Goal: Task Accomplishment & Management: Use online tool/utility

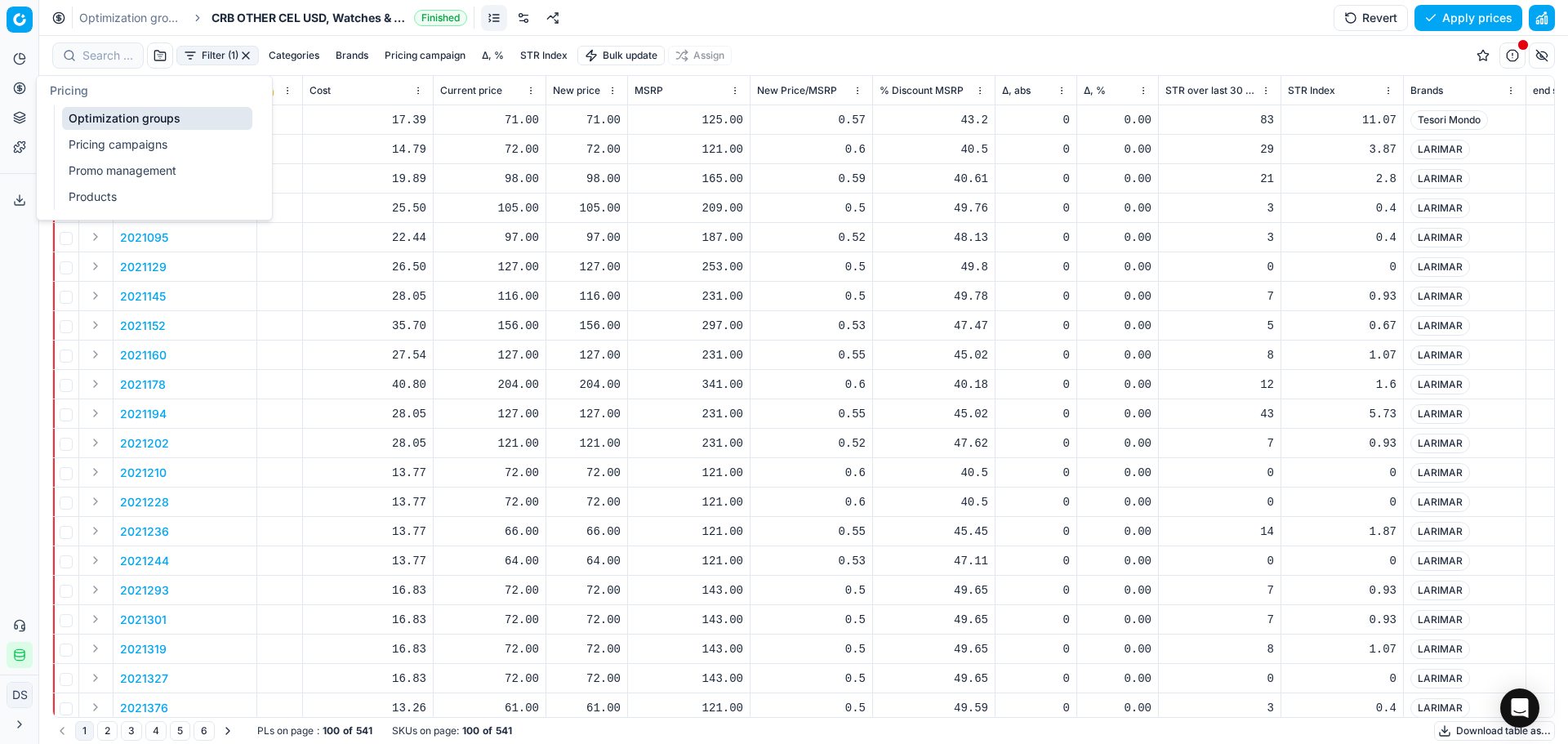
click at [87, 141] on link "Pricing campaigns" at bounding box center [157, 144] width 190 height 23
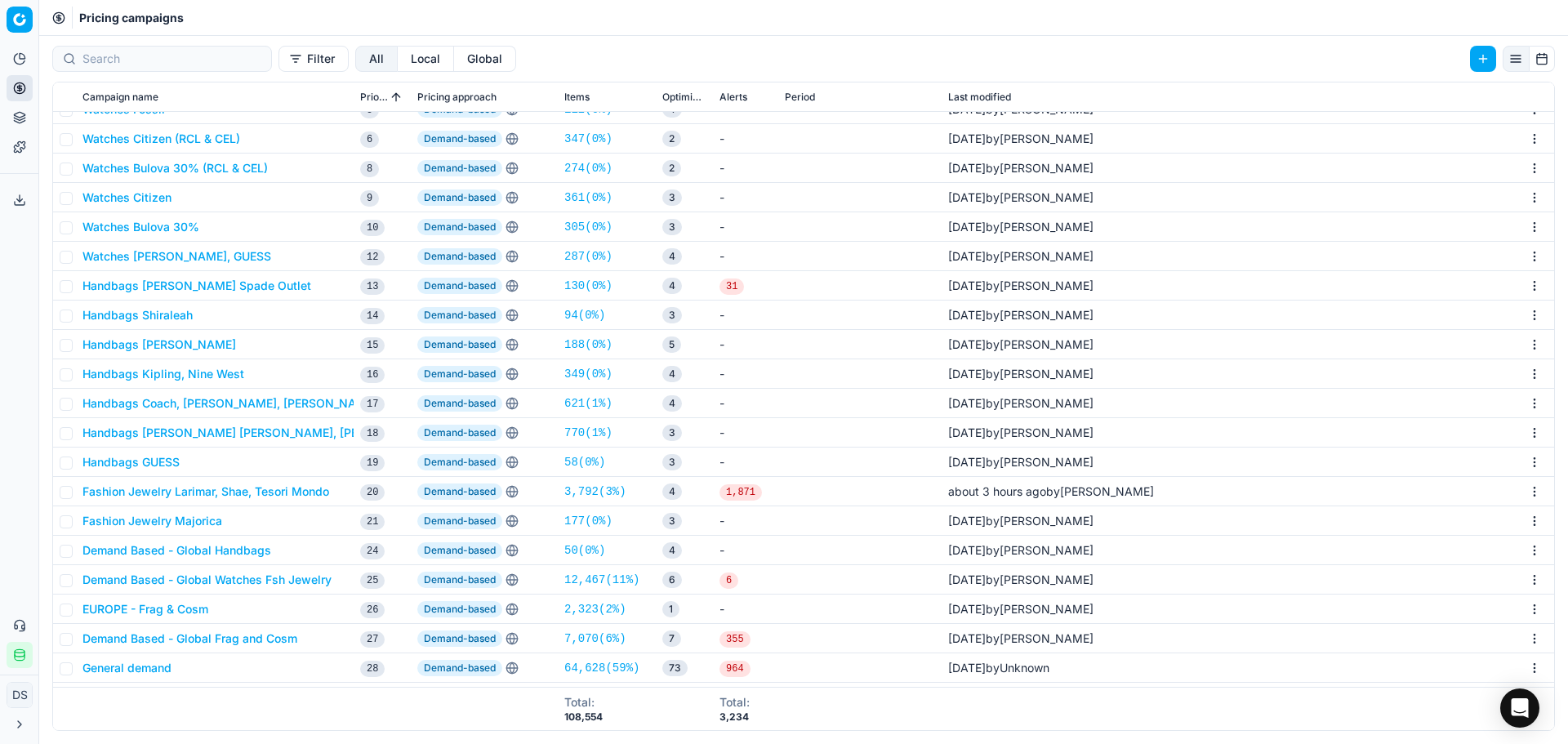
scroll to position [245, 0]
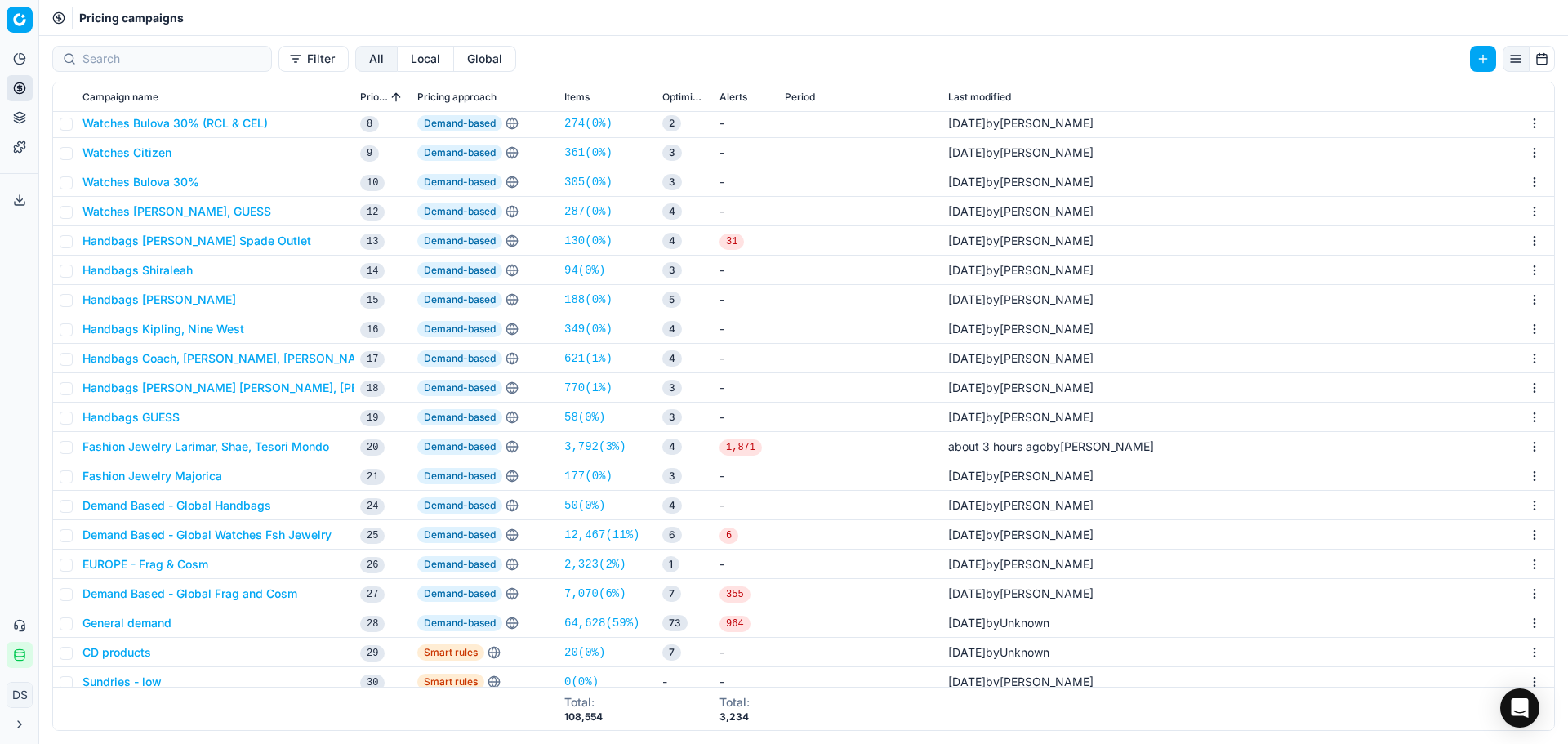
click at [226, 452] on button "Fashion Jewelry Larimar, Shae, Tesori Mondo" at bounding box center [206, 446] width 247 height 16
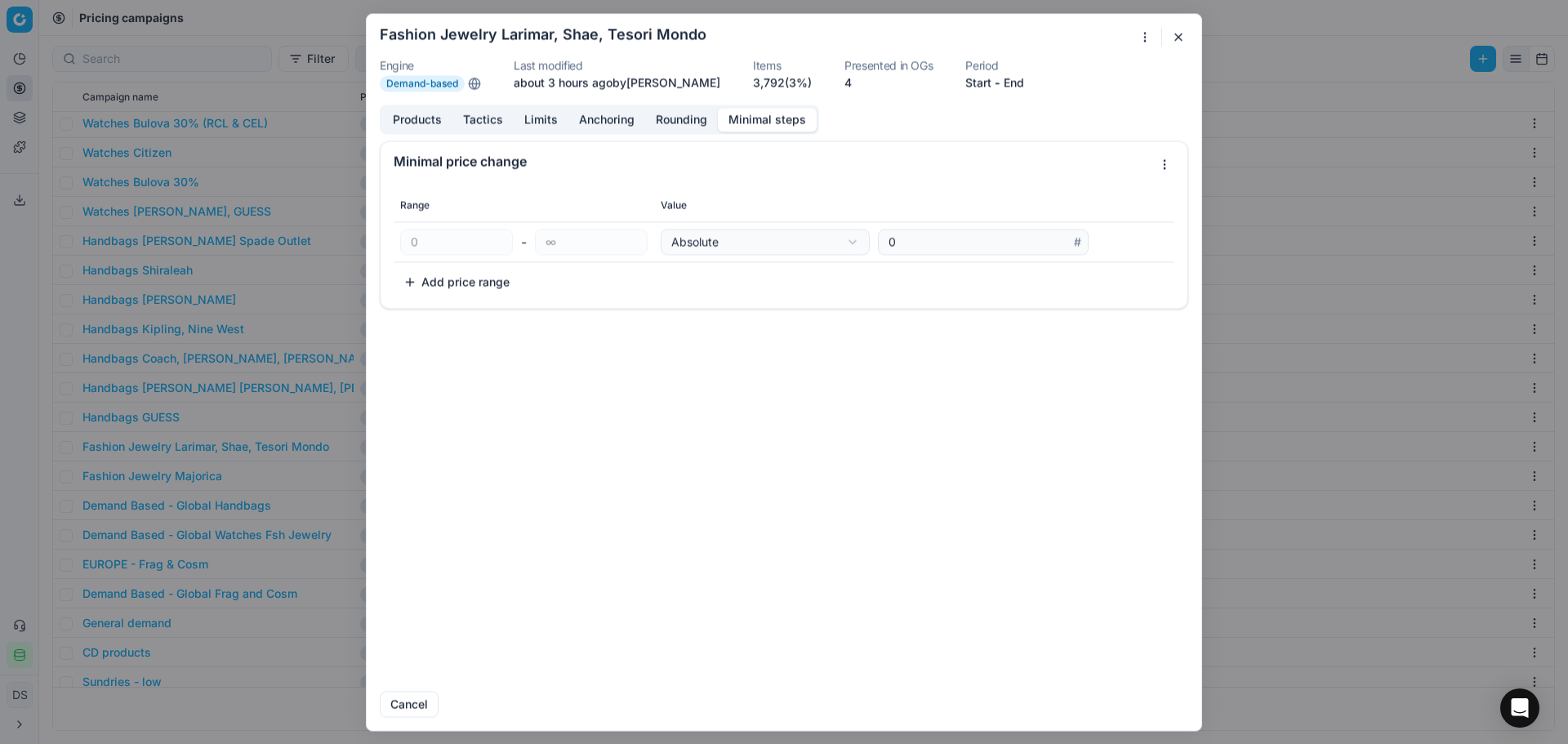
click at [746, 124] on button "Minimal steps" at bounding box center [767, 119] width 99 height 24
click at [678, 123] on button "Rounding" at bounding box center [681, 119] width 73 height 24
click at [441, 216] on div "Range 1" at bounding box center [450, 208] width 43 height 16
click at [427, 213] on div "Range 1 0 - max Strategy : Last digits" at bounding box center [784, 209] width 761 height 26
click at [421, 212] on button "button" at bounding box center [413, 209] width 20 height 20
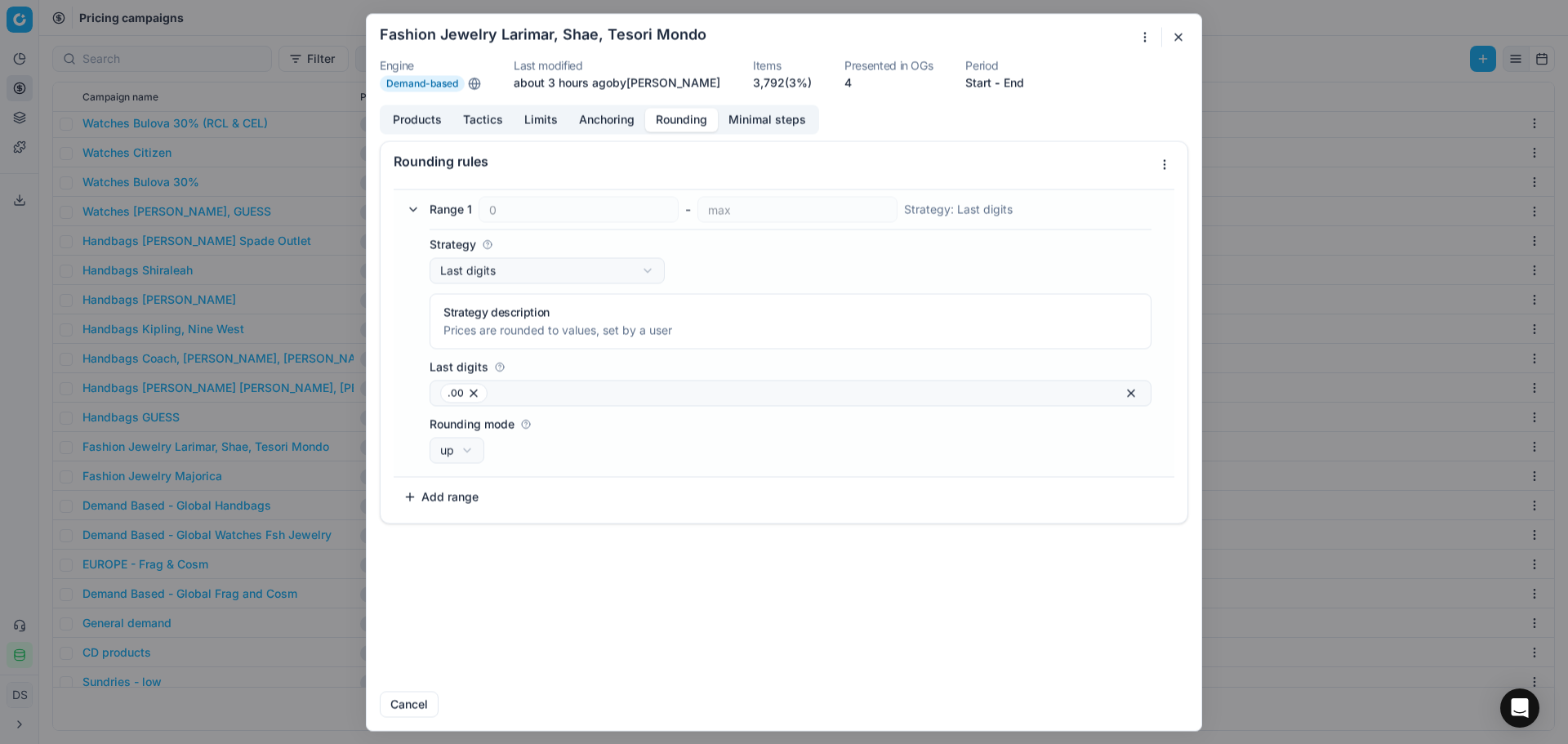
click at [467, 394] on icon at bounding box center [473, 392] width 13 height 13
click at [1117, 394] on div at bounding box center [790, 392] width 722 height 26
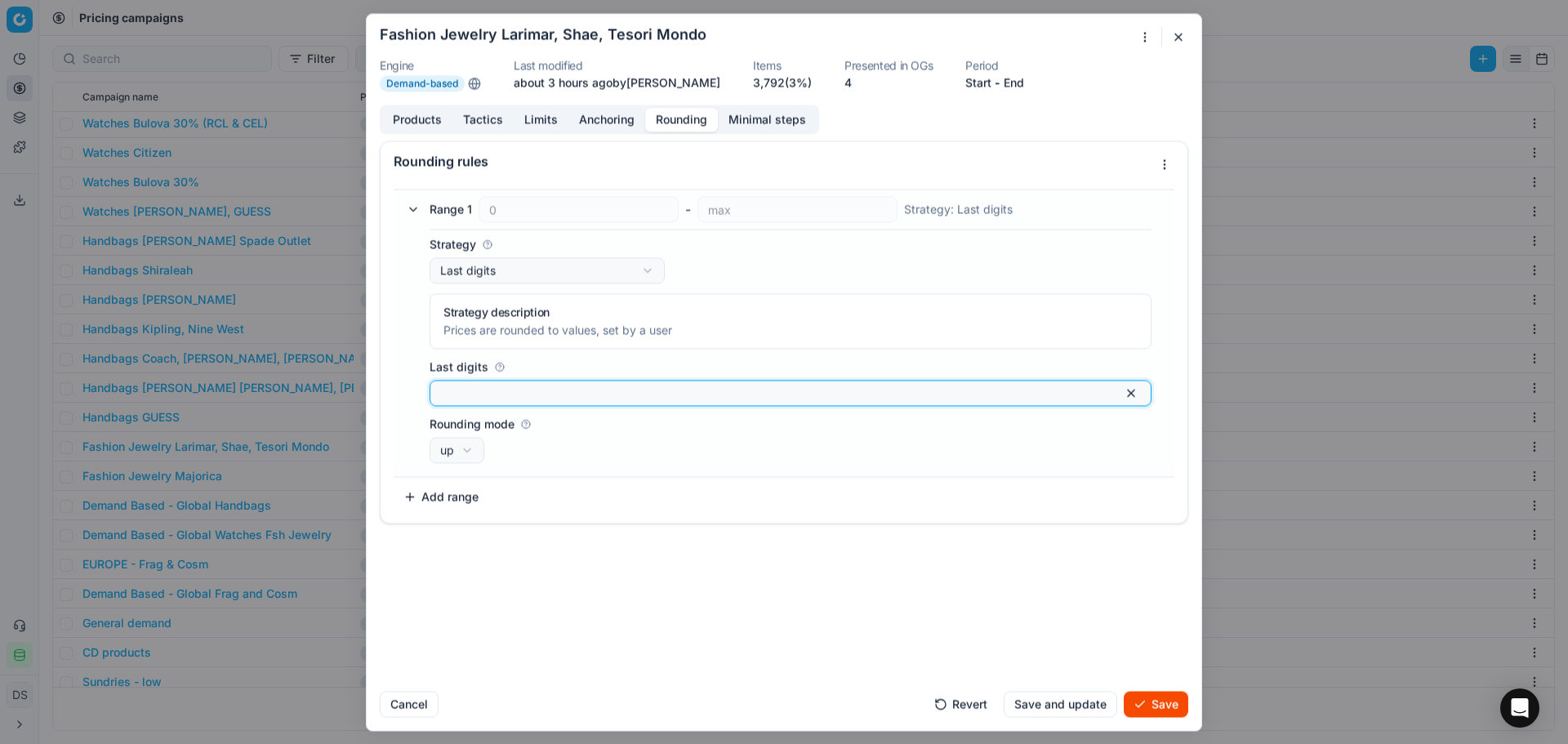
click at [1128, 394] on button "button" at bounding box center [1130, 392] width 20 height 20
click at [1131, 394] on button "button" at bounding box center [1130, 392] width 20 height 20
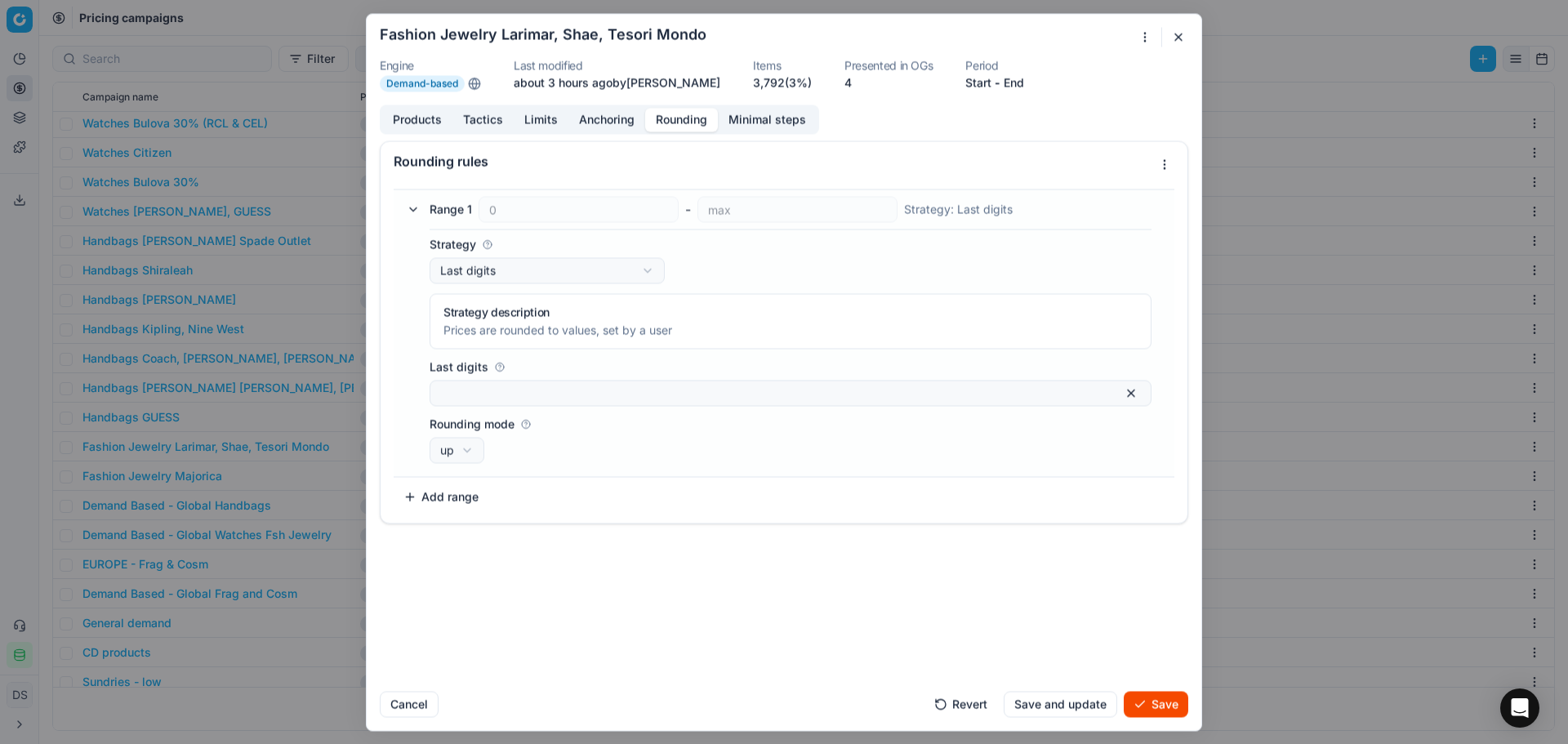
click at [557, 266] on div "We are saving PC settings. Please wait, it should take a few minutes Fashion Je…" at bounding box center [784, 372] width 1568 height 744
select select "ignore"
click at [1157, 703] on button "Save" at bounding box center [1156, 704] width 65 height 26
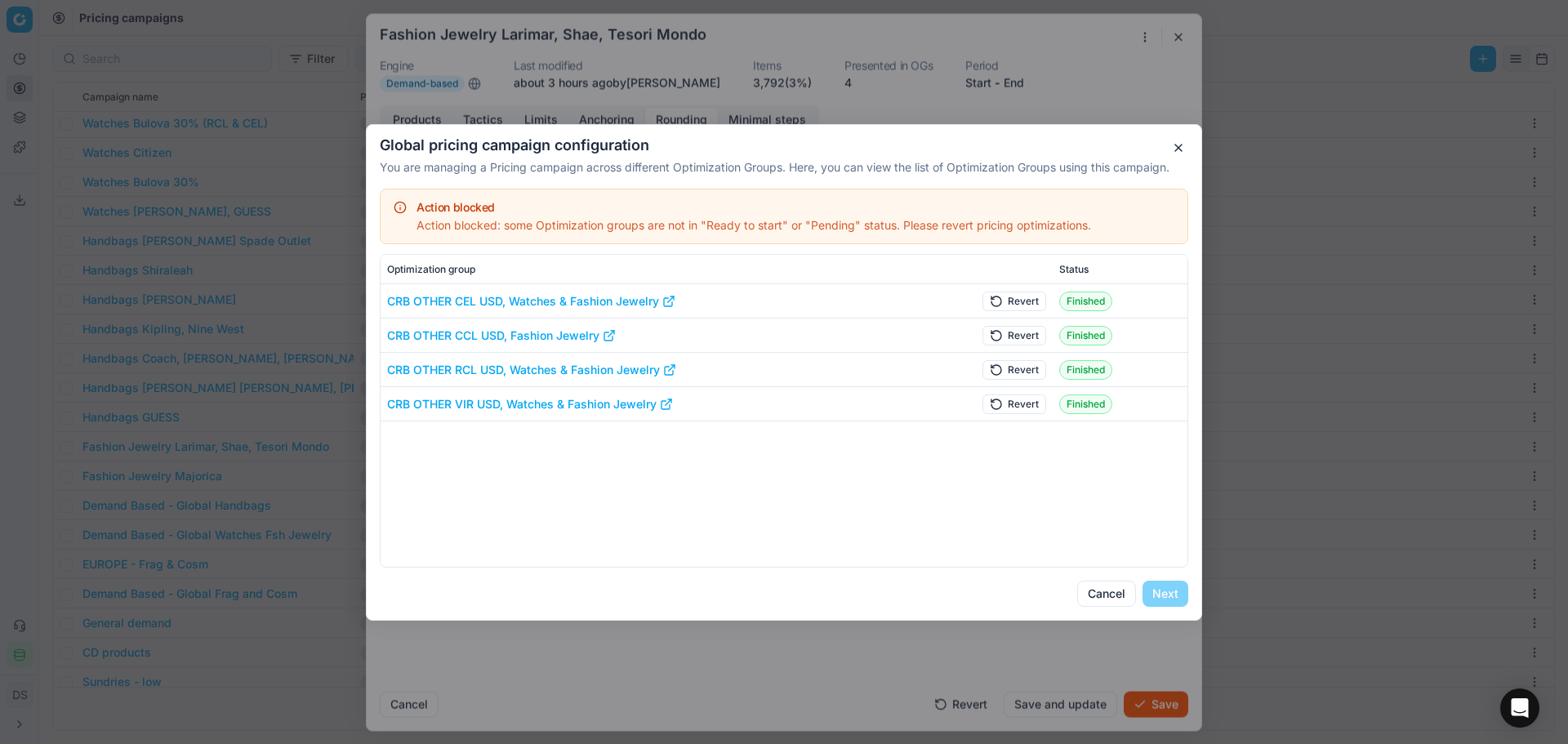
click at [1005, 299] on button "Revert" at bounding box center [1013, 300] width 64 height 20
click at [1020, 334] on button "Revert" at bounding box center [1013, 334] width 64 height 20
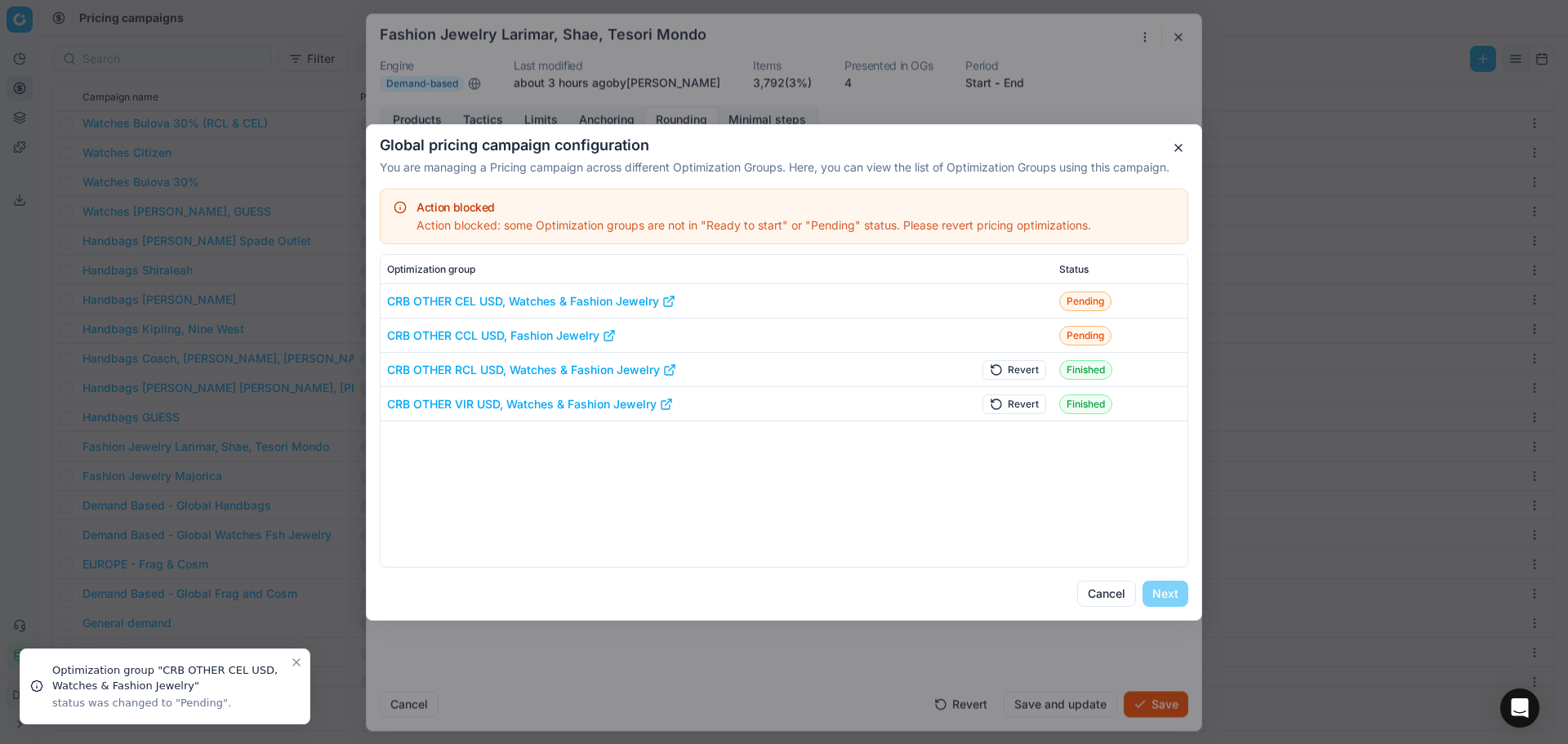
click at [1019, 377] on button "Revert" at bounding box center [1013, 369] width 64 height 20
click at [1019, 400] on button "Revert" at bounding box center [1013, 403] width 64 height 20
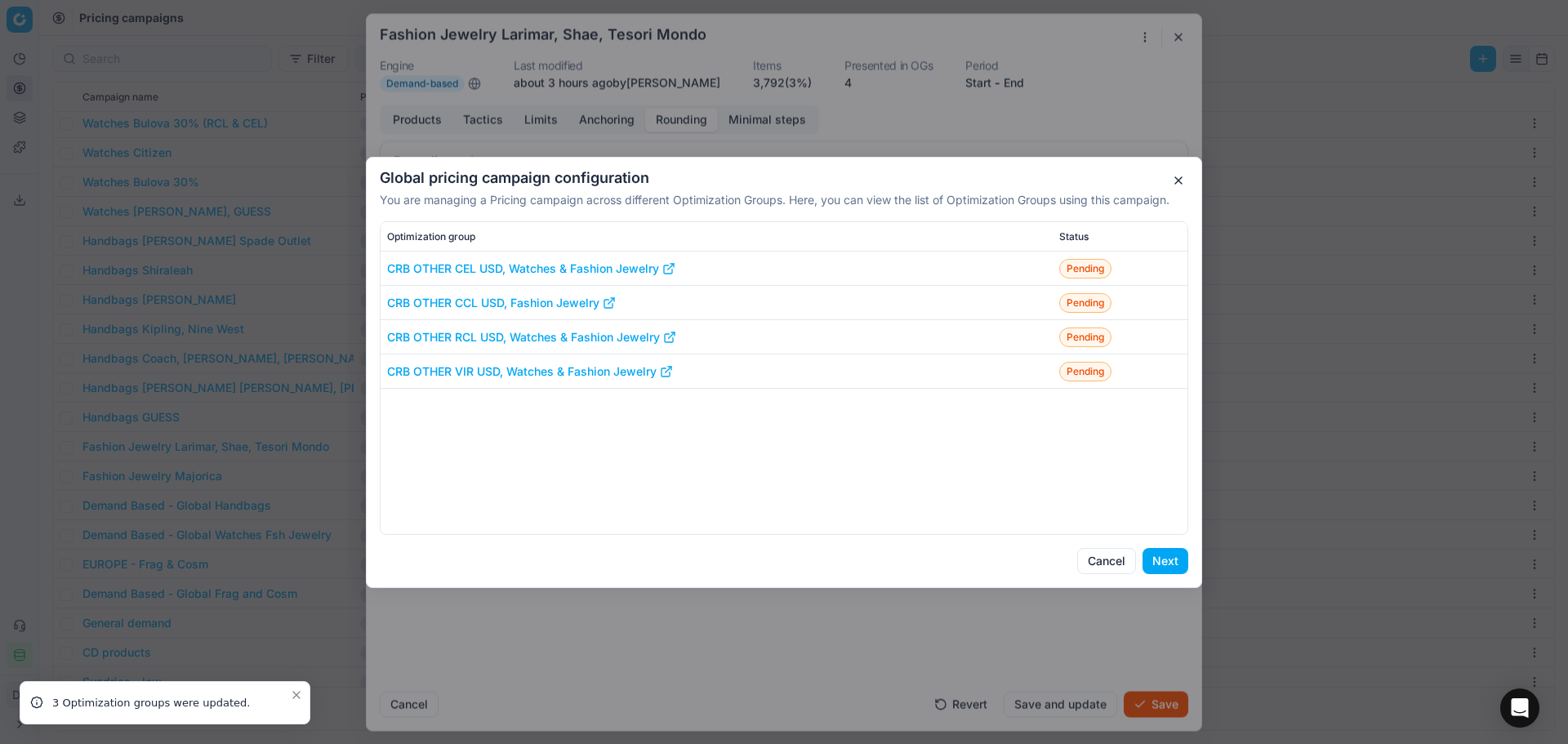
click at [1168, 561] on button "Next" at bounding box center [1165, 561] width 46 height 26
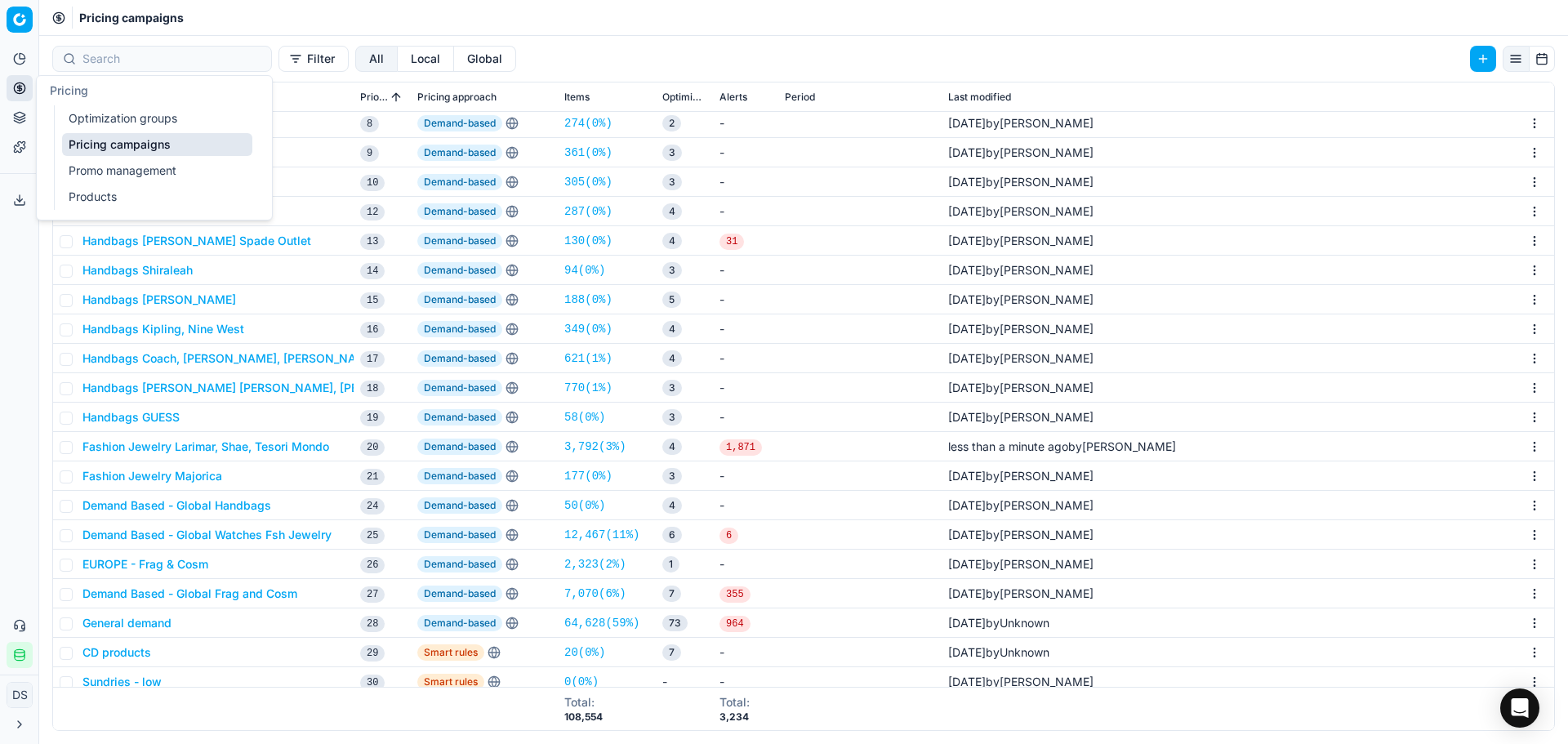
click at [134, 125] on link "Optimization groups" at bounding box center [157, 118] width 190 height 23
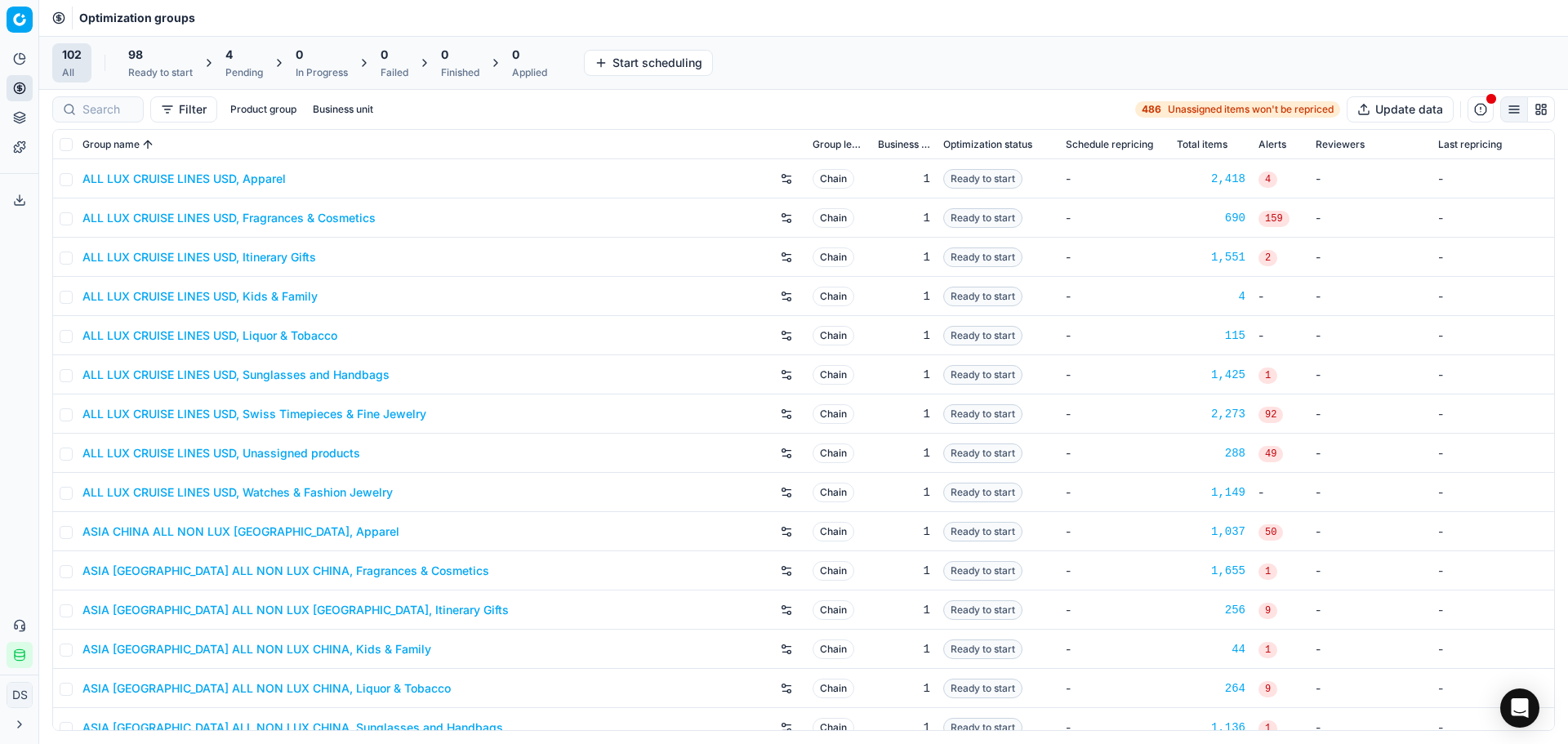
click at [247, 55] on div "4" at bounding box center [244, 55] width 38 height 16
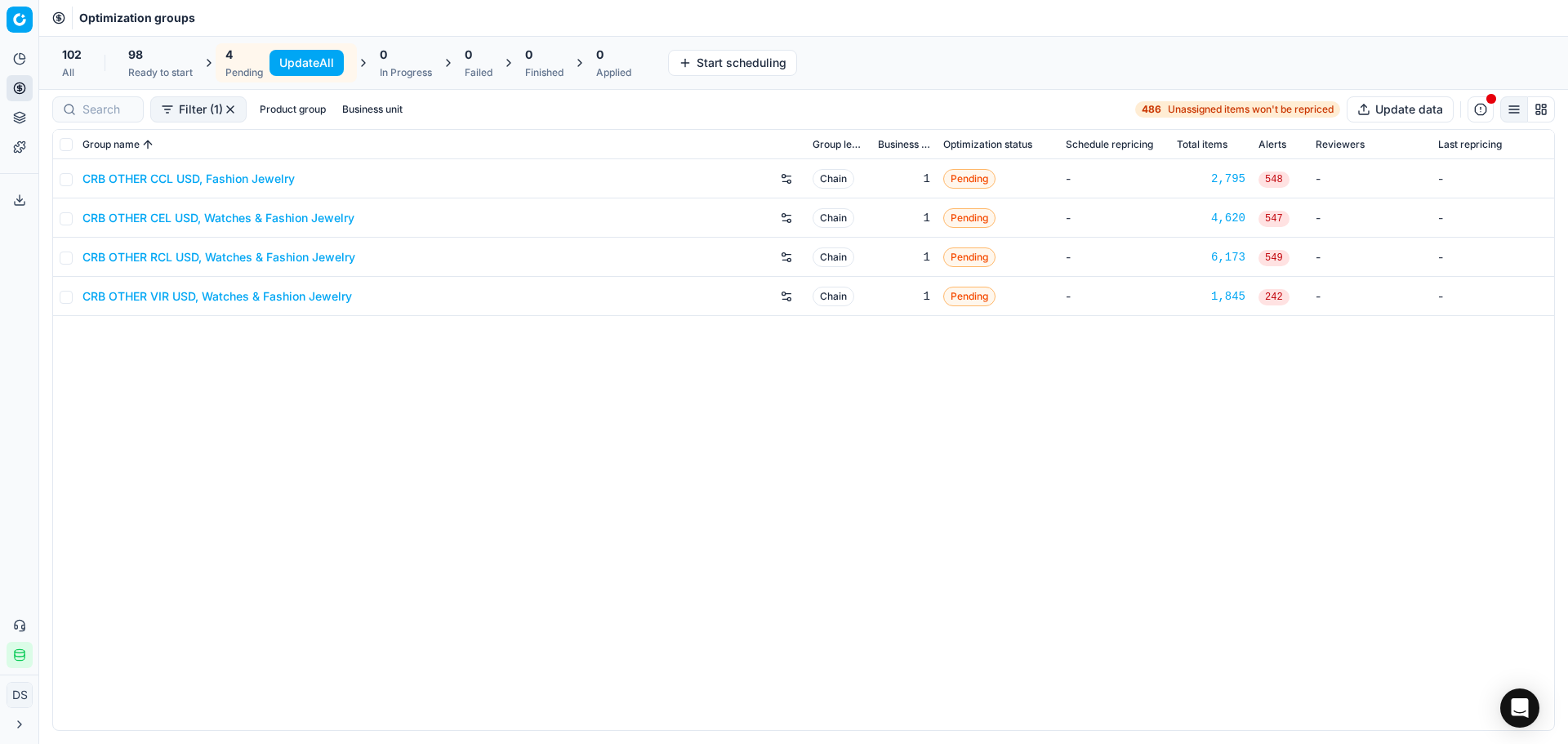
click at [222, 224] on link "CRB OTHER CEL USD, Watches & Fashion Jewelry" at bounding box center [218, 218] width 272 height 16
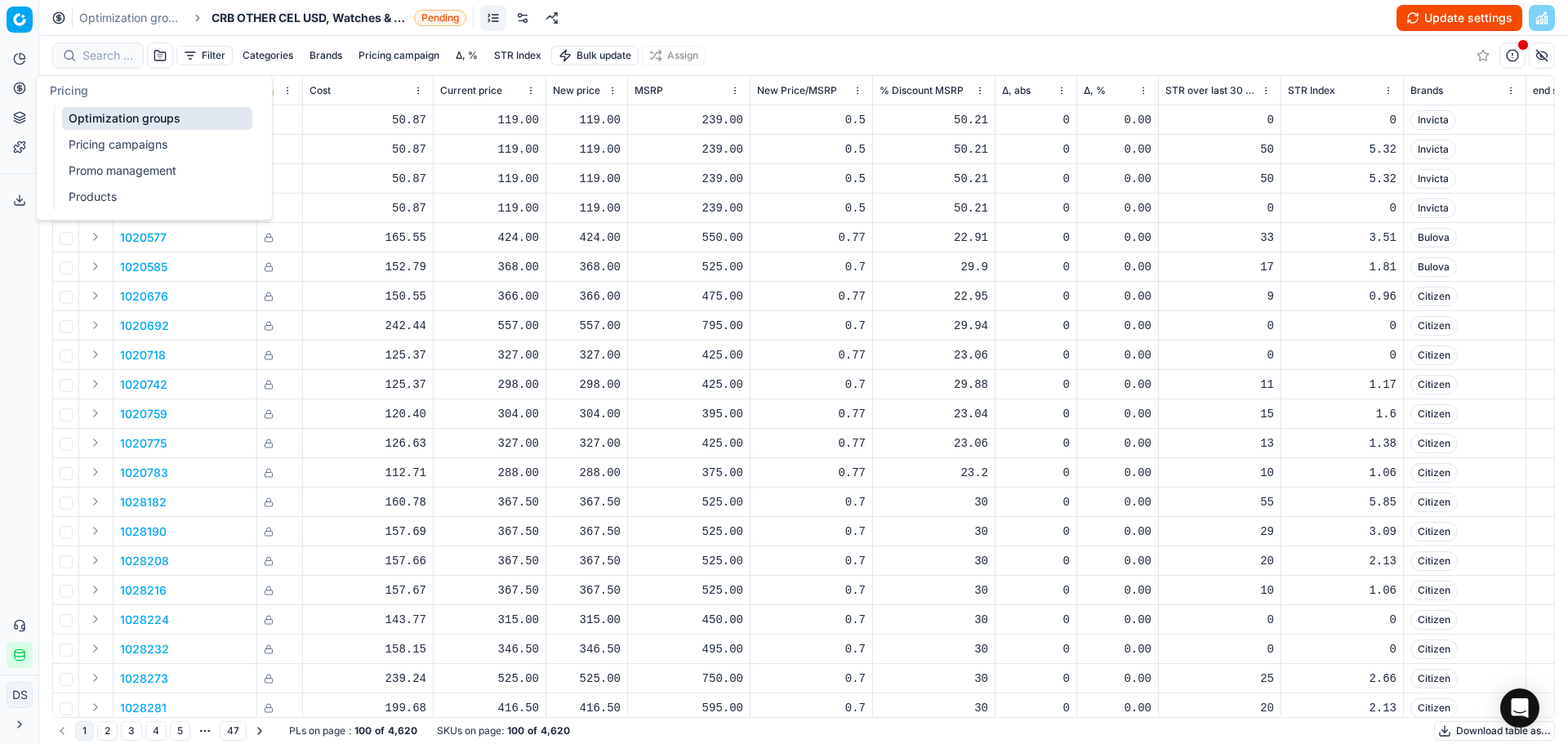
click at [25, 90] on circle at bounding box center [19, 88] width 10 height 10
click at [131, 141] on link "Pricing campaigns" at bounding box center [157, 144] width 190 height 23
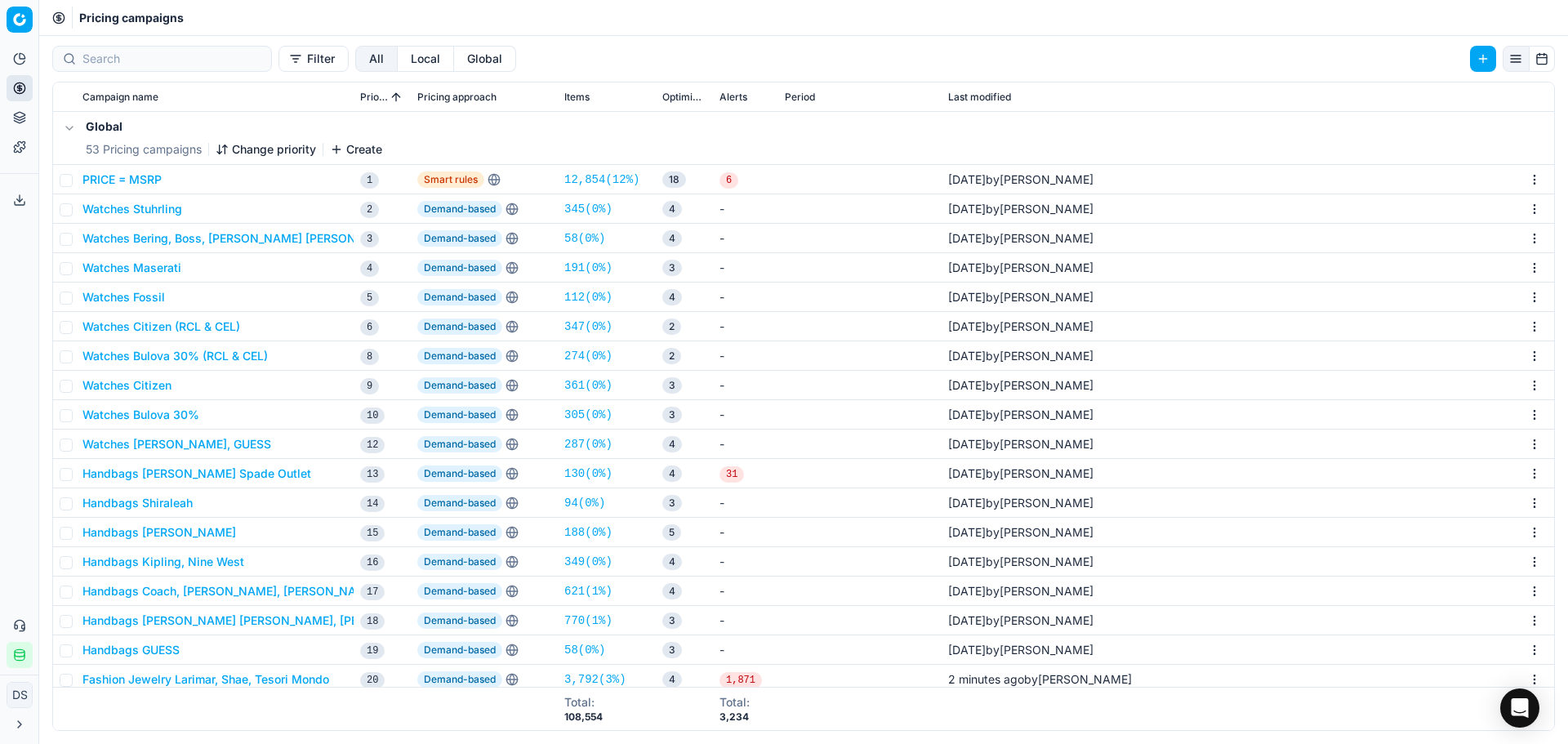
scroll to position [163, 0]
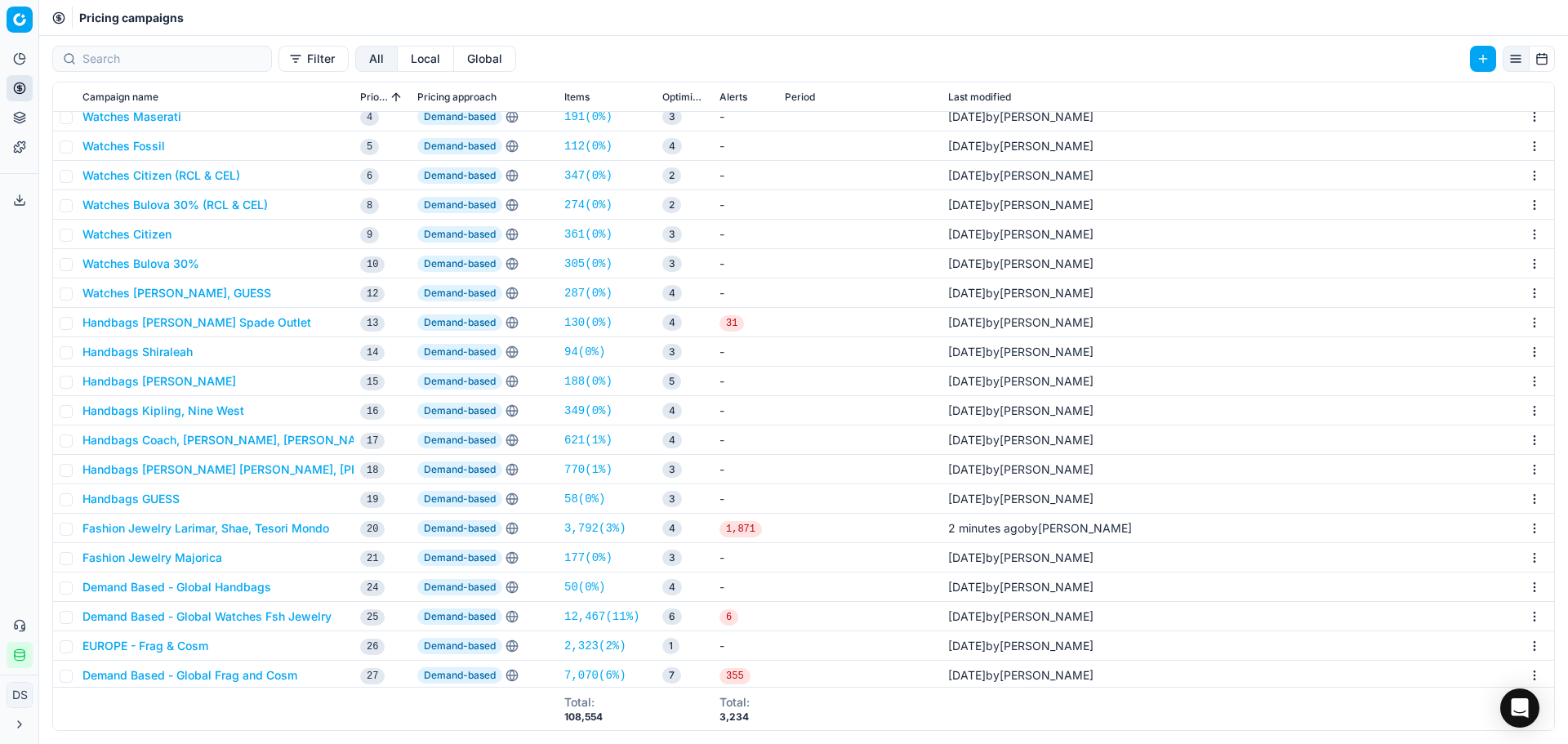
click at [241, 520] on button "Fashion Jewelry Larimar, Shae, Tesori Mondo" at bounding box center [206, 528] width 247 height 16
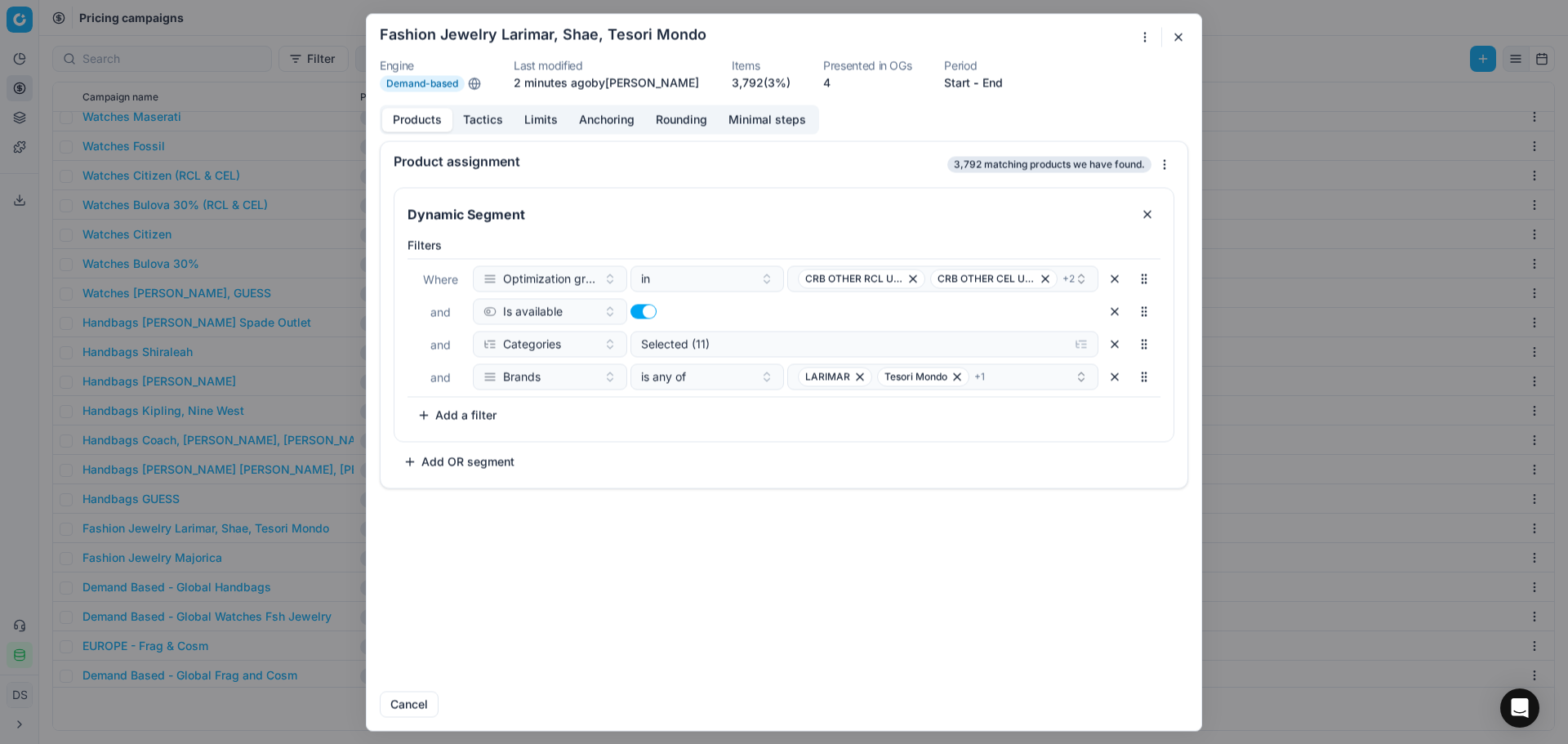
click at [505, 119] on button "Tactics" at bounding box center [483, 119] width 61 height 24
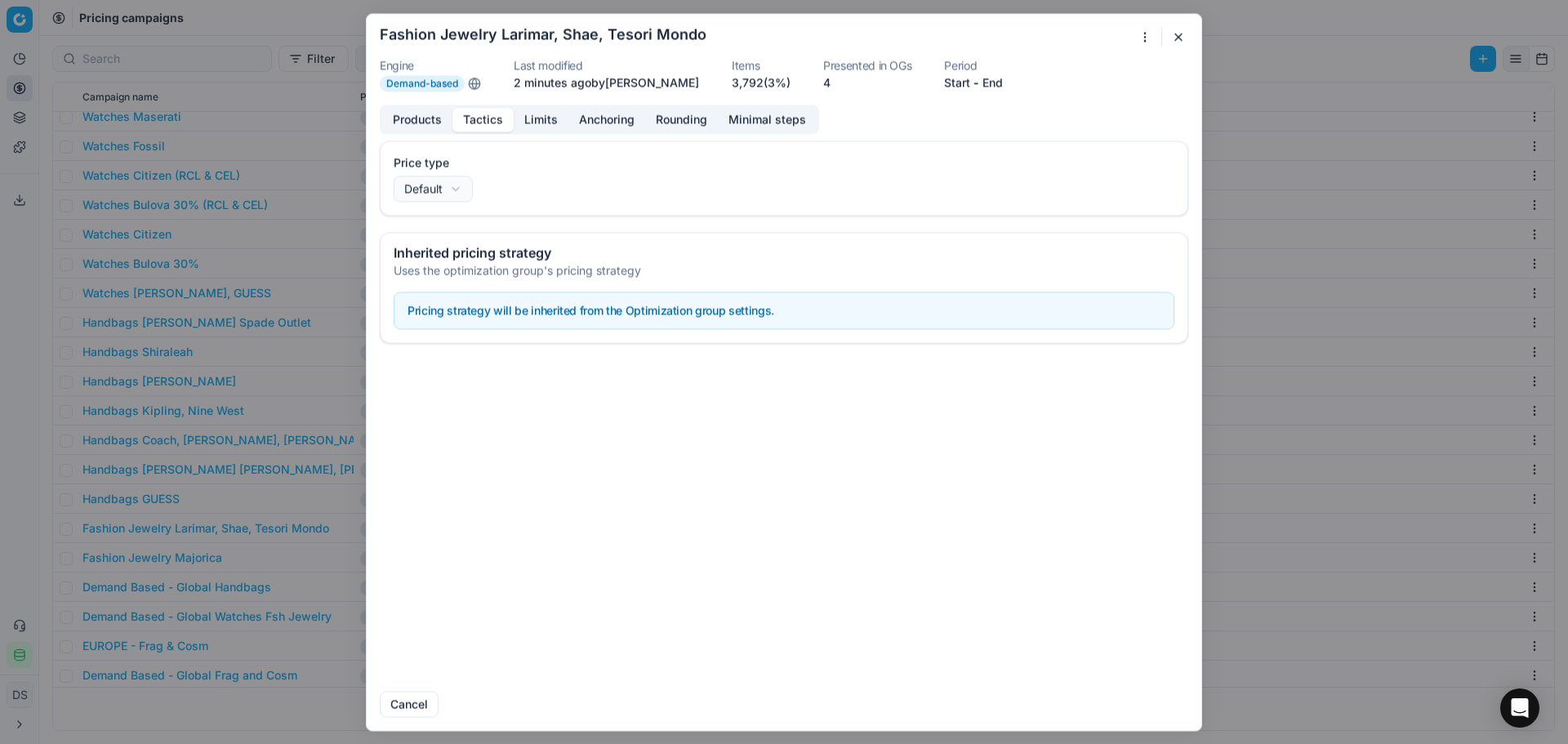
click at [524, 120] on button "Limits" at bounding box center [541, 119] width 55 height 24
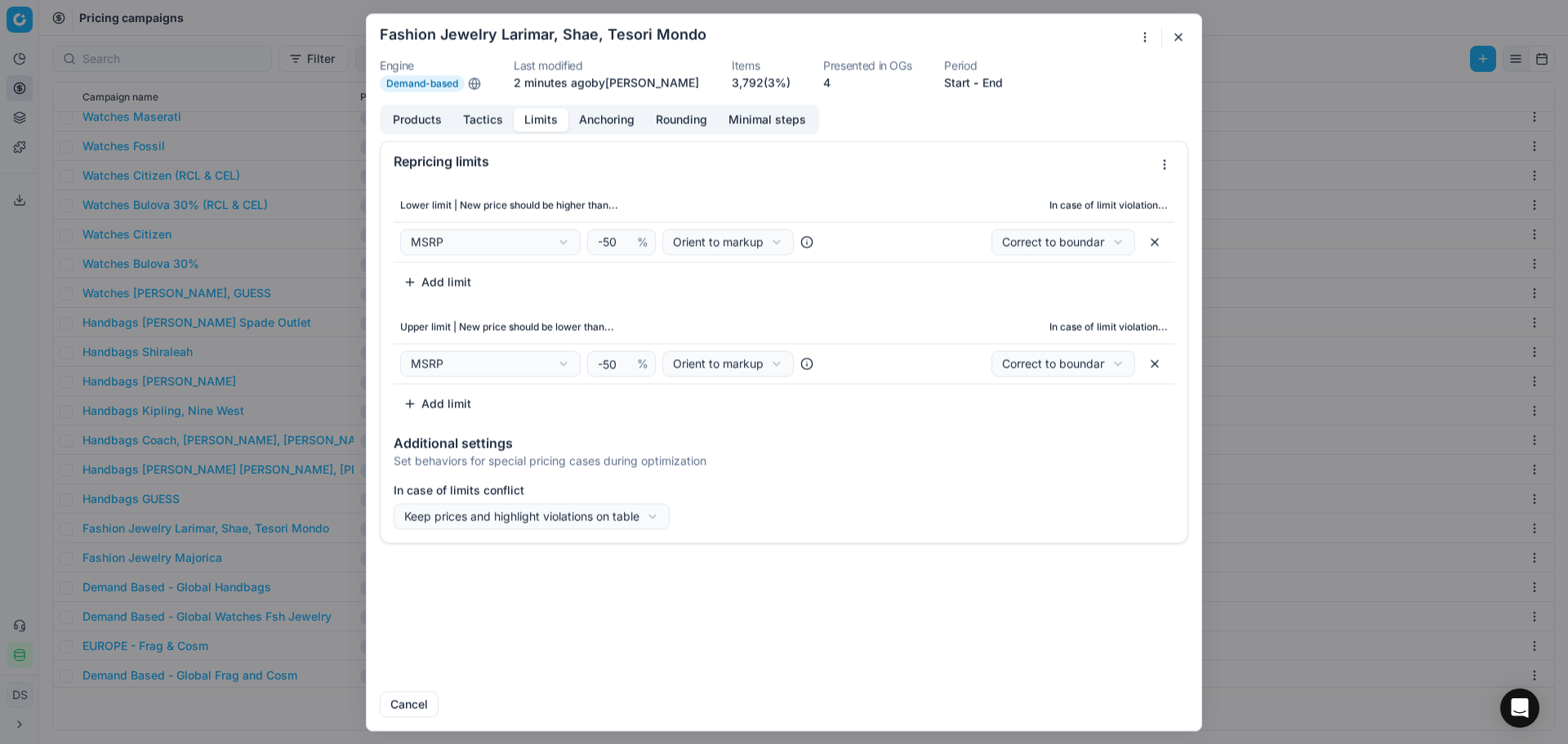
click at [531, 524] on div "We are saving PC settings. Please wait, it should take a few minutes Fashion Je…" at bounding box center [784, 372] width 1568 height 744
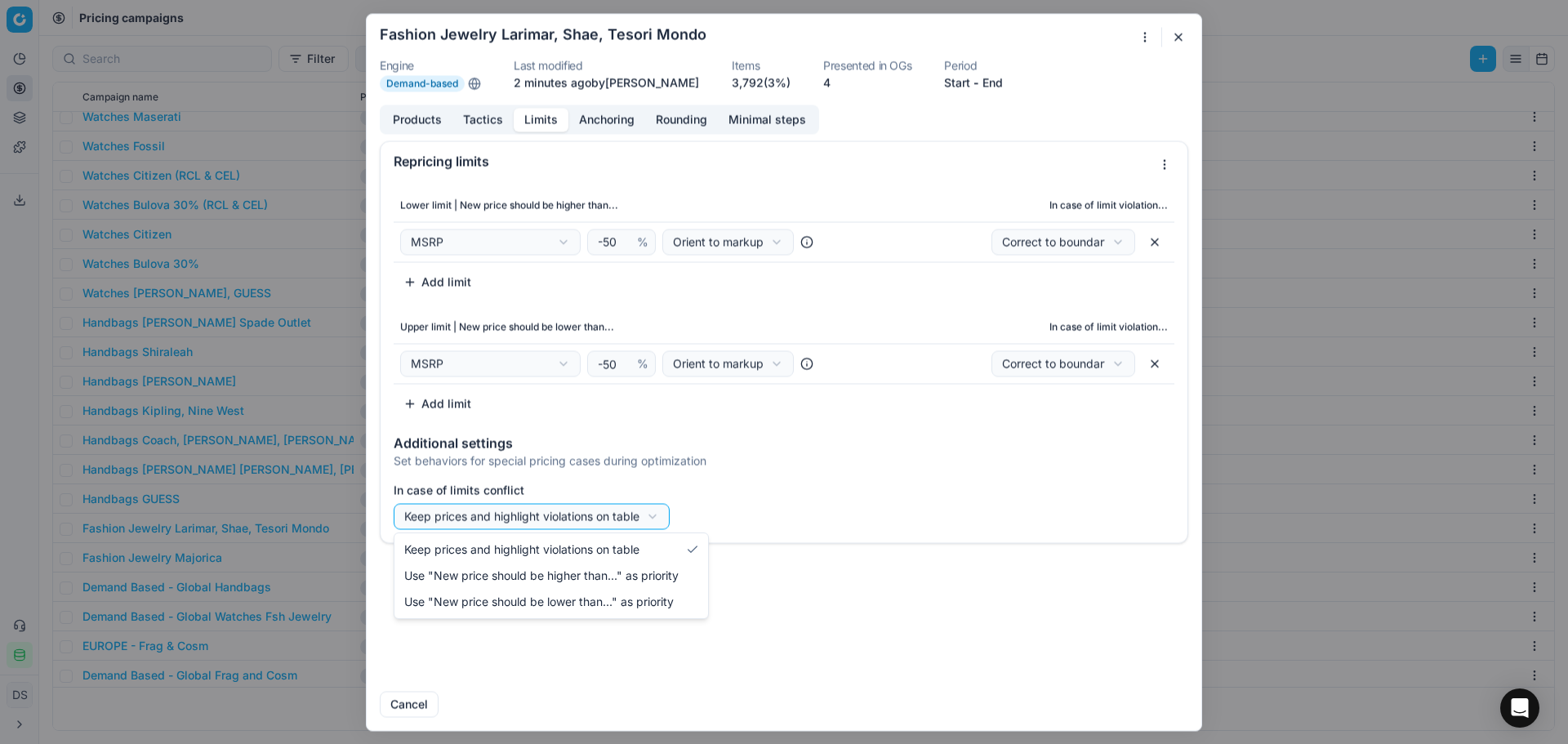
select select "lower"
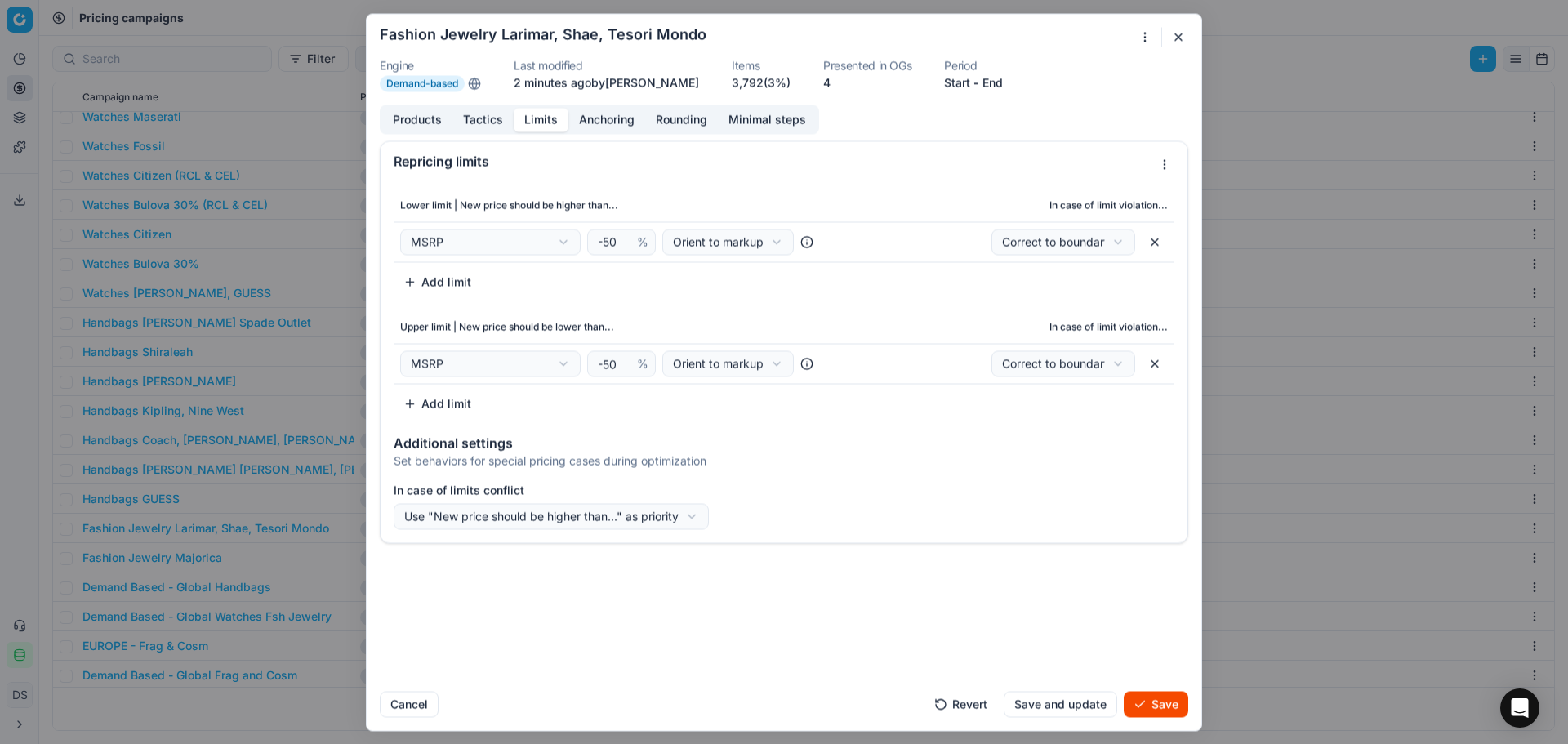
click at [1153, 706] on button "Save" at bounding box center [1156, 704] width 65 height 26
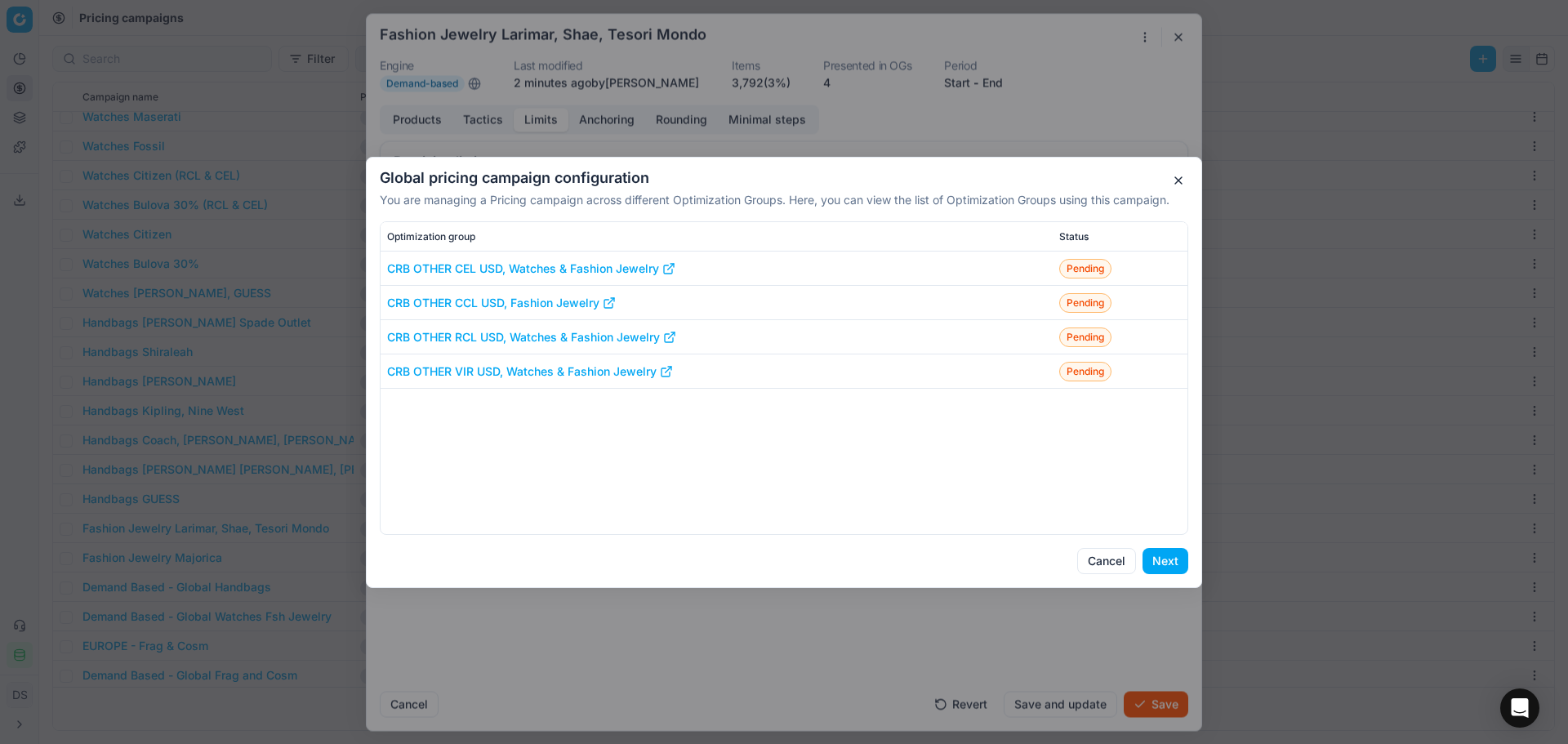
click at [1153, 562] on button "Next" at bounding box center [1165, 561] width 46 height 26
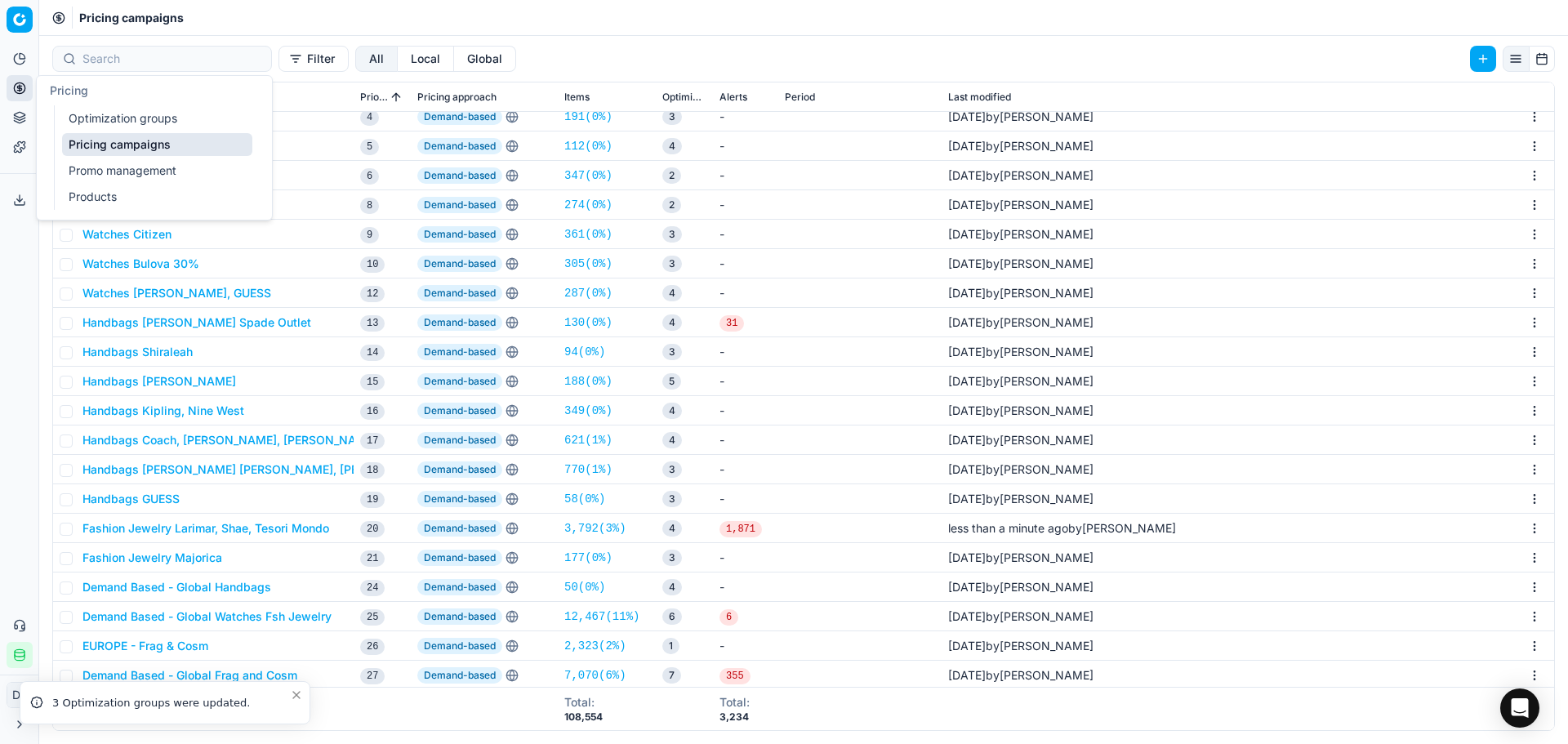
click at [119, 114] on link "Optimization groups" at bounding box center [157, 118] width 190 height 23
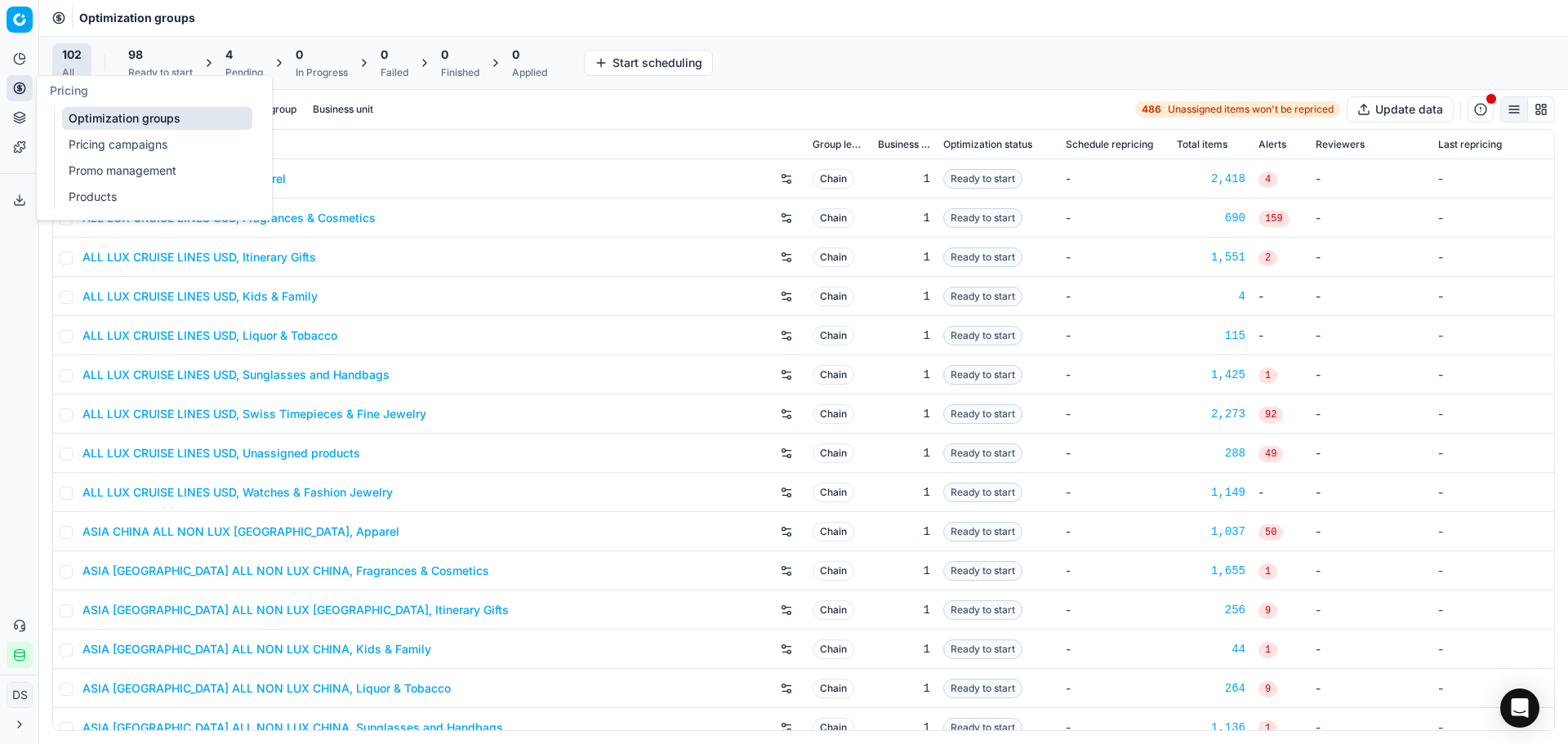
click at [244, 53] on div "4" at bounding box center [244, 55] width 38 height 16
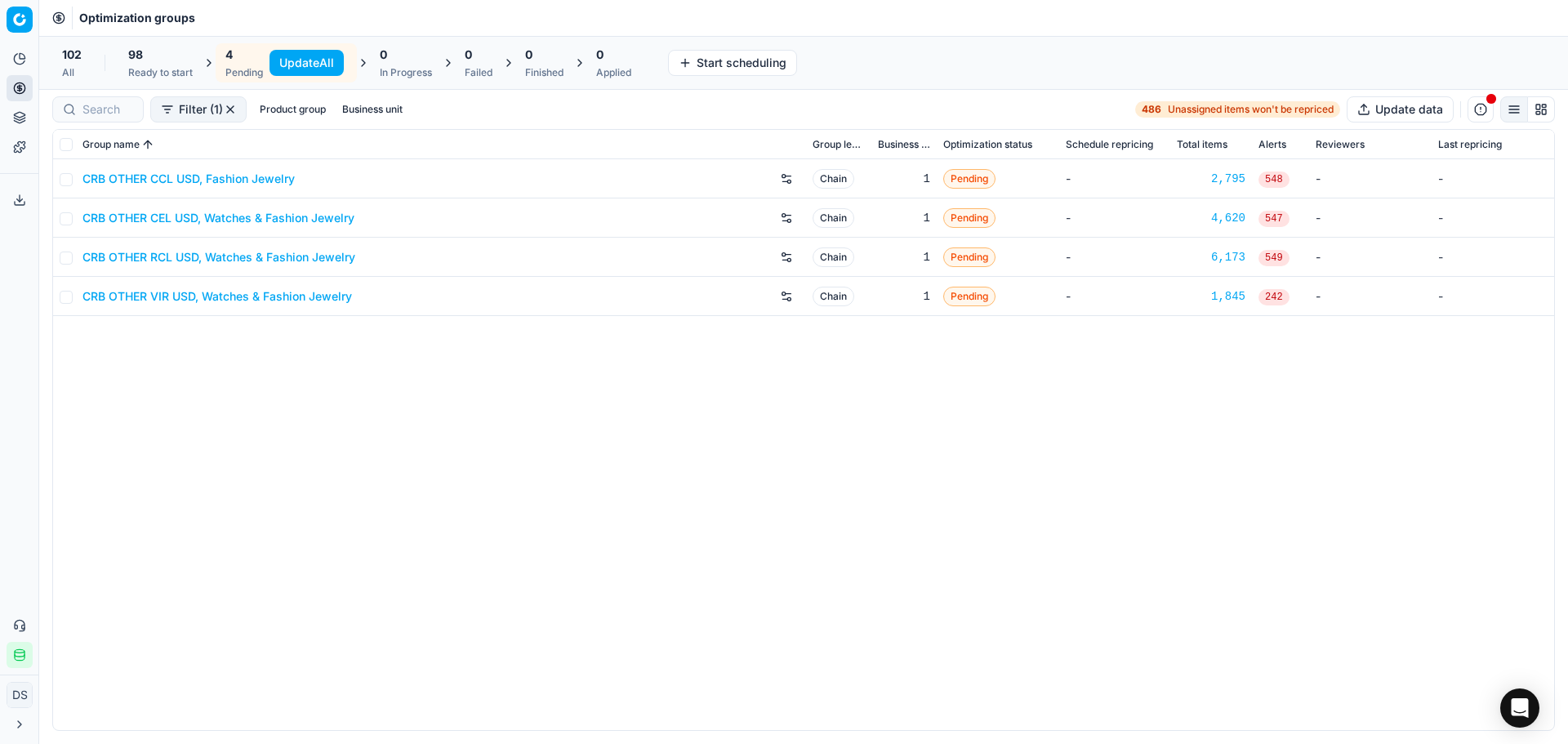
click at [220, 224] on link "CRB OTHER CEL USD, Watches & Fashion Jewelry" at bounding box center [218, 218] width 272 height 16
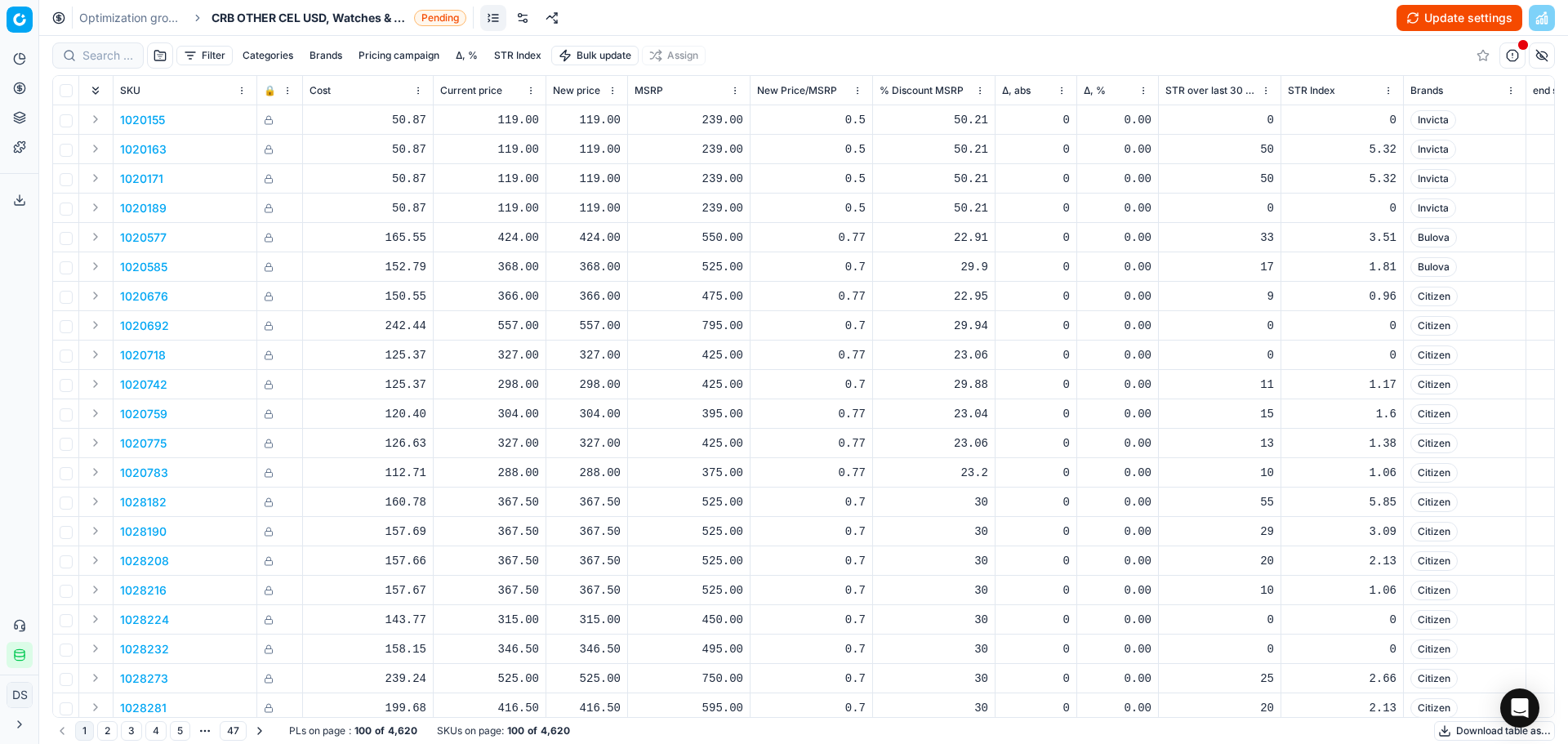
click at [1484, 18] on button "Update settings" at bounding box center [1459, 18] width 125 height 26
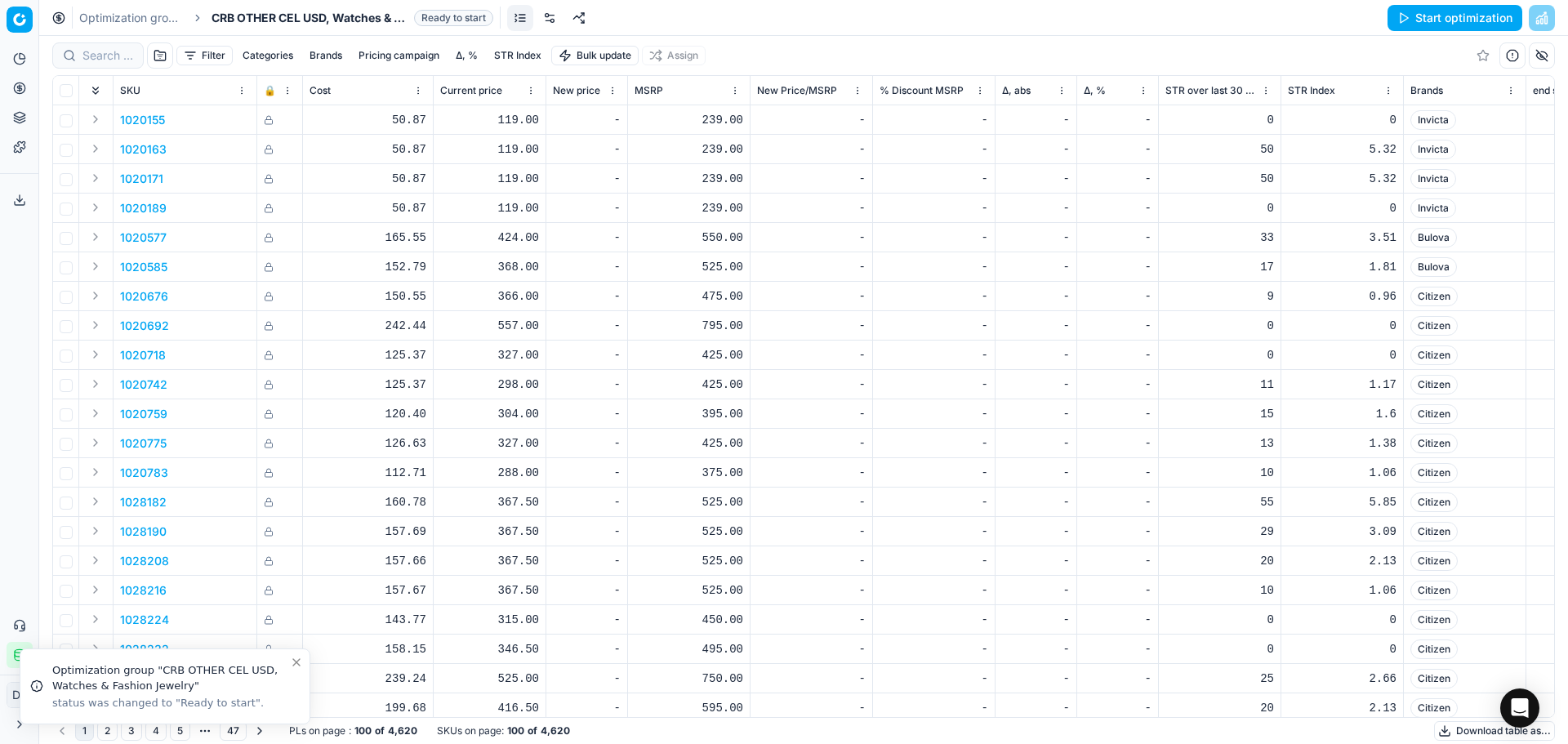
click at [548, 23] on link at bounding box center [549, 18] width 26 height 26
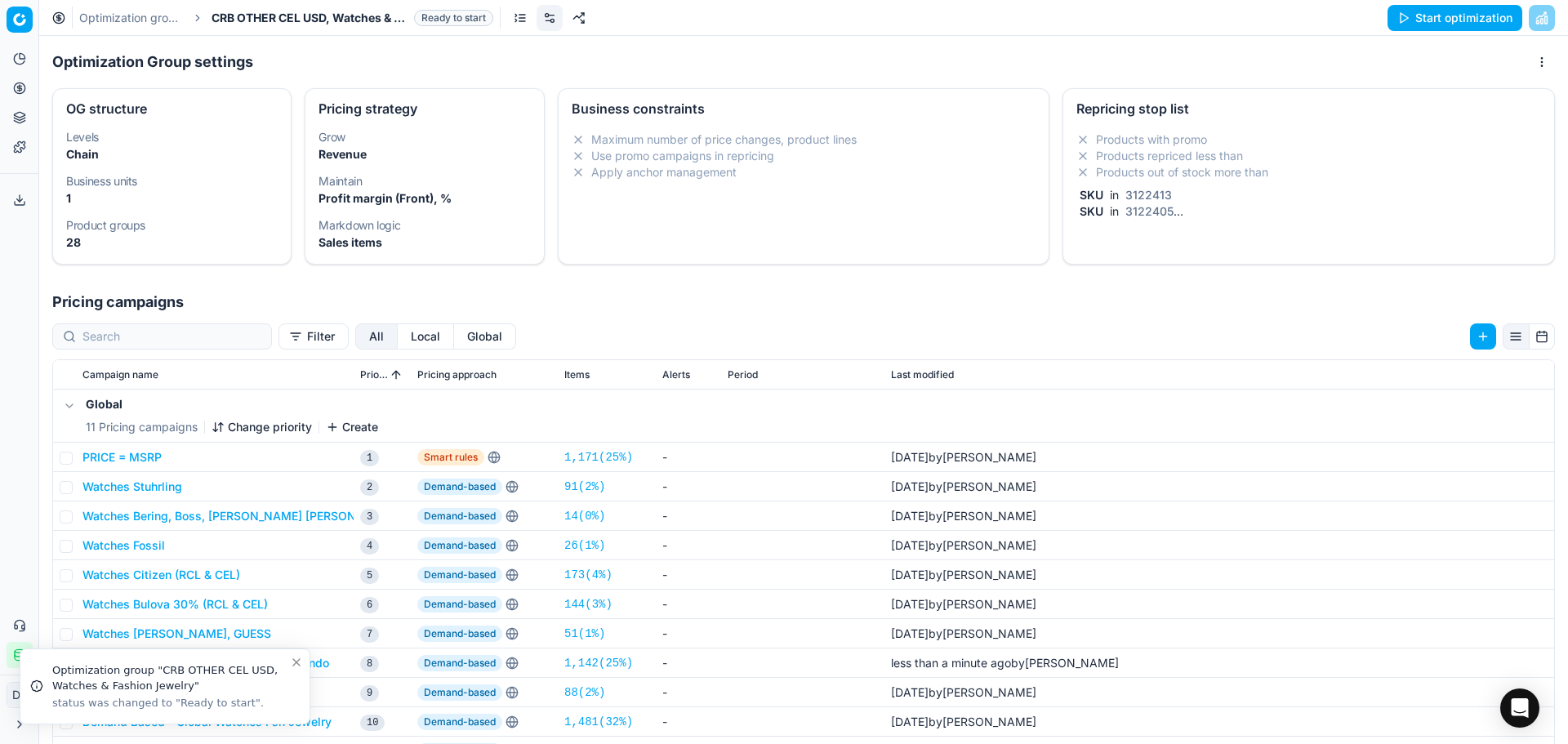
click at [1281, 150] on li "Products repriced less than" at bounding box center [1309, 155] width 465 height 16
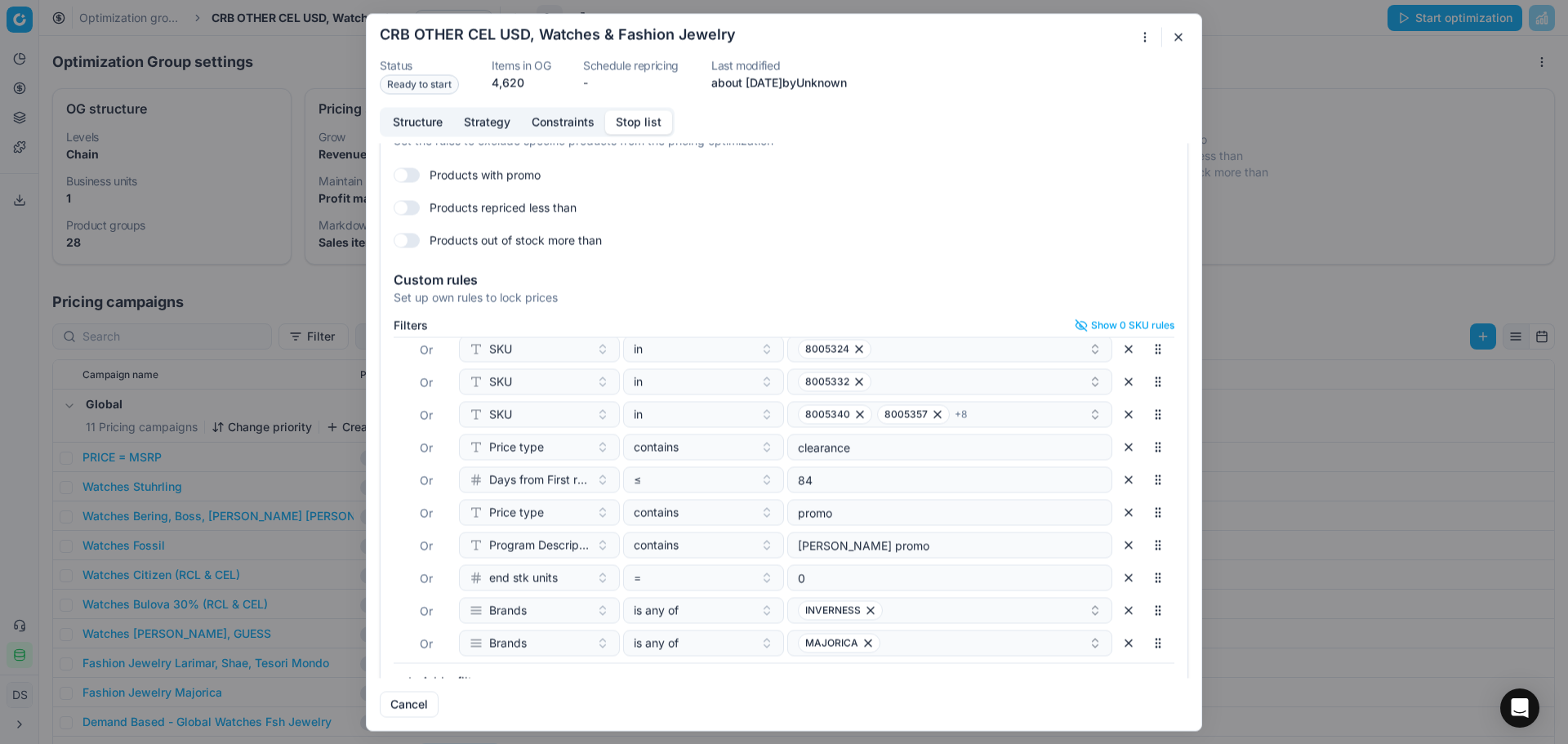
scroll to position [71, 0]
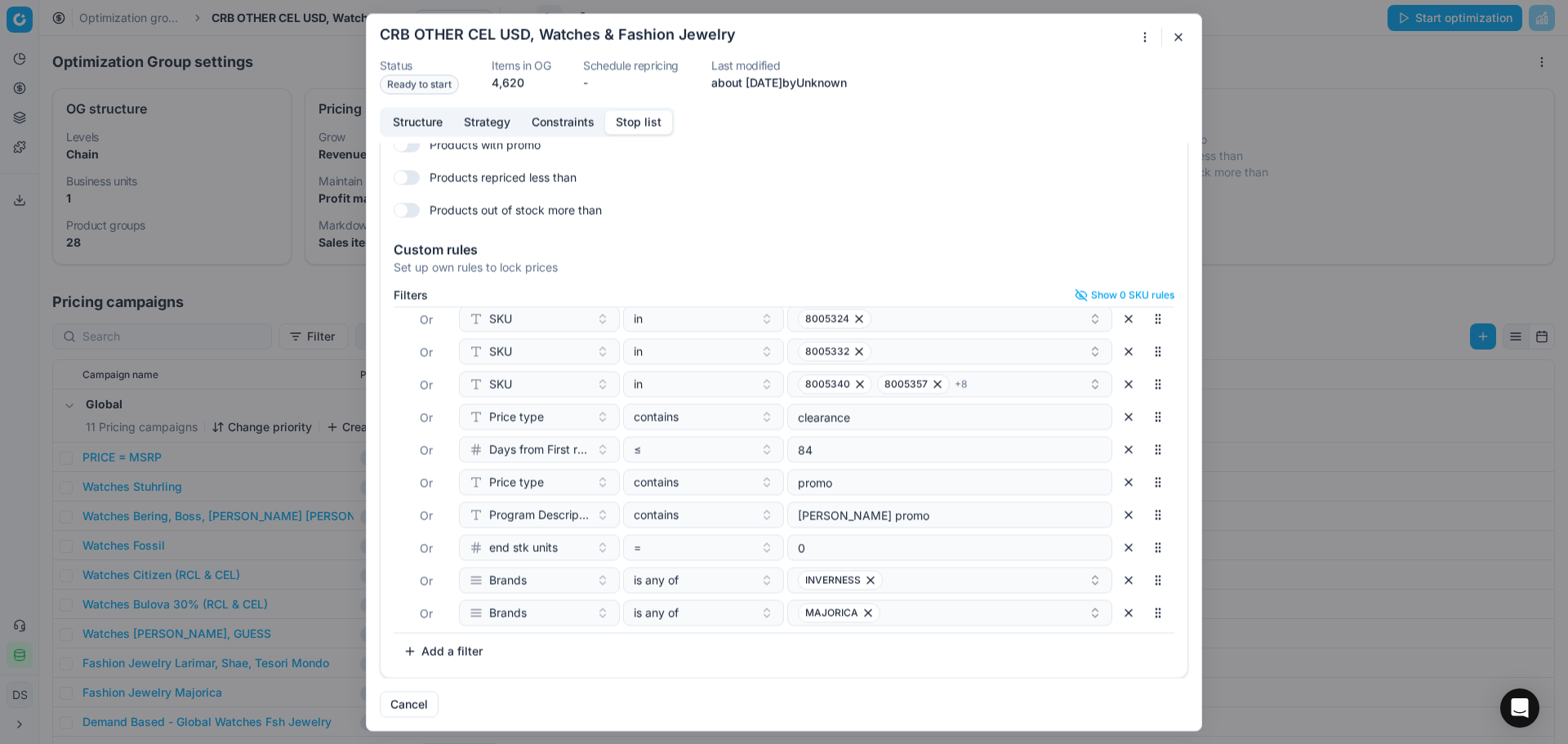
click at [452, 655] on button "Add a filter" at bounding box center [443, 651] width 99 height 26
type input "brands"
click at [559, 705] on div "Brands" at bounding box center [569, 708] width 212 height 26
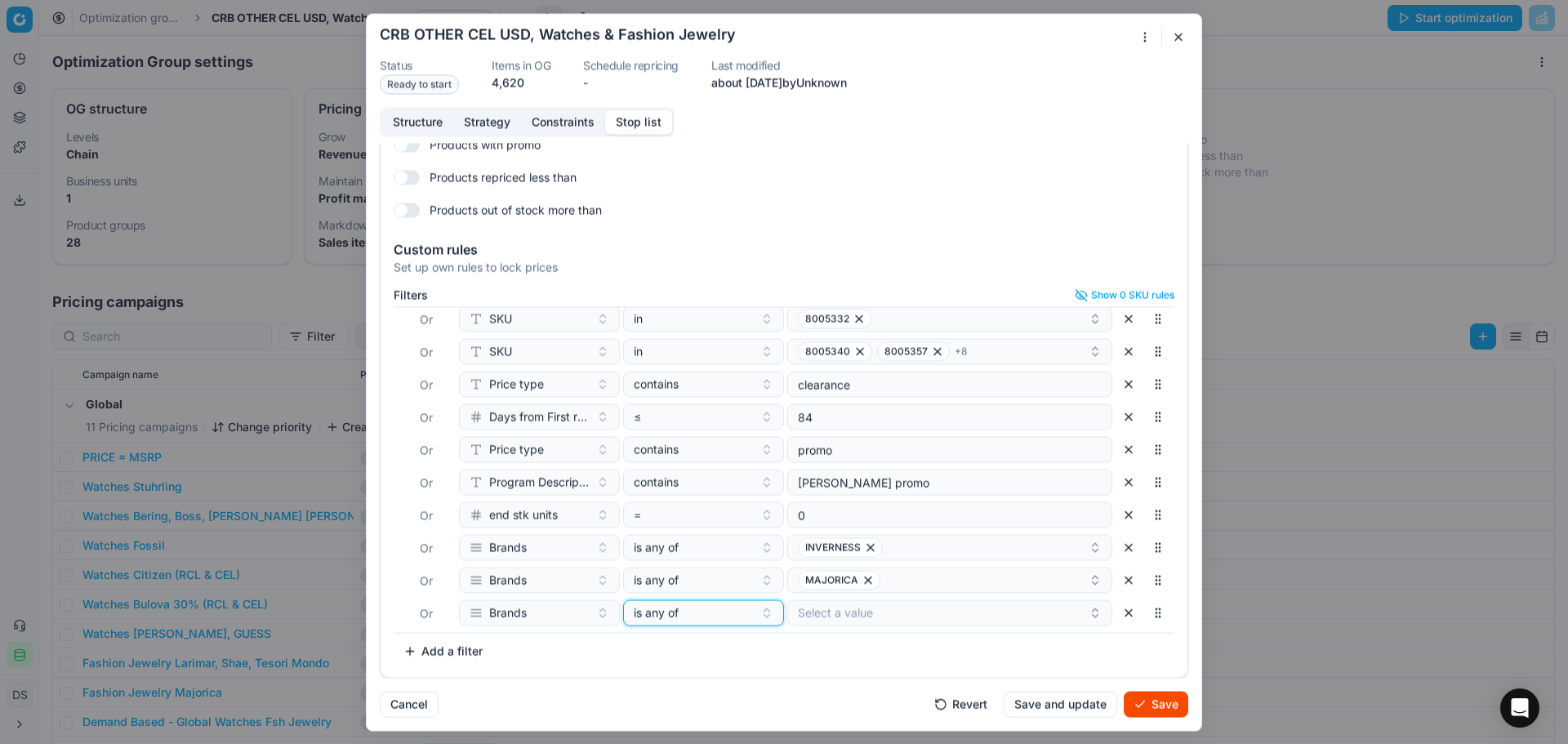
click at [667, 618] on span "is any of" at bounding box center [656, 612] width 45 height 16
click at [694, 522] on div "none of" at bounding box center [727, 526] width 212 height 26
click at [811, 611] on button "Select a value" at bounding box center [950, 613] width 325 height 26
click at [834, 669] on div "Shae" at bounding box center [932, 675] width 306 height 26
click at [829, 643] on input "Shae" at bounding box center [942, 644] width 274 height 32
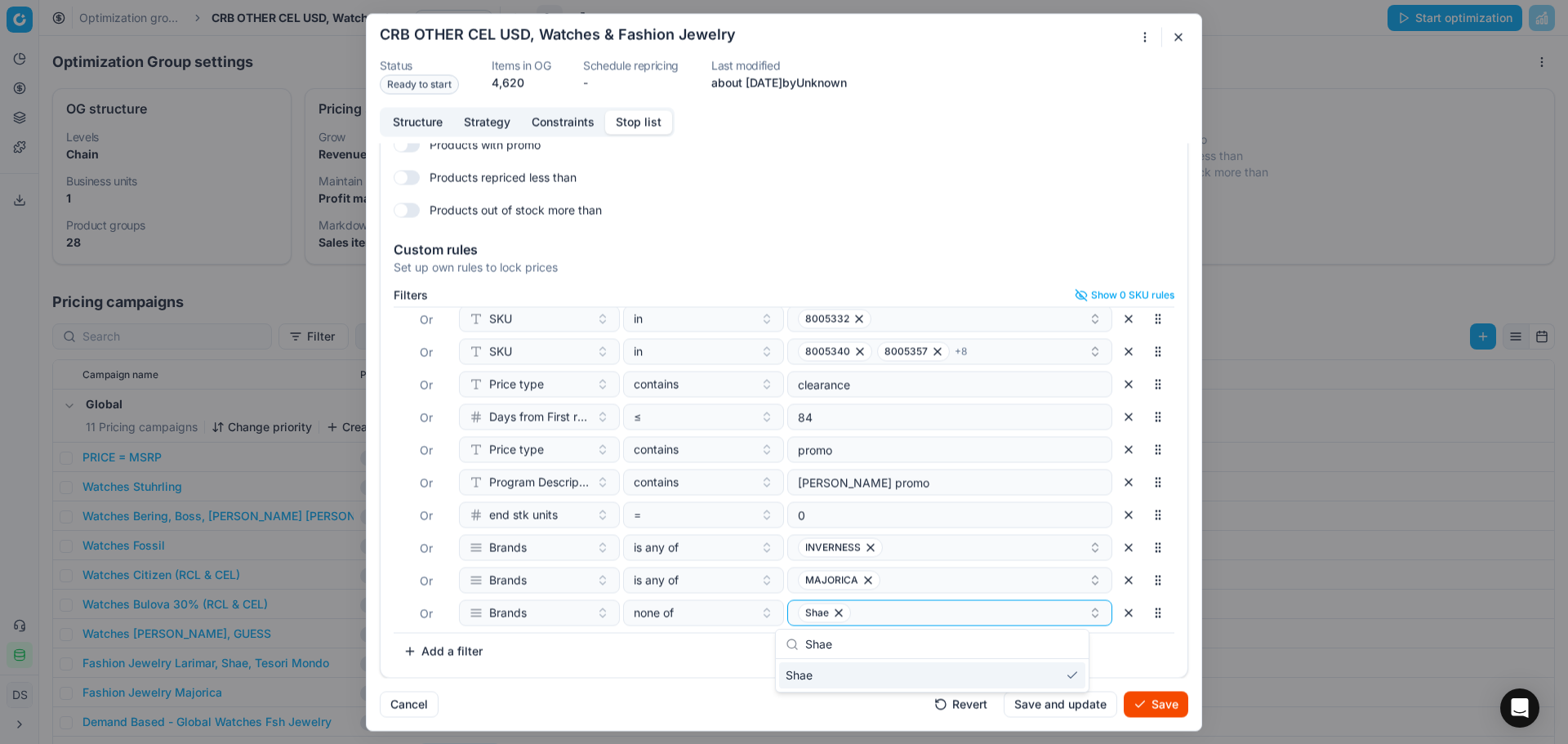
click at [829, 643] on input "Shae" at bounding box center [942, 644] width 274 height 32
click at [891, 685] on div "LARIMAR" at bounding box center [932, 675] width 306 height 26
click at [926, 654] on input "Lari" at bounding box center [942, 644] width 274 height 32
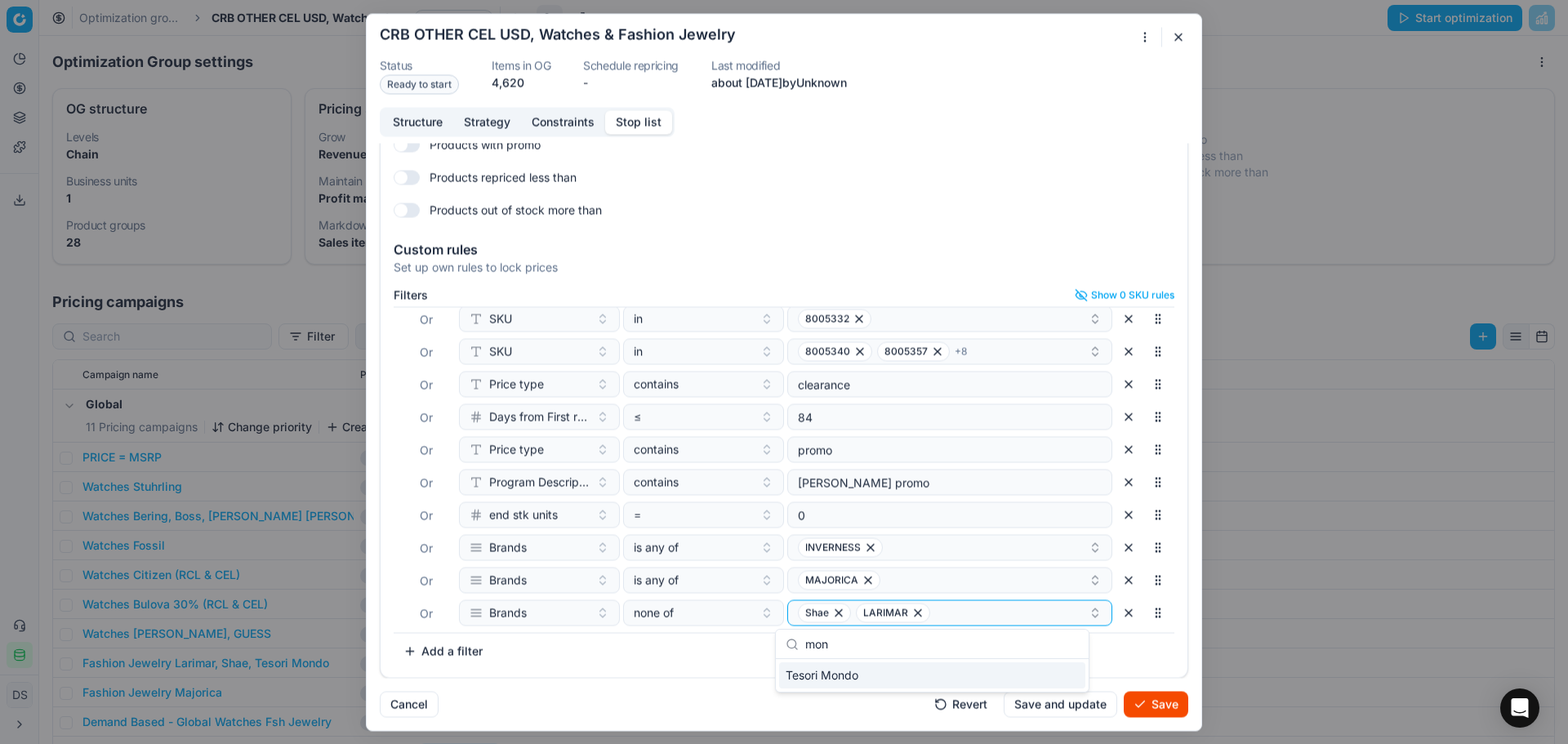
type input "mon"
click at [860, 673] on div "Tesori Mondo" at bounding box center [932, 675] width 306 height 26
click at [1175, 696] on button "Save" at bounding box center [1156, 704] width 65 height 26
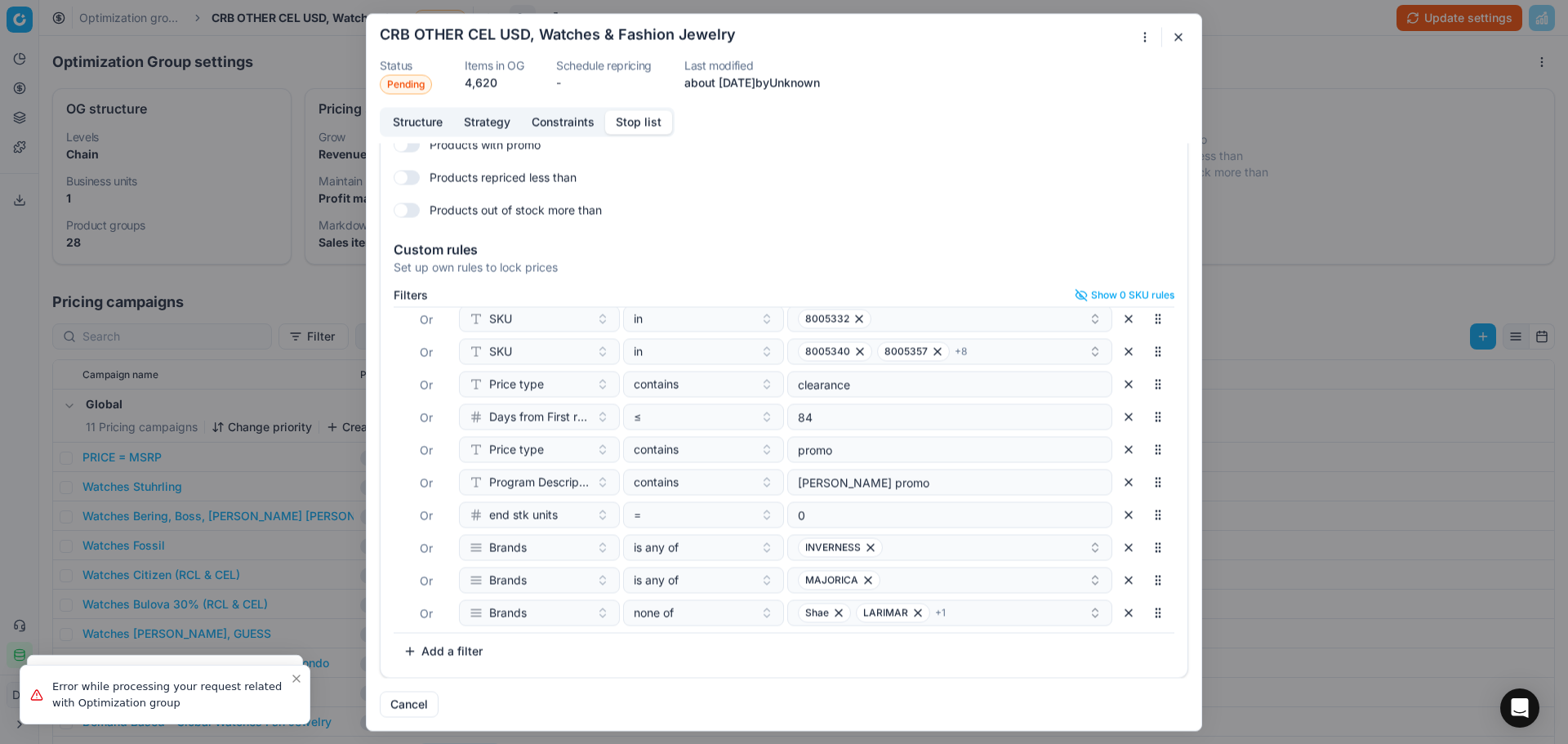
click at [1315, 24] on div "Oprimization group is saving... CRB OTHER CEL USD, Watches & Fashion Jewelry St…" at bounding box center [784, 372] width 1568 height 744
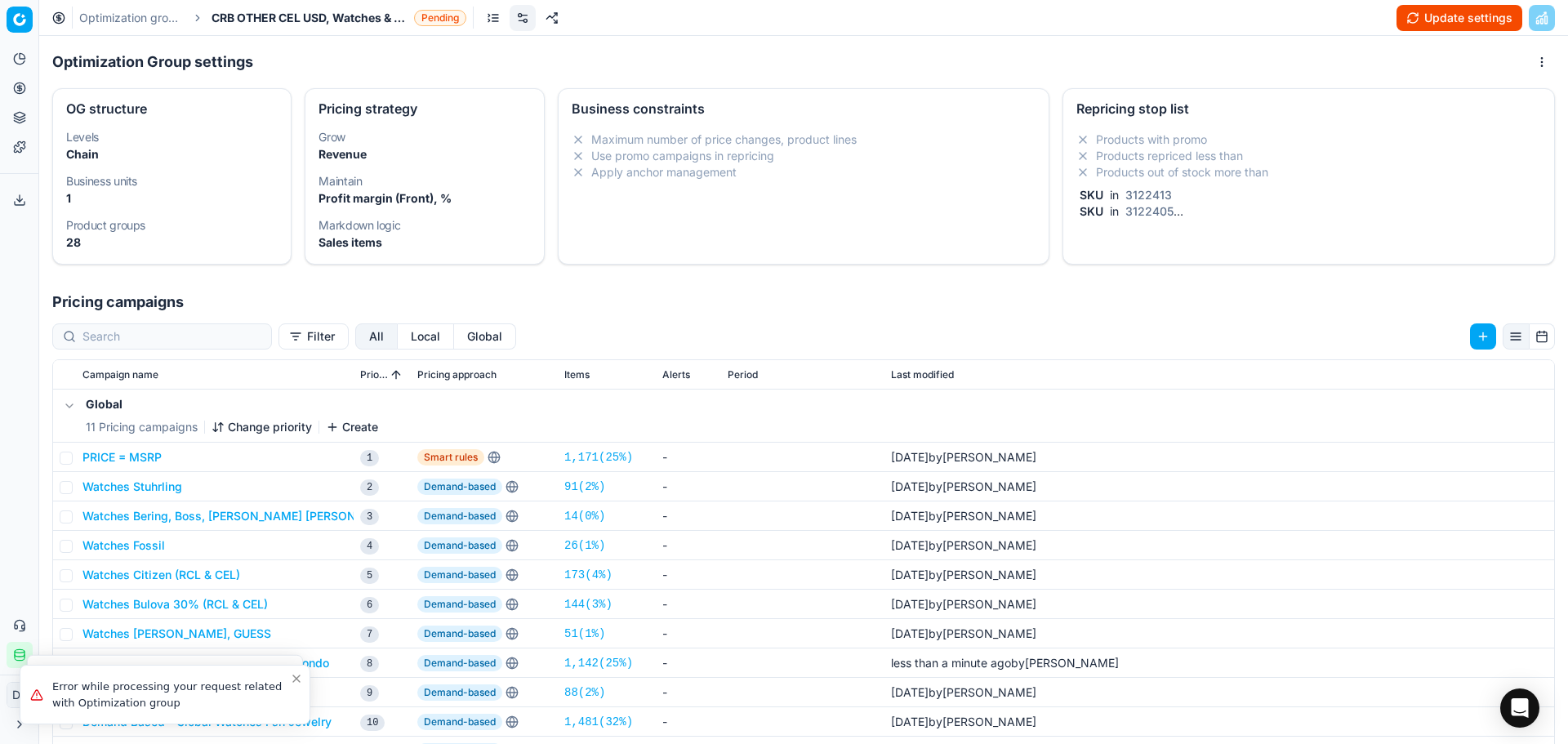
click at [1448, 26] on button "Update settings" at bounding box center [1459, 18] width 125 height 26
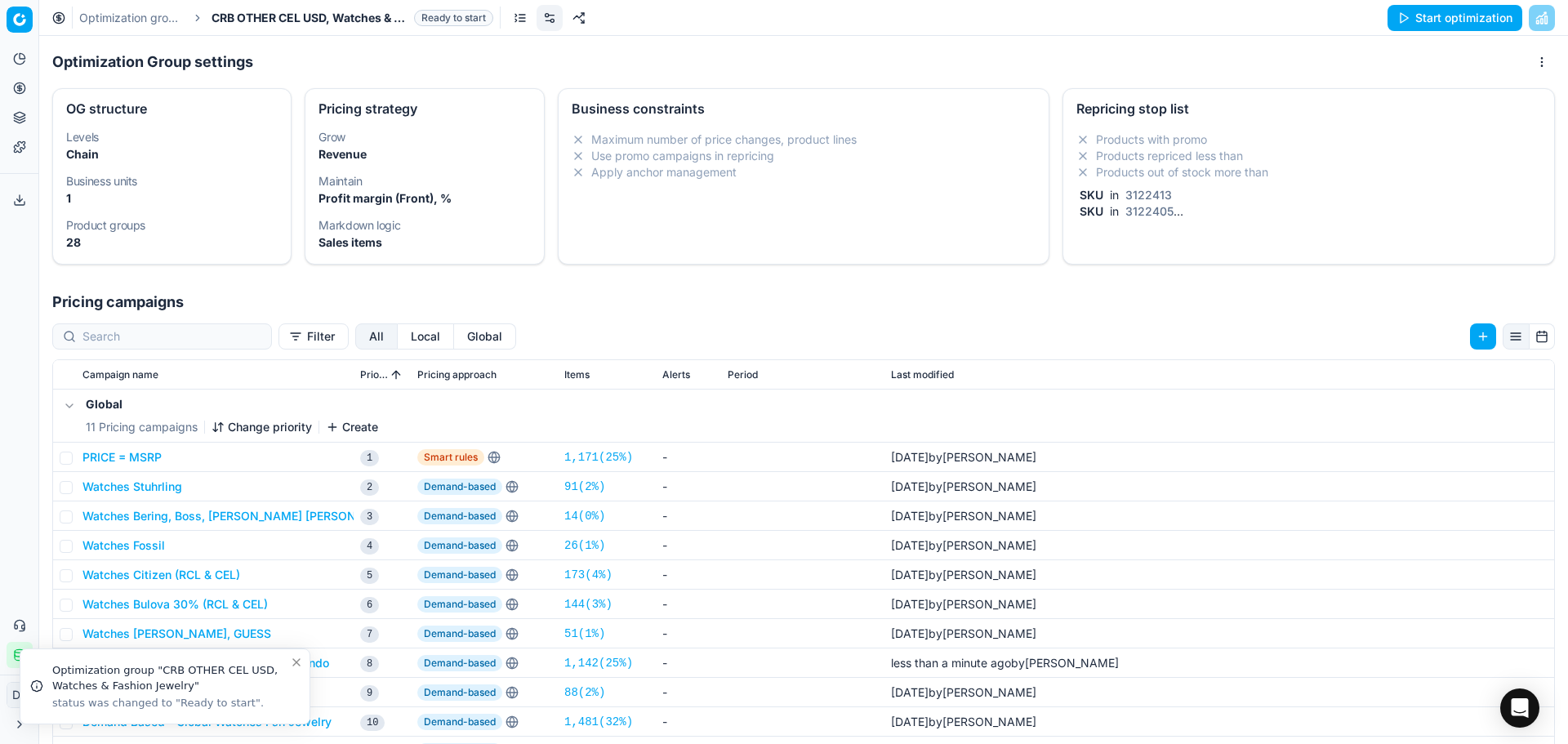
click at [1472, 15] on button "Start optimization" at bounding box center [1455, 18] width 135 height 26
click at [131, 15] on link "Optimization groups" at bounding box center [131, 17] width 105 height 16
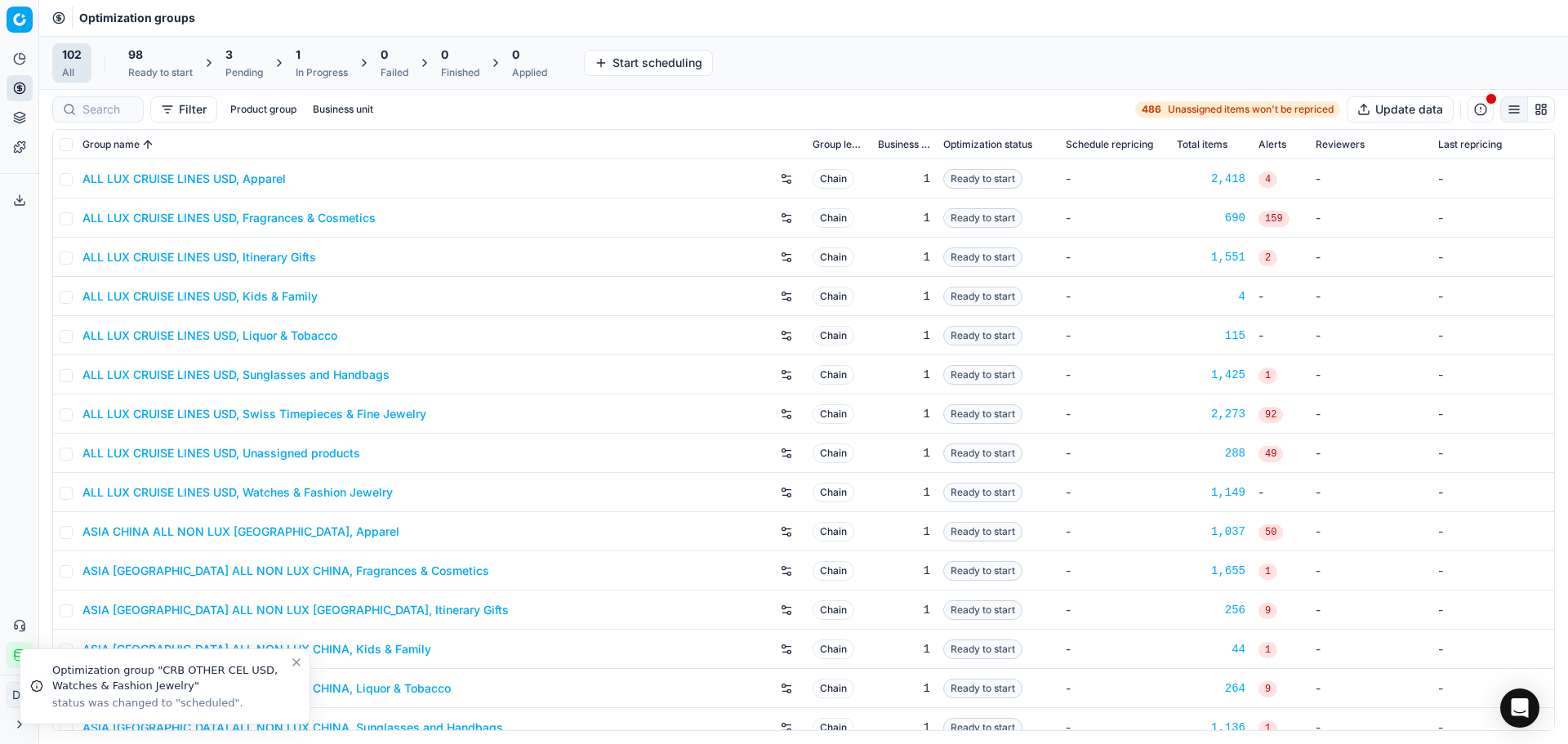
click at [238, 63] on div "3 Pending" at bounding box center [244, 63] width 38 height 32
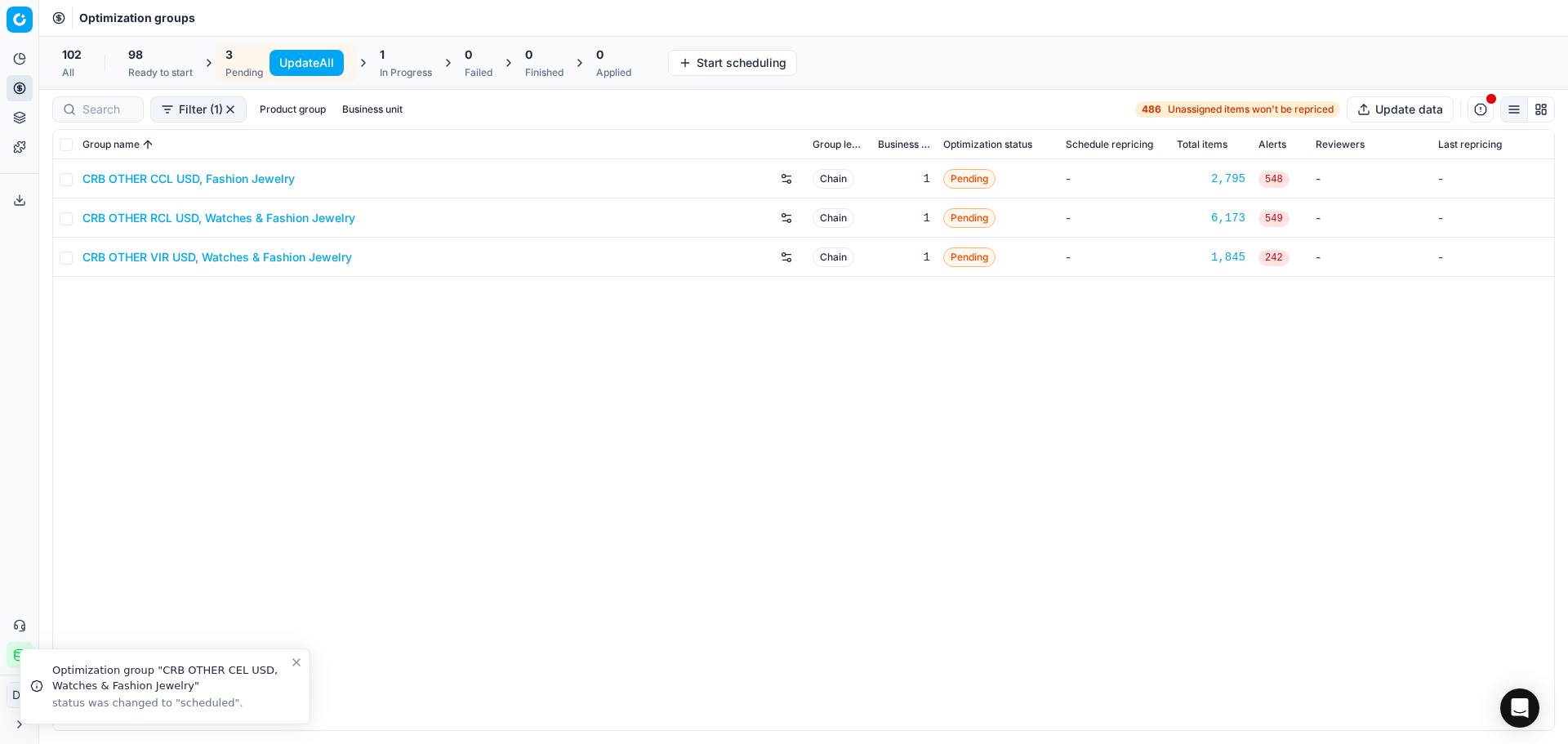
click at [204, 251] on link "CRB OTHER VIR USD, Watches & Fashion Jewelry" at bounding box center [218, 257] width 270 height 16
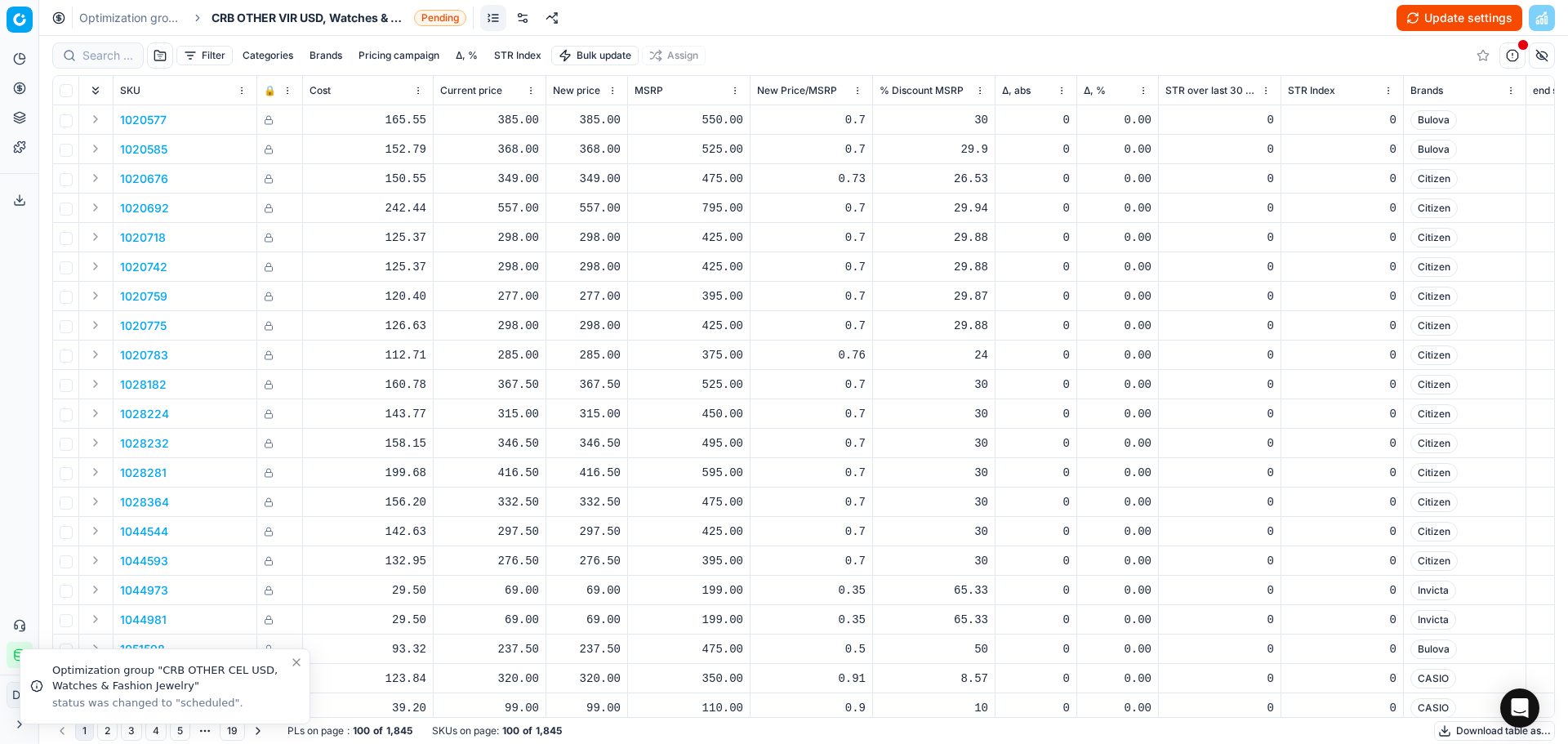
click at [517, 22] on link at bounding box center [522, 18] width 26 height 26
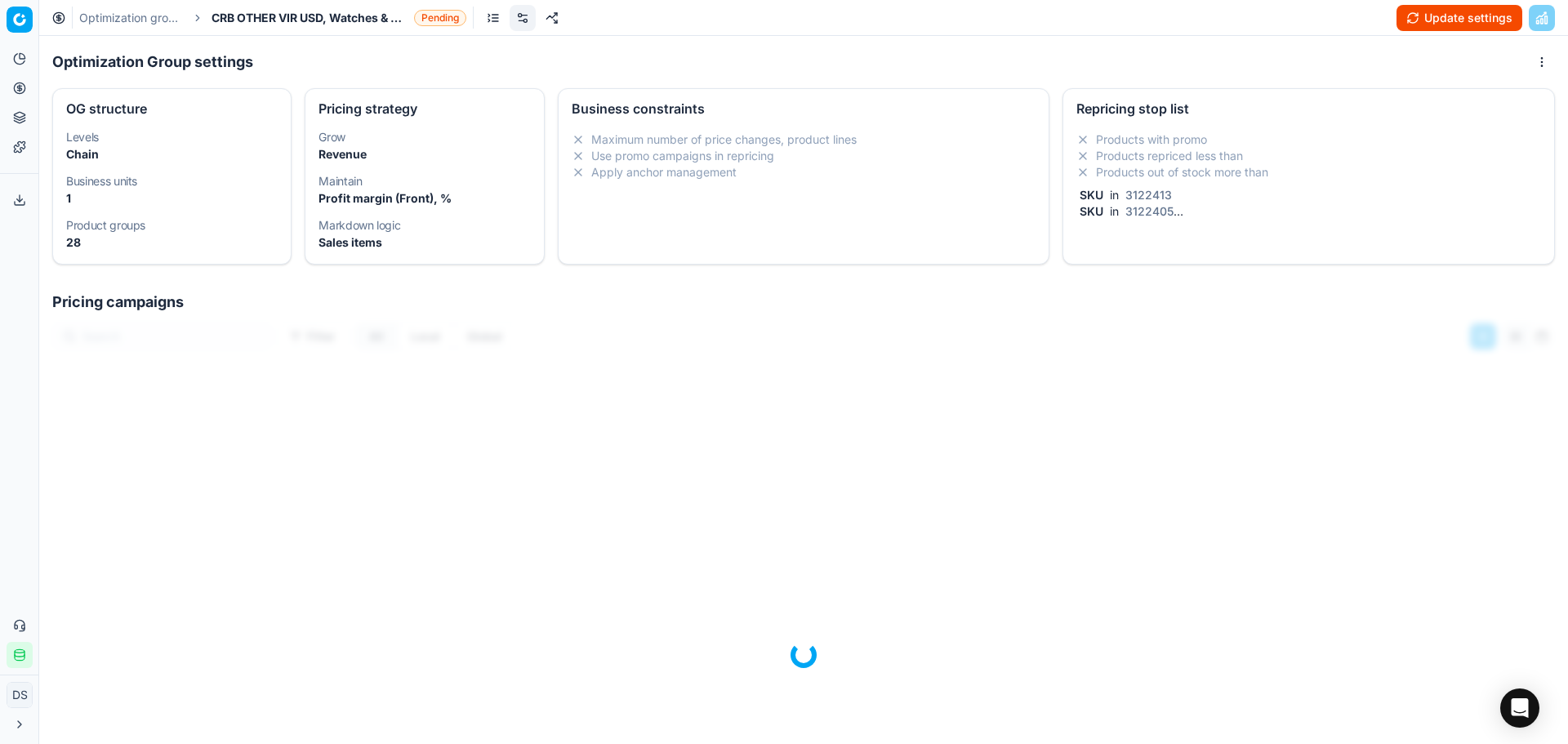
click at [1298, 161] on li "Products repriced less than" at bounding box center [1309, 155] width 465 height 16
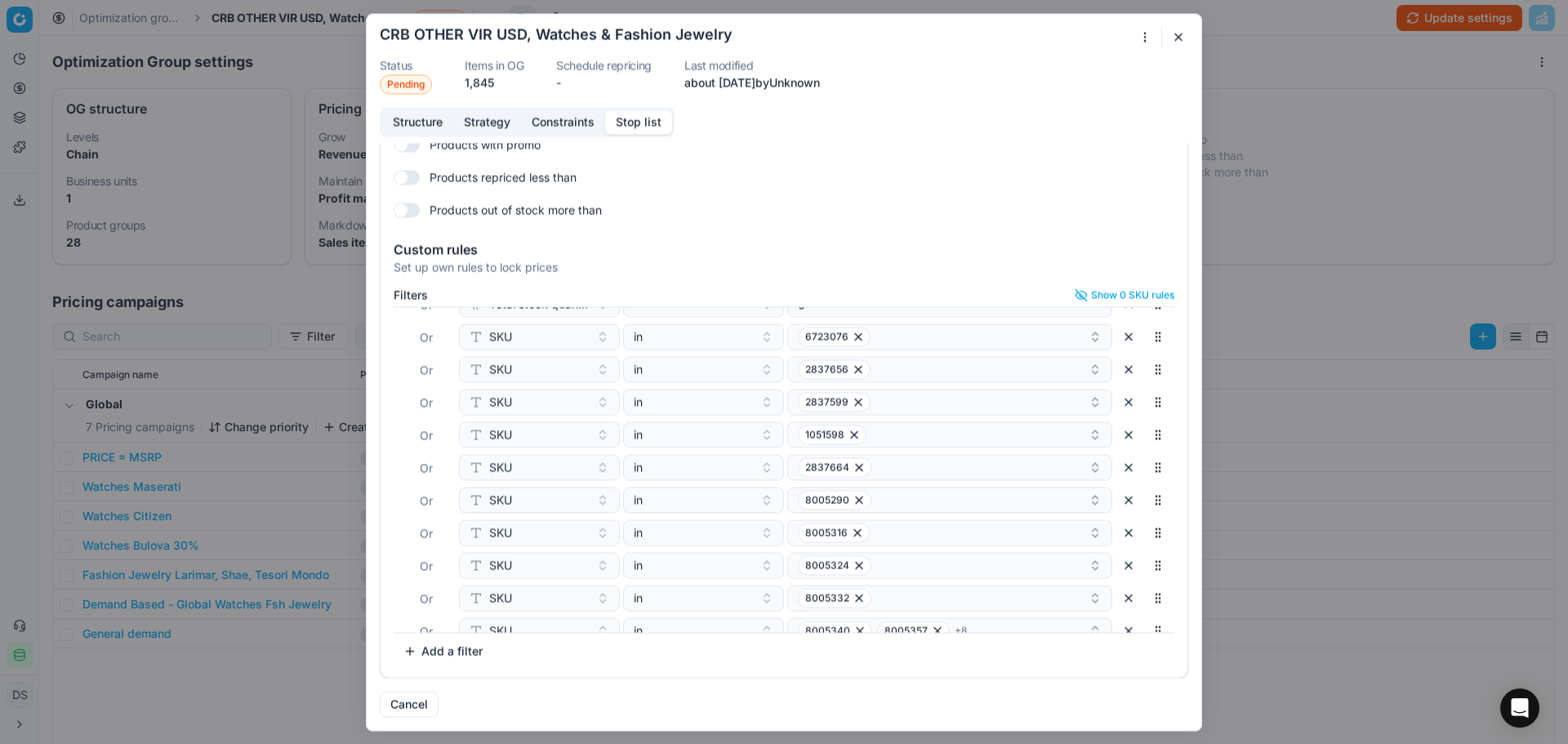
scroll to position [368, 0]
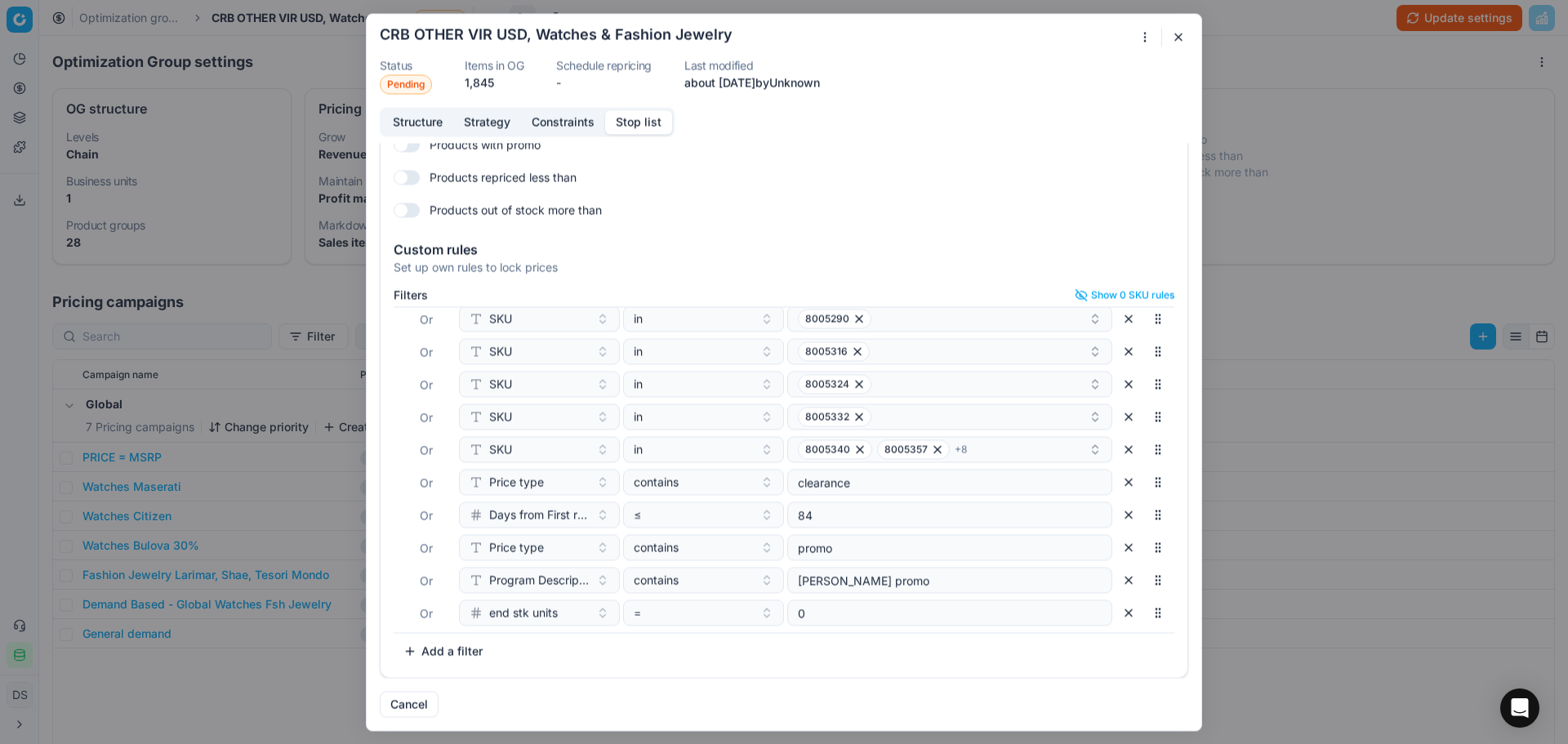
click at [452, 648] on button "Add a filter" at bounding box center [443, 651] width 99 height 26
type input "brands"
click at [592, 707] on div "Brands" at bounding box center [569, 708] width 212 height 26
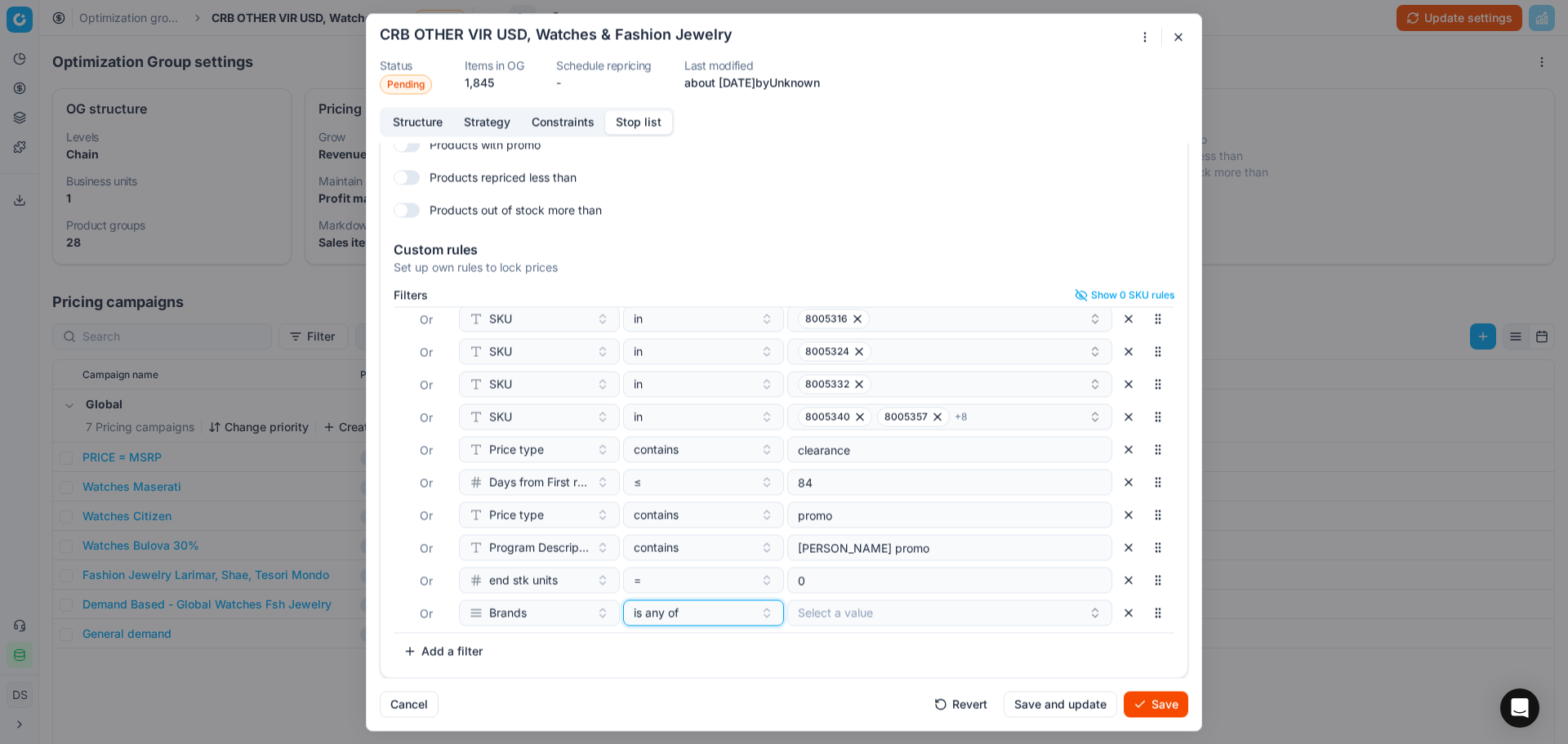
click at [706, 615] on div "is any of" at bounding box center [694, 612] width 120 height 16
click at [698, 528] on div "none of" at bounding box center [727, 526] width 212 height 26
click at [844, 620] on button "Select a value" at bounding box center [950, 613] width 325 height 26
click at [844, 670] on div "Shae" at bounding box center [932, 675] width 306 height 26
click at [836, 642] on input "shae" at bounding box center [942, 644] width 274 height 32
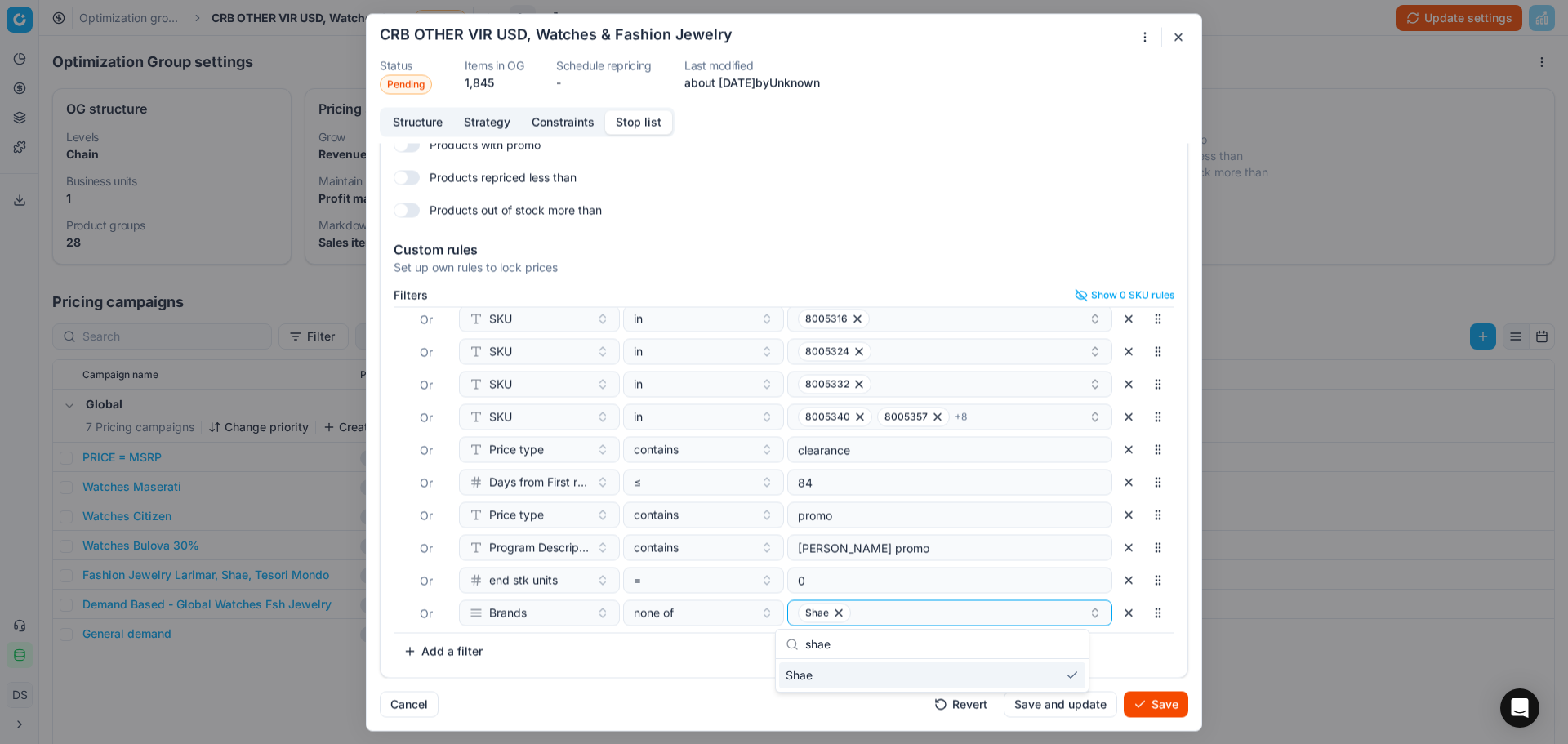
click at [836, 642] on input "shae" at bounding box center [942, 644] width 274 height 32
type input "larim"
click at [906, 681] on div "LARIMAR" at bounding box center [932, 675] width 306 height 26
click at [934, 611] on div "[PERSON_NAME]" at bounding box center [943, 612] width 291 height 20
click at [933, 615] on div "[PERSON_NAME]" at bounding box center [943, 612] width 291 height 20
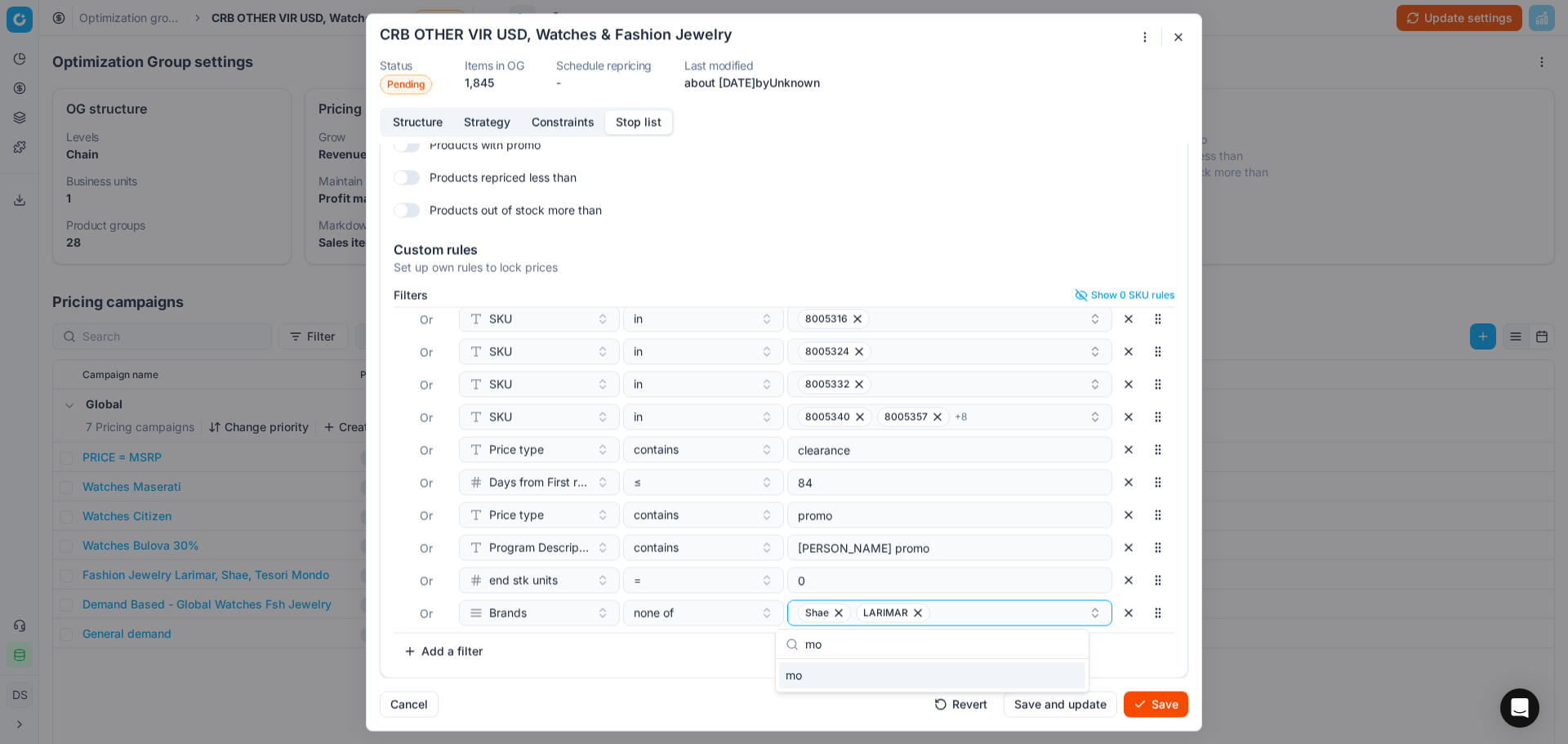
type input "m"
type input "t"
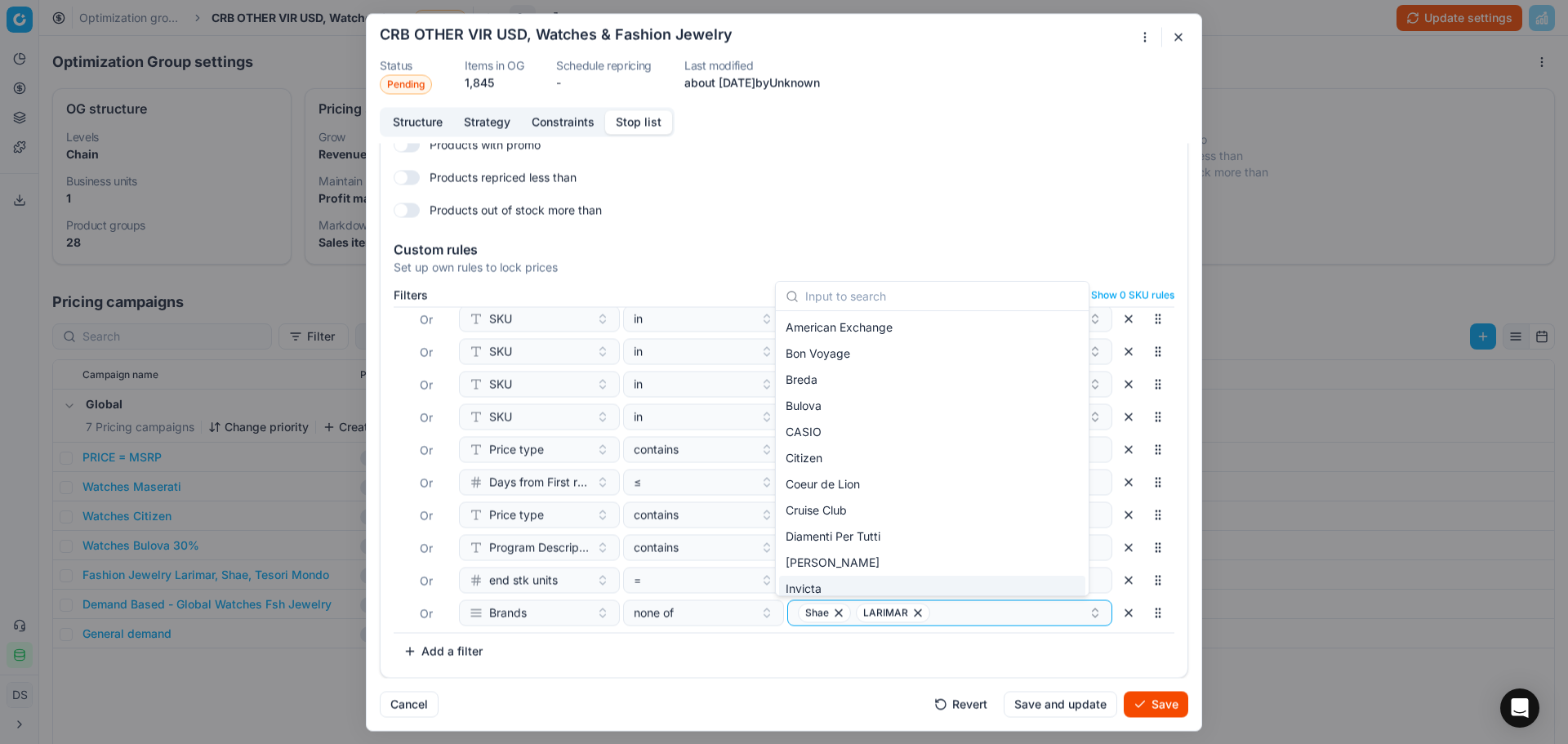
click at [1163, 712] on button "Save" at bounding box center [1156, 704] width 65 height 26
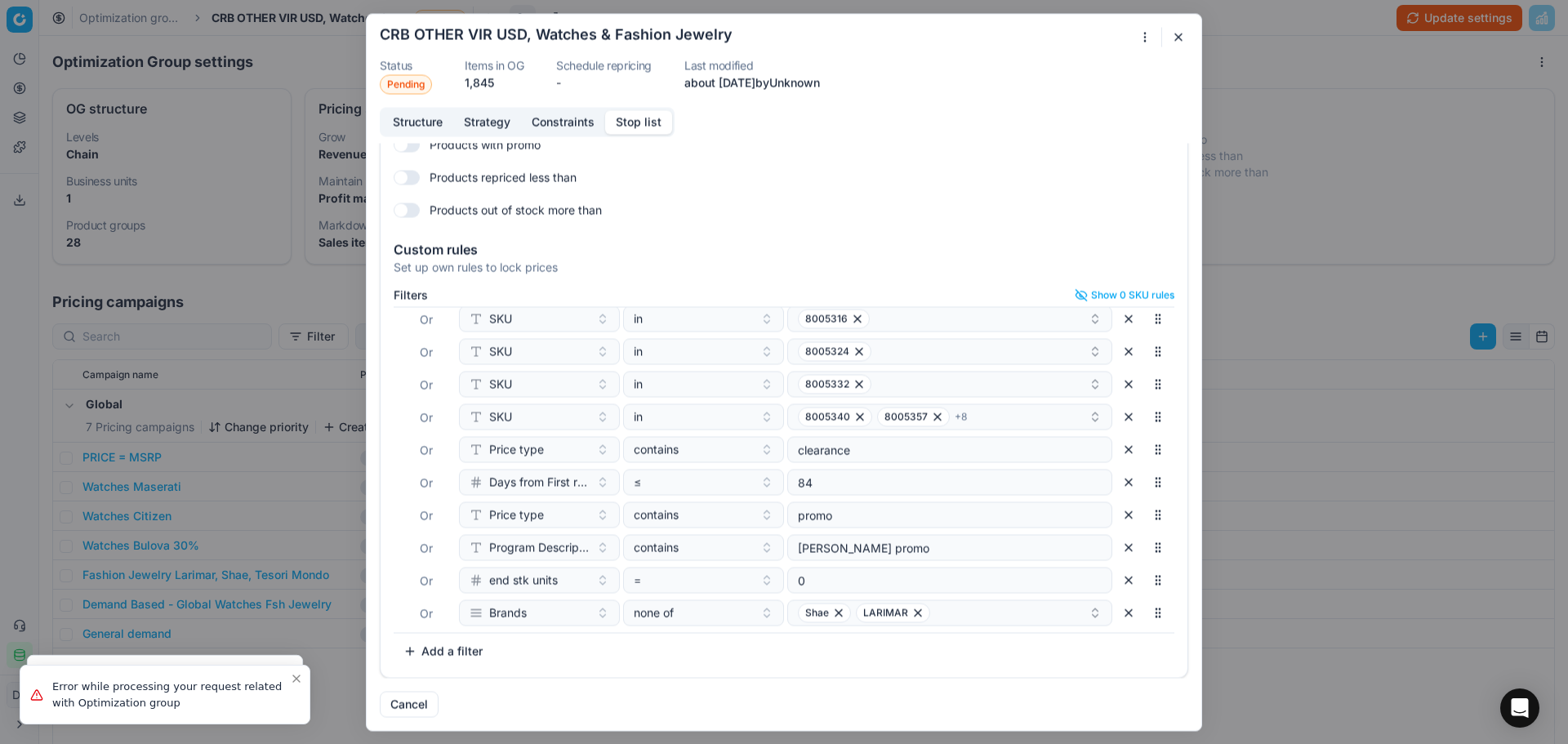
click at [1412, 36] on div "Oprimization group is saving... CRB OTHER VIR USD, Watches & Fashion Jewelry St…" at bounding box center [784, 372] width 1568 height 744
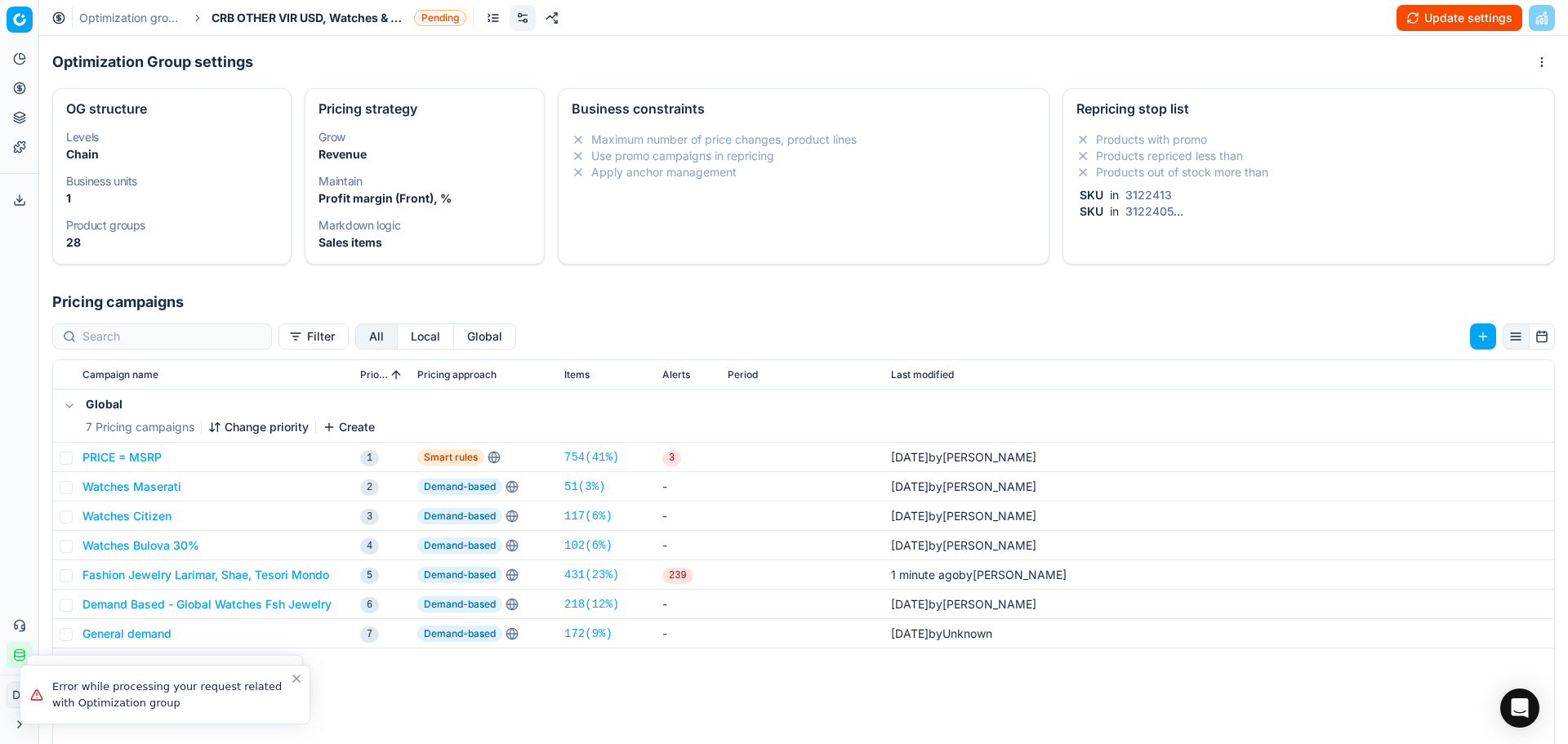
click at [1429, 25] on button "Update settings" at bounding box center [1459, 18] width 125 height 26
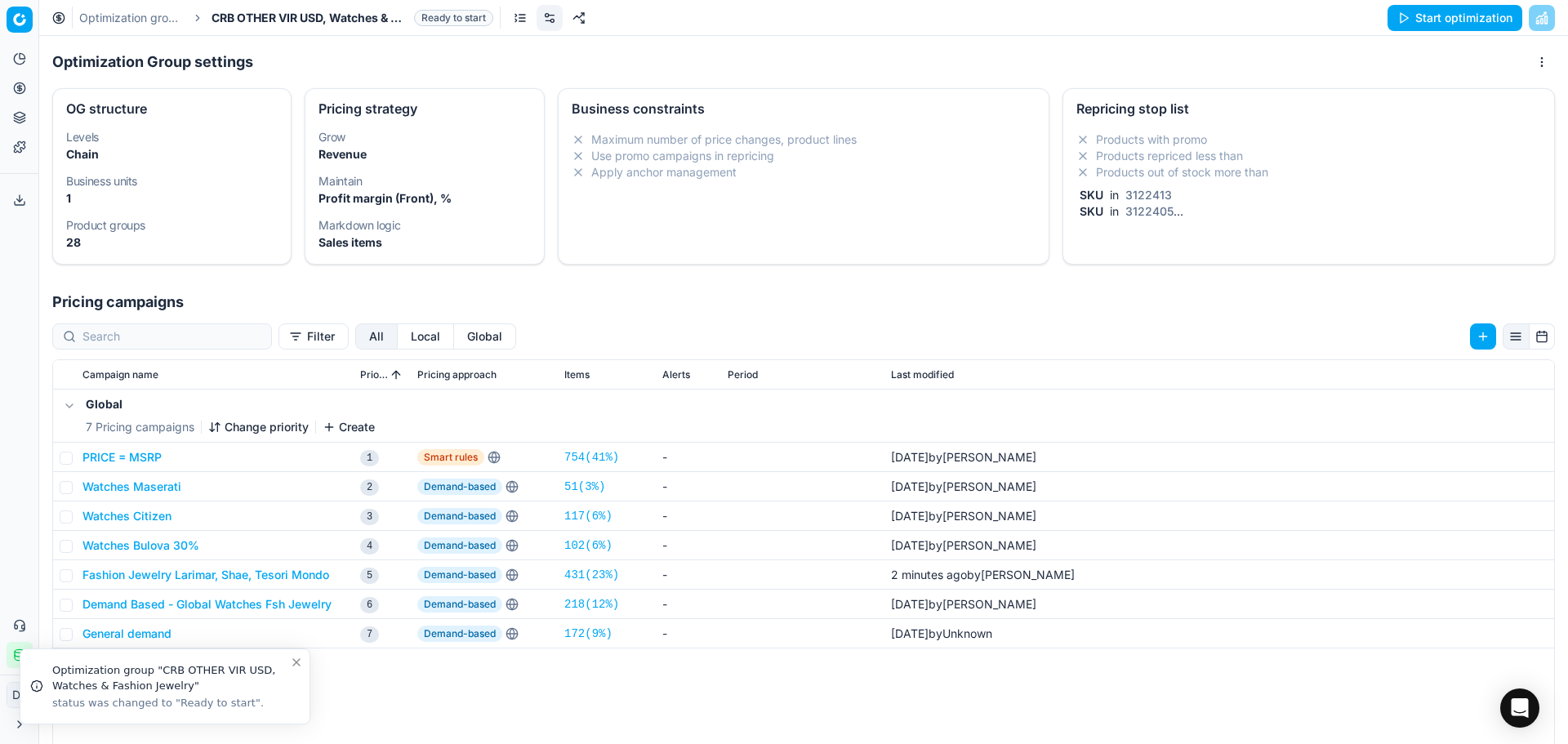
click at [168, 16] on link "Optimization groups" at bounding box center [131, 17] width 105 height 16
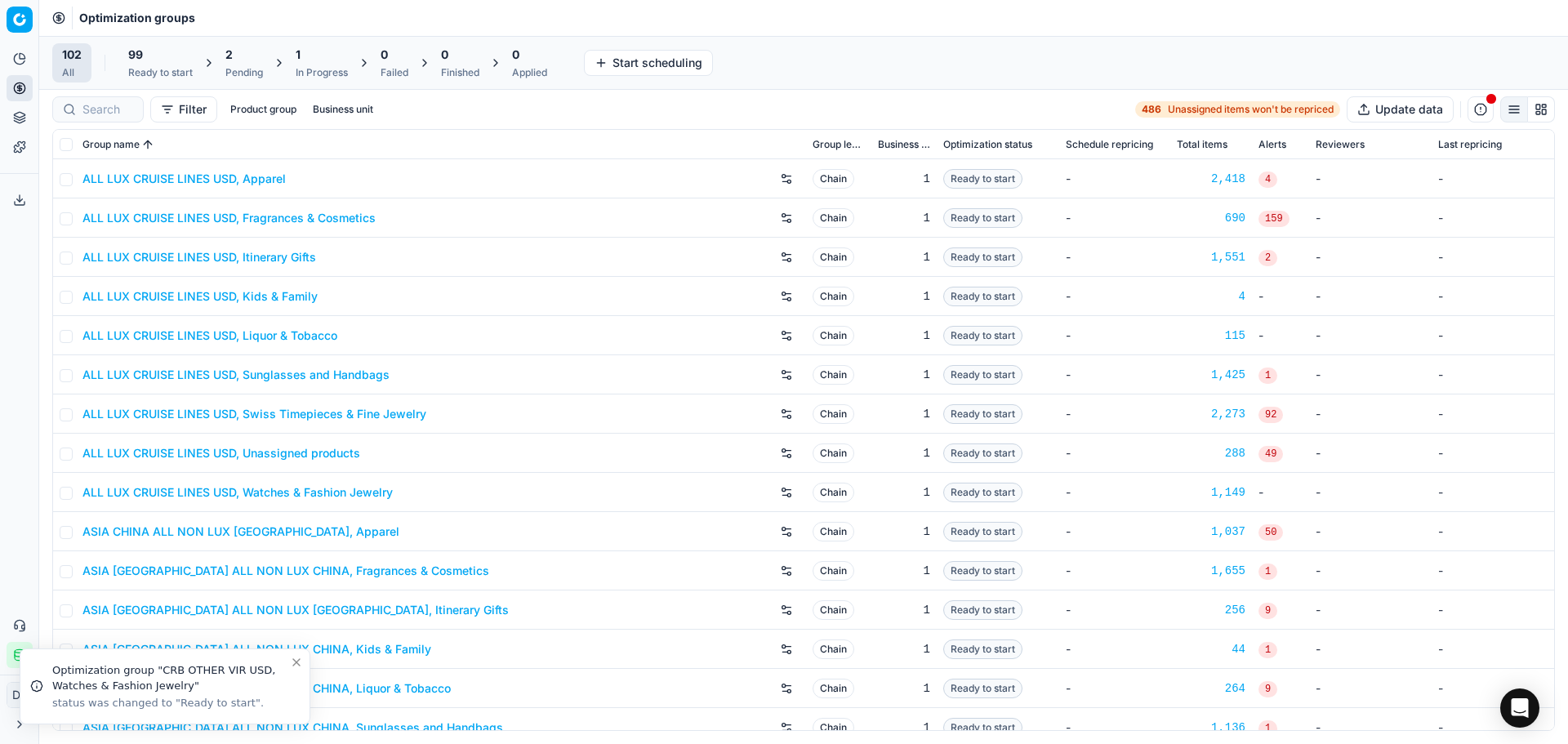
click at [252, 81] on div "2 Pending" at bounding box center [244, 63] width 57 height 39
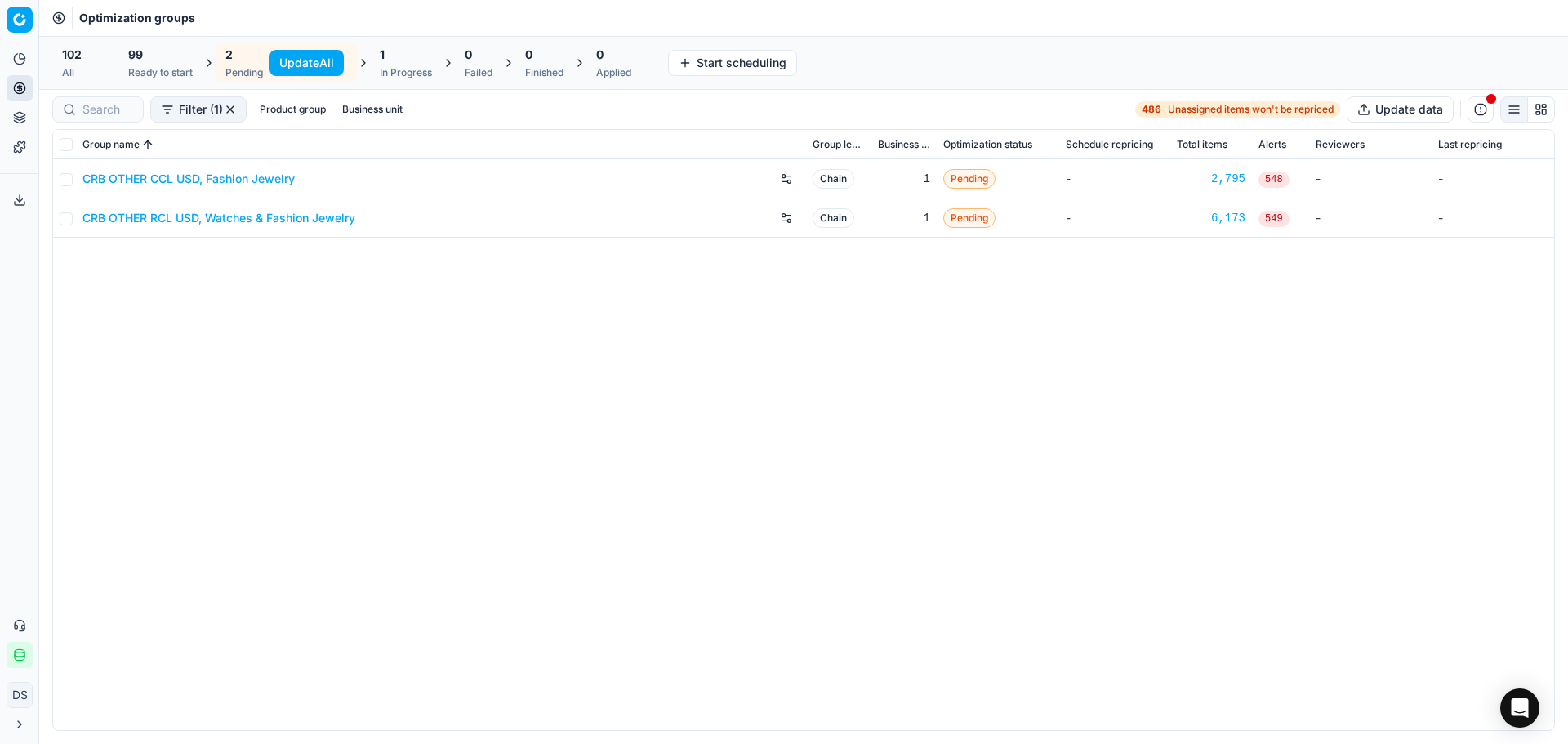
click at [114, 59] on div "102 All 99 Ready to start 2 Pending Update All 1 In Progress 0 Failed 0 Finishe…" at bounding box center [346, 63] width 589 height 39
click at [132, 56] on span "99" at bounding box center [135, 55] width 15 height 16
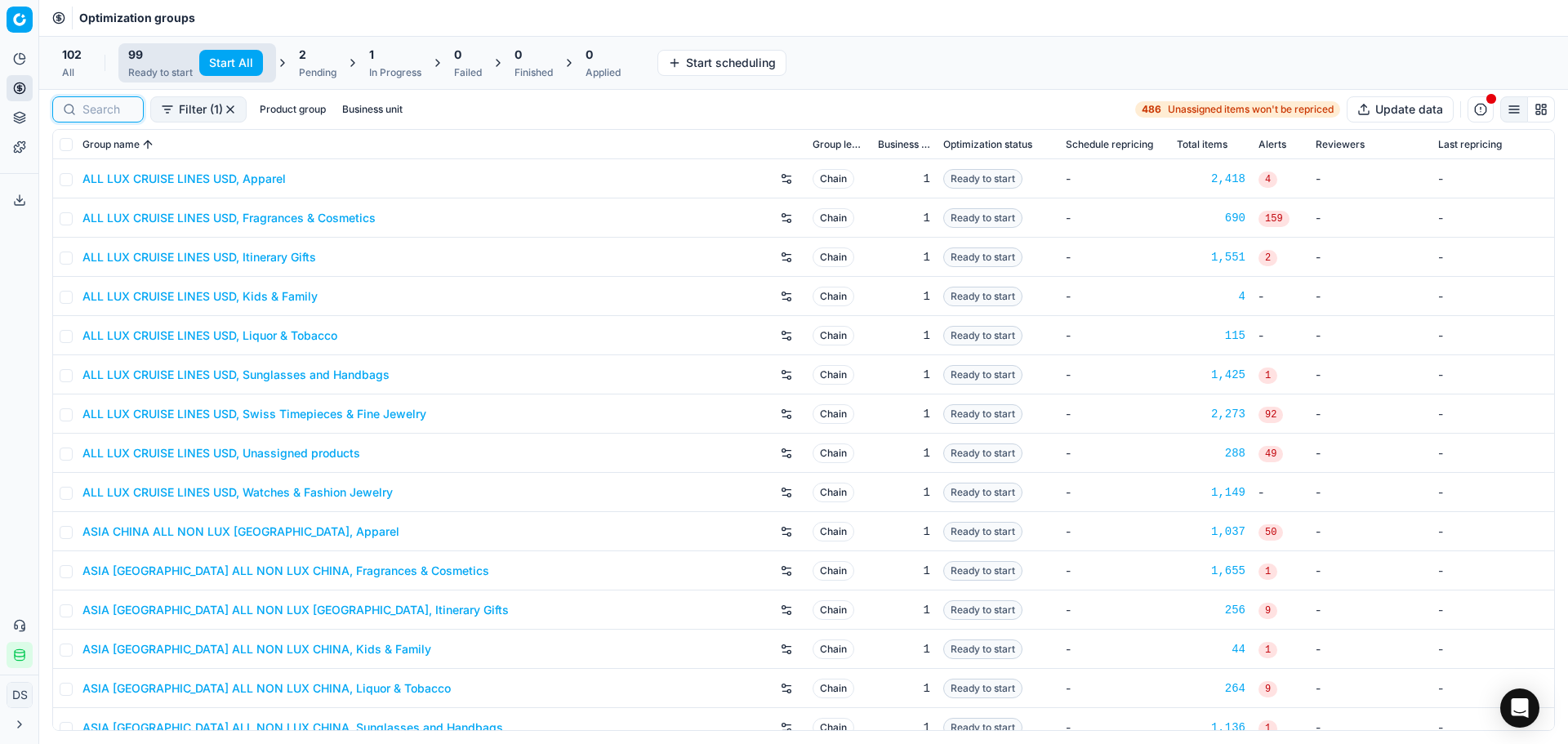
click at [119, 106] on input at bounding box center [107, 109] width 50 height 16
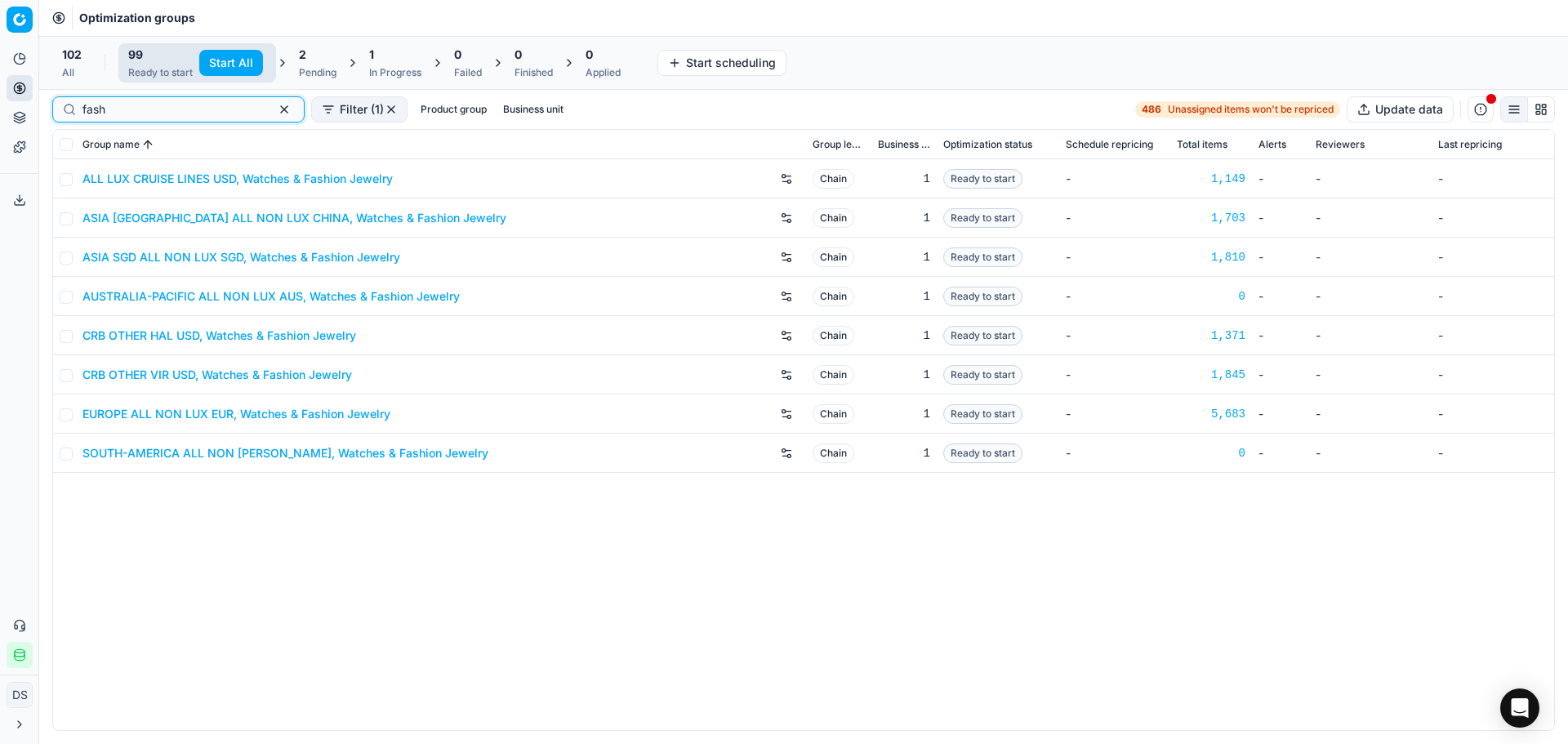
type input "fash"
click at [187, 381] on link "CRB OTHER VIR USD, Watches & Fashion Jewelry" at bounding box center [218, 375] width 270 height 16
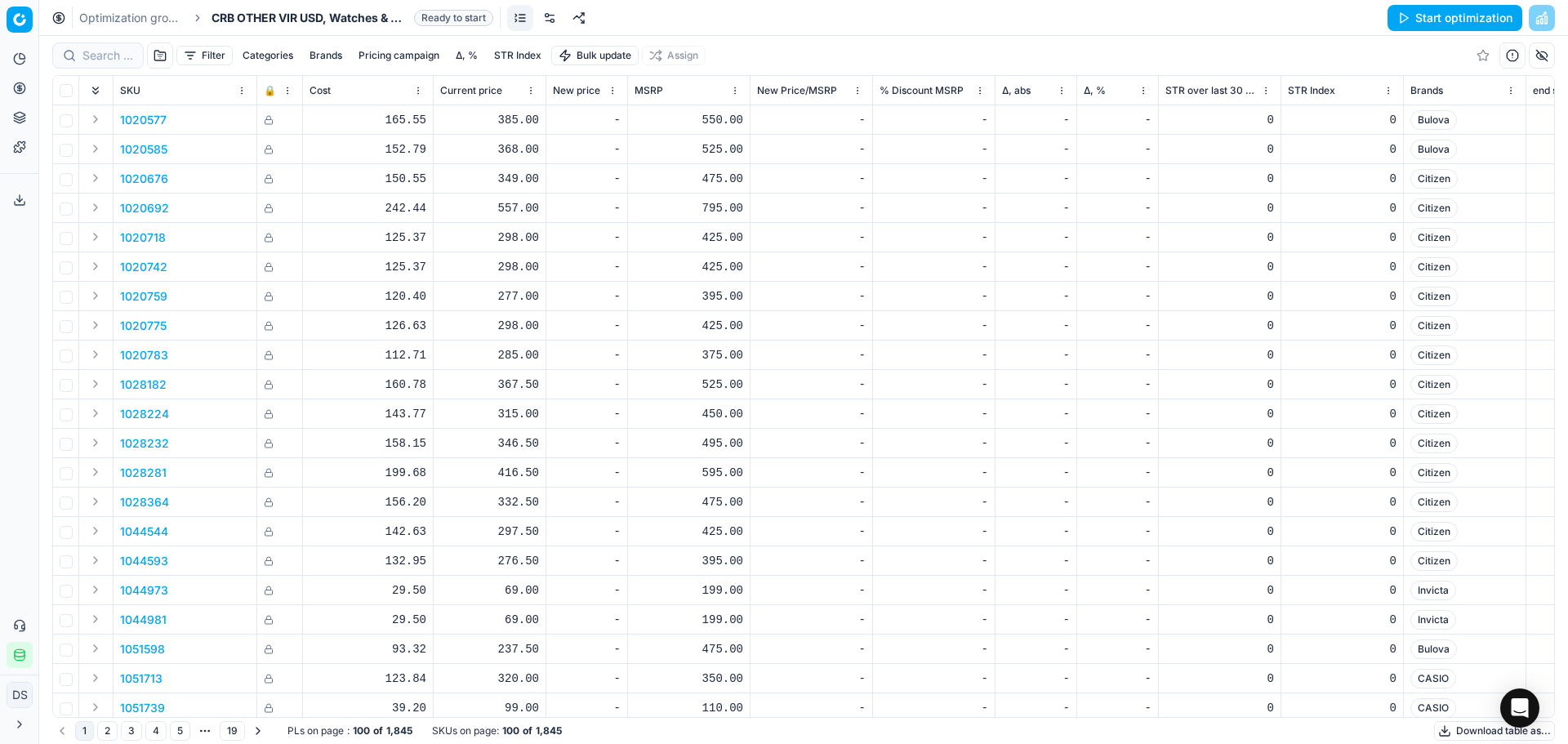
click at [1458, 24] on button "Start optimization" at bounding box center [1455, 18] width 135 height 26
click at [150, 21] on link "Optimization groups" at bounding box center [131, 17] width 105 height 16
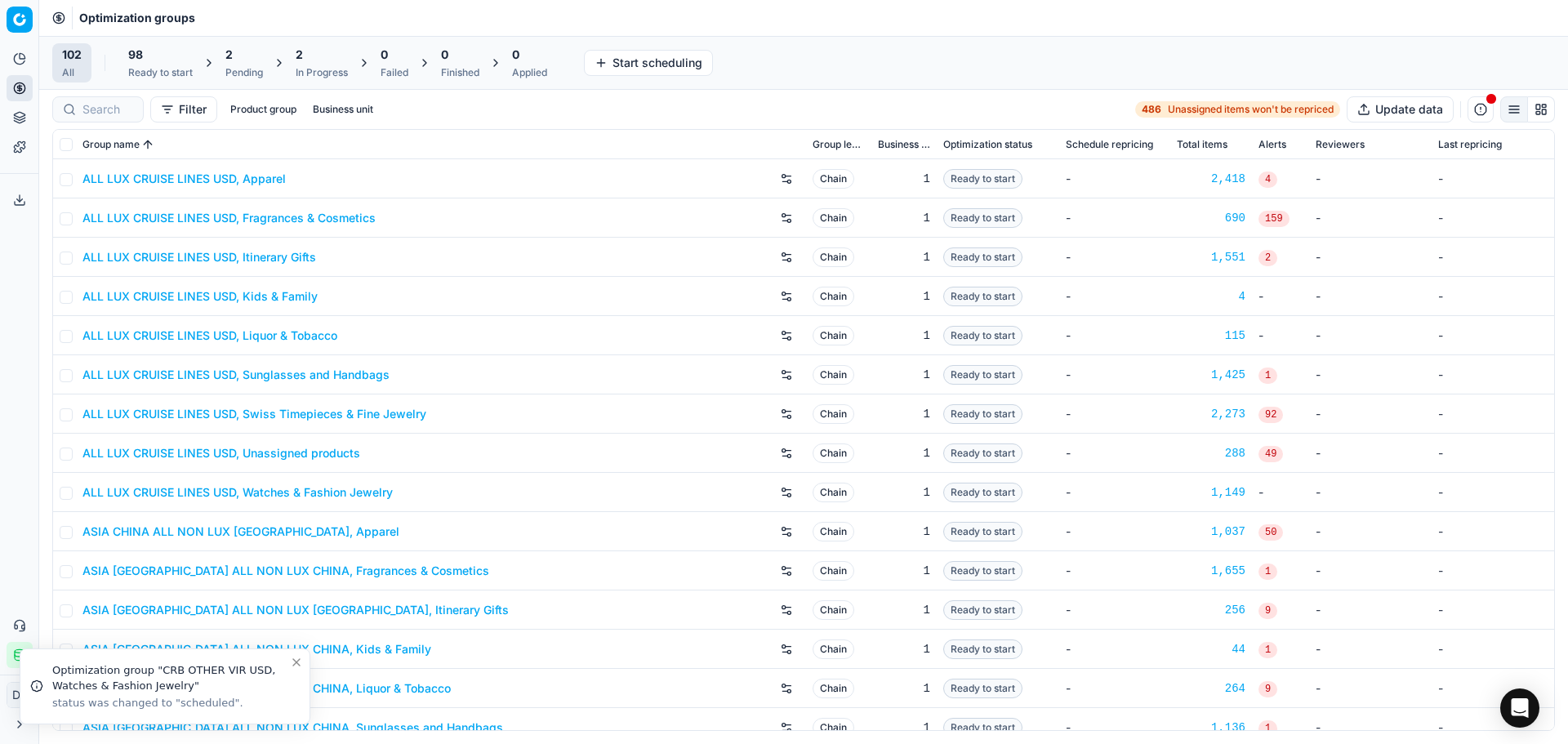
click at [260, 68] on div "Pending" at bounding box center [244, 73] width 38 height 13
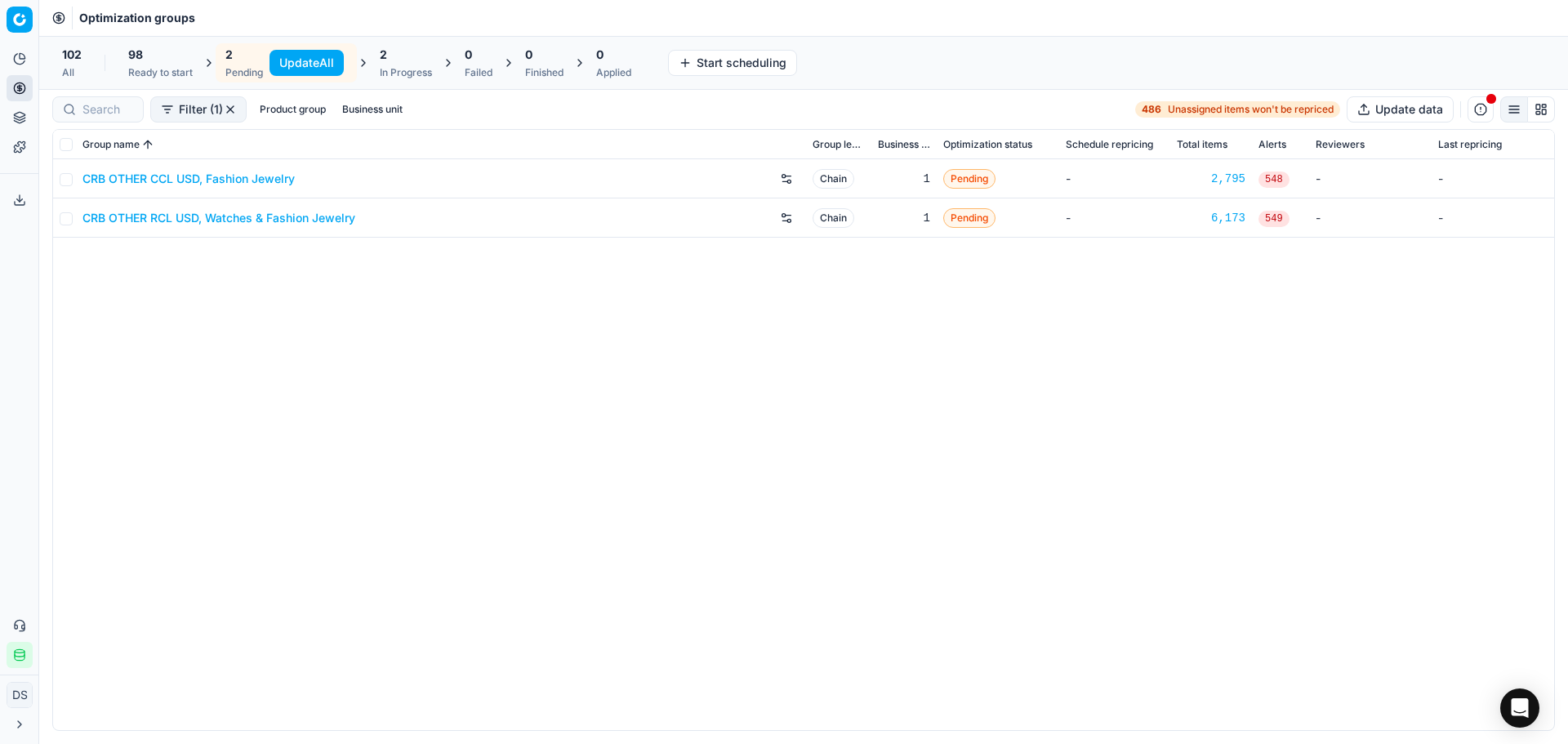
click at [245, 221] on link "CRB OTHER RCL USD, Watches & Fashion Jewelry" at bounding box center [219, 218] width 273 height 16
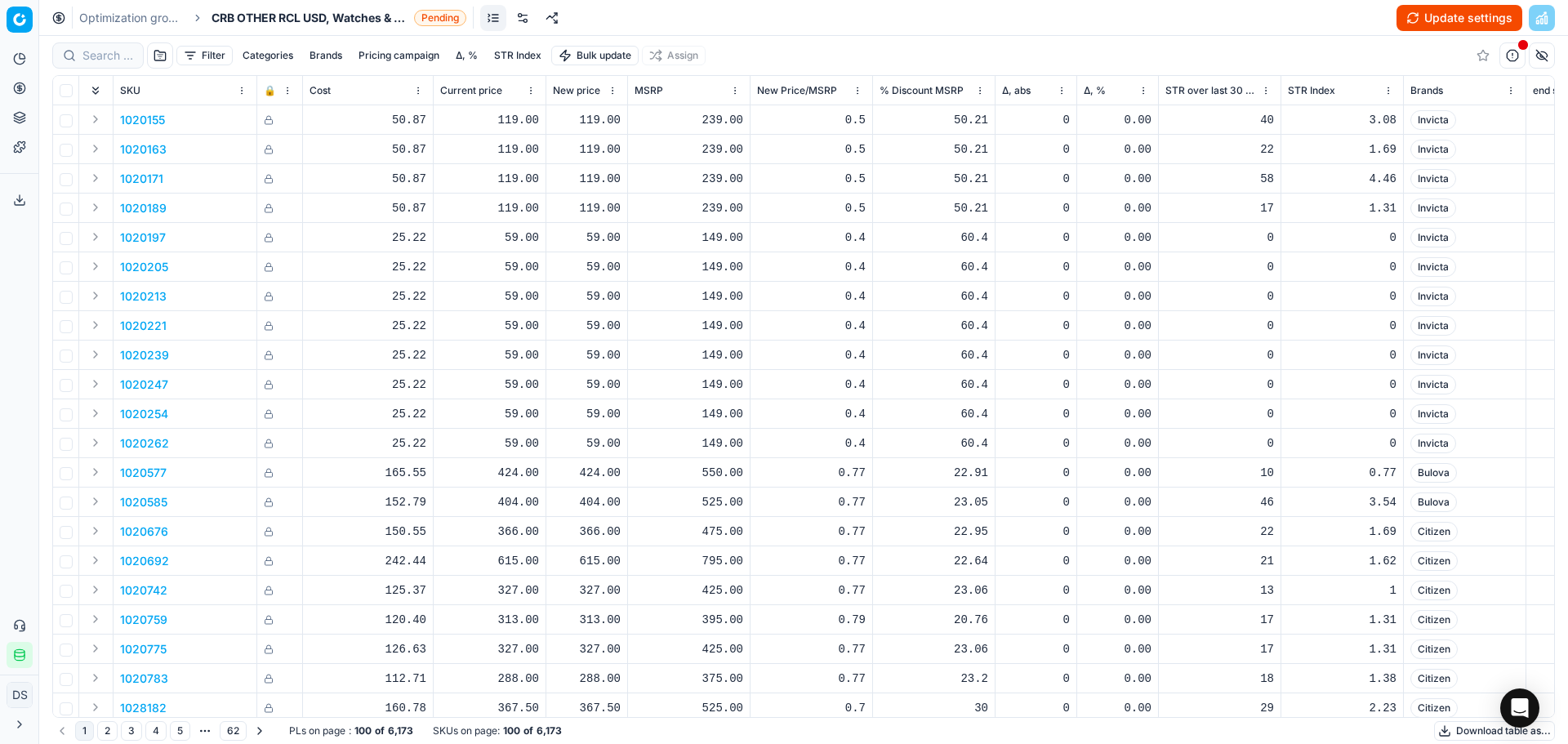
click at [522, 25] on link at bounding box center [522, 18] width 26 height 26
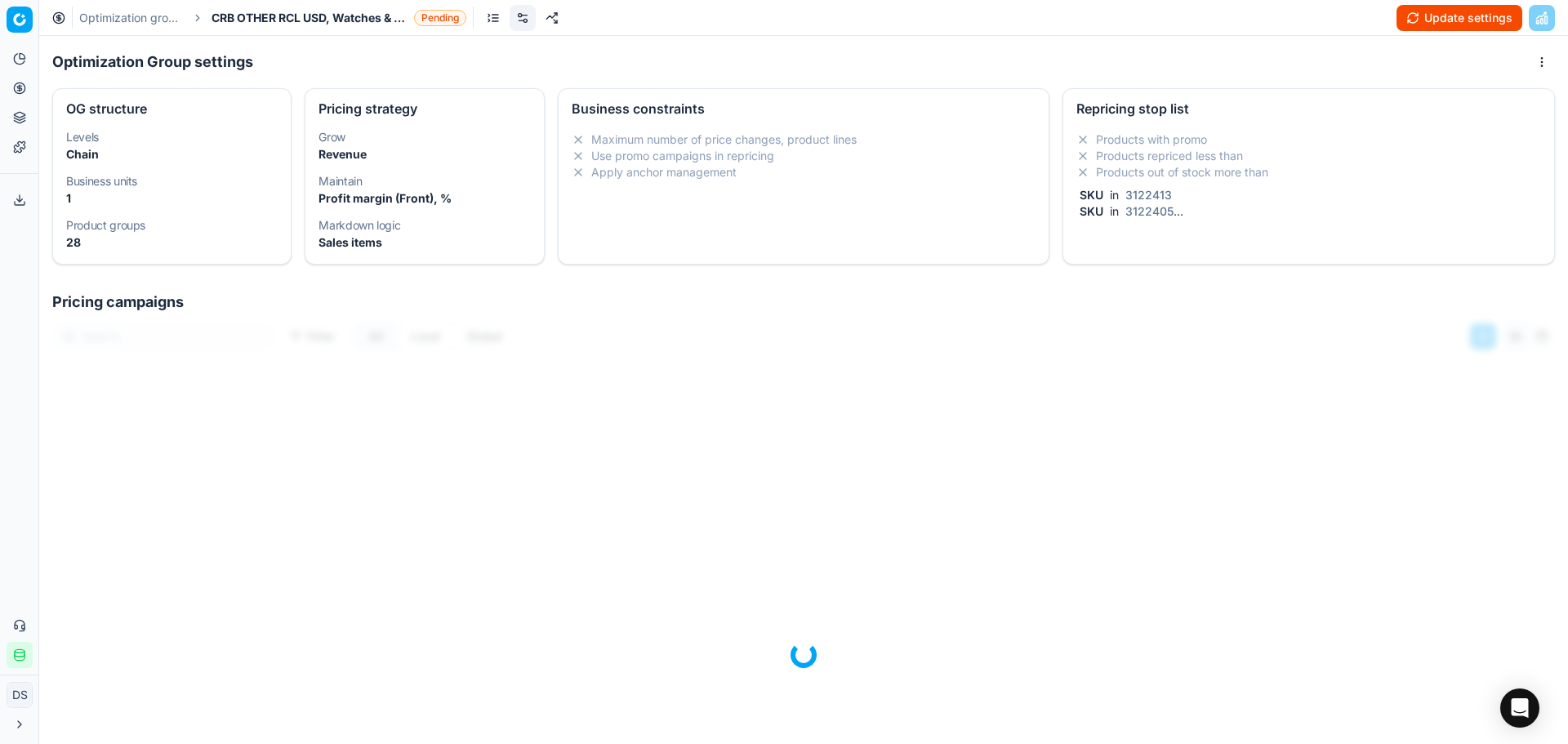
click at [1211, 162] on li "Products repriced less than" at bounding box center [1309, 155] width 465 height 16
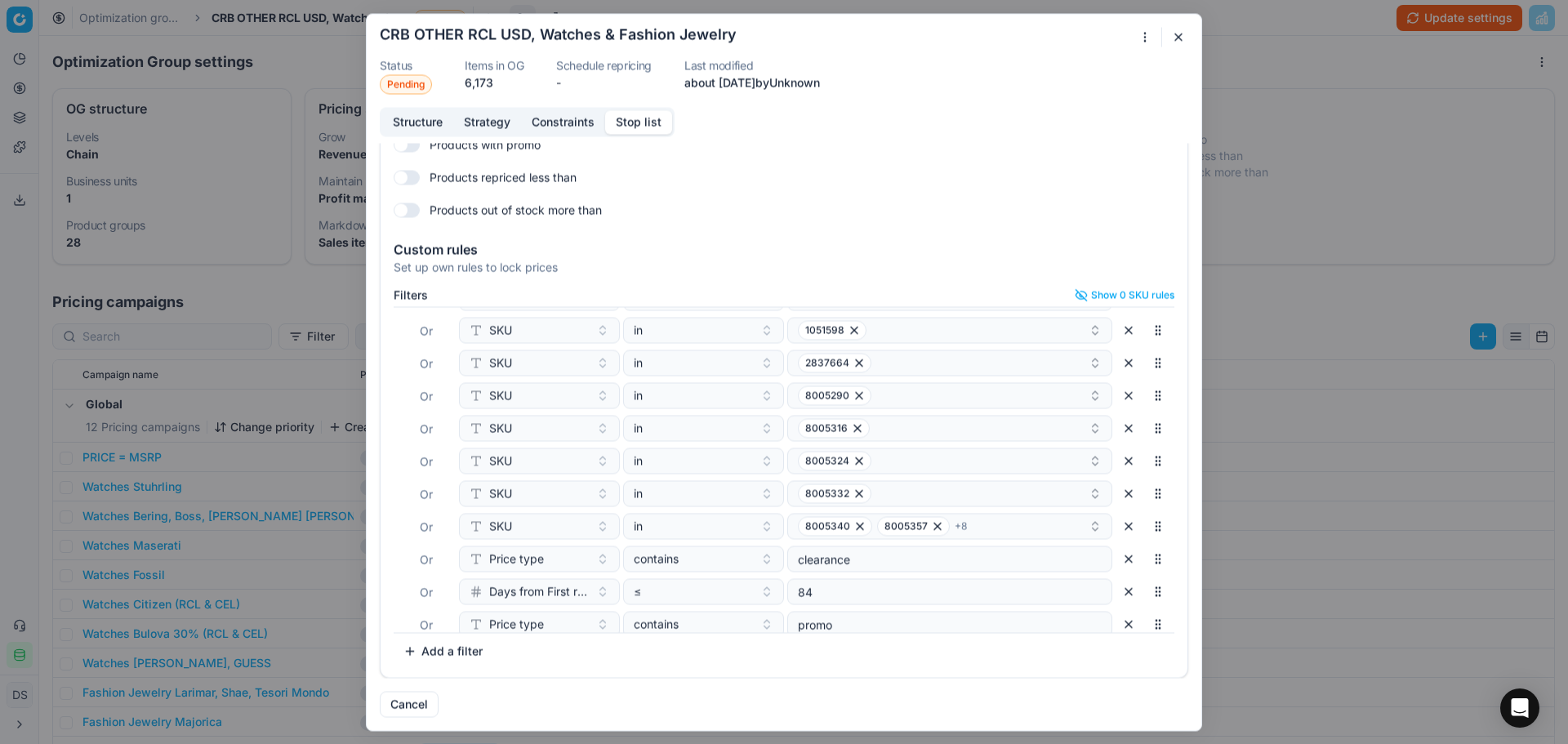
scroll to position [433, 0]
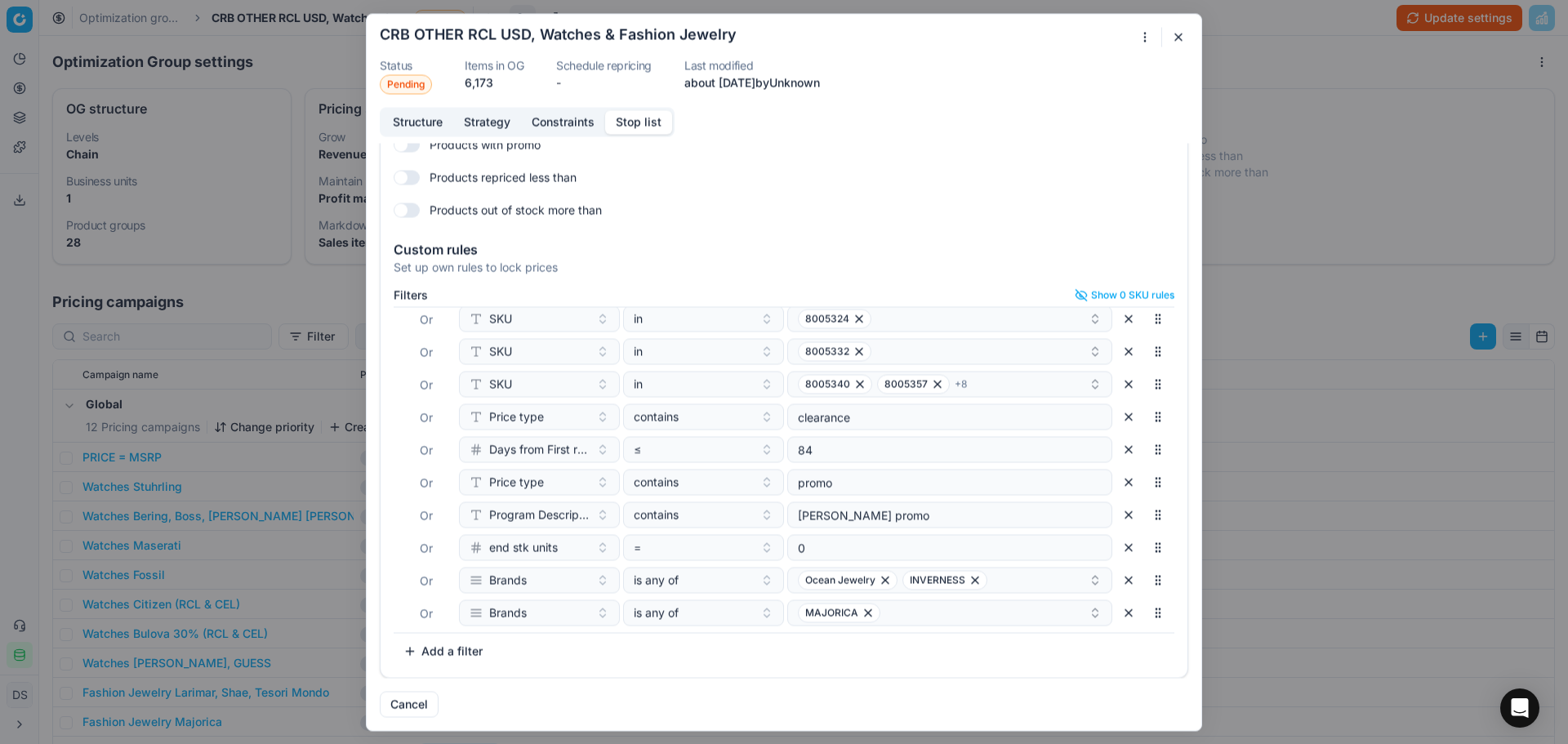
click at [431, 651] on button "Add a filter" at bounding box center [443, 651] width 99 height 26
type input "brands"
click at [518, 706] on div "Brands" at bounding box center [569, 708] width 212 height 26
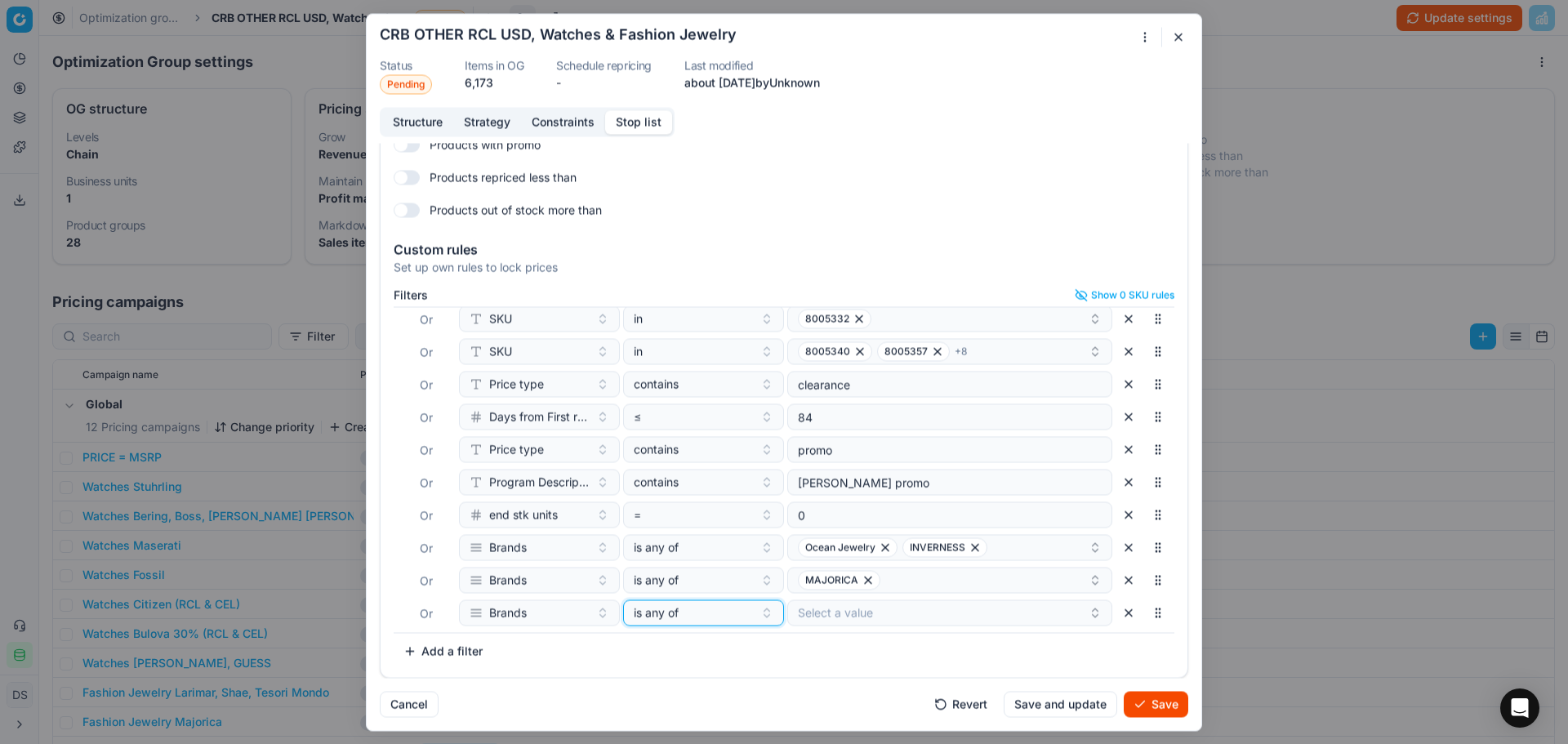
click at [715, 617] on div "is any of" at bounding box center [694, 612] width 120 height 16
click at [691, 515] on div "none of" at bounding box center [727, 526] width 212 height 26
click at [828, 612] on button "Select a value" at bounding box center [950, 613] width 325 height 26
click at [805, 675] on span "Shae" at bounding box center [799, 675] width 27 height 16
click at [952, 652] on input "shae" at bounding box center [942, 644] width 274 height 32
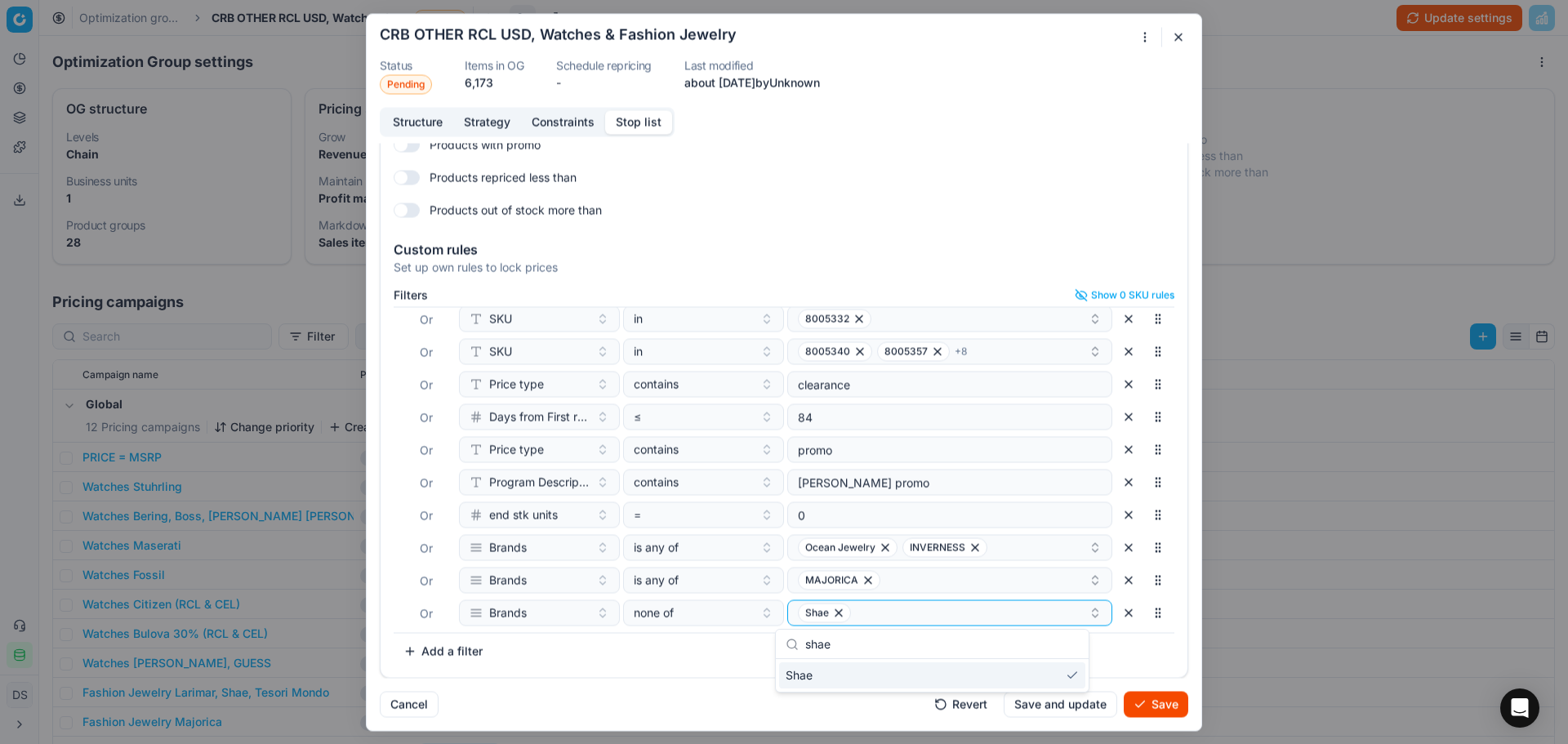
click at [952, 652] on input "shae" at bounding box center [942, 644] width 274 height 32
type input "lari"
click at [889, 676] on div "LARIMAR" at bounding box center [932, 675] width 306 height 26
click at [935, 603] on div "[PERSON_NAME]" at bounding box center [943, 612] width 291 height 20
click at [935, 619] on div "[PERSON_NAME]" at bounding box center [943, 612] width 291 height 20
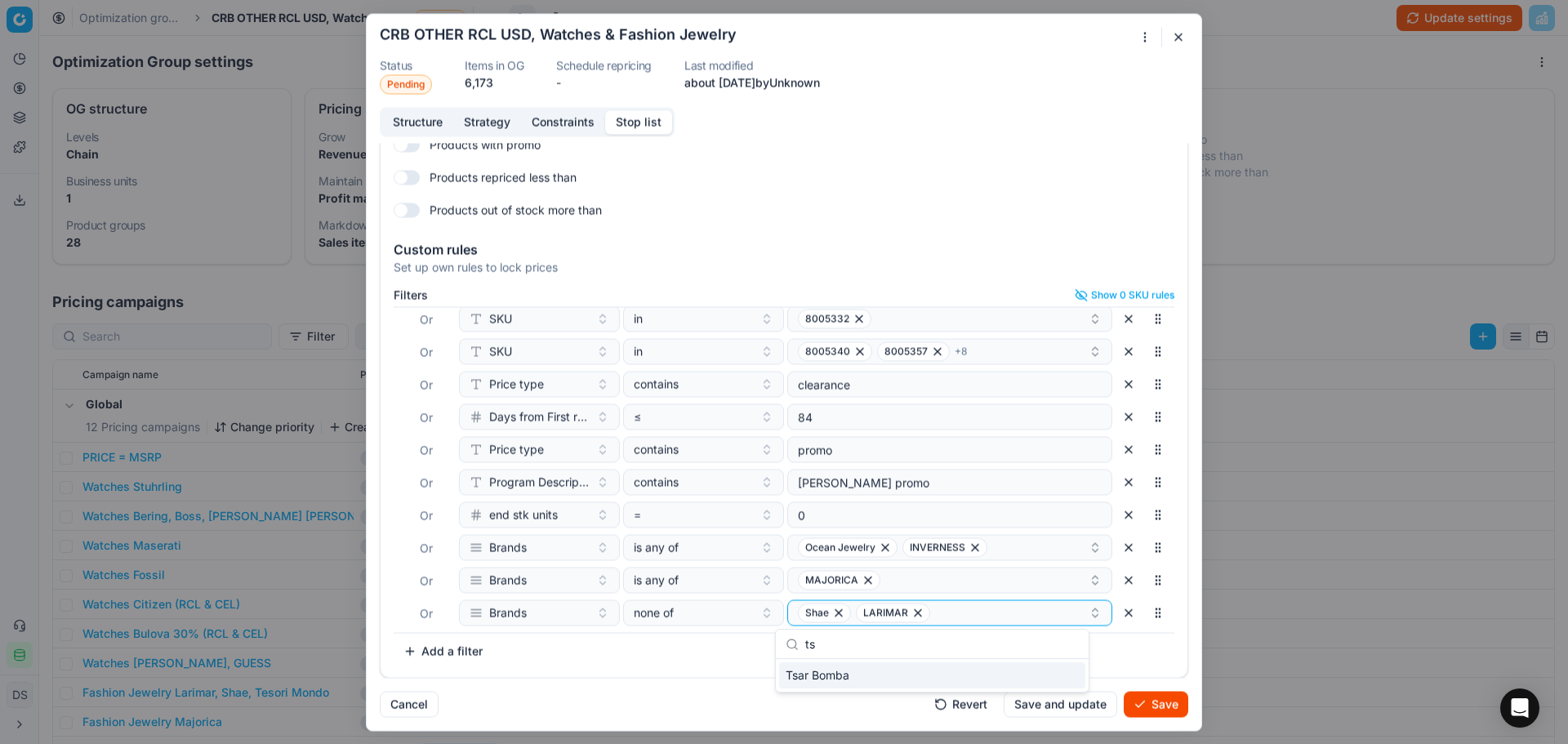
type input "t"
type input "mon"
click at [902, 683] on div "Tesori Mondo" at bounding box center [932, 675] width 306 height 26
click at [1161, 706] on button "Save" at bounding box center [1156, 704] width 65 height 26
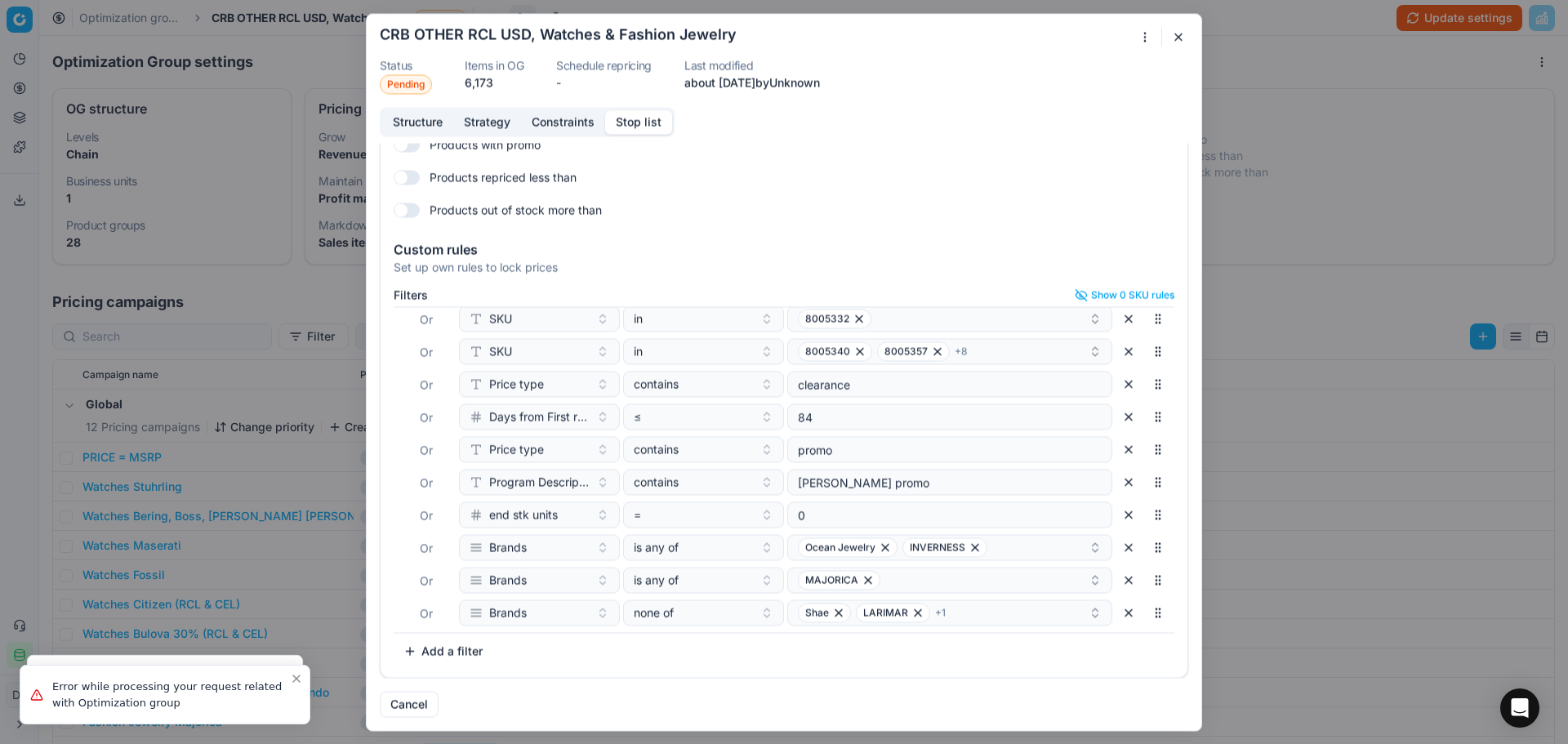
click at [1363, 27] on div "Oprimization group is saving... CRB OTHER RCL USD, Watches & Fashion Jewelry St…" at bounding box center [784, 372] width 1568 height 744
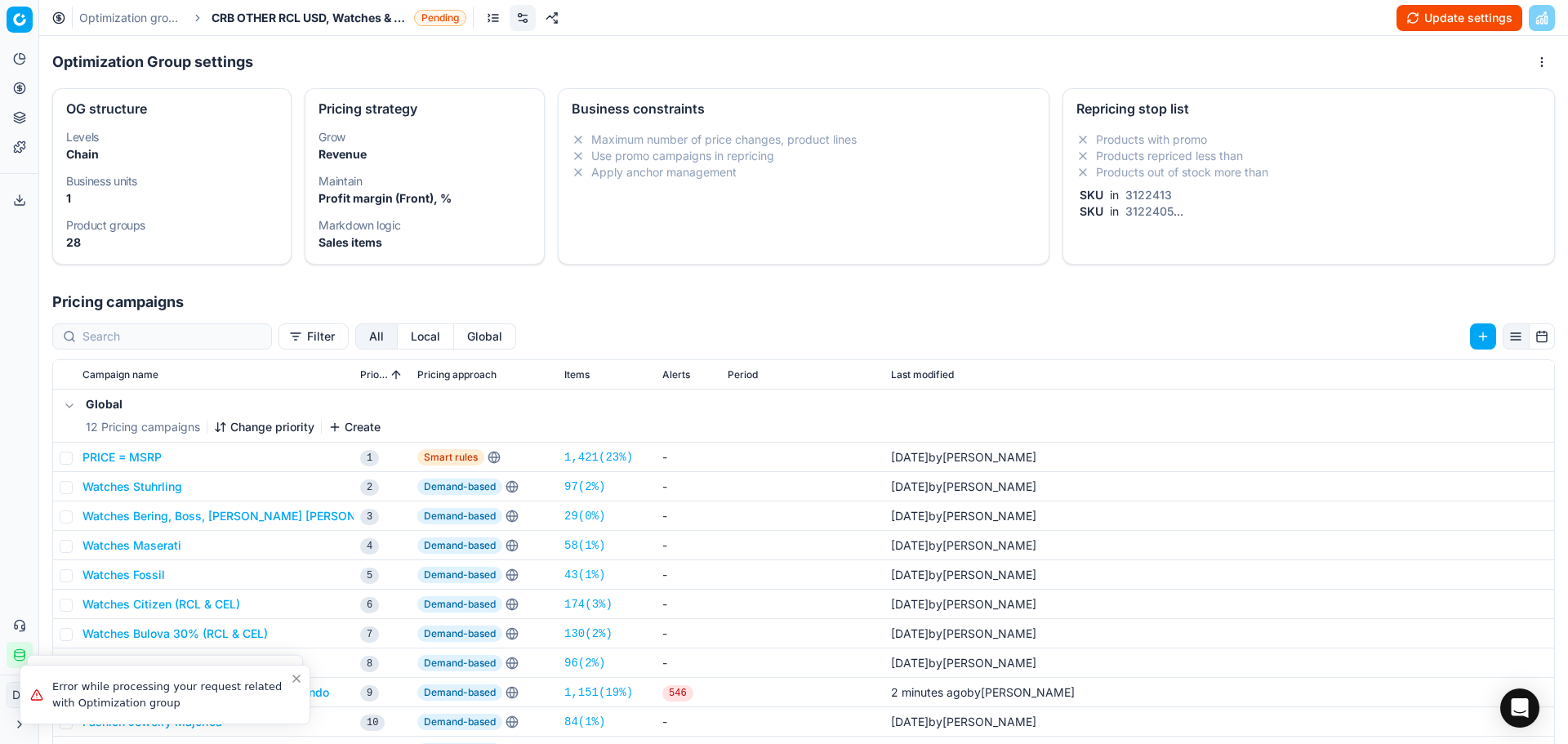
click at [1423, 14] on button "Update settings" at bounding box center [1459, 18] width 125 height 26
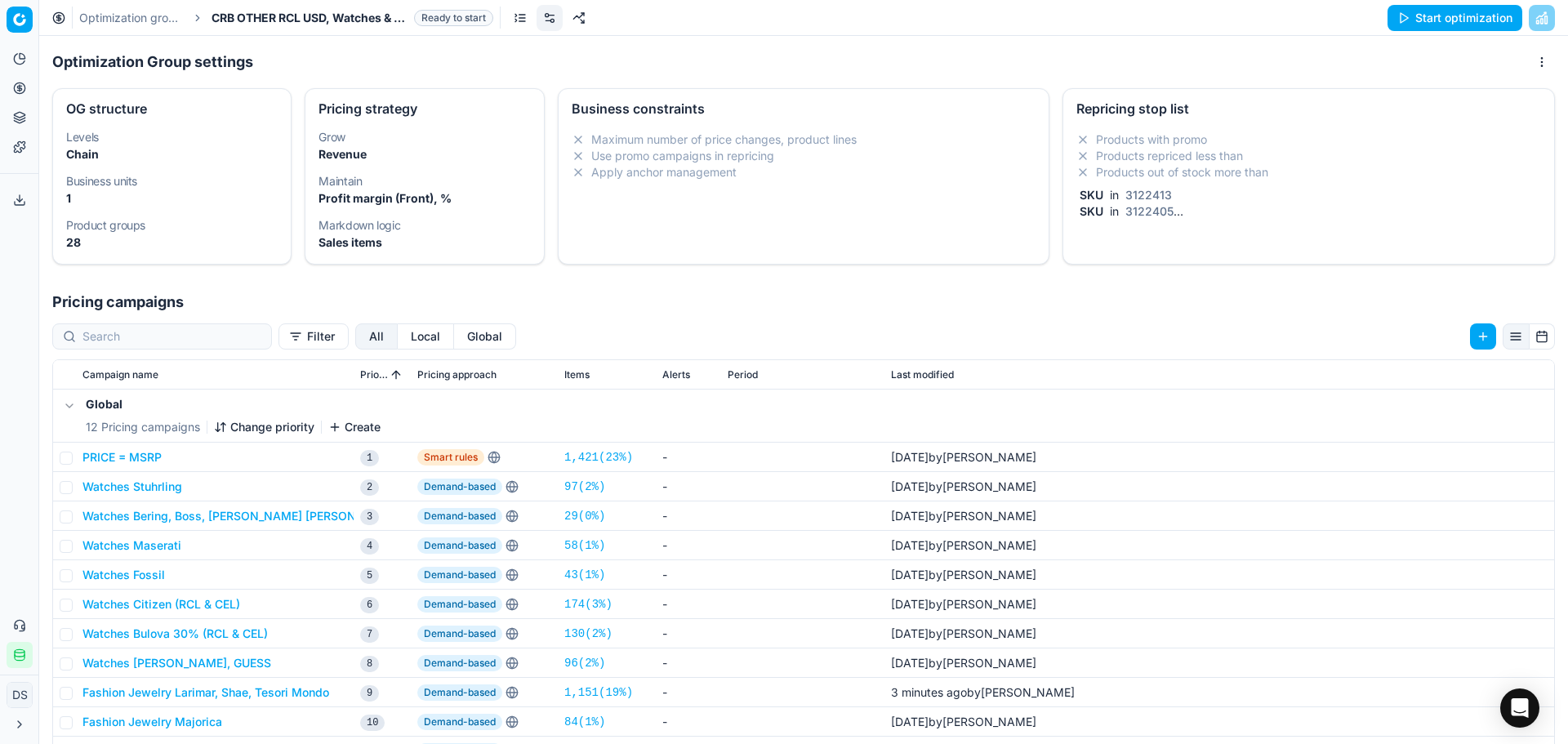
click at [1418, 26] on button "Start optimization" at bounding box center [1455, 18] width 135 height 26
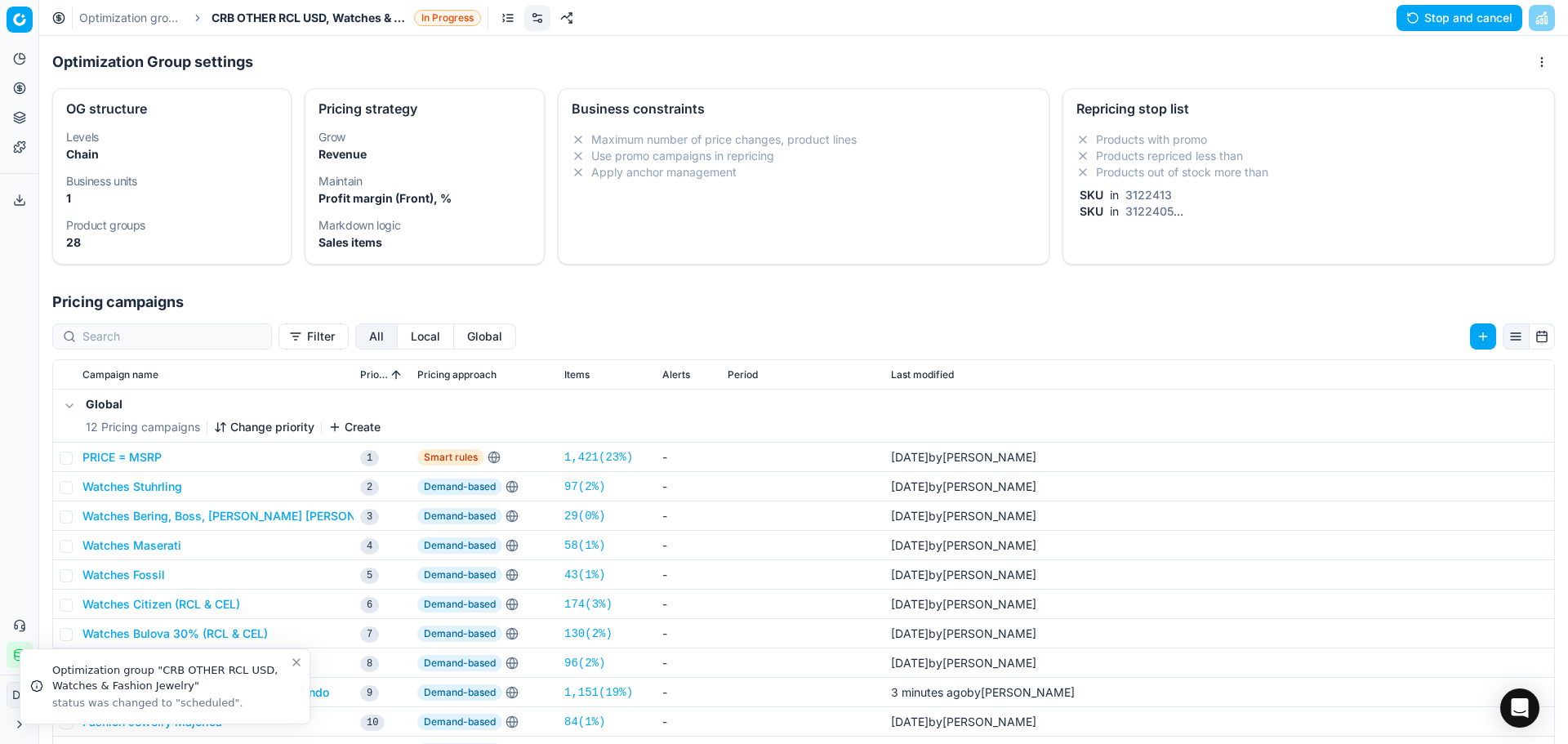
click at [143, 18] on link "Optimization groups" at bounding box center [131, 17] width 105 height 16
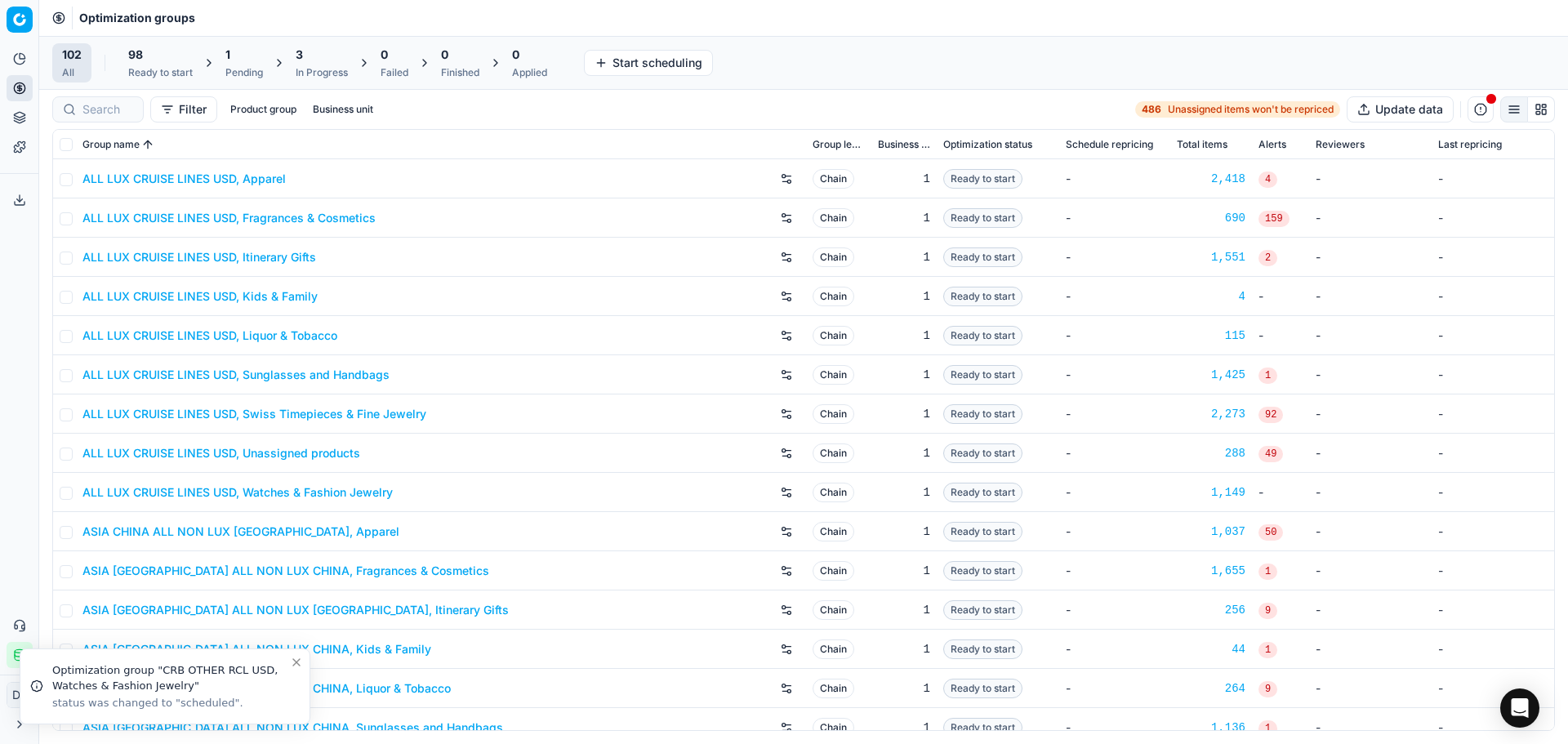
click at [254, 64] on div "1 Pending" at bounding box center [244, 63] width 38 height 32
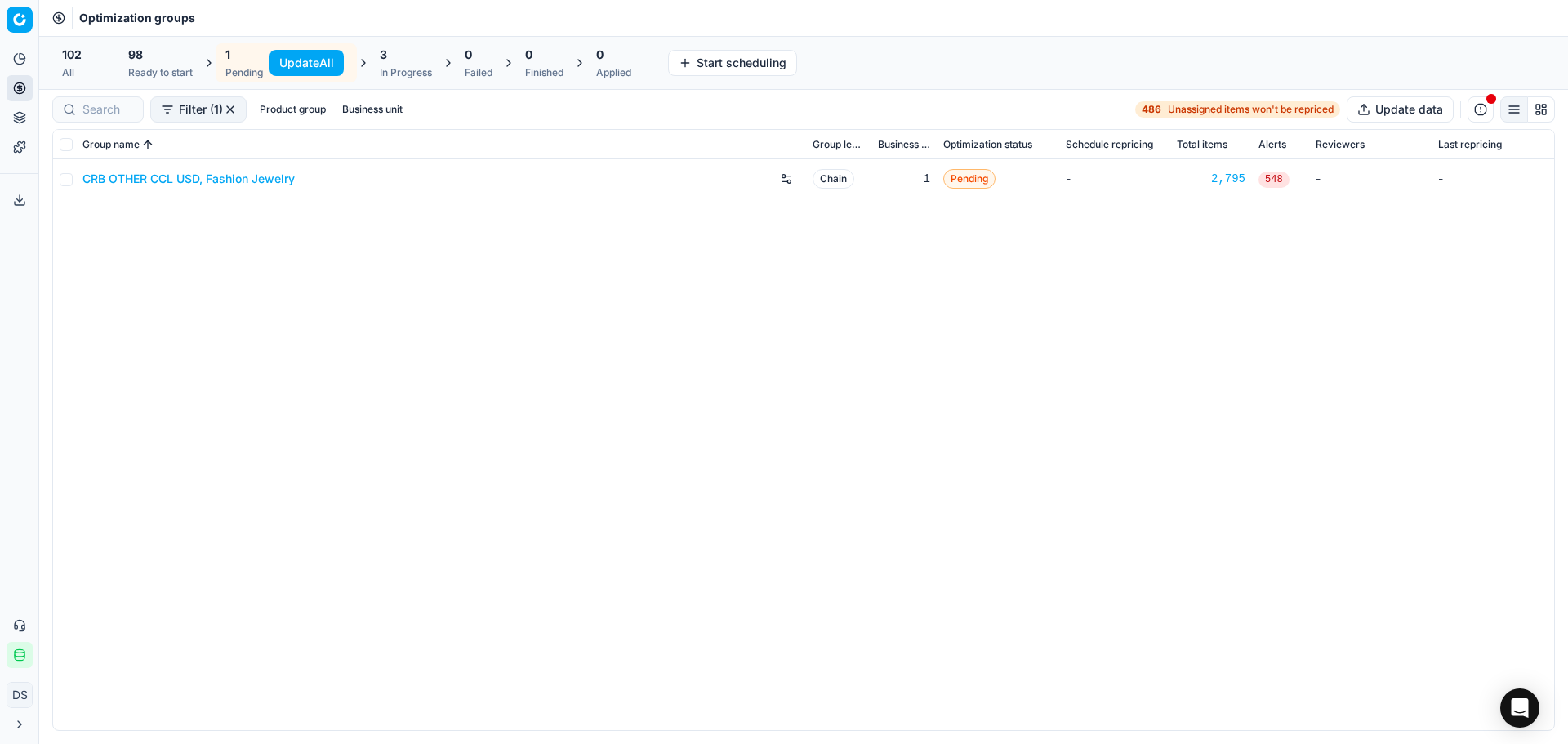
click at [206, 179] on link "CRB OTHER CCL USD, Fashion Jewelry" at bounding box center [189, 178] width 212 height 16
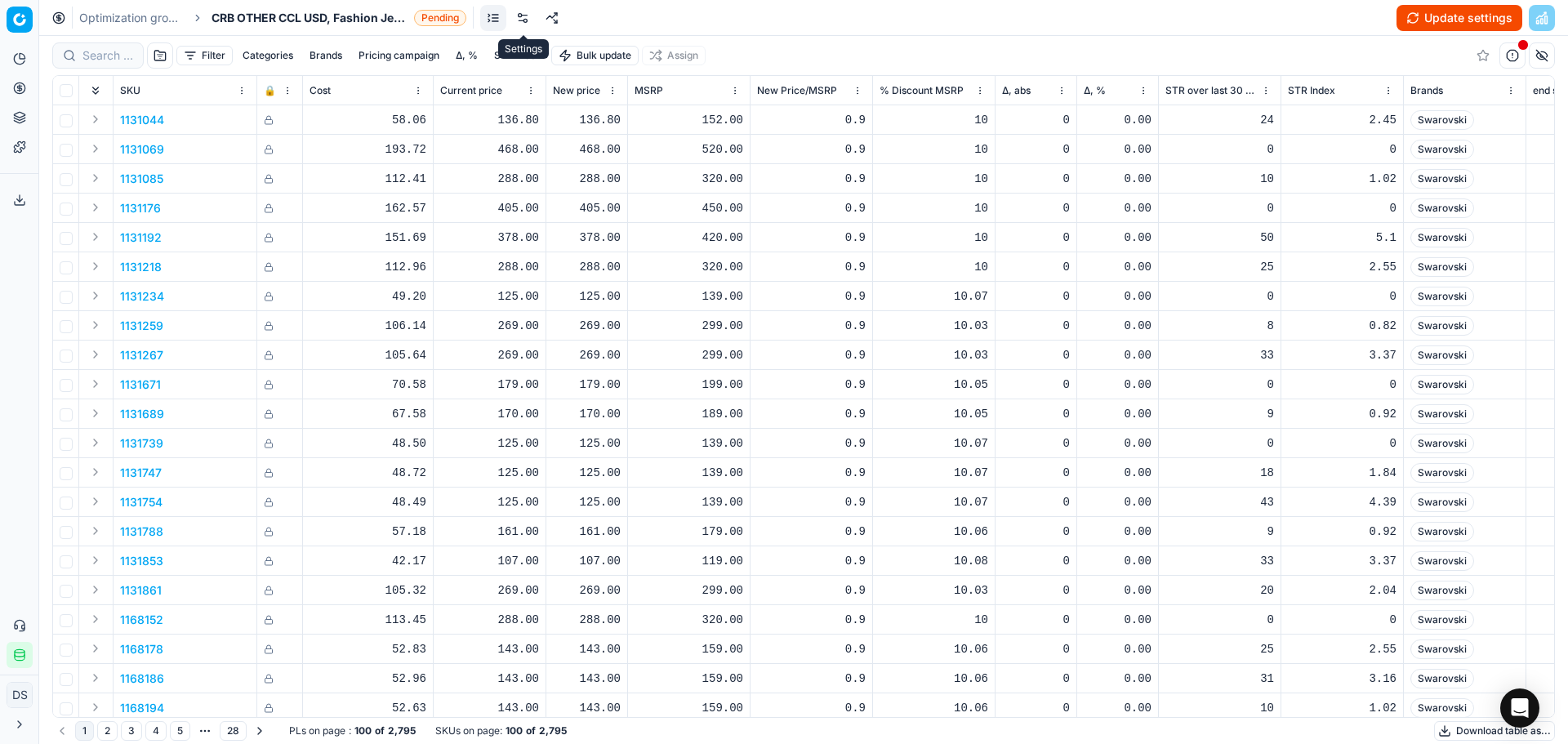
click at [524, 9] on link at bounding box center [522, 18] width 26 height 26
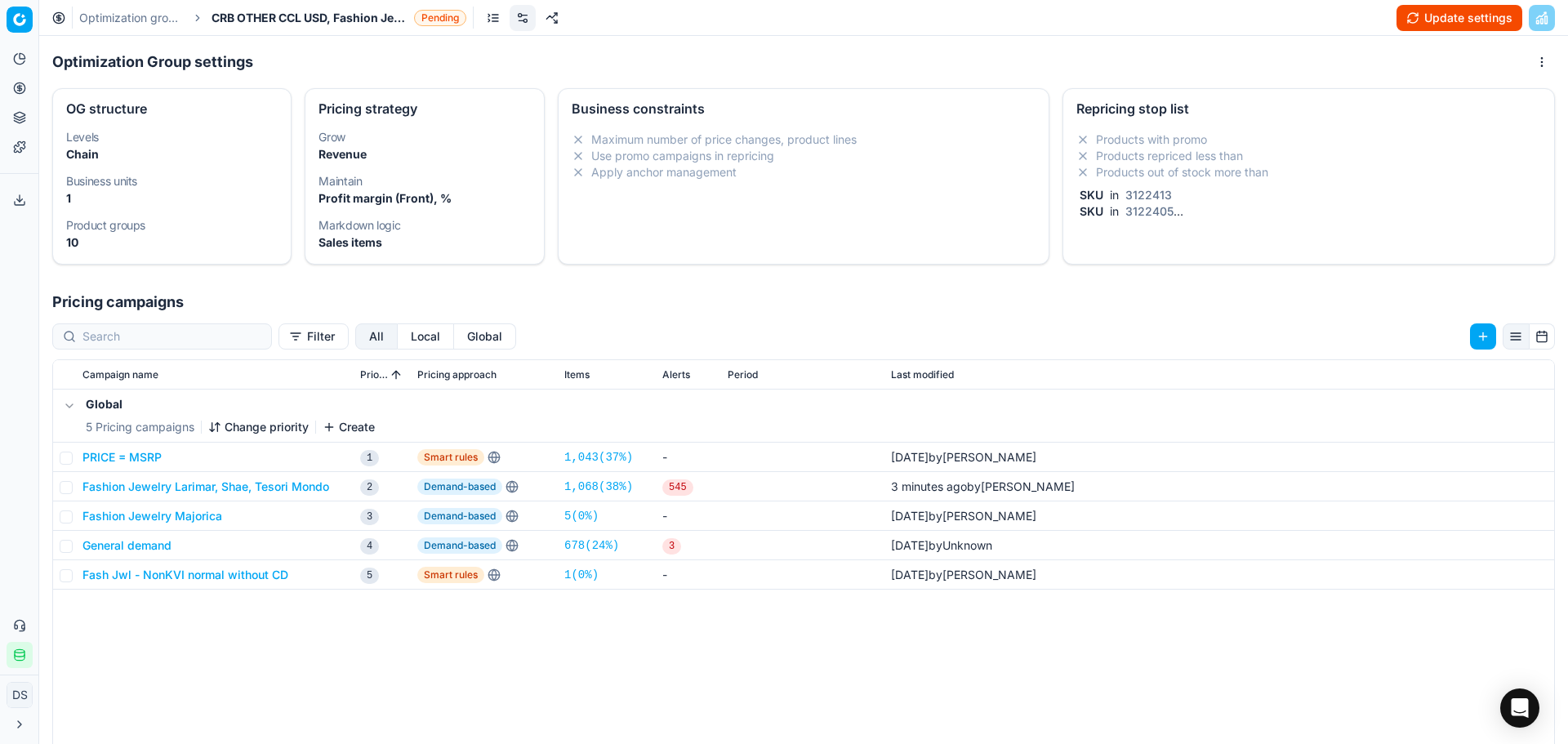
click at [1308, 201] on div "SKU in 3122413" at bounding box center [1305, 195] width 458 height 16
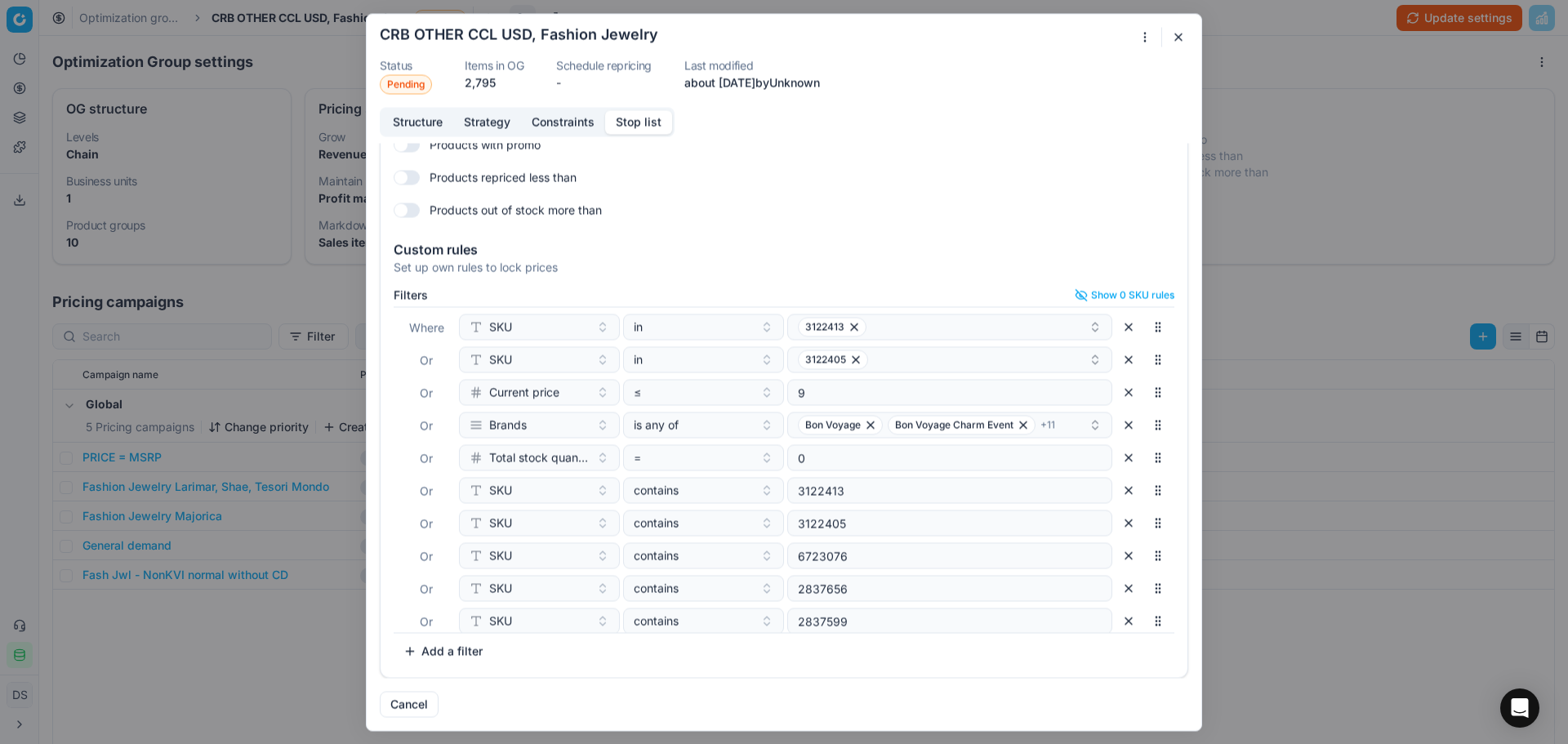
scroll to position [433, 0]
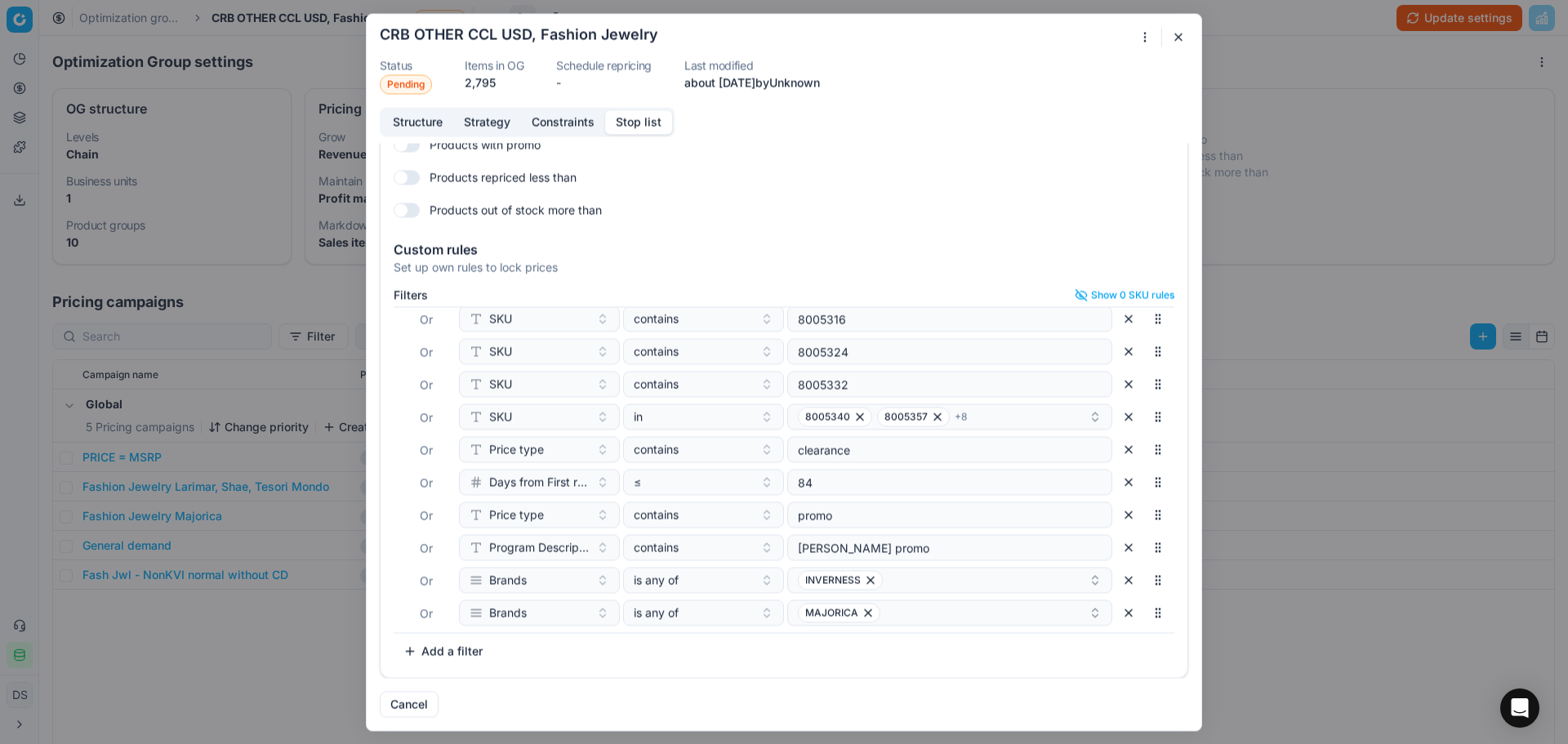
click at [427, 653] on button "Add a filter" at bounding box center [443, 651] width 99 height 26
type input "bands"
click at [536, 712] on div "Brands" at bounding box center [569, 708] width 212 height 26
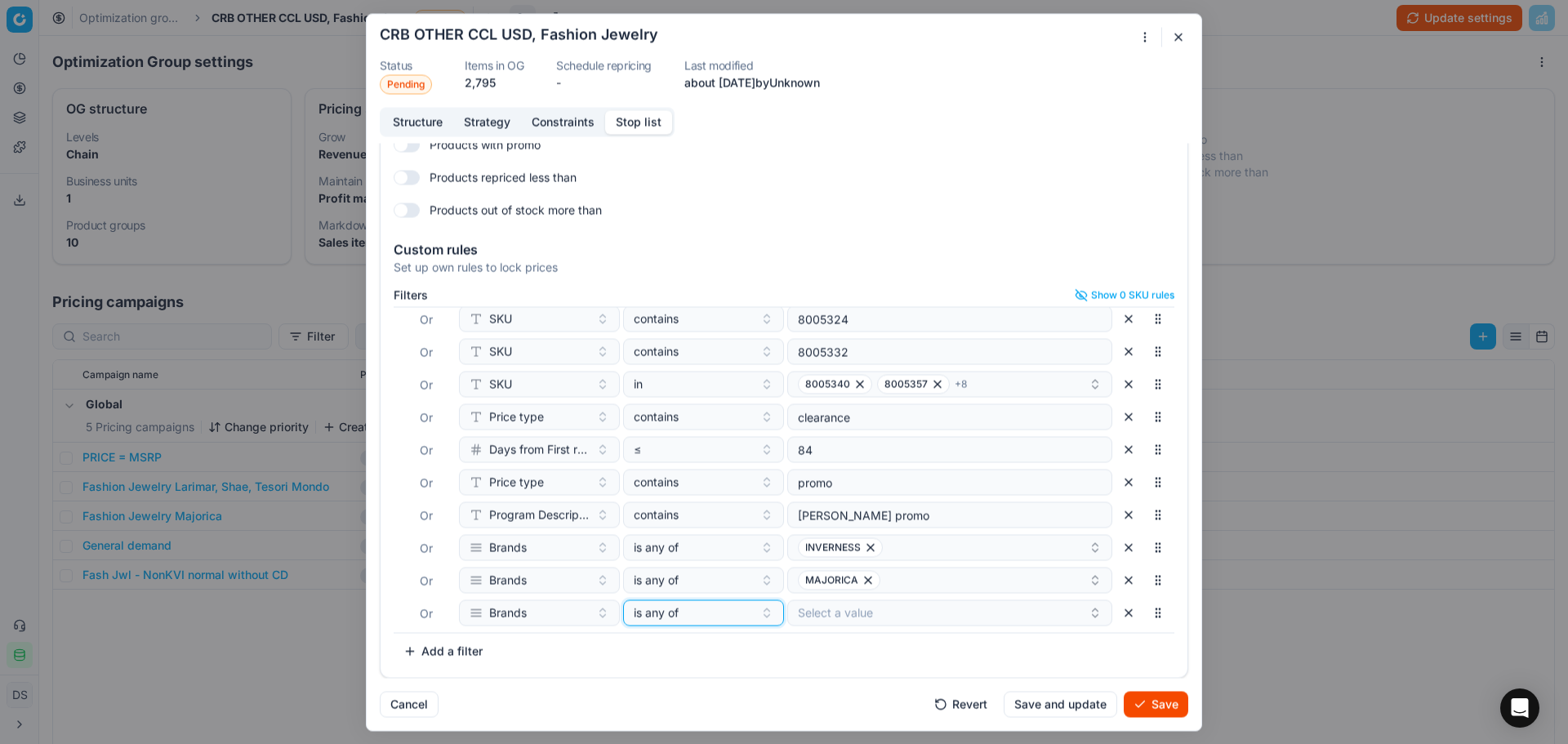
click at [665, 619] on span "is any of" at bounding box center [656, 612] width 45 height 16
click at [690, 522] on div "none of" at bounding box center [727, 526] width 212 height 26
click at [820, 603] on button "Select a value" at bounding box center [950, 613] width 325 height 26
click at [839, 677] on div "Shae" at bounding box center [932, 675] width 306 height 26
click at [861, 648] on input "shae" at bounding box center [942, 644] width 274 height 32
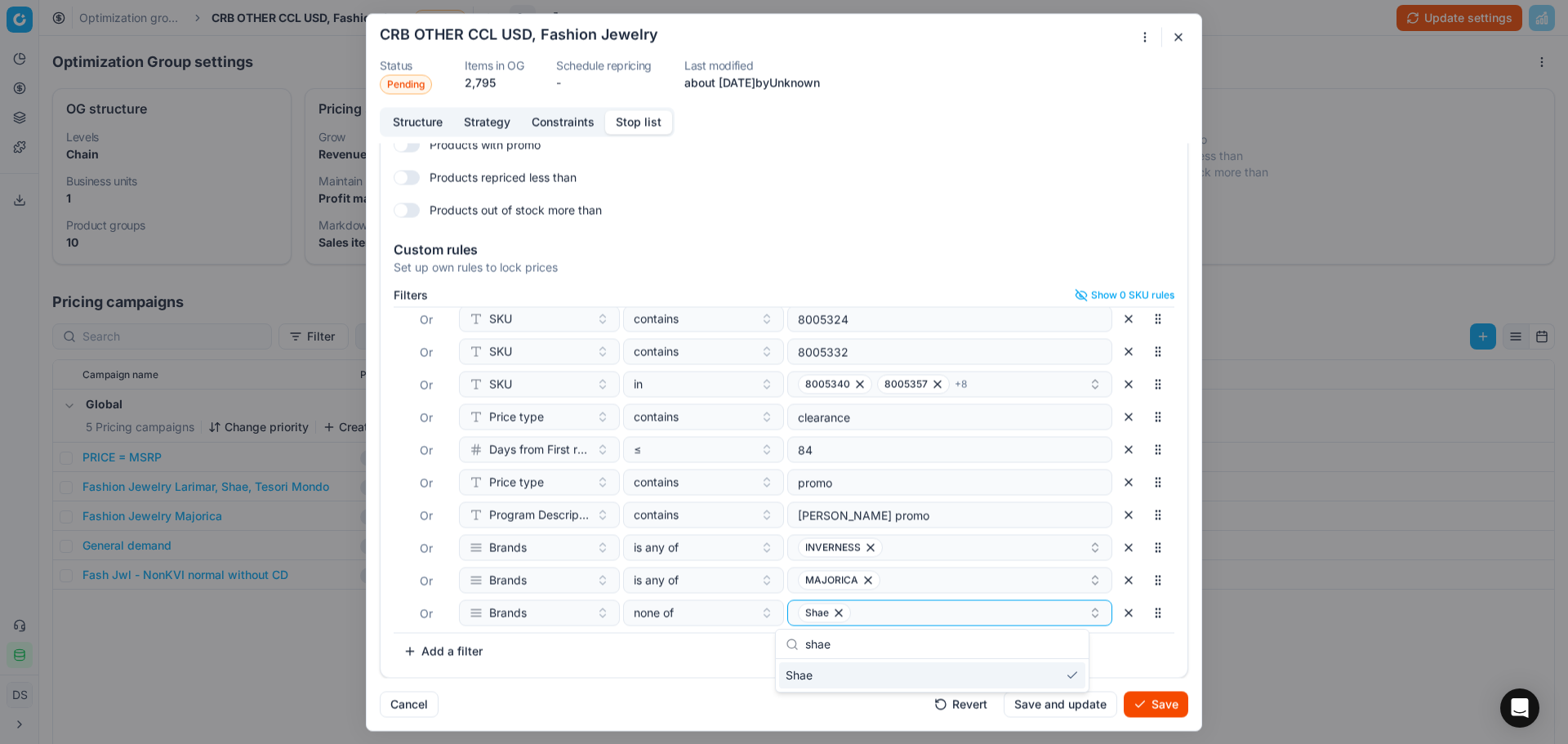
click at [861, 648] on input "shae" at bounding box center [942, 644] width 274 height 32
click at [875, 685] on div "LARIMAR" at bounding box center [932, 675] width 306 height 26
click at [874, 652] on input "lari" at bounding box center [942, 644] width 274 height 32
type input "tes"
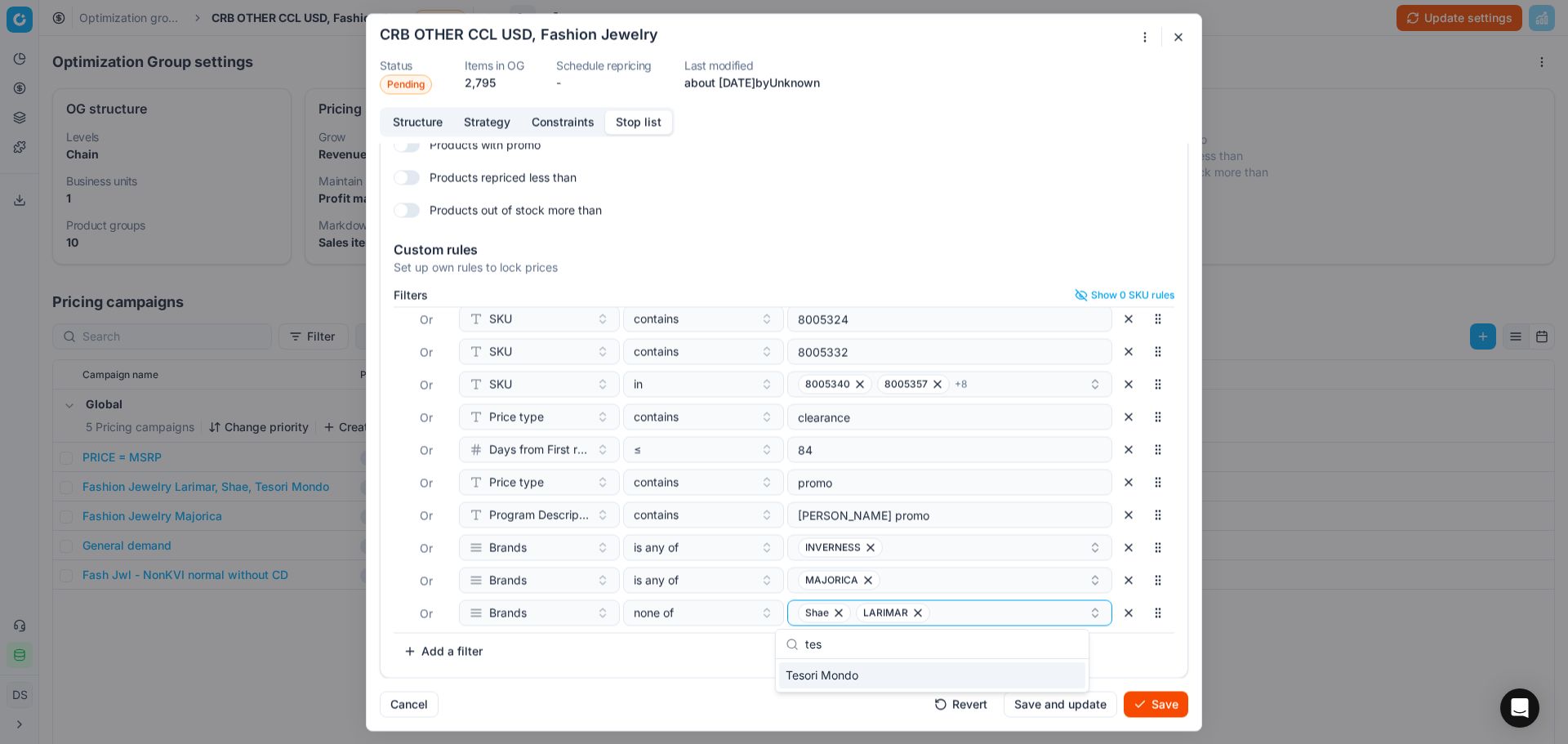
click at [819, 686] on div "Tesori Mondo" at bounding box center [932, 675] width 306 height 26
click at [661, 656] on div "Filters Show 0 SKU rules Where SKU in 3122413 Or SKU in 3122405 Or Current pric…" at bounding box center [783, 476] width 781 height 375
click at [1159, 699] on button "Save" at bounding box center [1156, 704] width 65 height 26
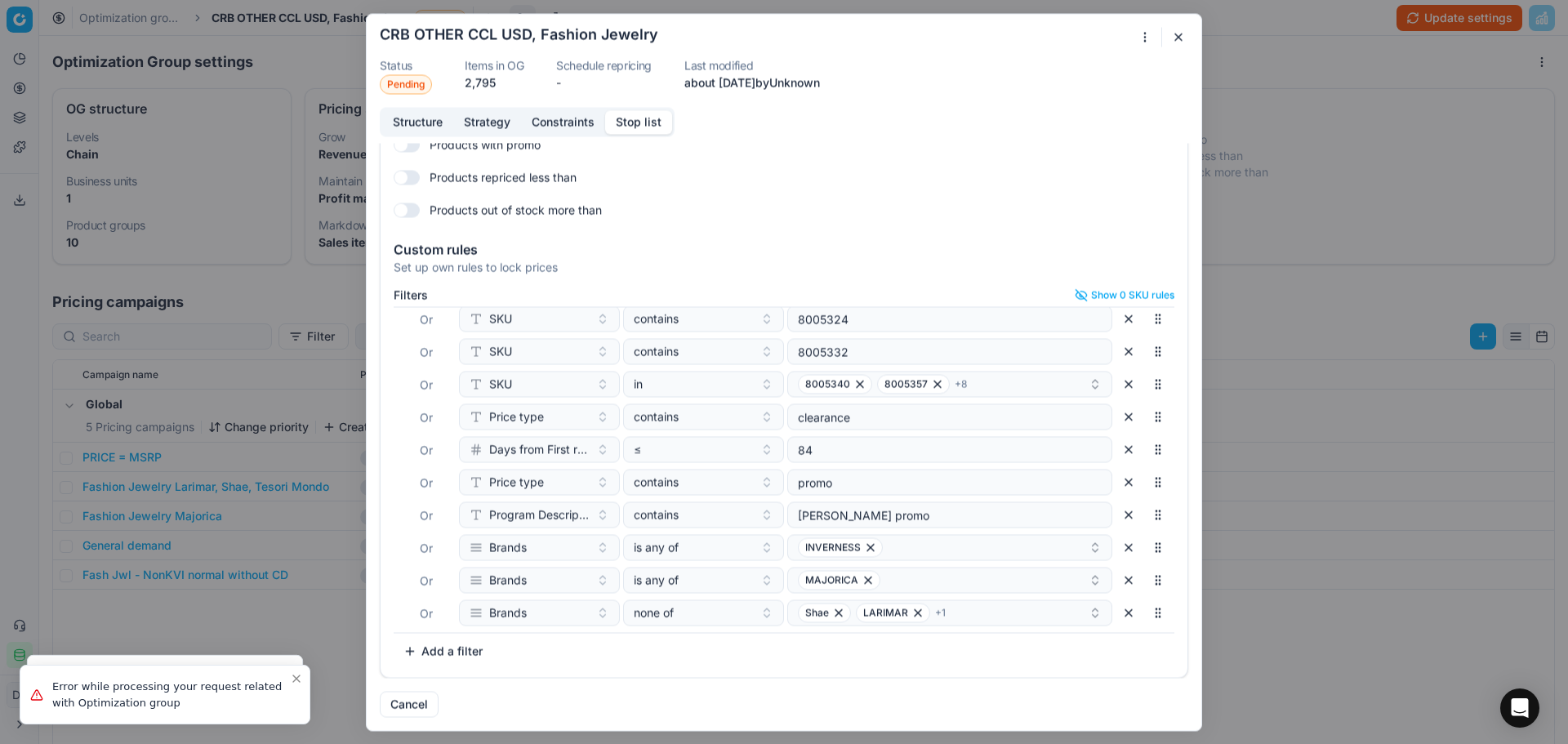
click at [1370, 68] on div "Oprimization group is saving... CRB OTHER CCL USD, Fashion Jewelry Status Pendi…" at bounding box center [784, 372] width 1568 height 744
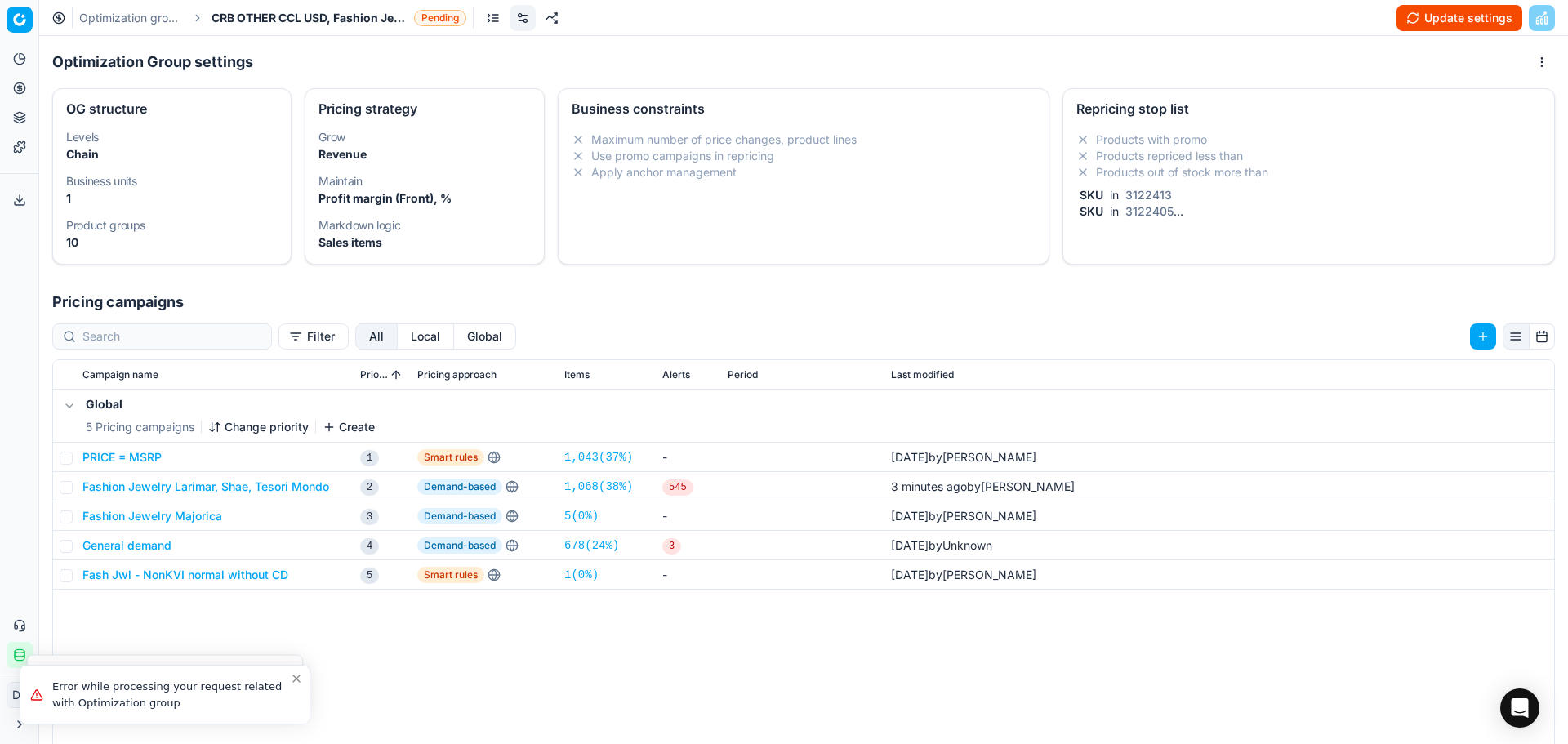
click at [1427, 20] on button "Update settings" at bounding box center [1459, 18] width 125 height 26
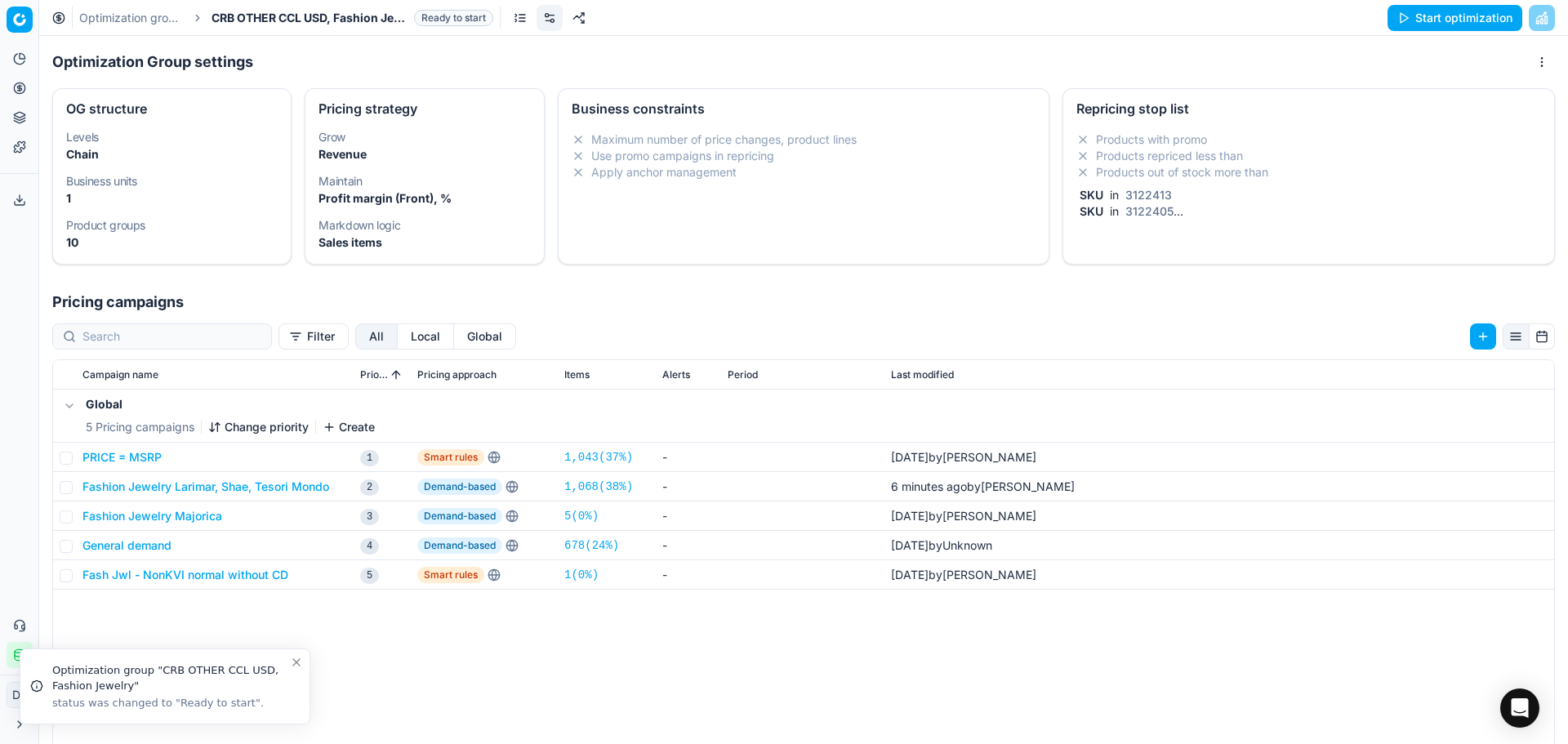
click at [1464, 18] on button "Start optimization" at bounding box center [1455, 18] width 135 height 26
click at [144, 6] on div "Optimization groups CRB OTHER CCL USD, Fashion Jewelry In Progress Stop and can…" at bounding box center [804, 18] width 1529 height 36
click at [144, 9] on link "Optimization groups" at bounding box center [131, 17] width 105 height 16
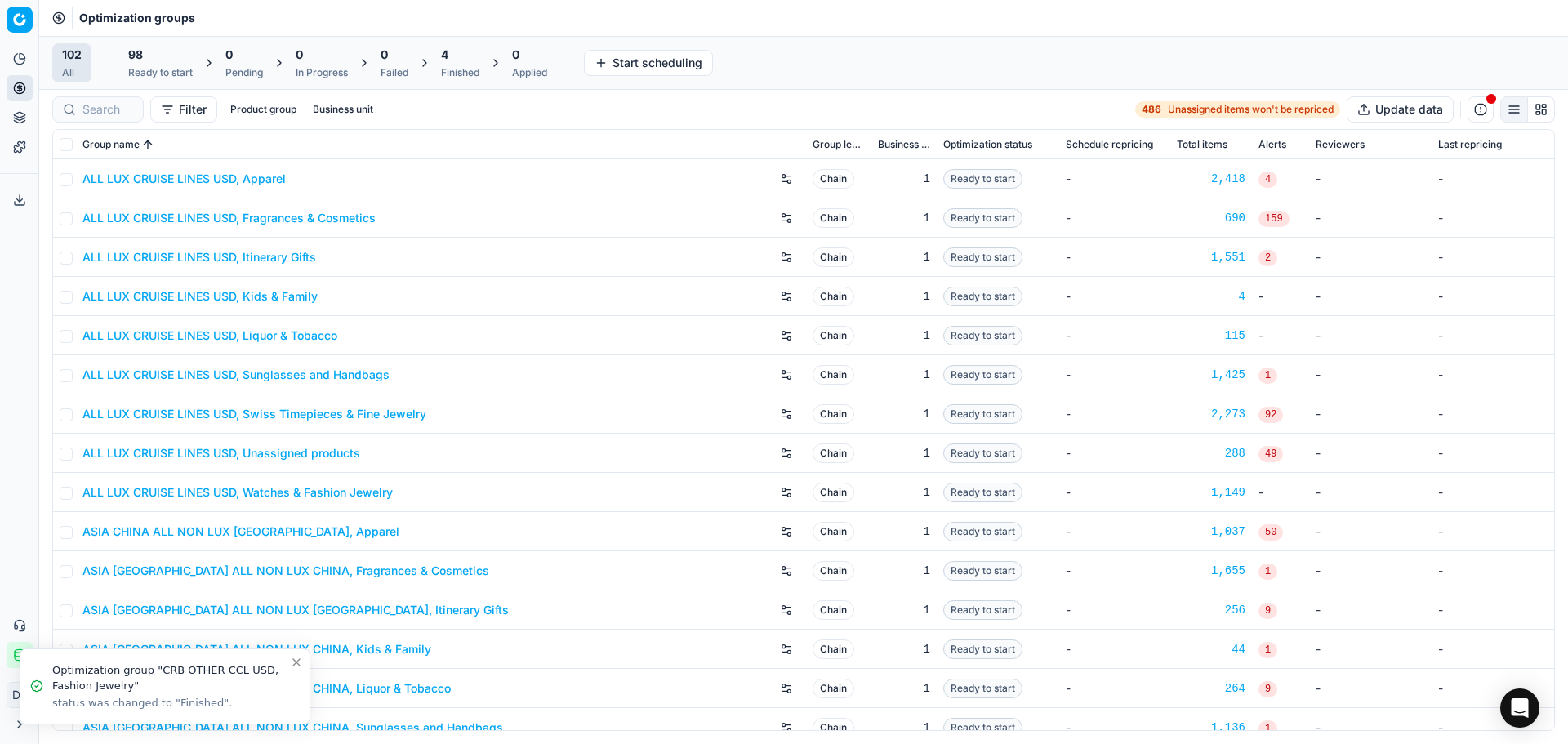
click at [471, 73] on div "Finished" at bounding box center [460, 73] width 38 height 13
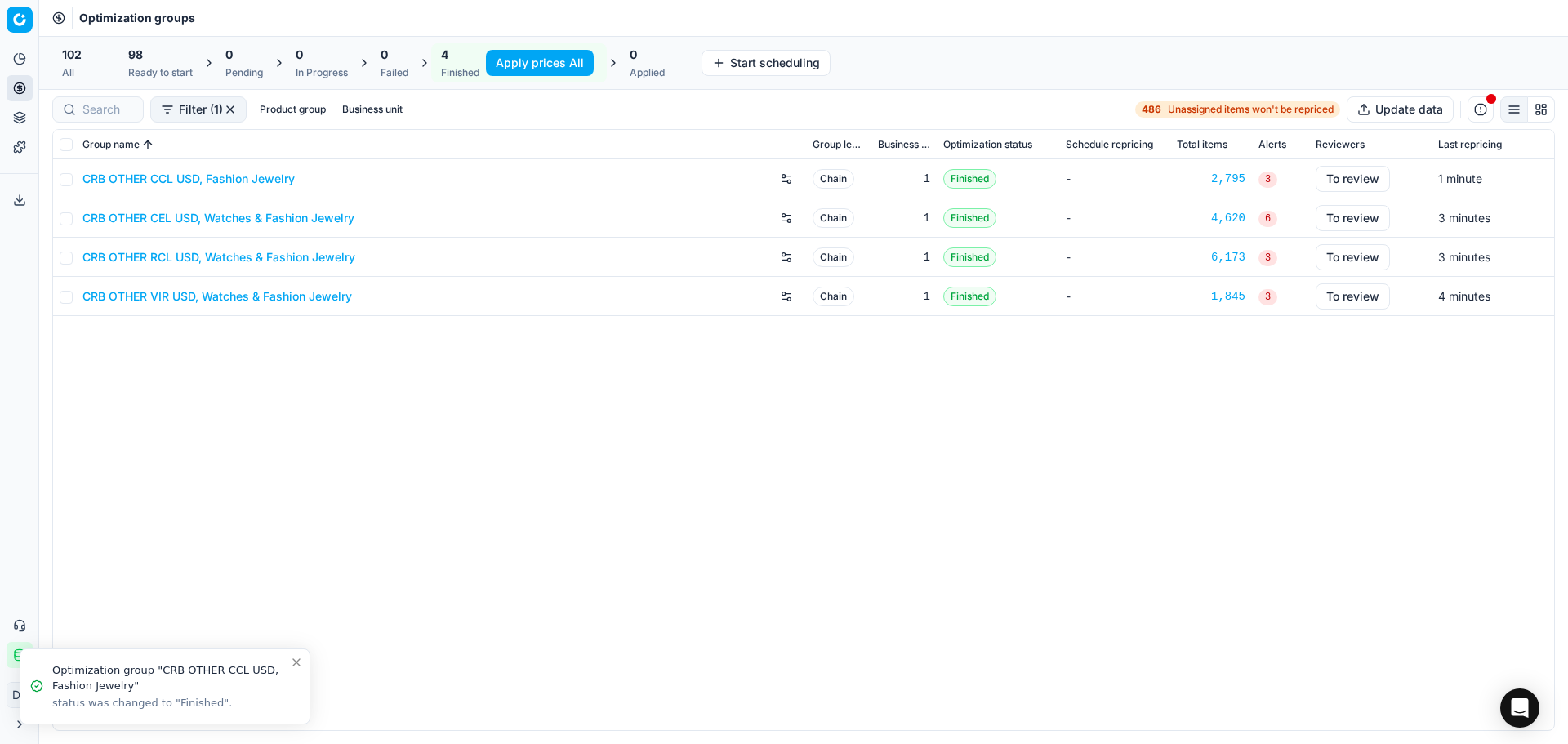
click at [33, 116] on button "Toggle Sidebar" at bounding box center [38, 372] width 13 height 744
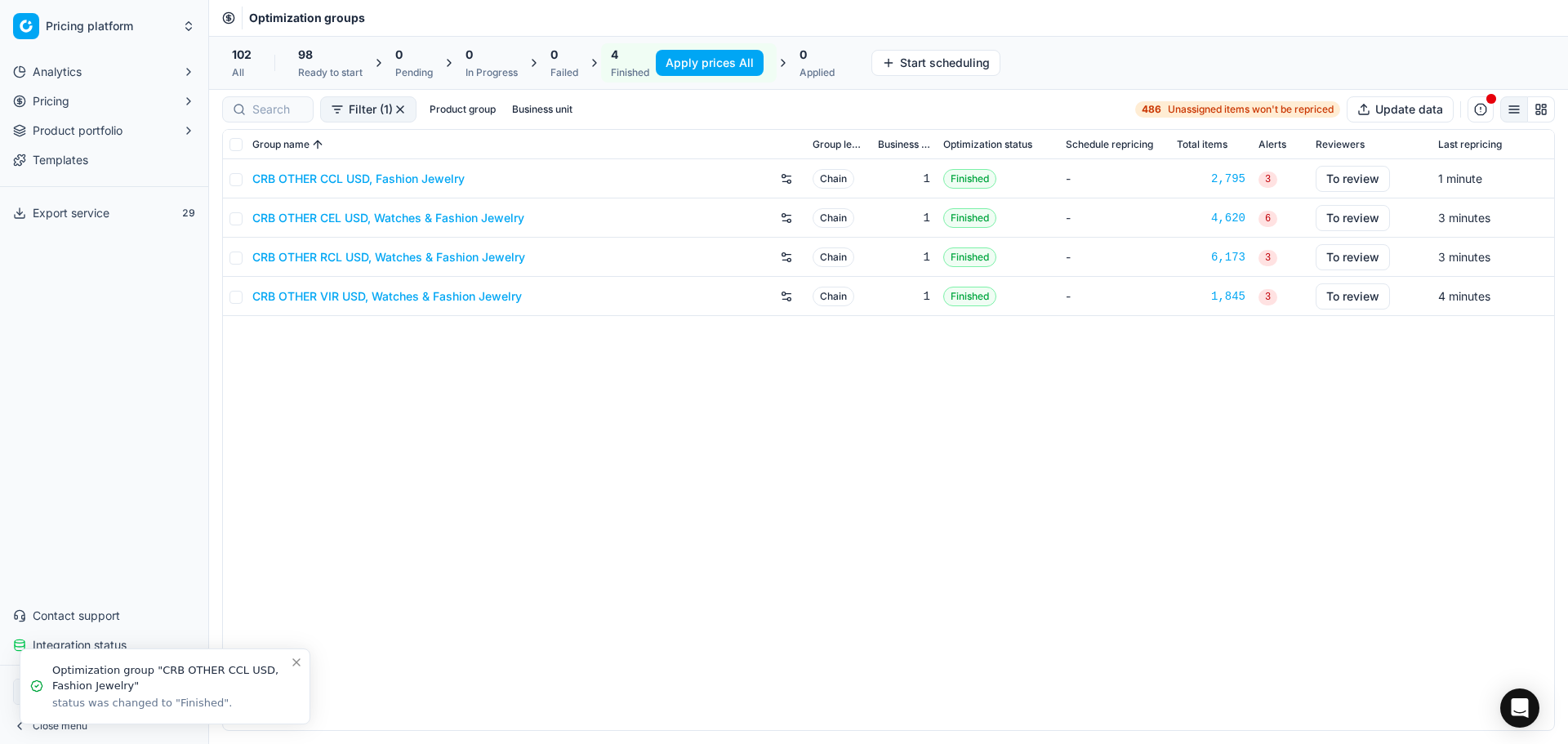
click at [28, 123] on button "Product portfolio" at bounding box center [104, 131] width 195 height 26
click at [100, 224] on ul "Analytics Pricing Product portfolio Assortment Anchor management Dynamic report…" at bounding box center [104, 155] width 195 height 193
click at [104, 216] on link "Dynamic reports" at bounding box center [105, 209] width 155 height 23
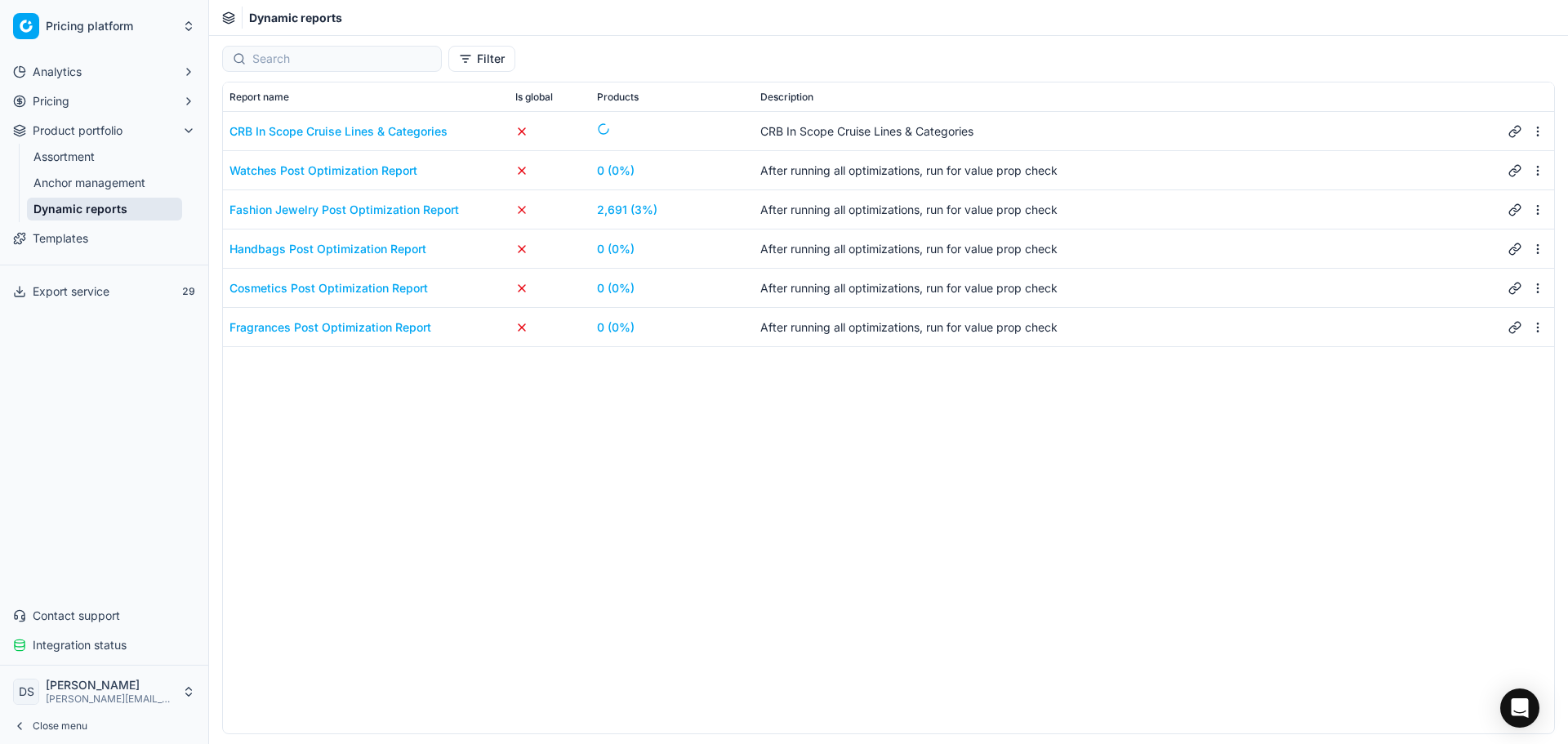
click at [425, 211] on div "Fashion Jewelry Post Optimization Report" at bounding box center [344, 209] width 229 height 16
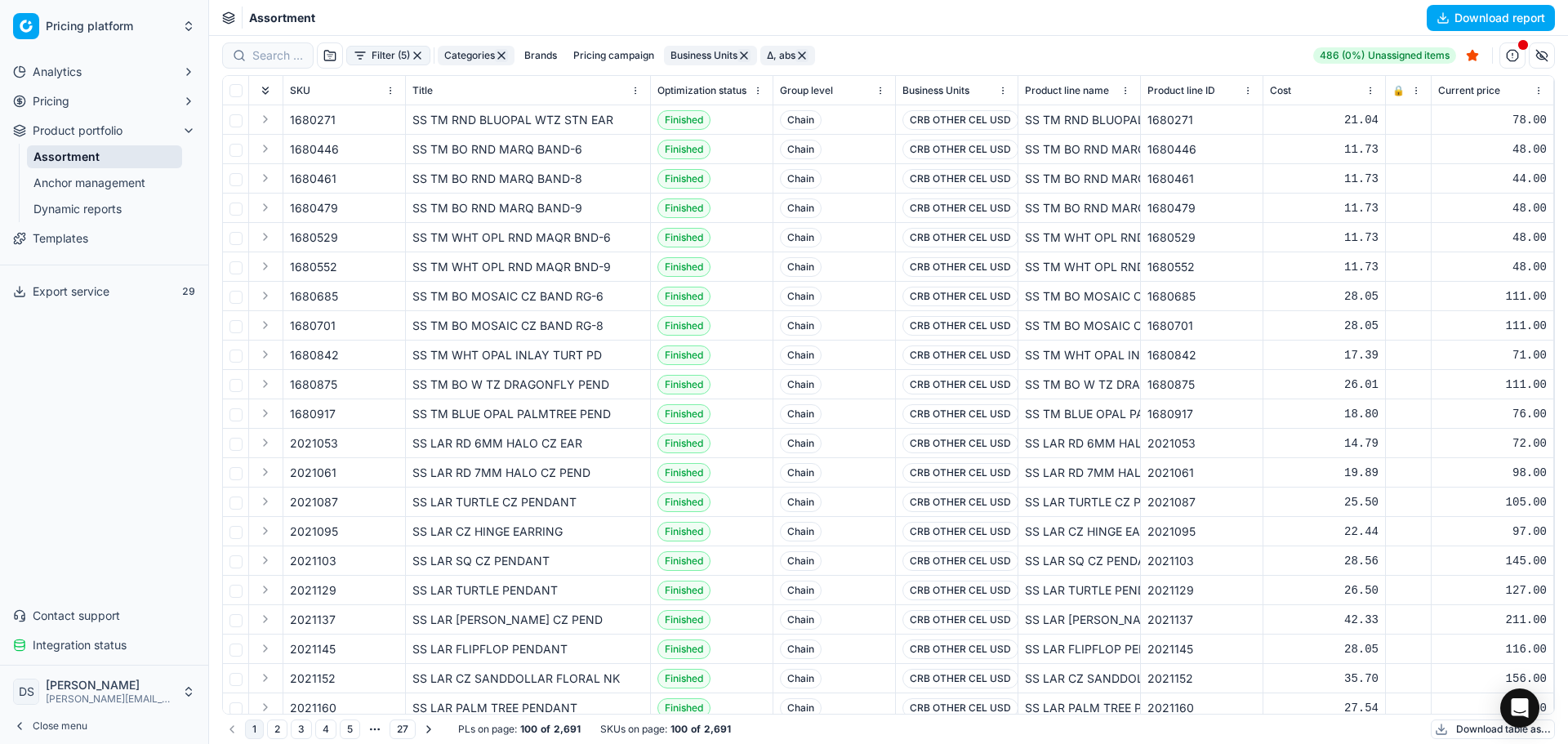
click at [102, 724] on button "Close menu" at bounding box center [104, 726] width 195 height 23
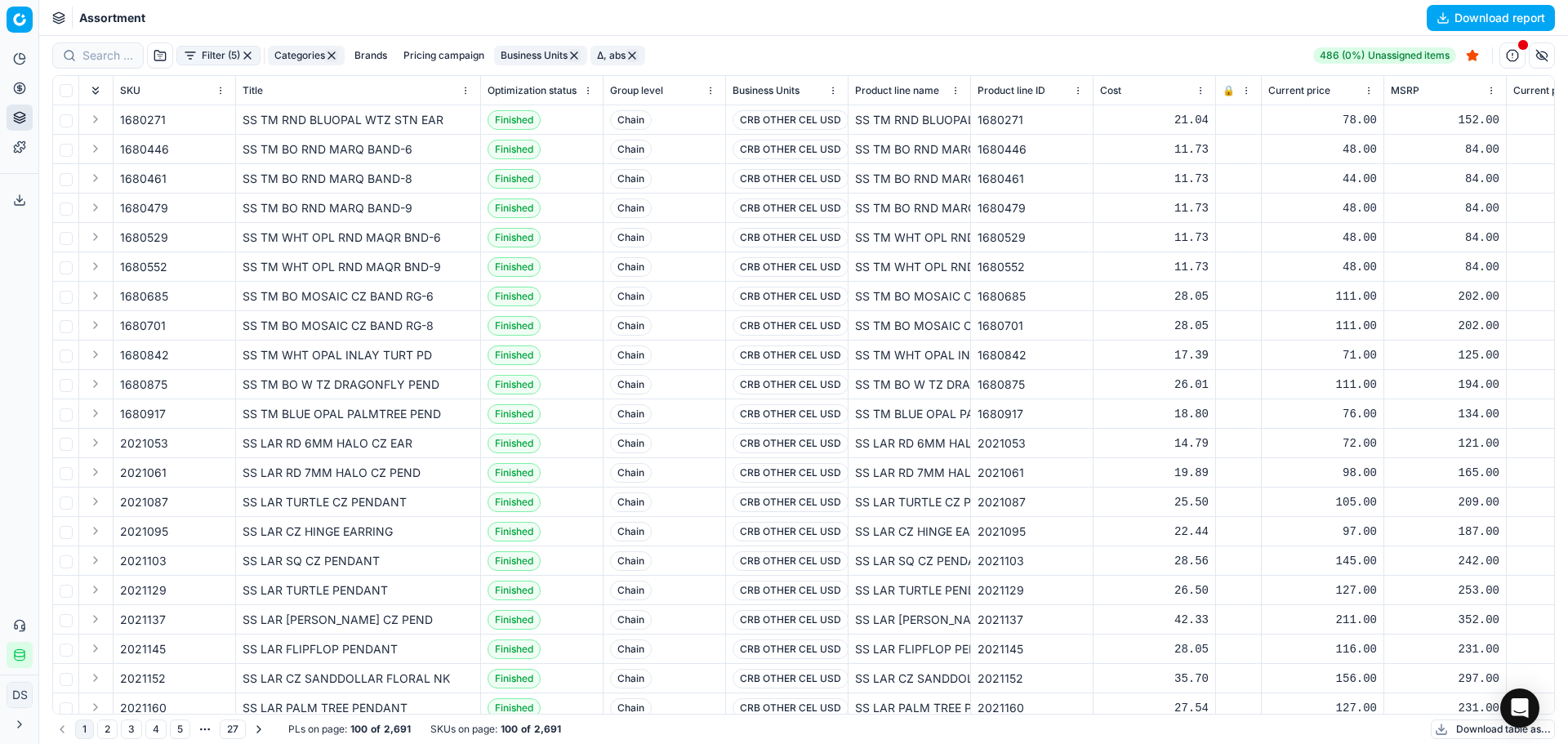
click at [221, 55] on button "Filter (5)" at bounding box center [218, 55] width 84 height 20
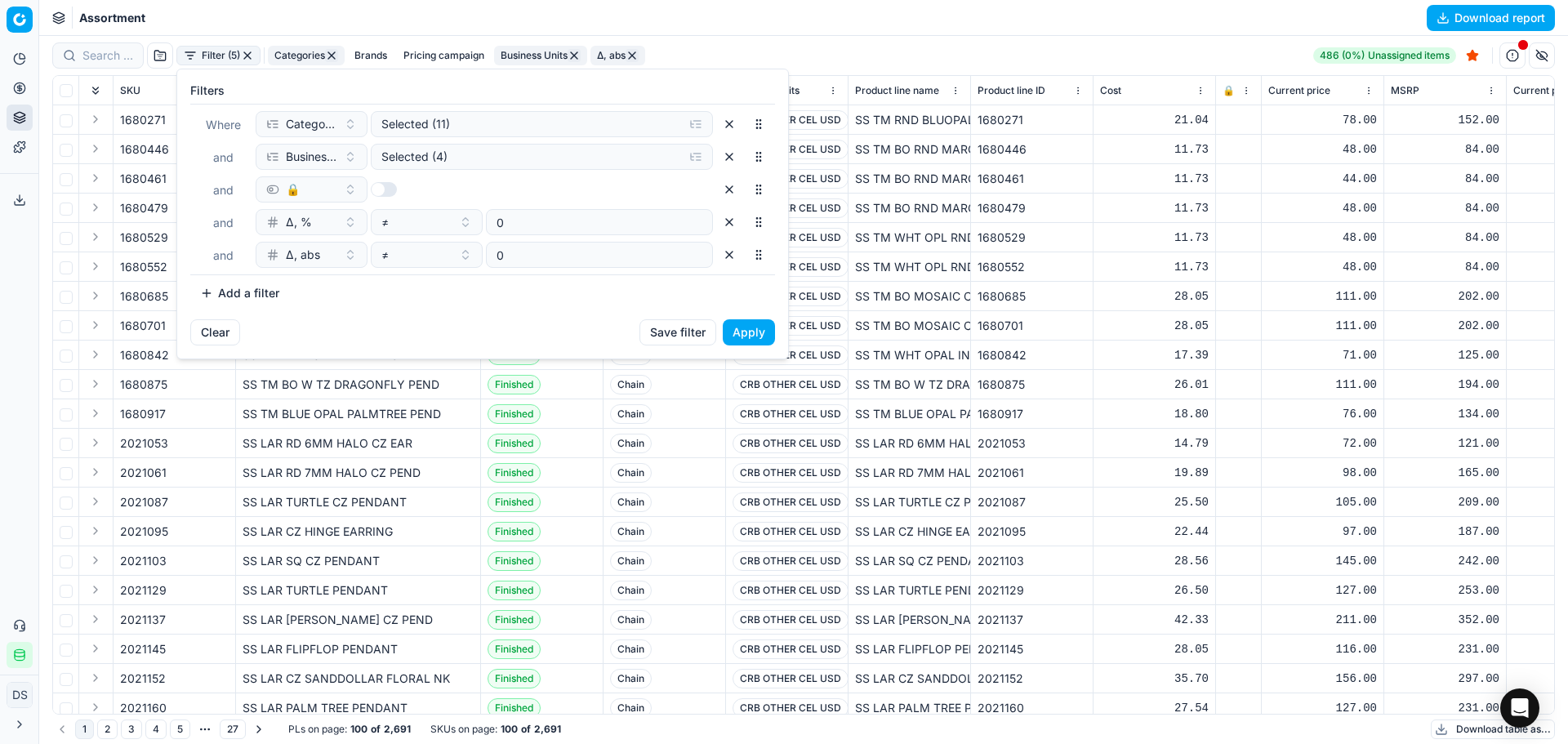
click at [731, 254] on button "button" at bounding box center [729, 254] width 26 height 26
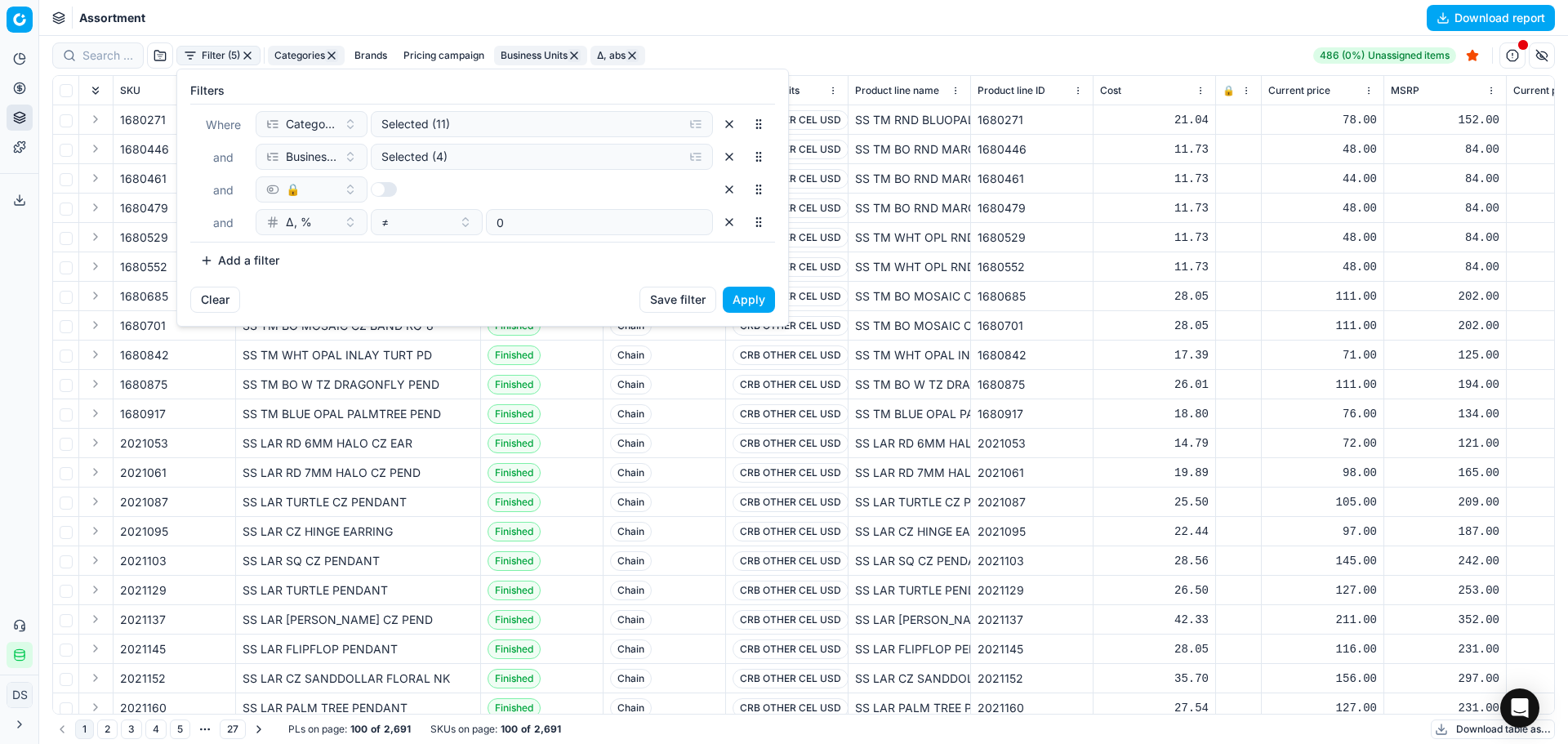
click at [728, 223] on button "button" at bounding box center [729, 222] width 26 height 26
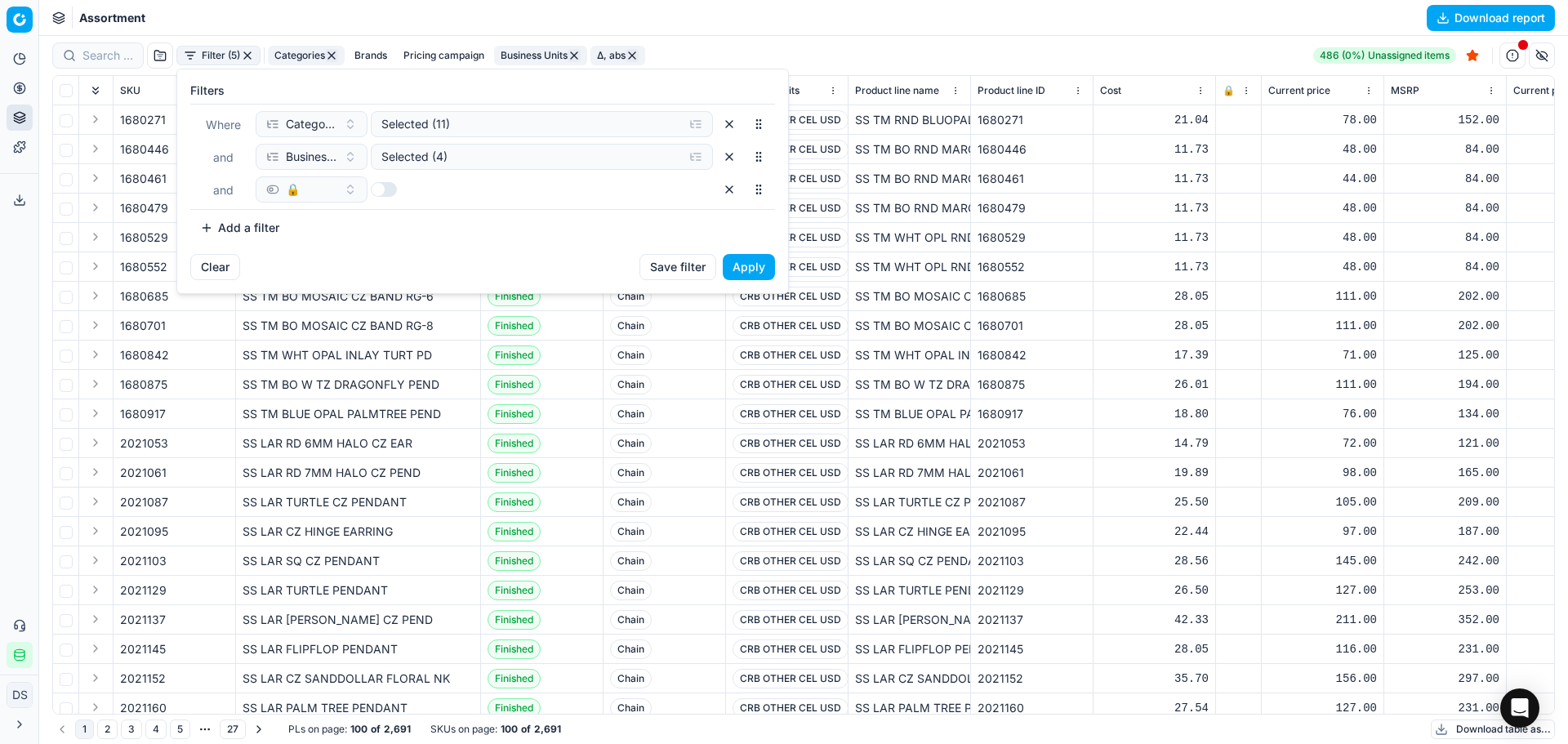
click at [731, 192] on button "button" at bounding box center [729, 189] width 26 height 26
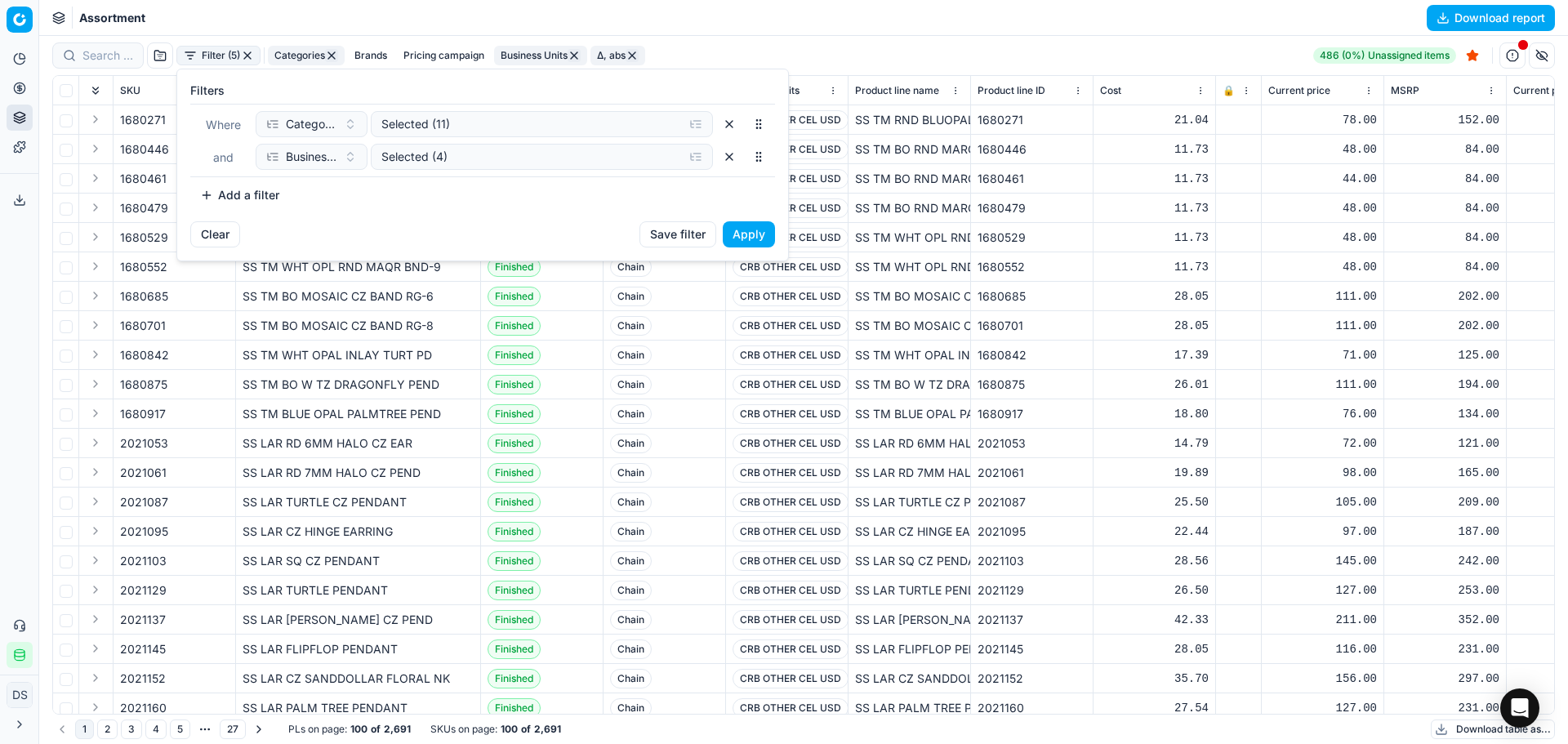
click at [749, 241] on button "Apply" at bounding box center [748, 234] width 52 height 26
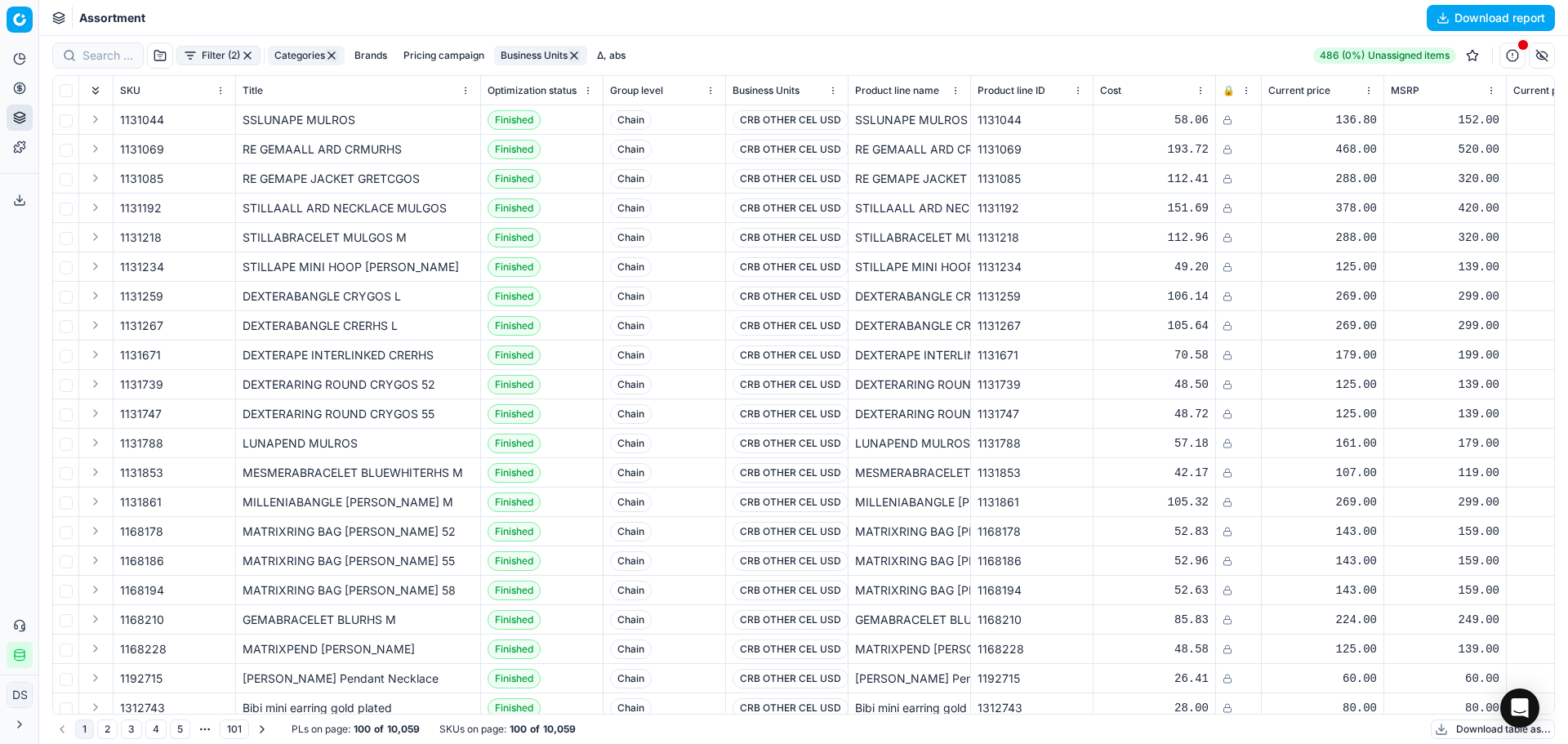
click at [282, 61] on button "Categories" at bounding box center [306, 55] width 77 height 20
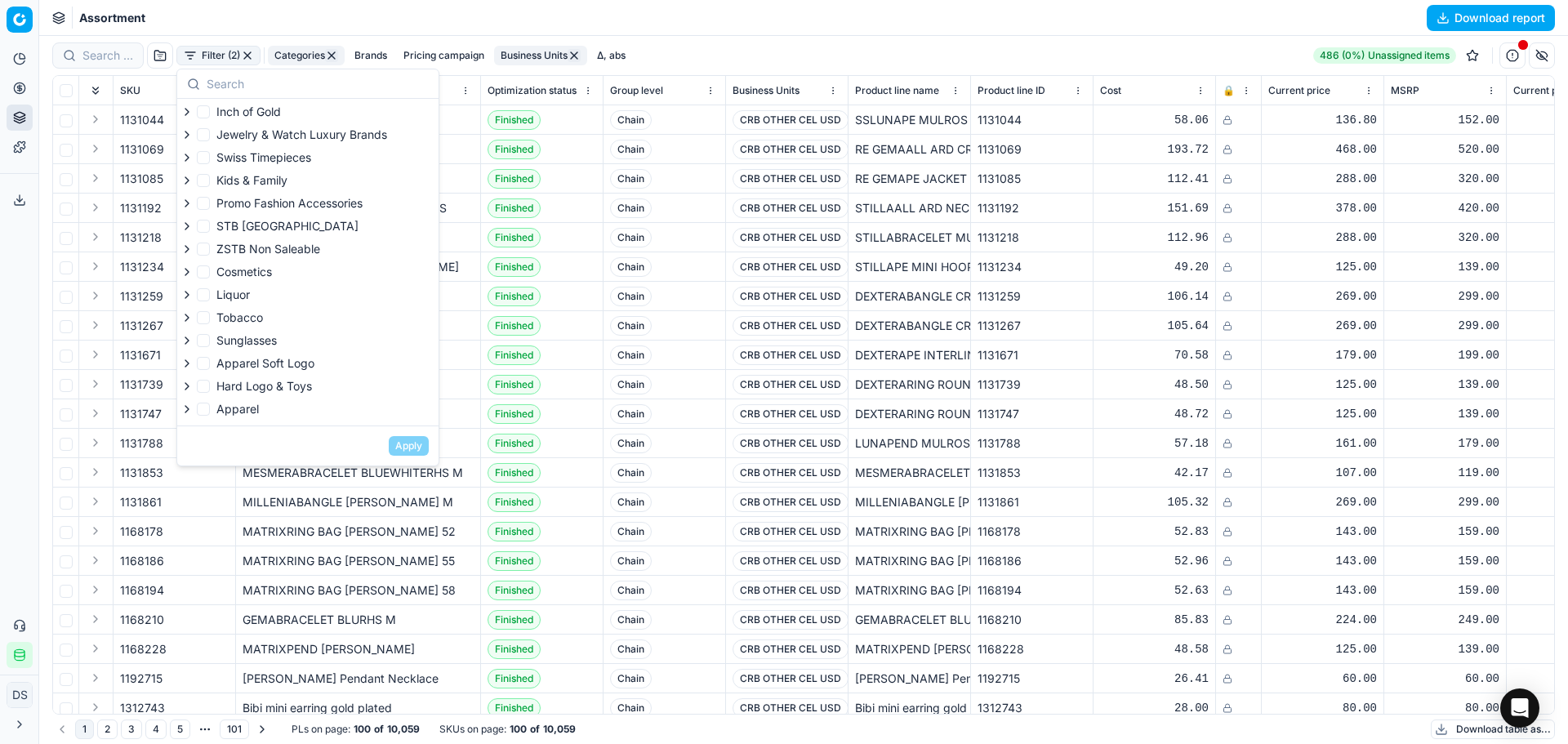
click at [225, 71] on div at bounding box center [308, 84] width 261 height 29
click at [229, 61] on button "Filter (2)" at bounding box center [218, 55] width 84 height 20
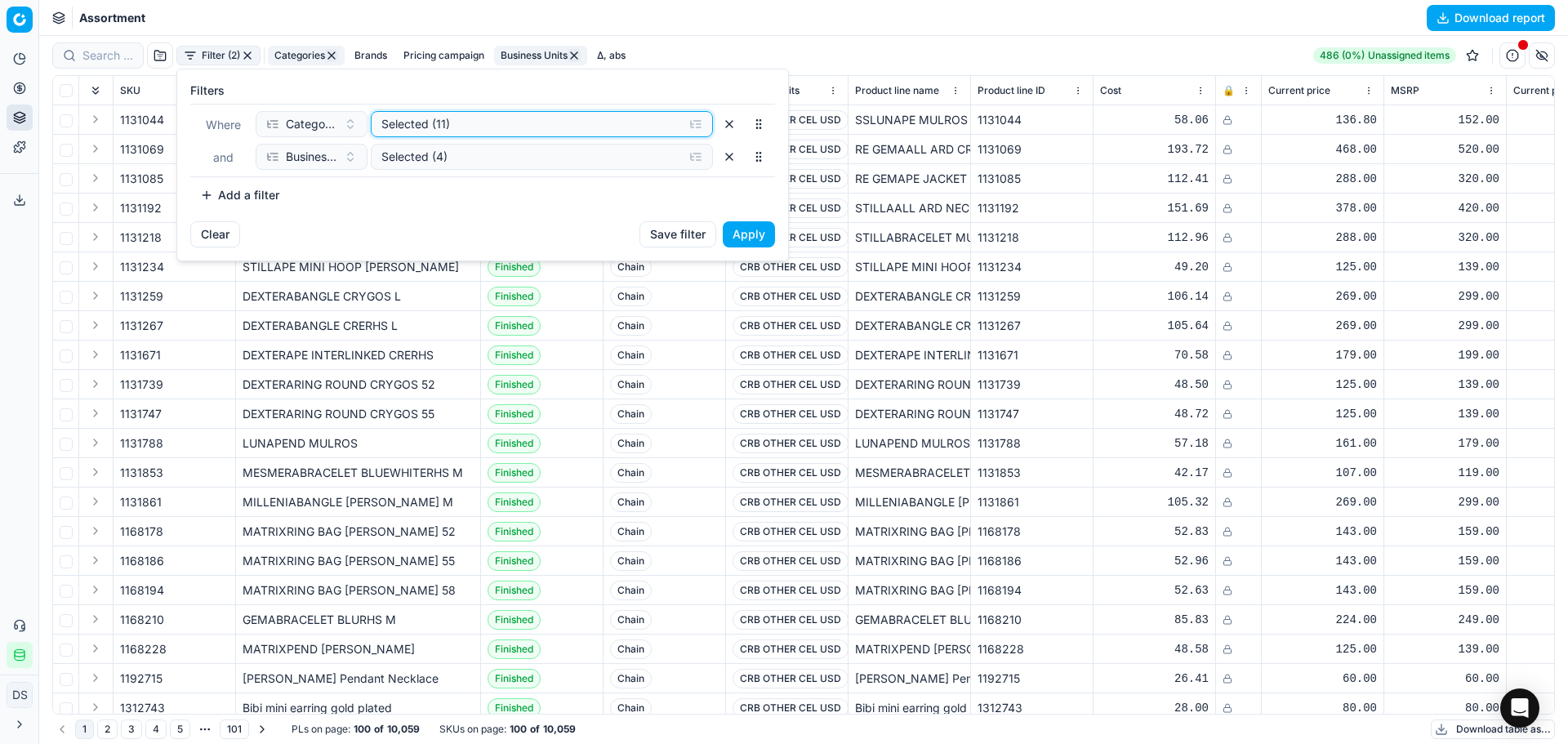
click at [467, 128] on div "Selected (11)" at bounding box center [529, 124] width 295 height 16
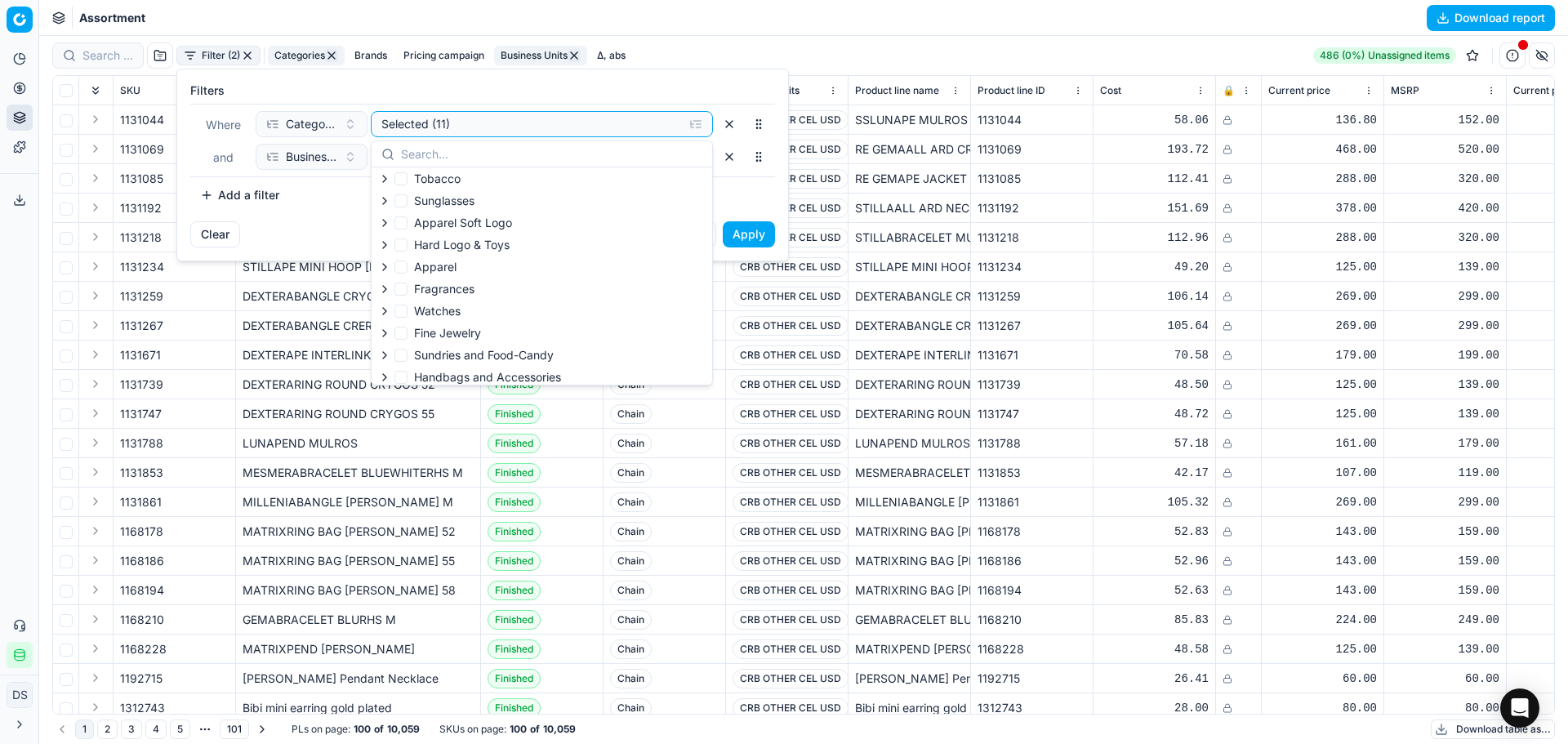
scroll to position [253, 0]
click at [493, 136] on button "Selected (11)" at bounding box center [542, 124] width 342 height 26
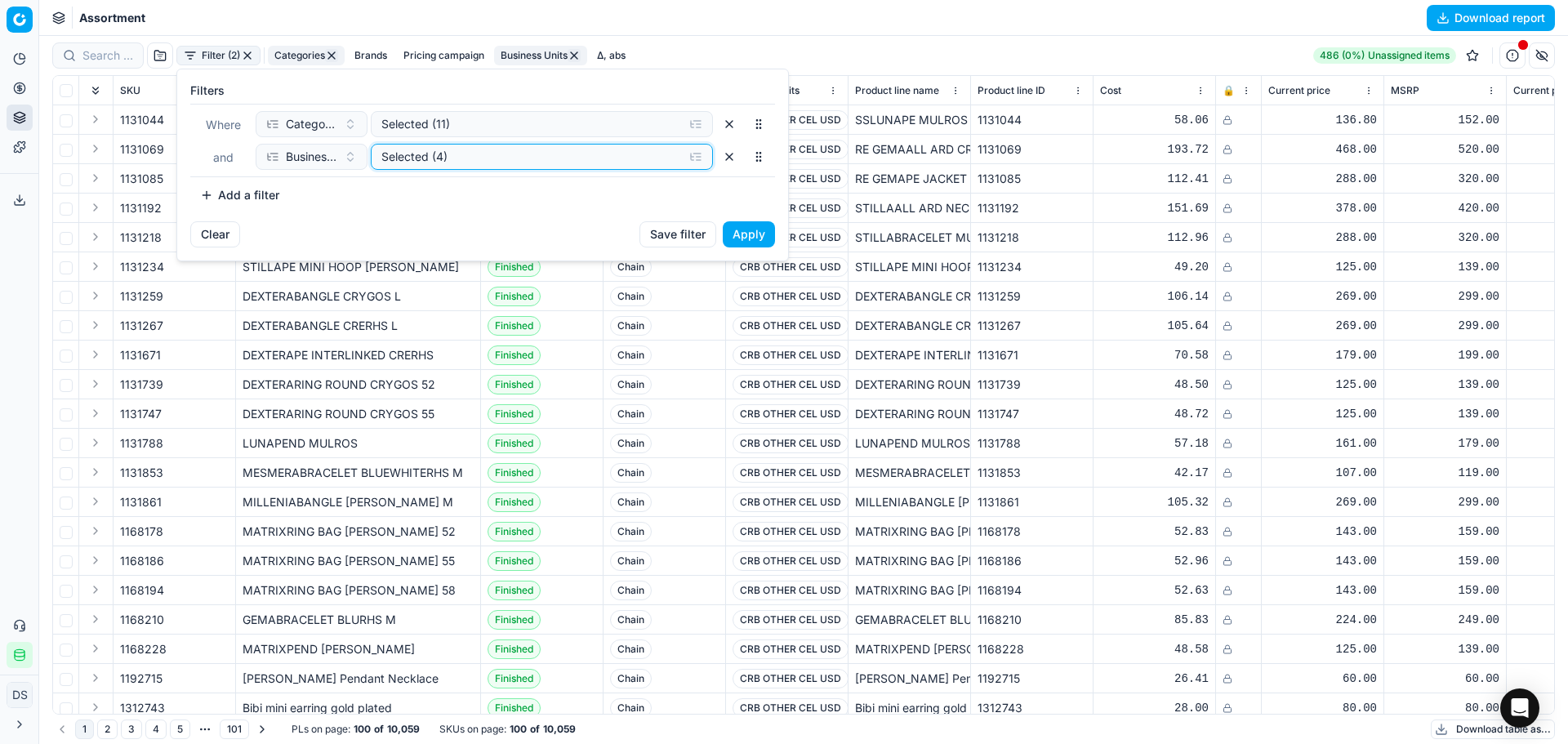
click at [494, 156] on div "Selected (4)" at bounding box center [529, 156] width 295 height 16
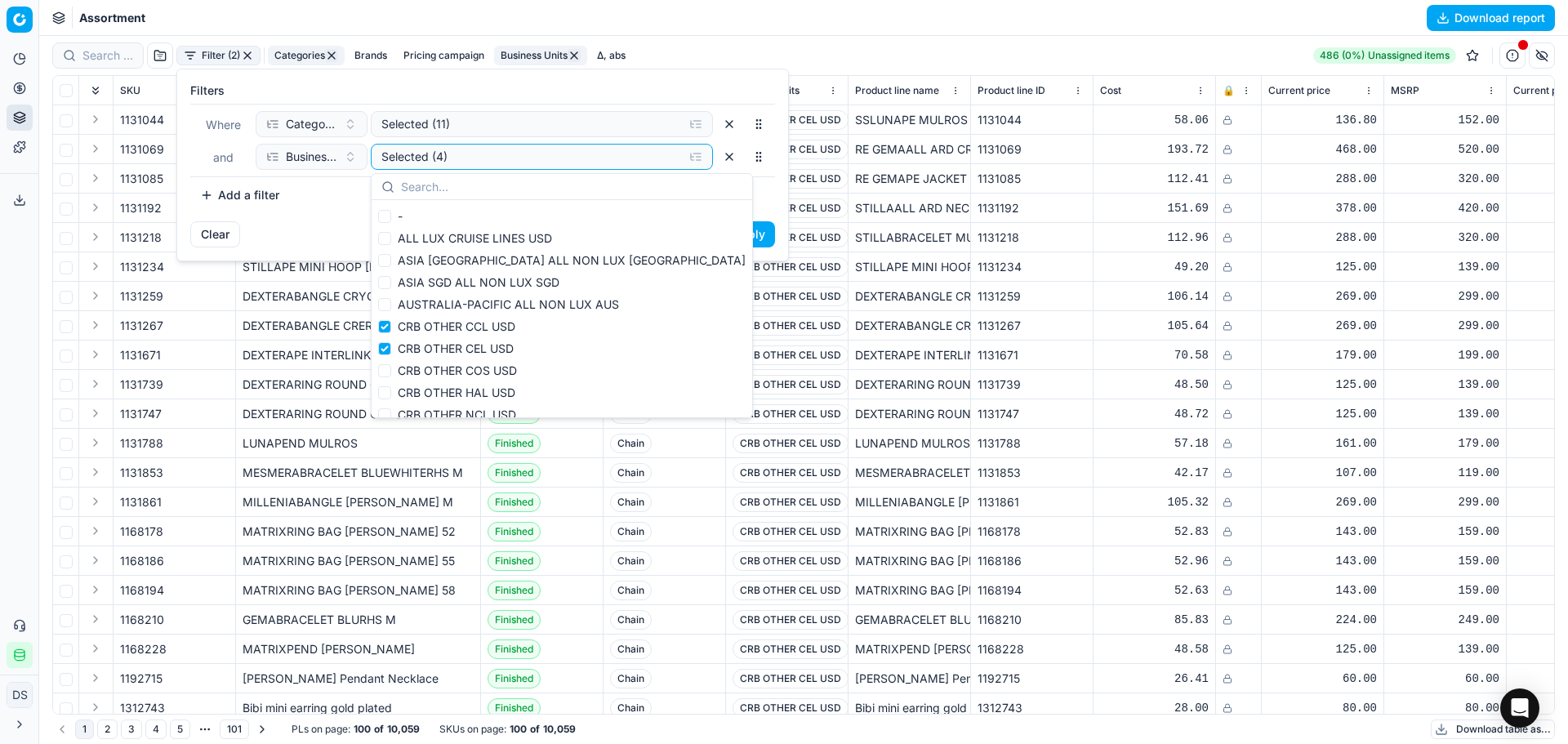
scroll to position [120, 0]
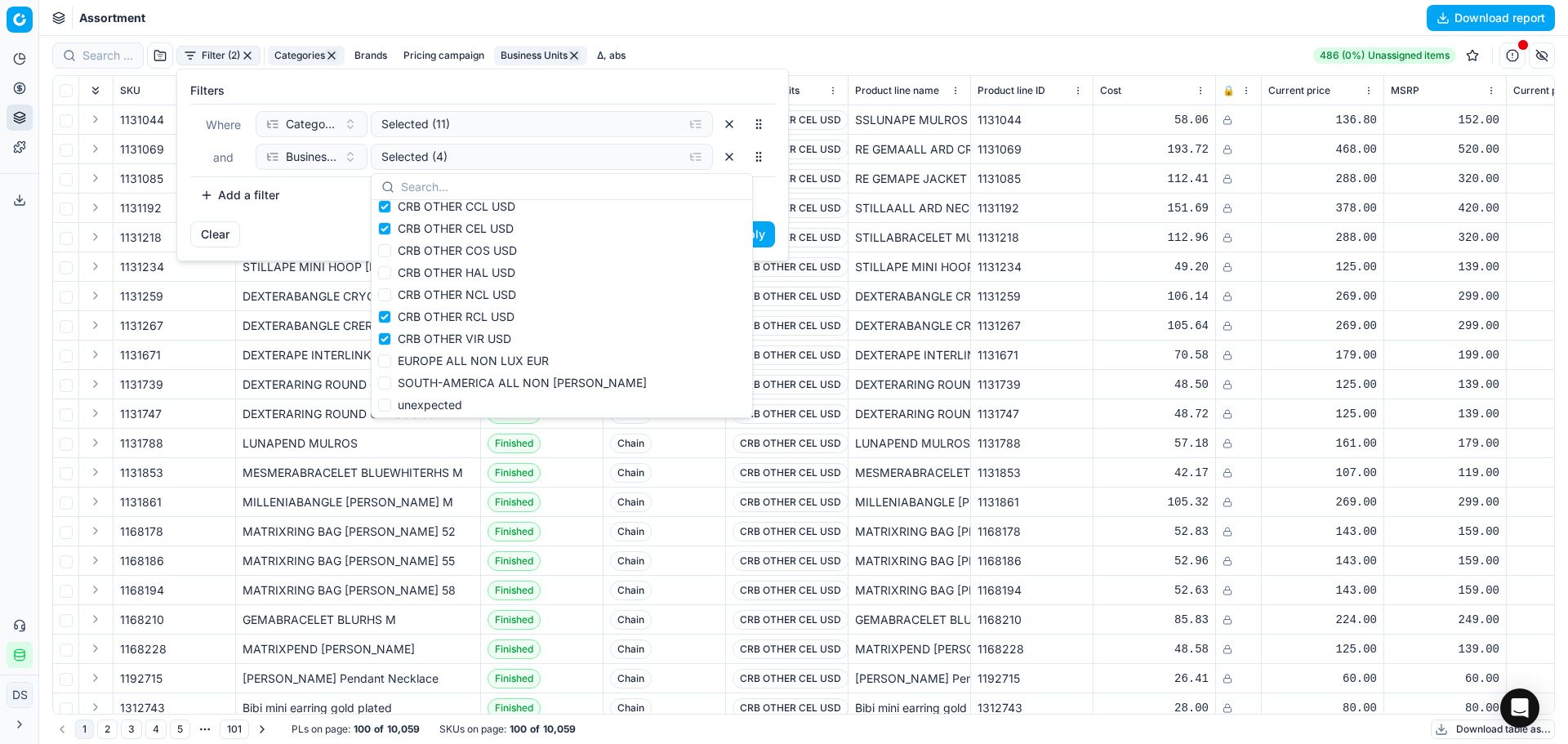
click at [1501, 20] on html "Pricing platform Analytics Pricing Product portfolio Assortment Anchor manageme…" at bounding box center [784, 372] width 1568 height 744
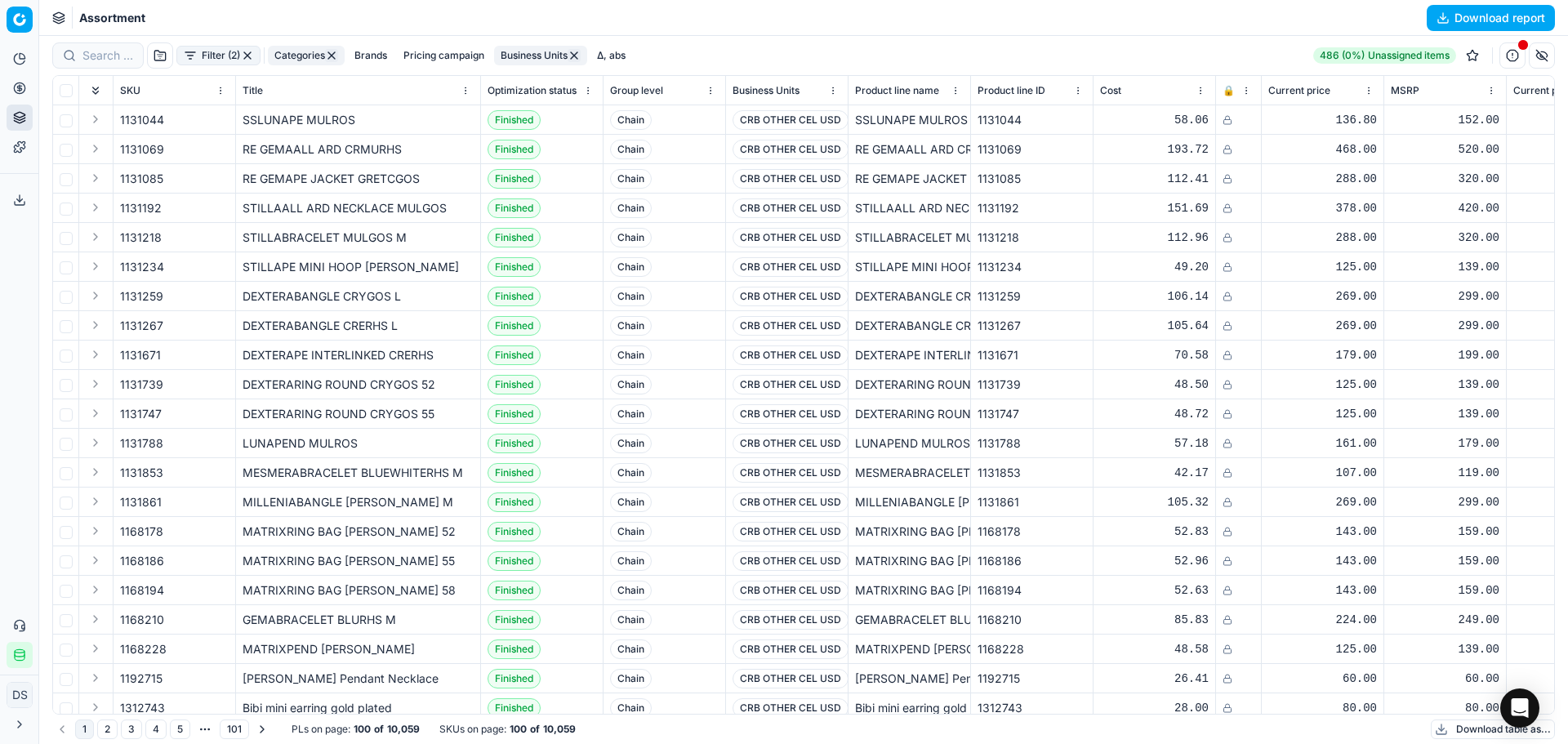
click at [1501, 20] on button "Download report" at bounding box center [1490, 18] width 128 height 26
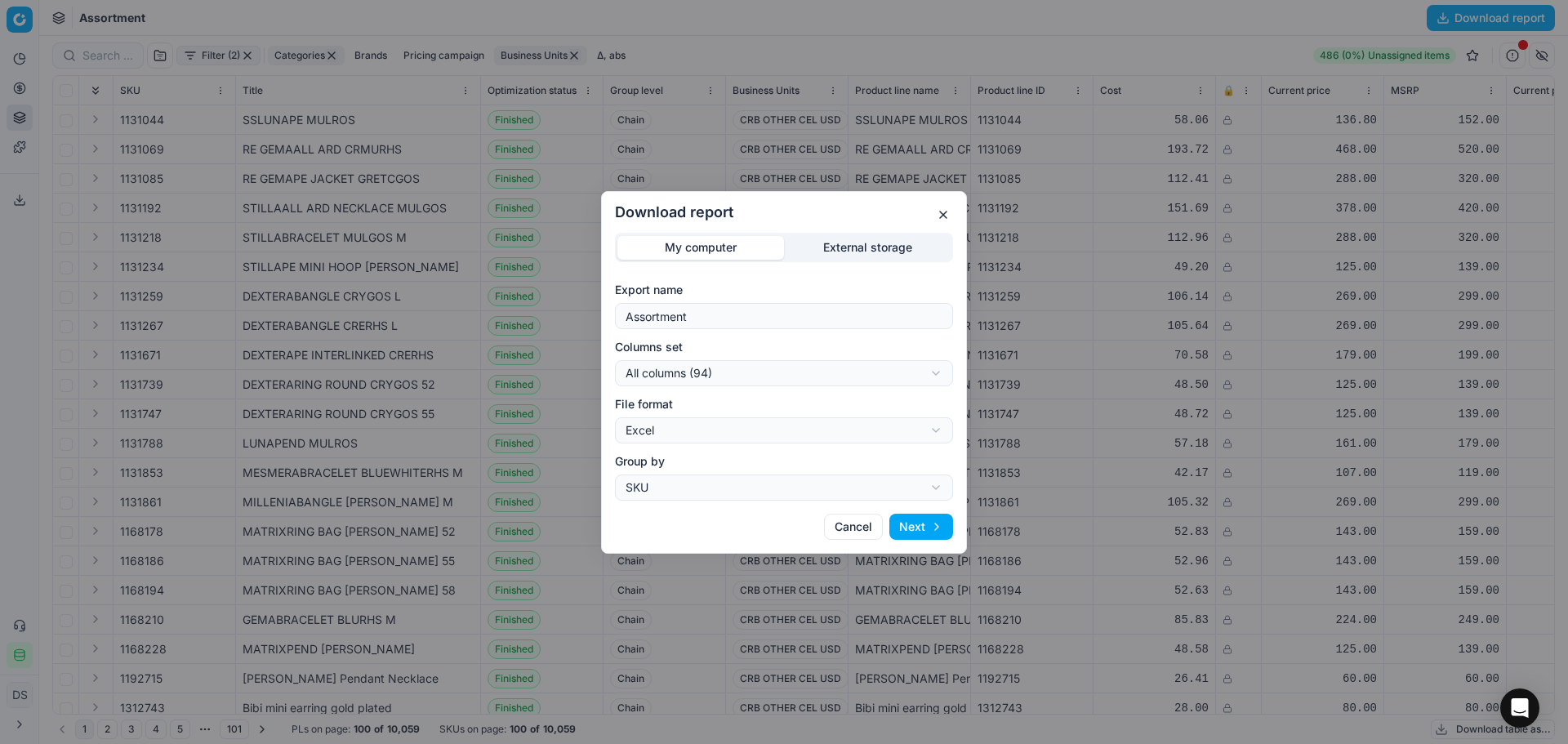
click at [752, 375] on div "Download report My computer External storage Export name Assortment Columns set…" at bounding box center [784, 372] width 1568 height 744
select select "custom"
click at [932, 531] on button "Next" at bounding box center [920, 526] width 64 height 26
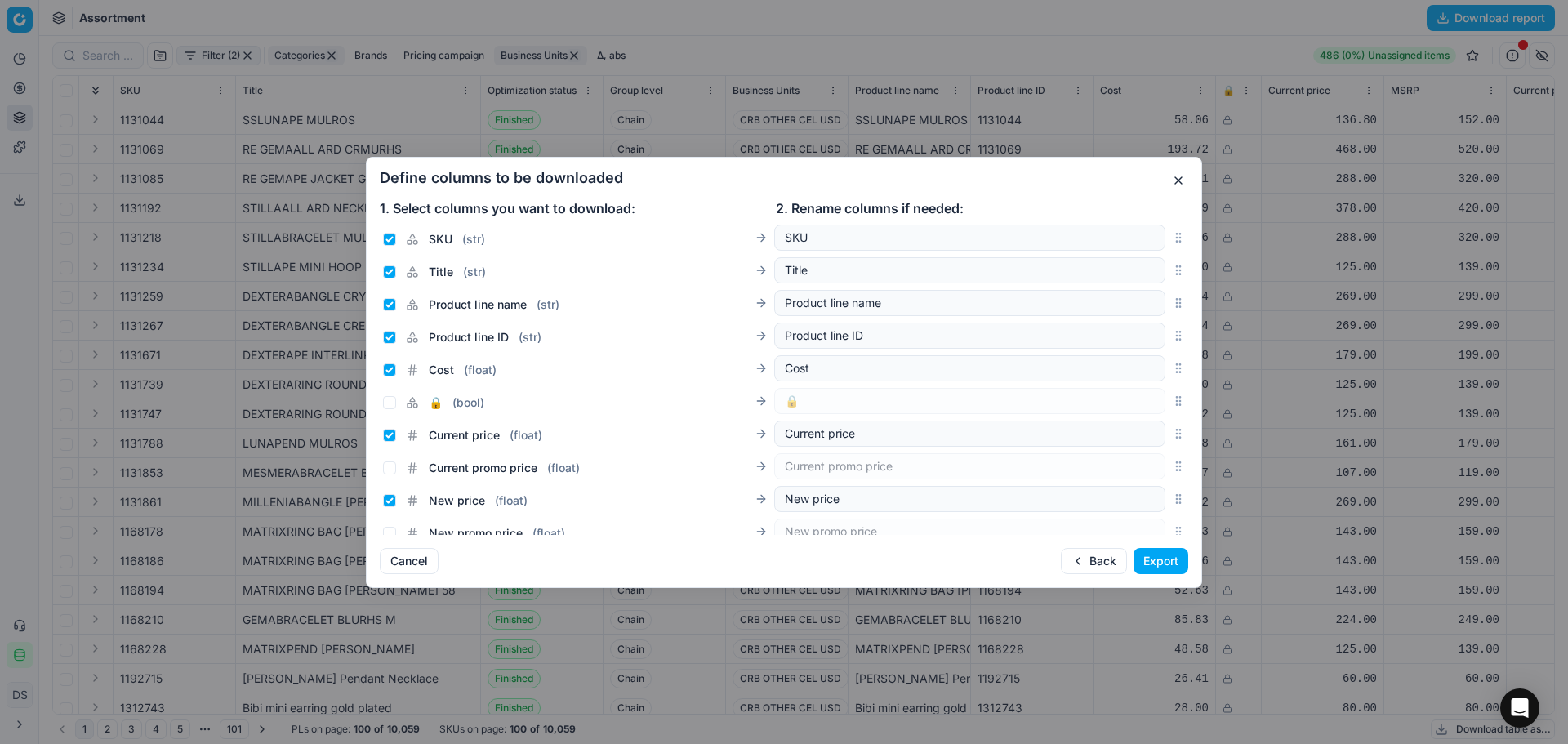
click at [1164, 567] on button "Export" at bounding box center [1161, 561] width 55 height 26
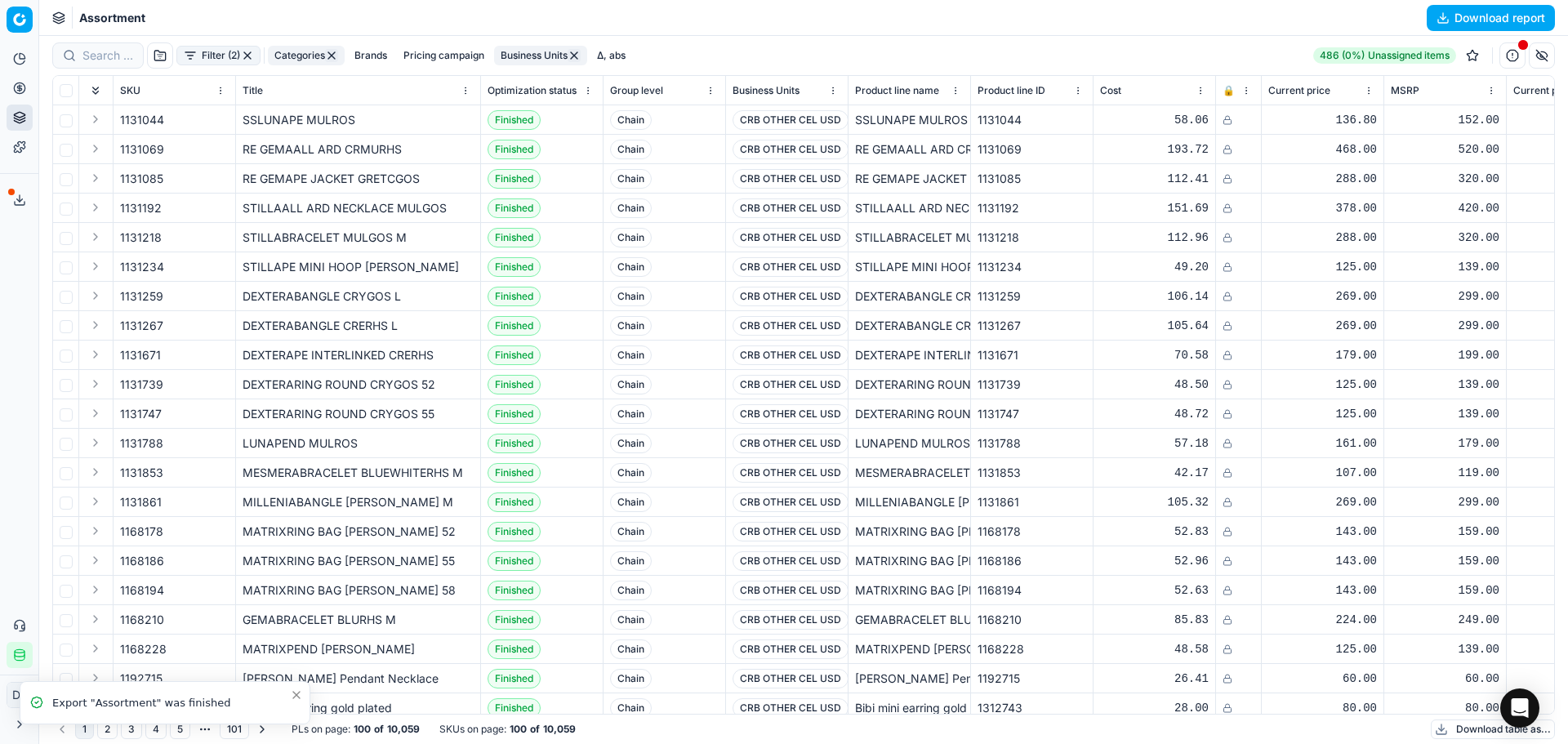
click at [14, 208] on button "Export service" at bounding box center [20, 200] width 26 height 26
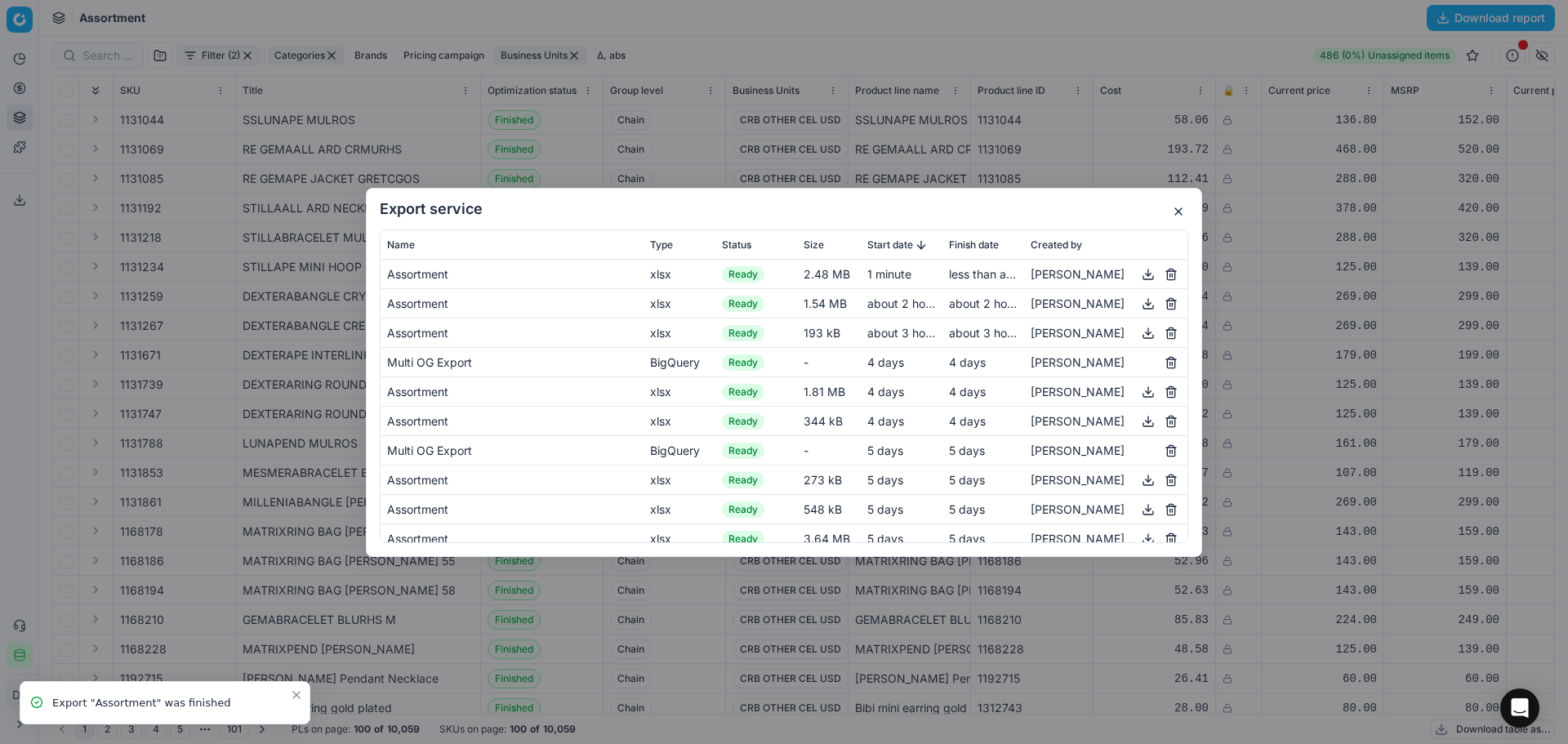
click at [1138, 276] on button "button" at bounding box center [1147, 273] width 20 height 20
click at [1178, 213] on button "button" at bounding box center [1178, 211] width 20 height 20
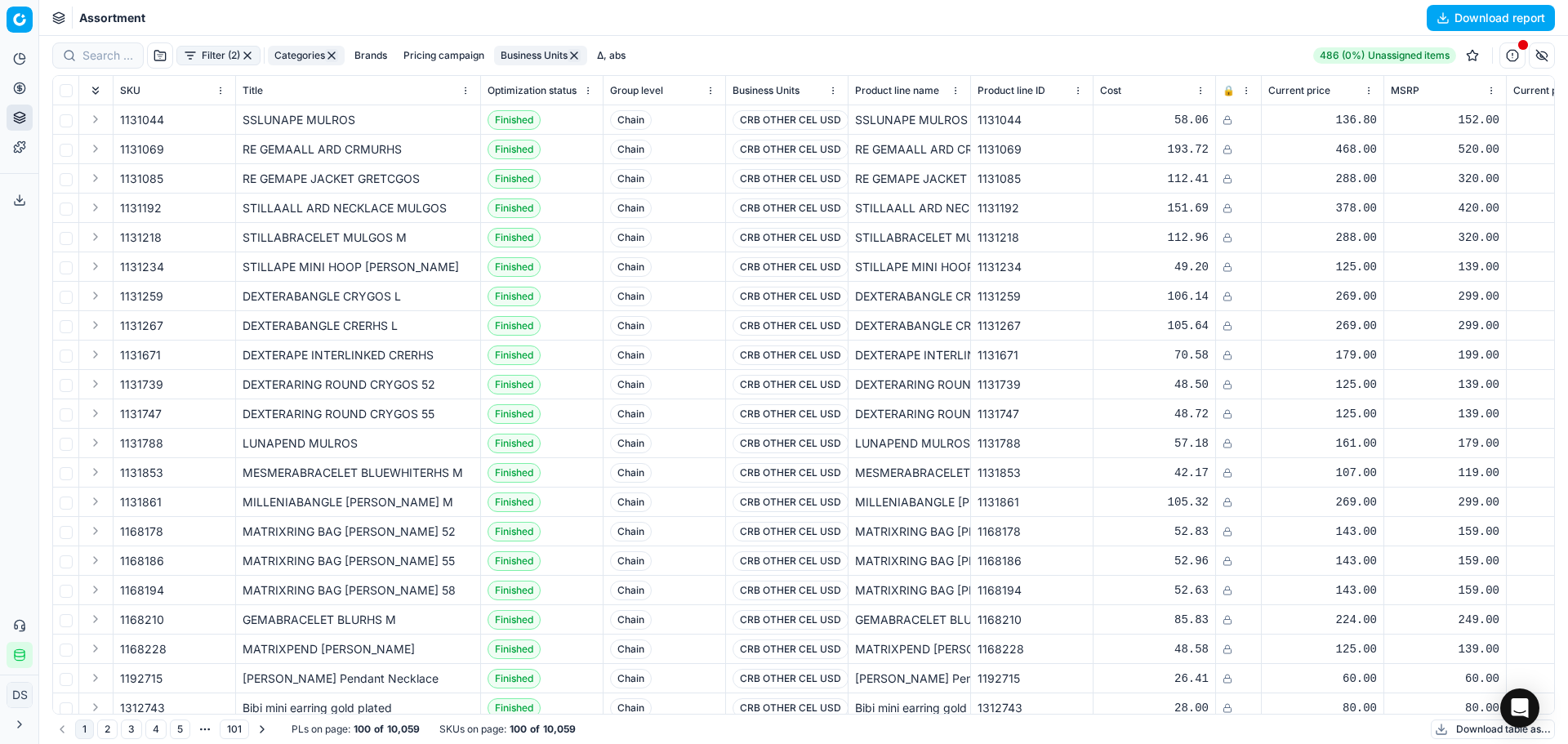
click at [299, 55] on button "Categories" at bounding box center [306, 55] width 77 height 20
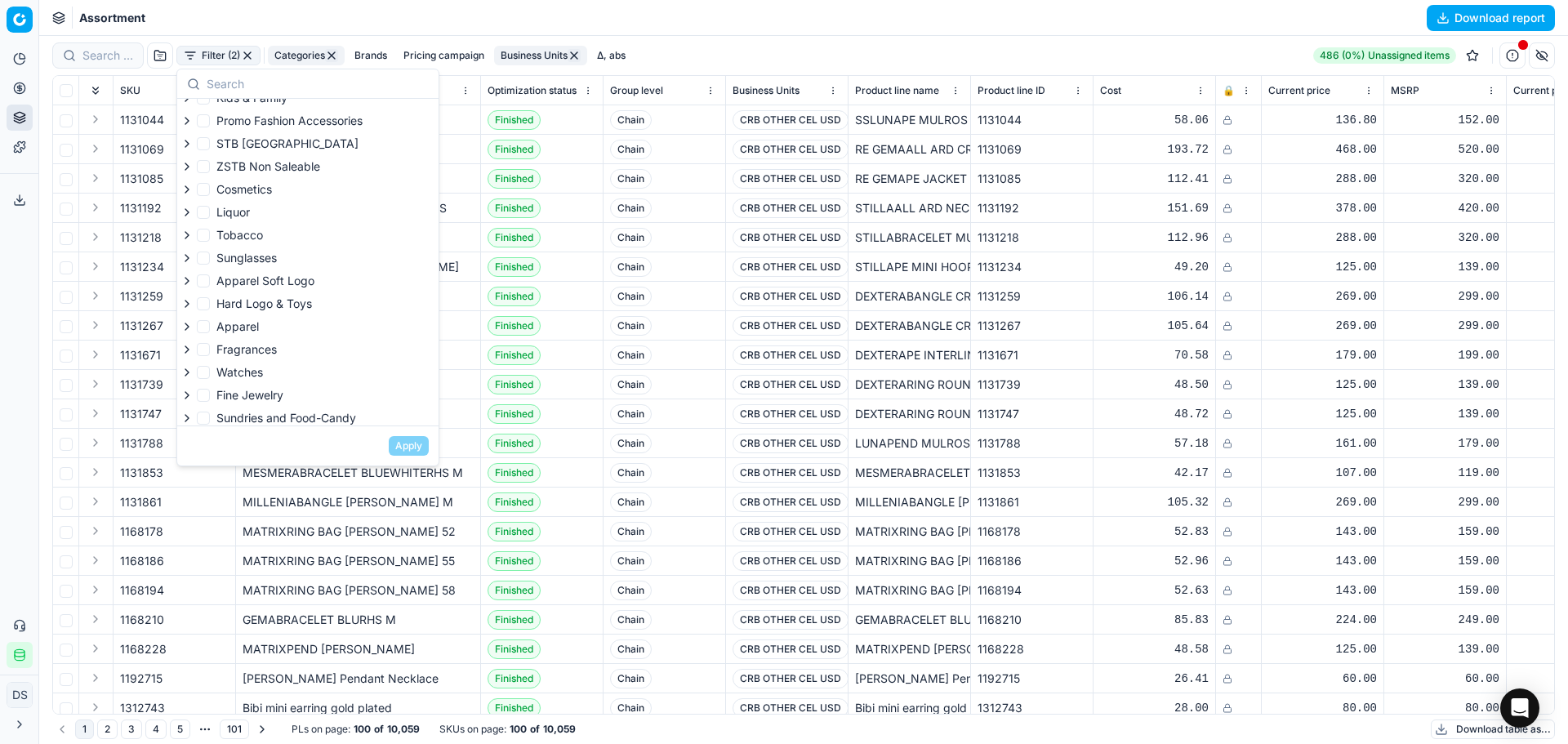
scroll to position [157, 0]
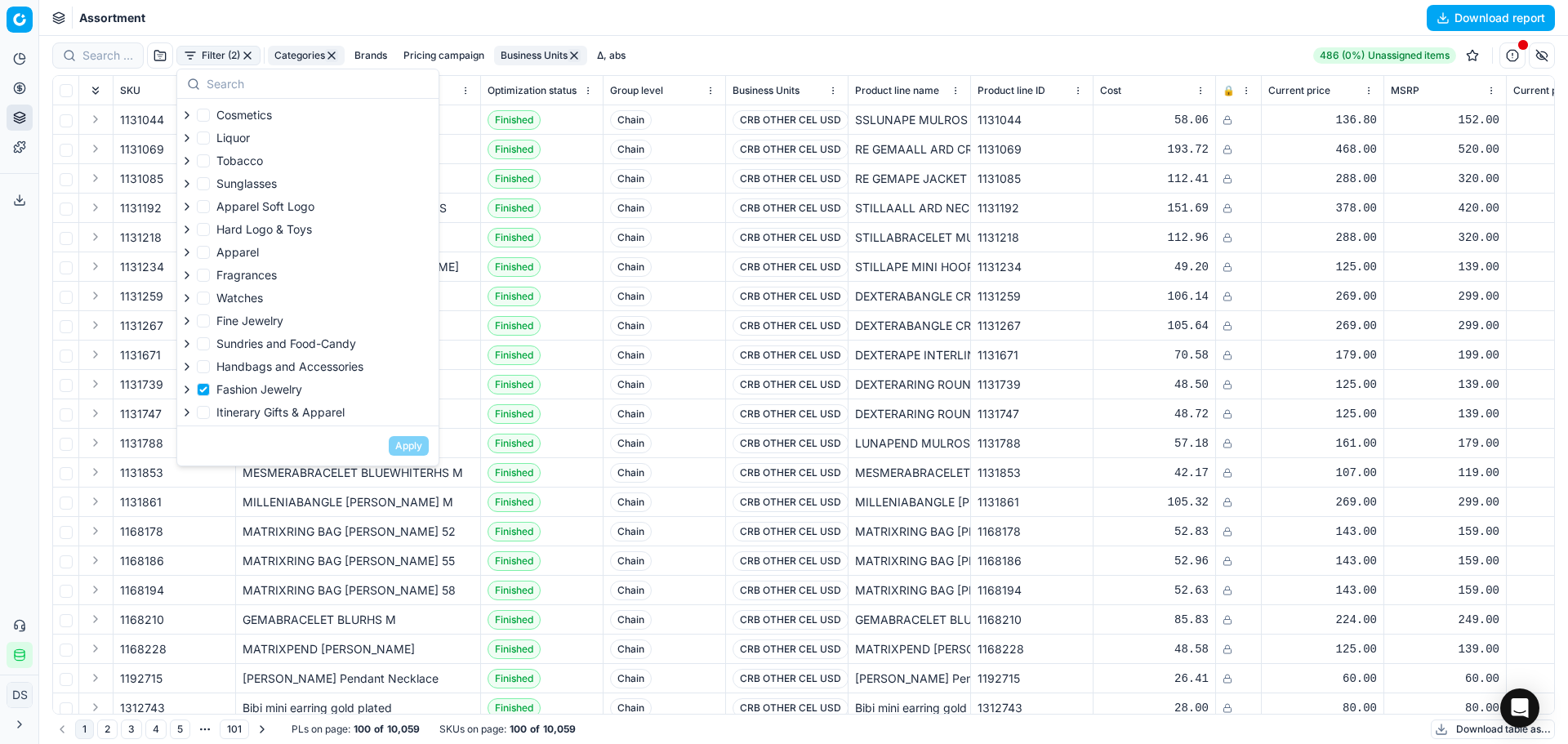
click at [374, 54] on button "Brands" at bounding box center [371, 55] width 46 height 20
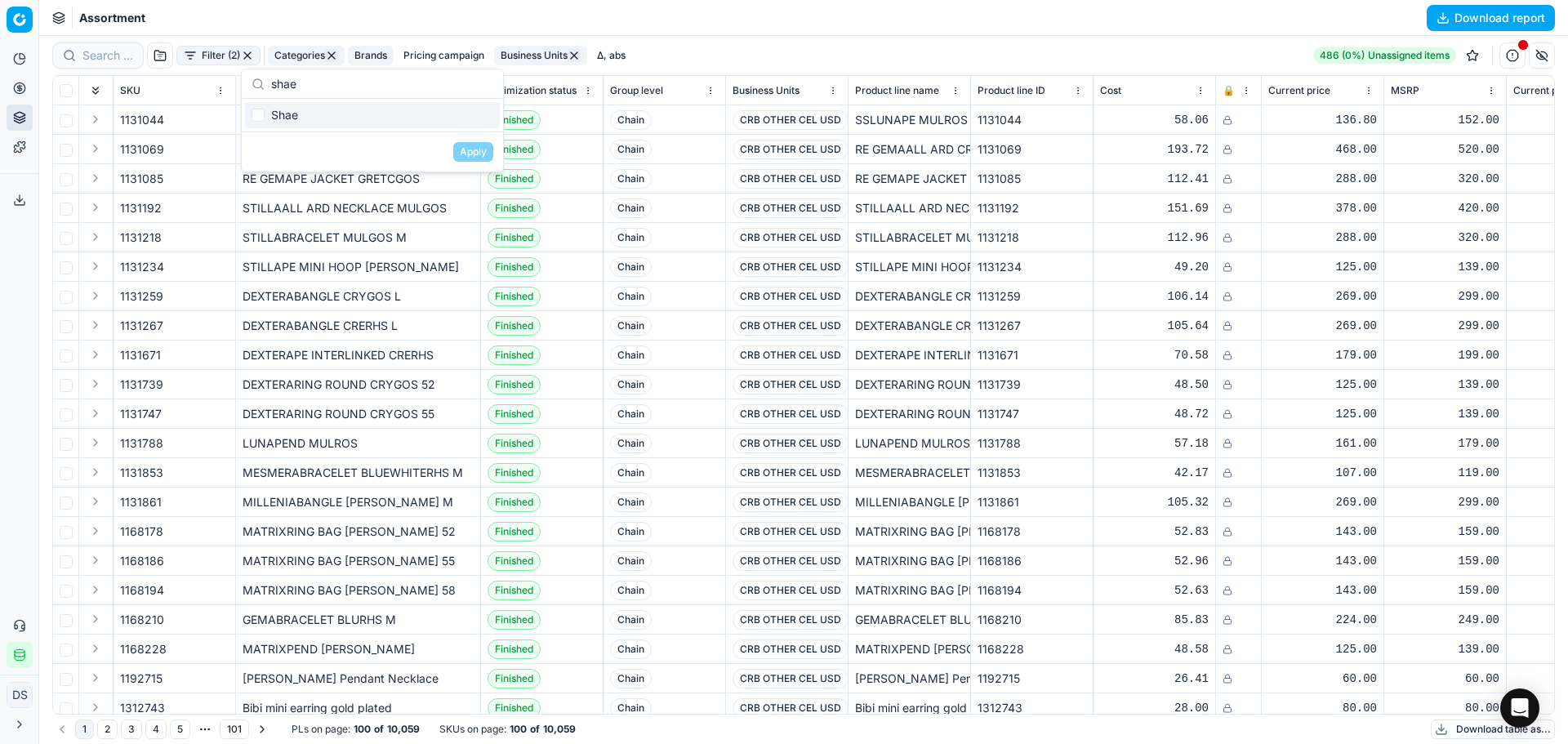
type input "shae"
click at [306, 113] on div "Shae" at bounding box center [372, 115] width 255 height 26
checkbox input "true"
click at [347, 85] on input "shae" at bounding box center [382, 84] width 222 height 32
click at [348, 84] on input "shae" at bounding box center [382, 84] width 222 height 32
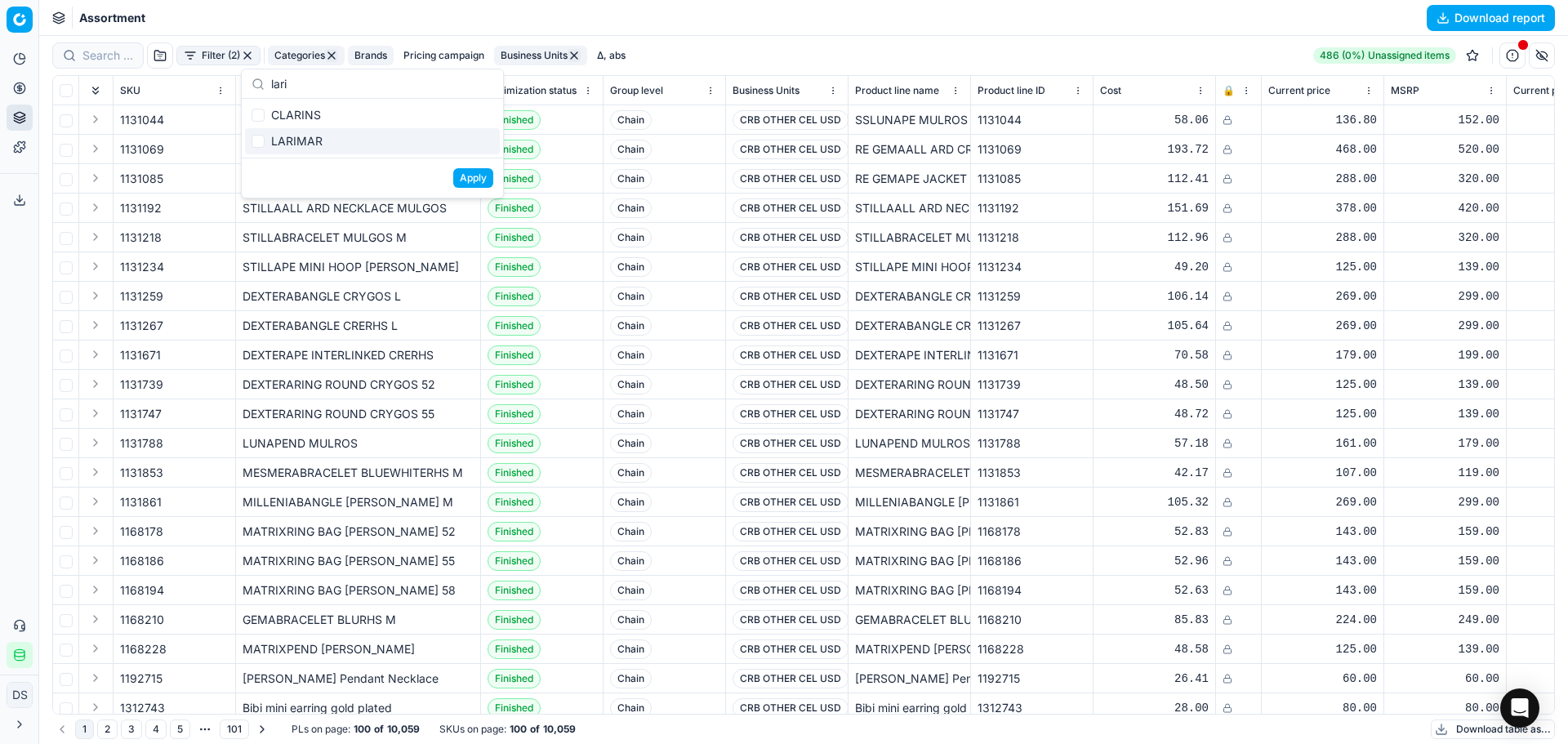
type input "lari"
click at [287, 152] on div "LARIMAR" at bounding box center [372, 141] width 255 height 26
checkbox input "true"
click at [352, 78] on input "lari" at bounding box center [382, 84] width 222 height 32
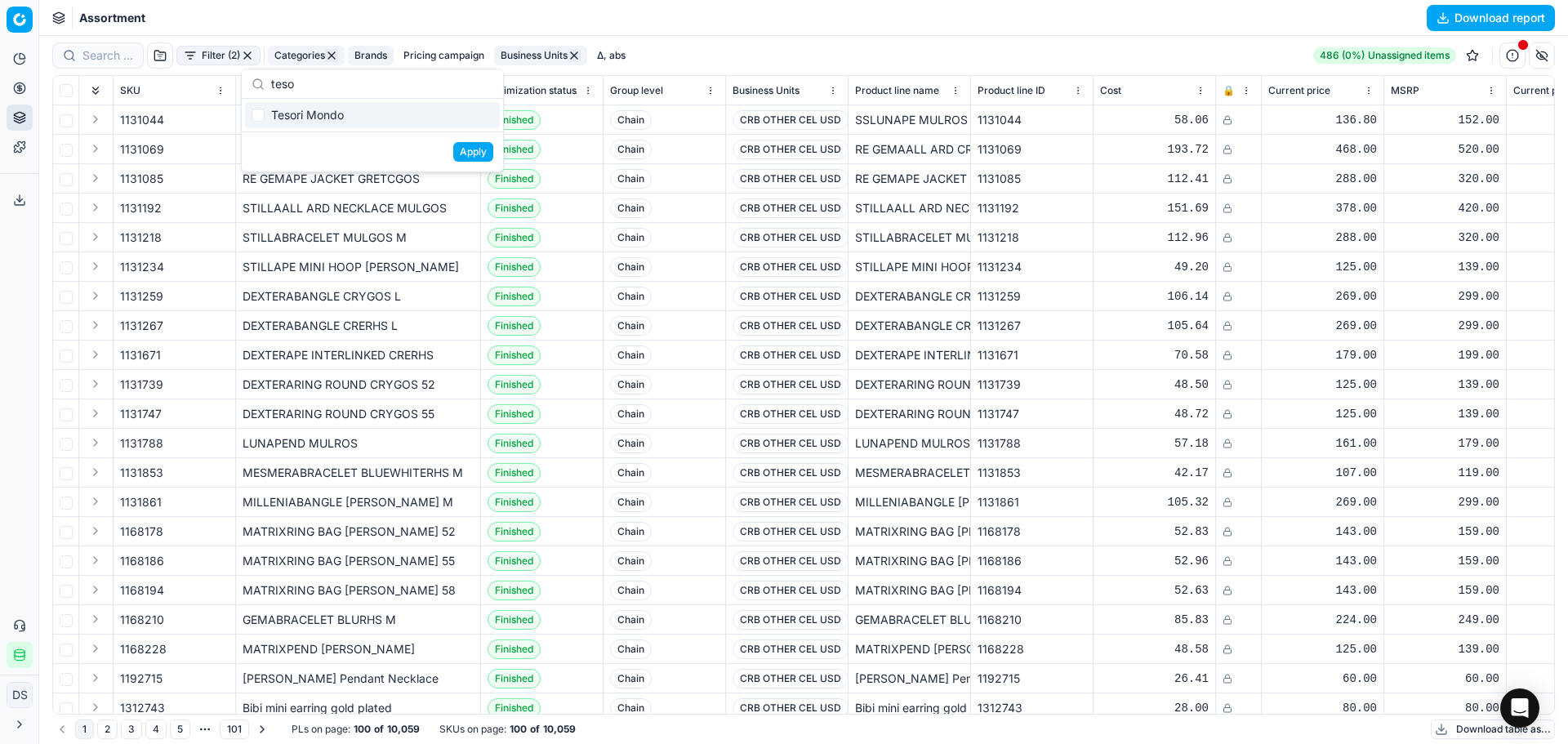
type input "teso"
click at [347, 113] on div "Tesori Mondo" at bounding box center [372, 115] width 255 height 26
checkbox input "true"
click at [467, 156] on button "Apply" at bounding box center [473, 152] width 40 height 20
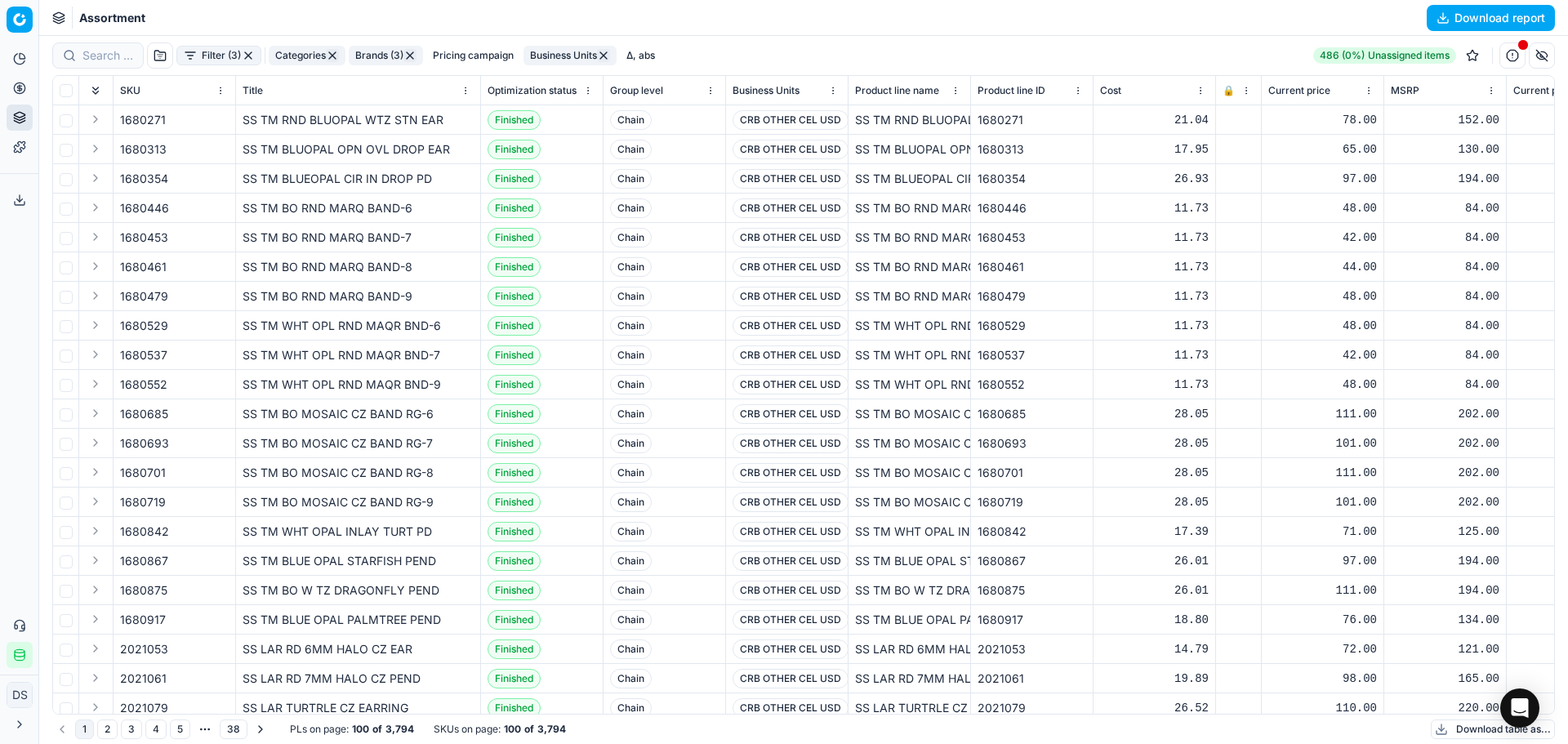
click at [1471, 17] on button "Download report" at bounding box center [1490, 18] width 128 height 26
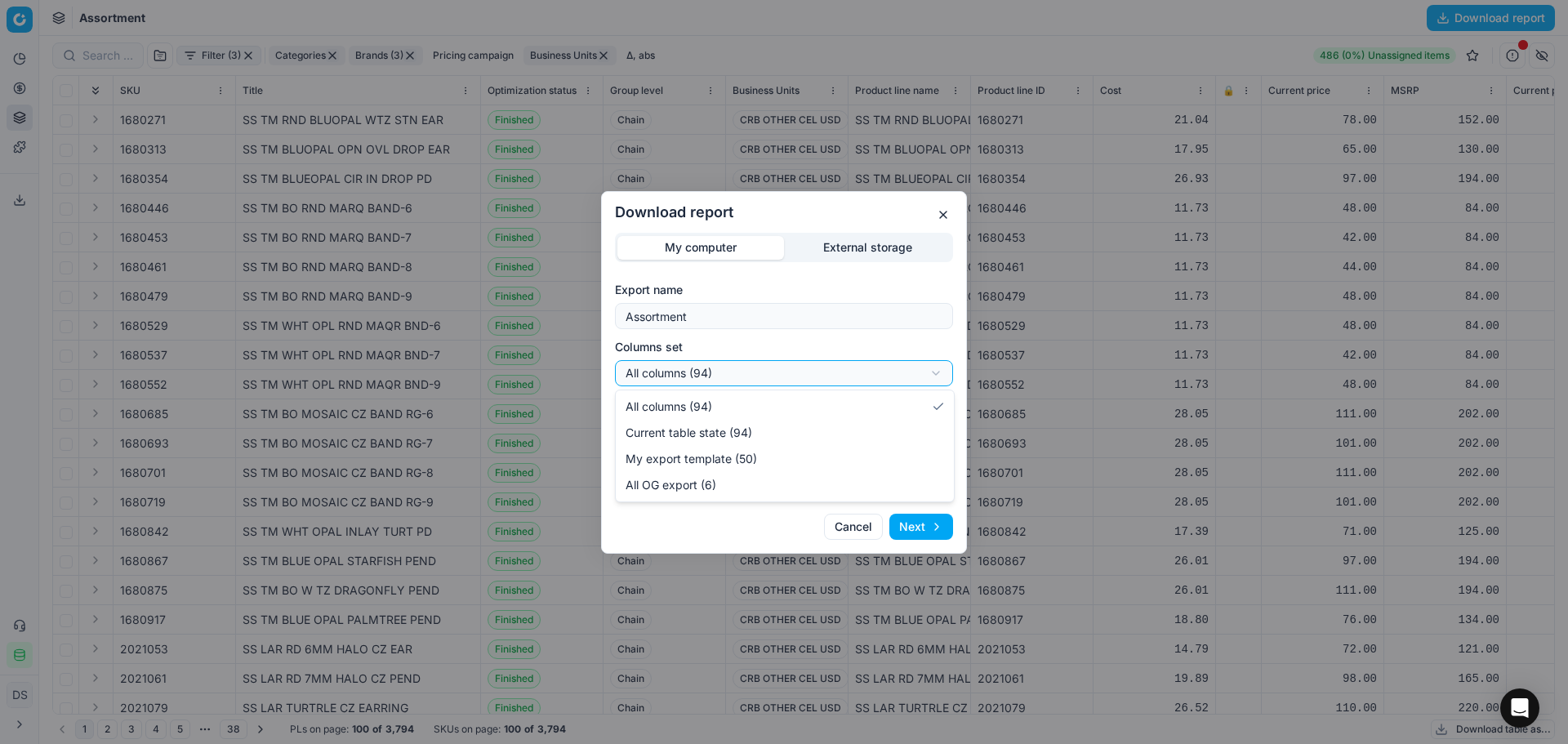
click at [765, 381] on div "Download report My computer External storage Export name Assortment Columns set…" at bounding box center [784, 372] width 1568 height 744
select select "custom"
click at [935, 526] on button "Next" at bounding box center [920, 526] width 64 height 26
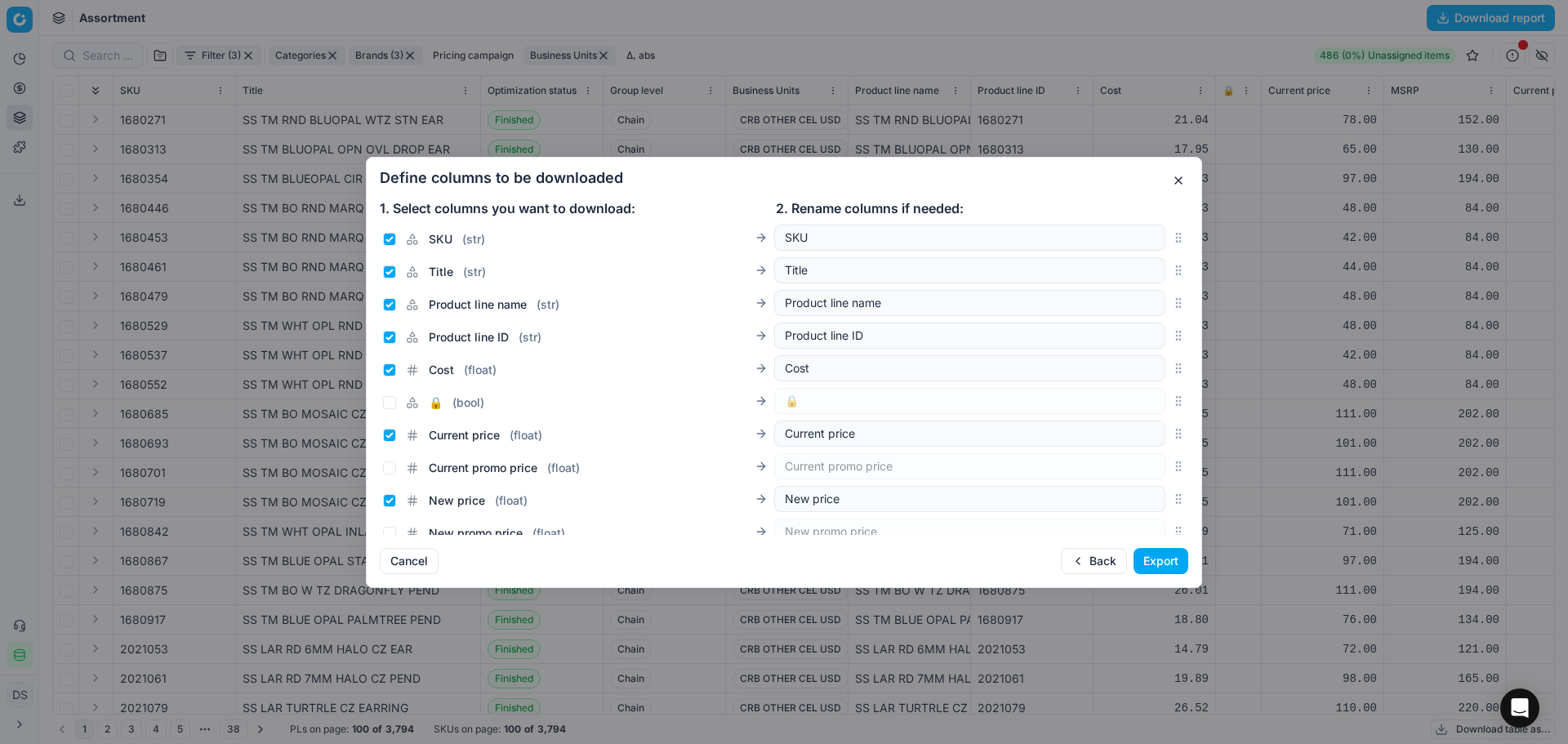
click at [1159, 565] on button "Export" at bounding box center [1161, 561] width 55 height 26
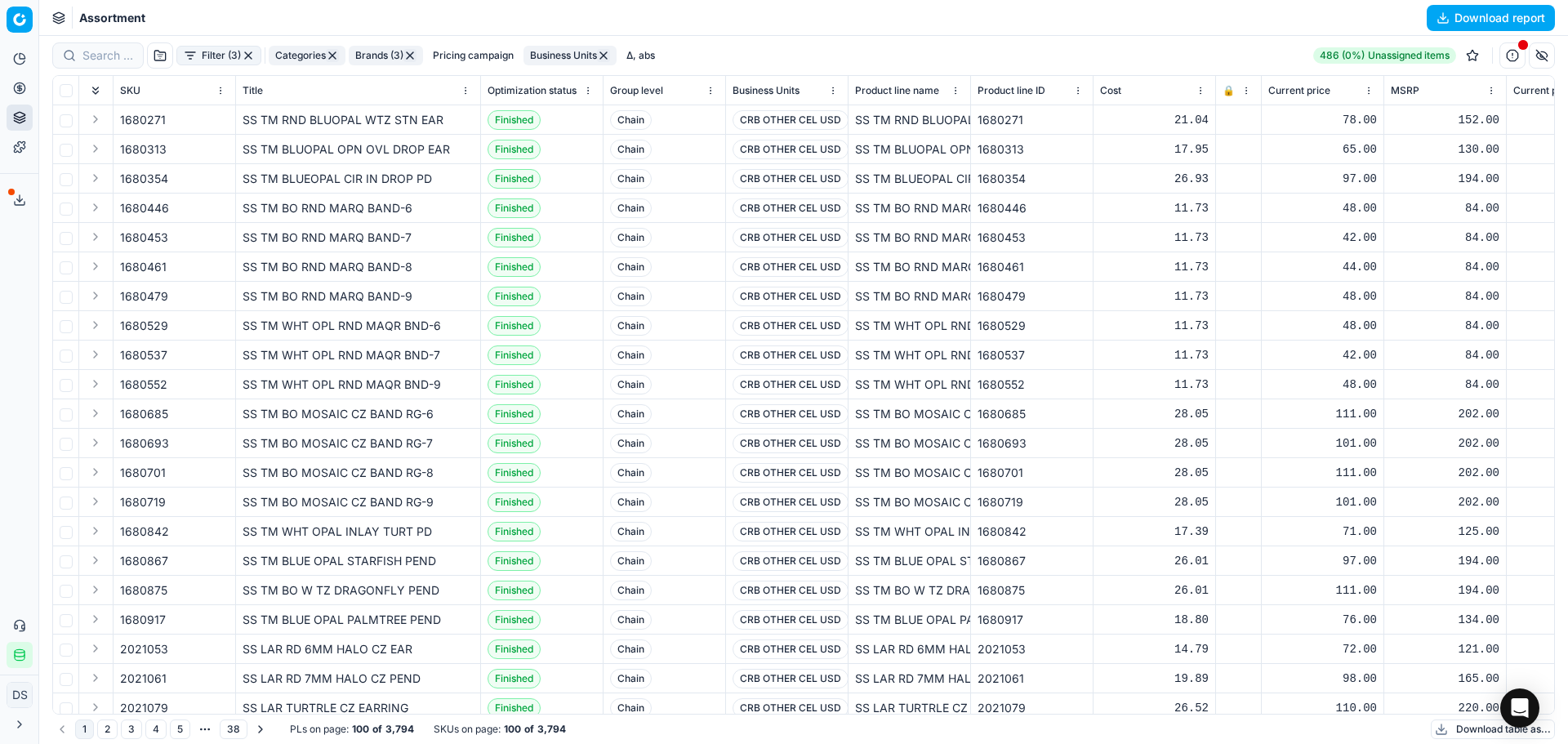
click at [23, 202] on icon at bounding box center [19, 200] width 13 height 13
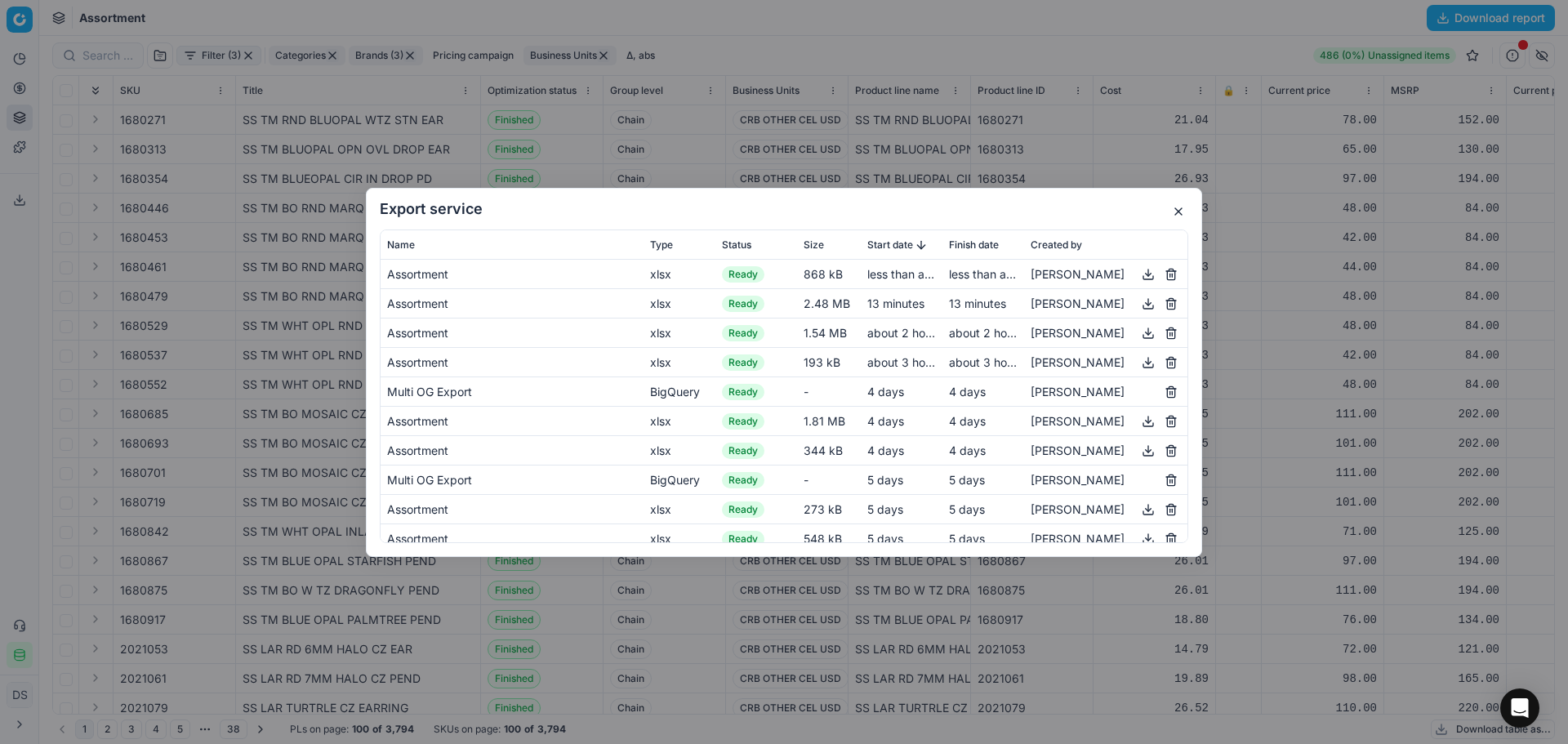
click at [1138, 277] on button "button" at bounding box center [1147, 273] width 20 height 20
click at [1175, 215] on button "button" at bounding box center [1178, 211] width 20 height 20
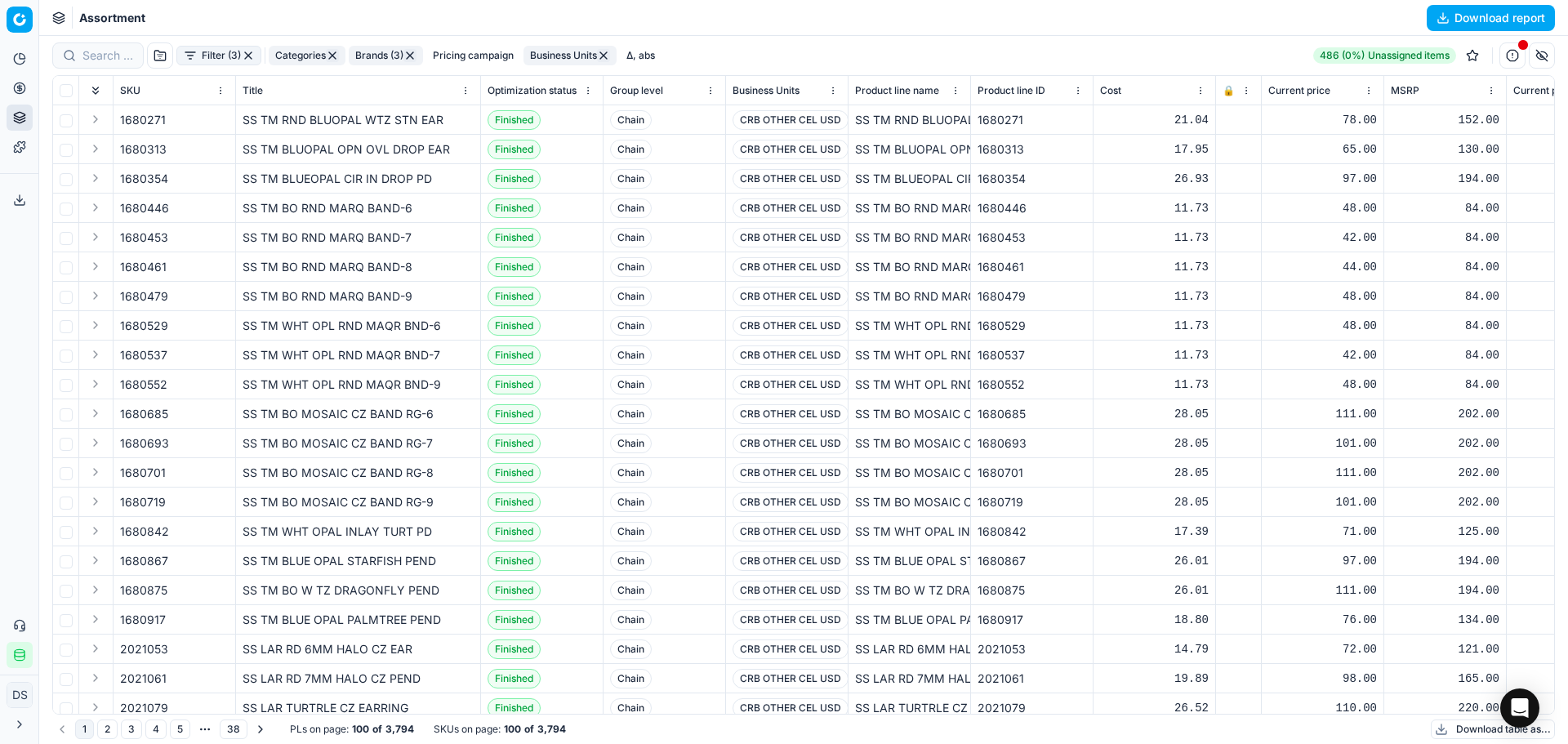
click at [23, 86] on icon at bounding box center [19, 88] width 13 height 13
click at [128, 132] on ul "Optimization groups Pricing campaigns Promo management Products" at bounding box center [157, 157] width 207 height 105
click at [136, 120] on link "Optimization groups" at bounding box center [157, 118] width 190 height 23
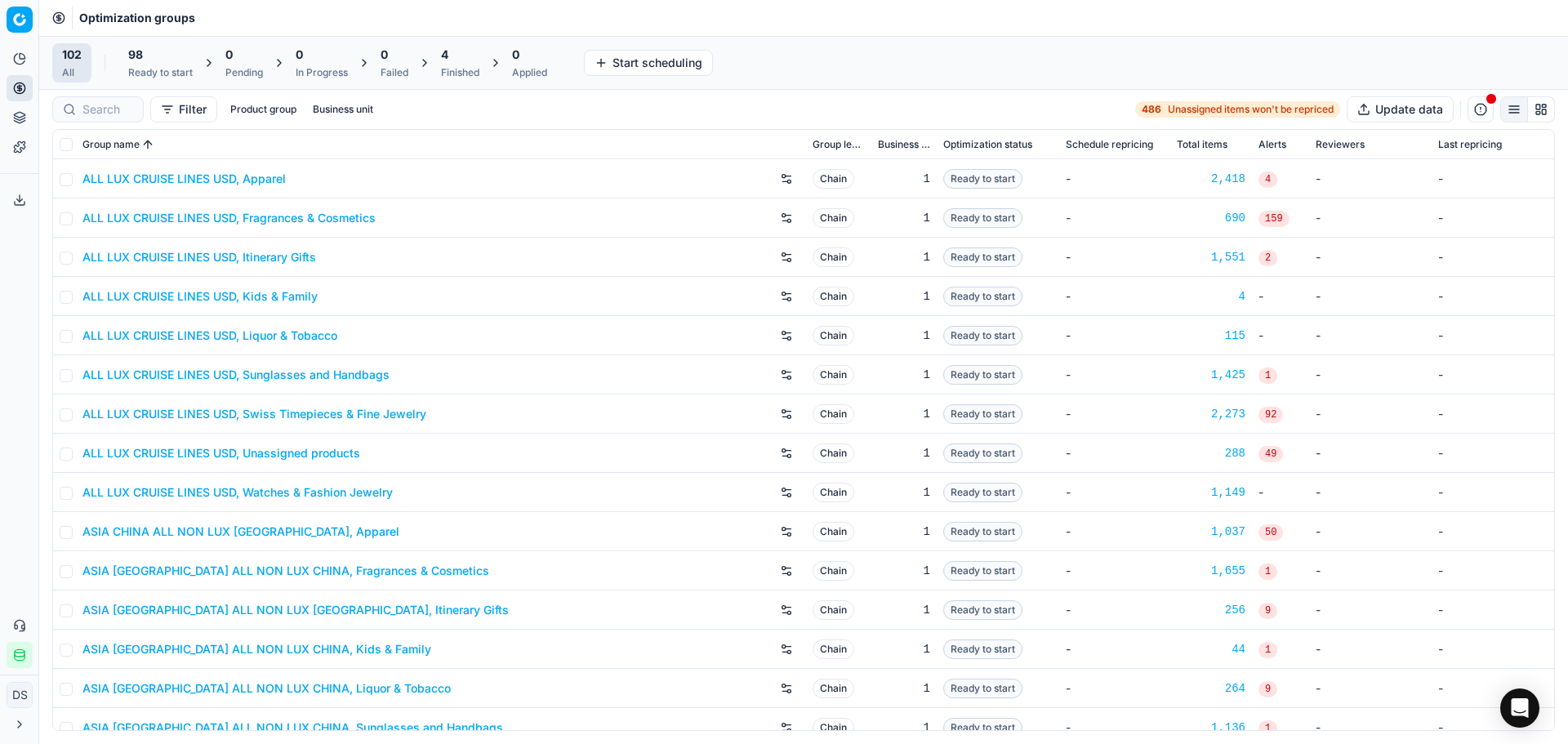
click at [458, 67] on div "Finished" at bounding box center [460, 73] width 38 height 13
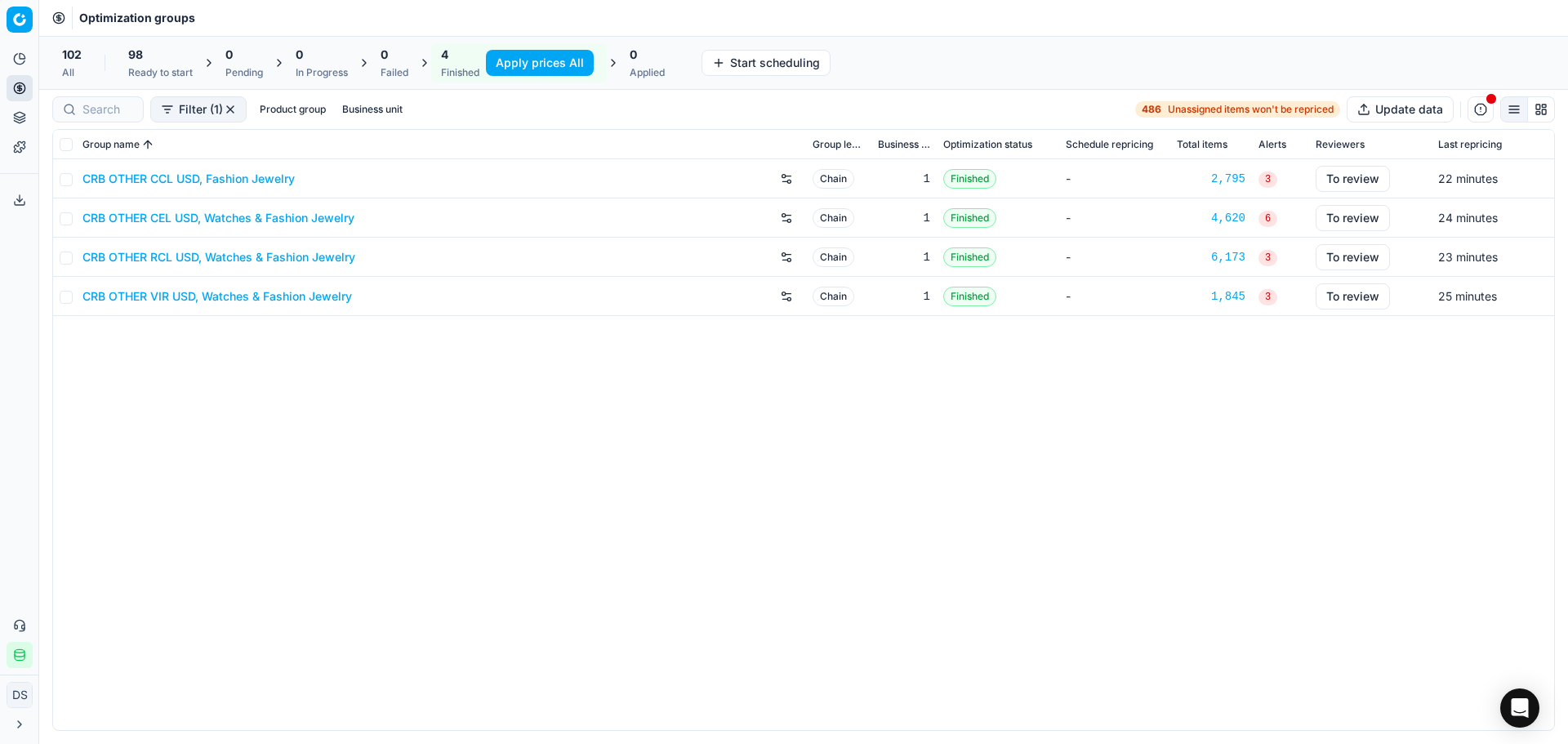
click at [536, 64] on button "Apply prices All" at bounding box center [540, 62] width 107 height 26
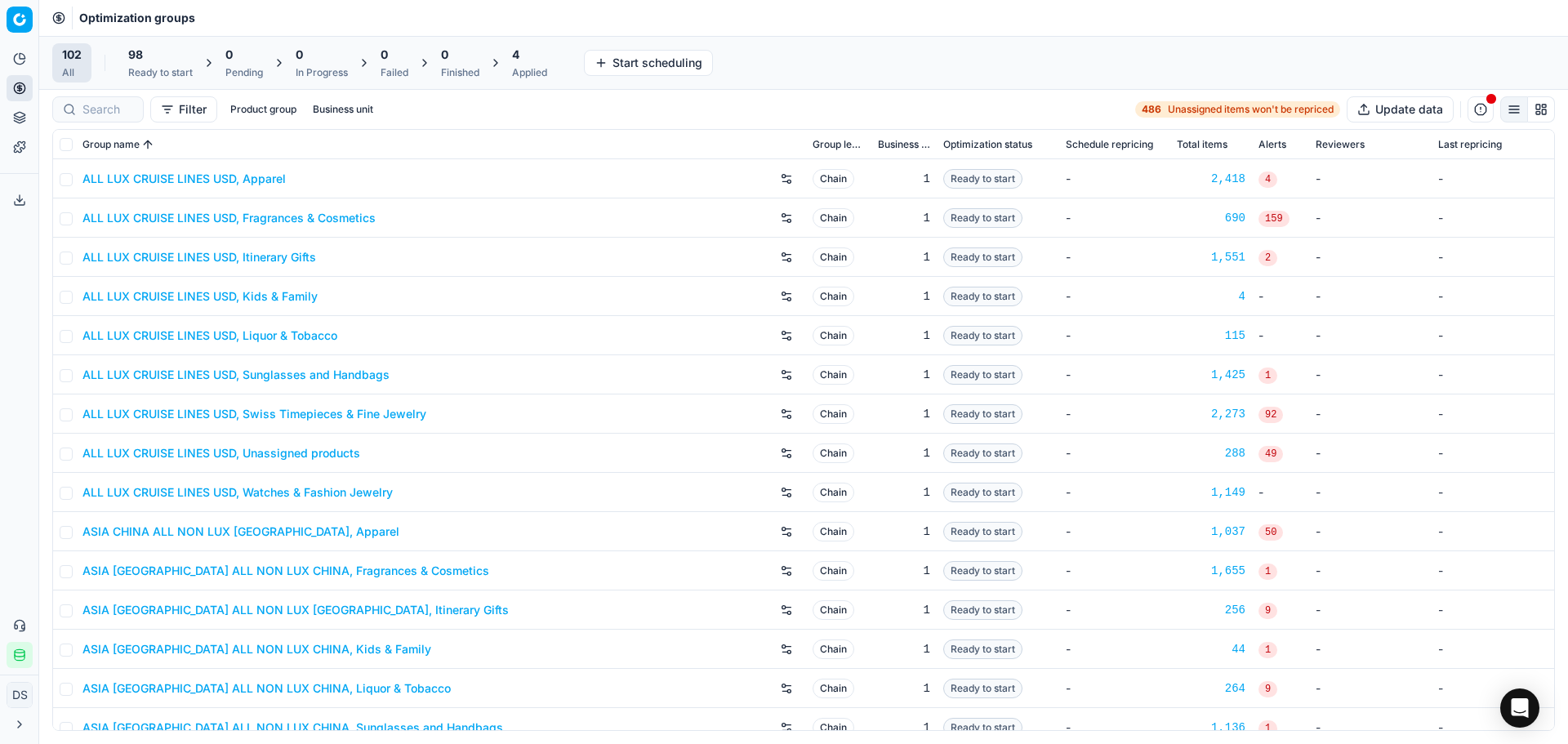
click at [519, 67] on div "Applied" at bounding box center [529, 73] width 35 height 13
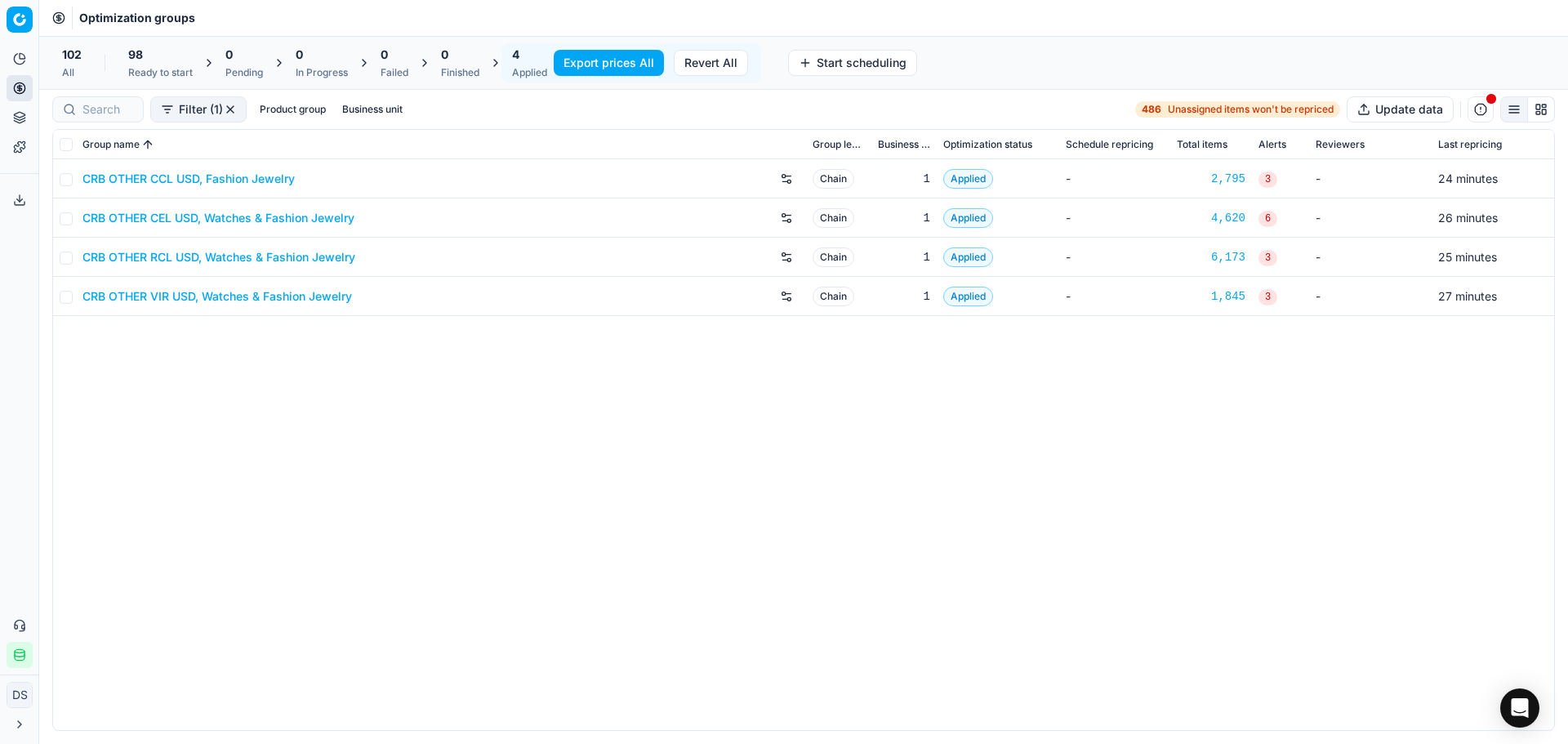
click at [630, 68] on button "Export prices All" at bounding box center [608, 62] width 110 height 26
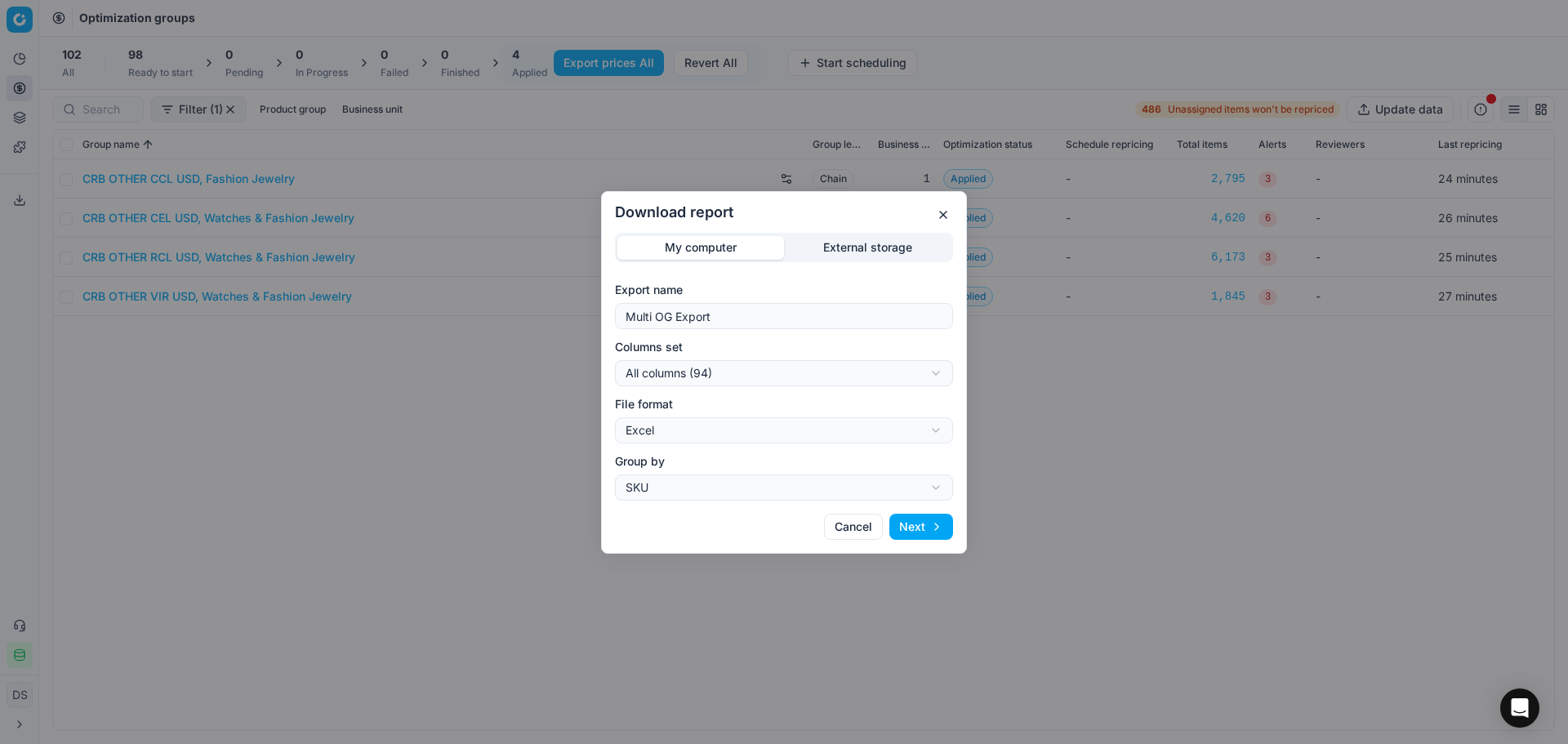
click at [868, 247] on div "Download report My computer External storage Export name Multi OG Export Column…" at bounding box center [784, 372] width 1568 height 744
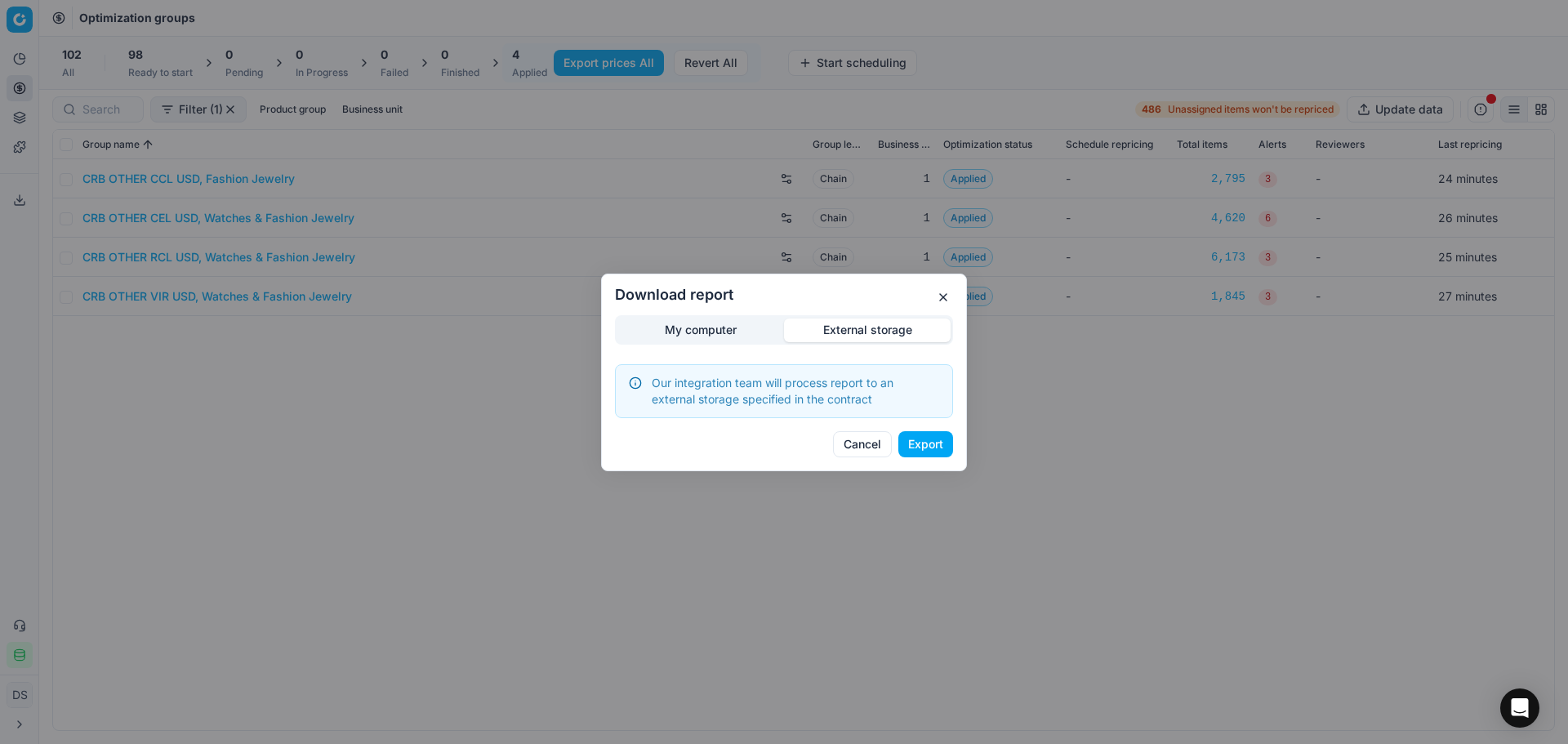
click at [929, 451] on button "Export" at bounding box center [926, 444] width 55 height 26
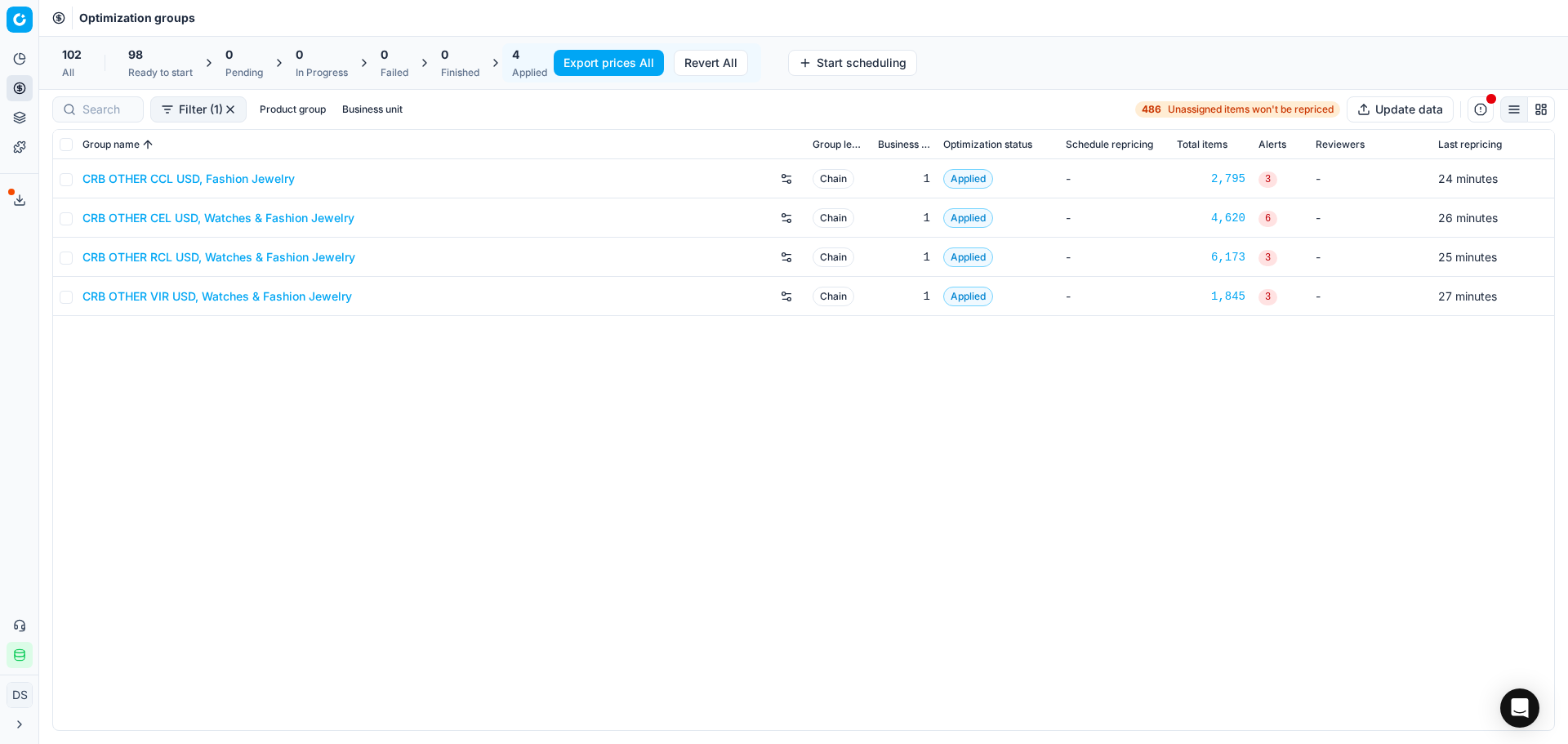
click at [12, 200] on button "Export service" at bounding box center [20, 200] width 26 height 26
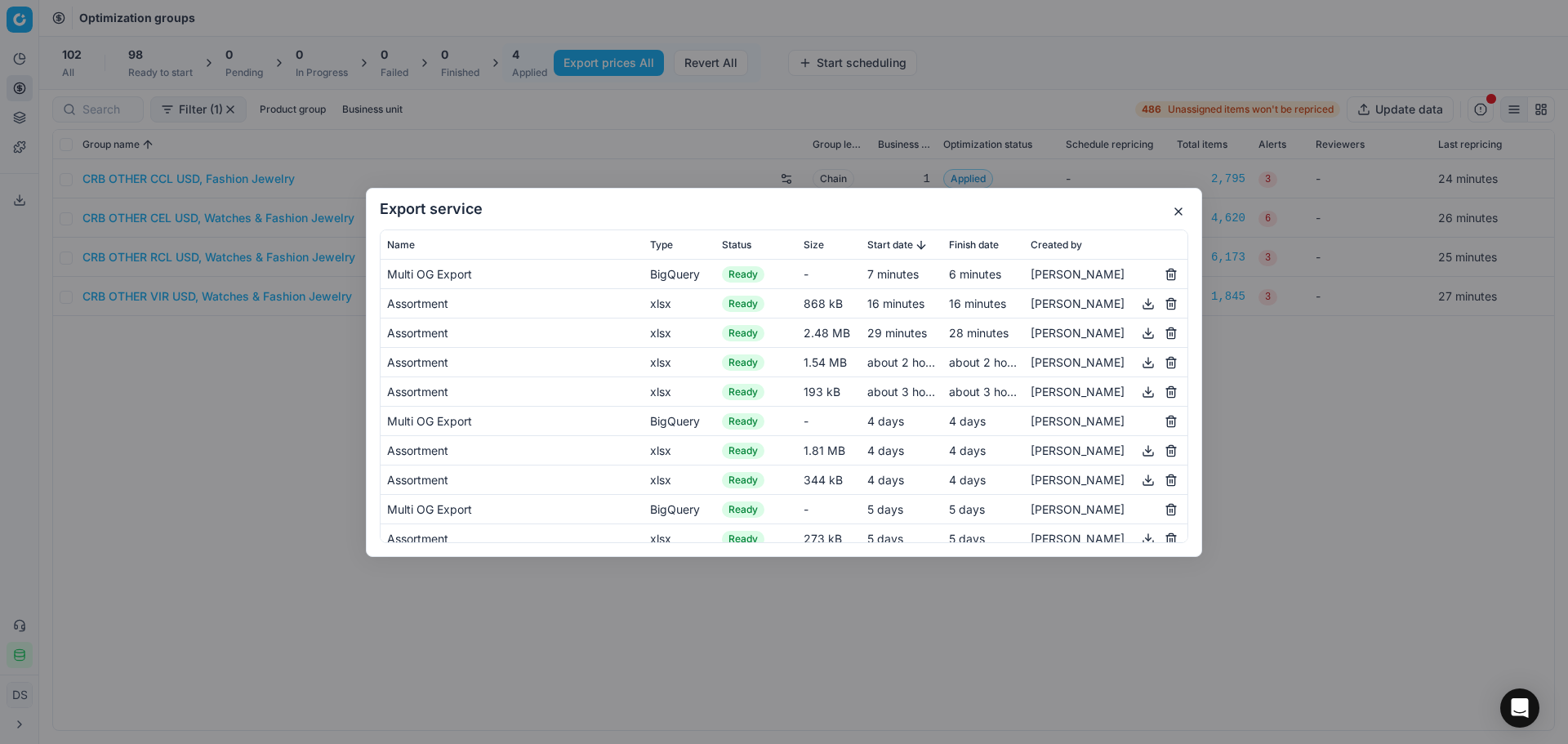
click at [265, 440] on div "Export service Name Type Status Size Start date Finish date Created by Multi OG…" at bounding box center [784, 372] width 1568 height 744
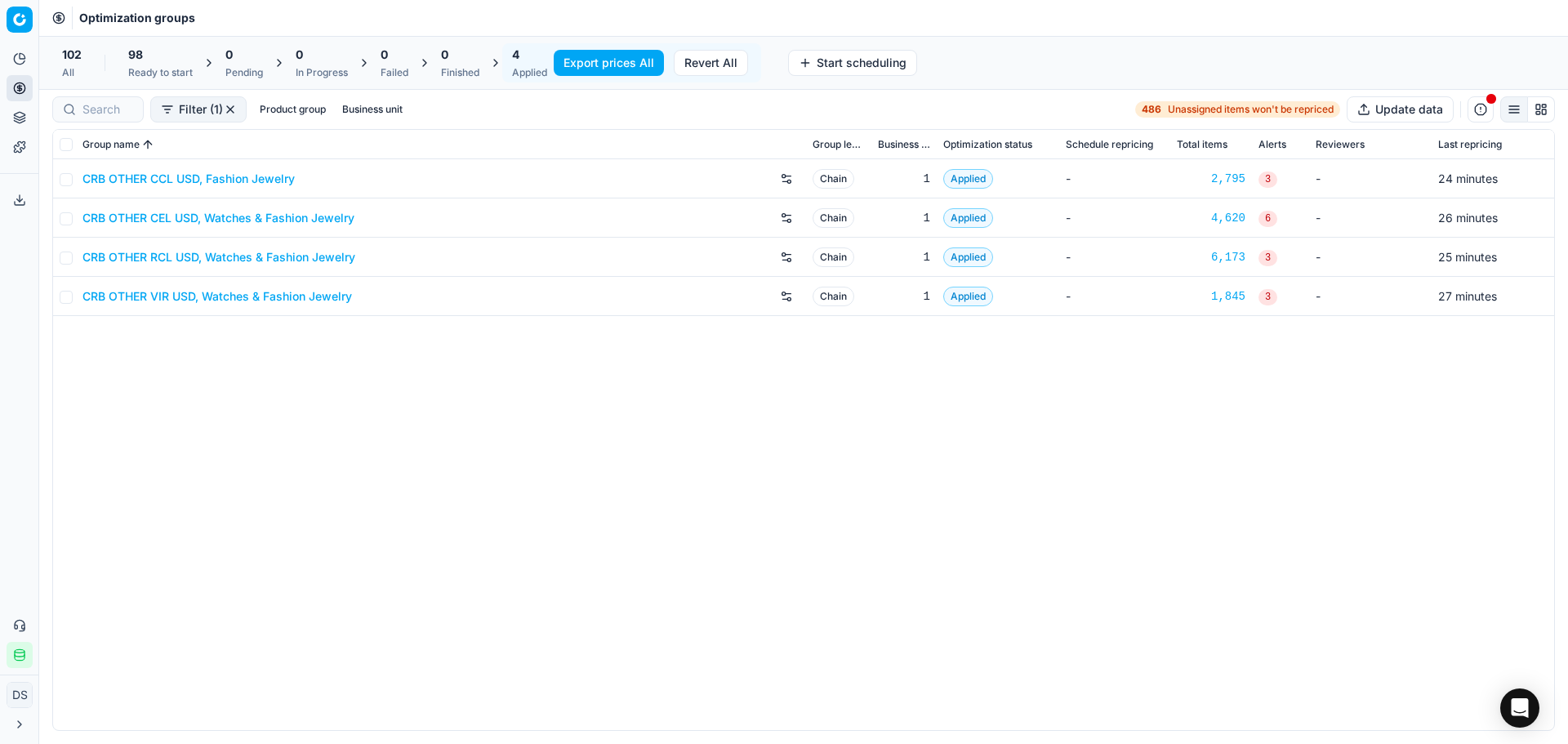
click at [392, 591] on div "CRB OTHER CCL USD, Fashion Jewelry Chain 1 Applied - 2,795 3 - 24 minutes CRB O…" at bounding box center [803, 445] width 1501 height 571
